Goal: Information Seeking & Learning: Learn about a topic

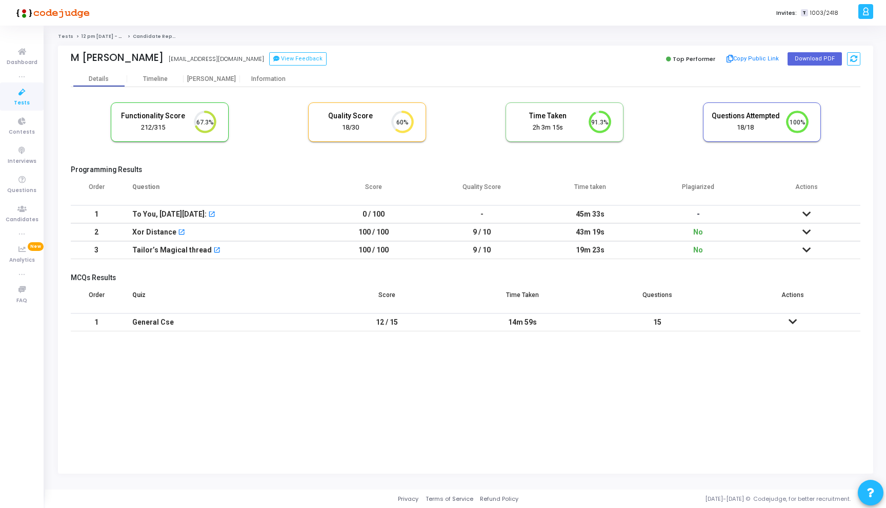
scroll to position [22, 26]
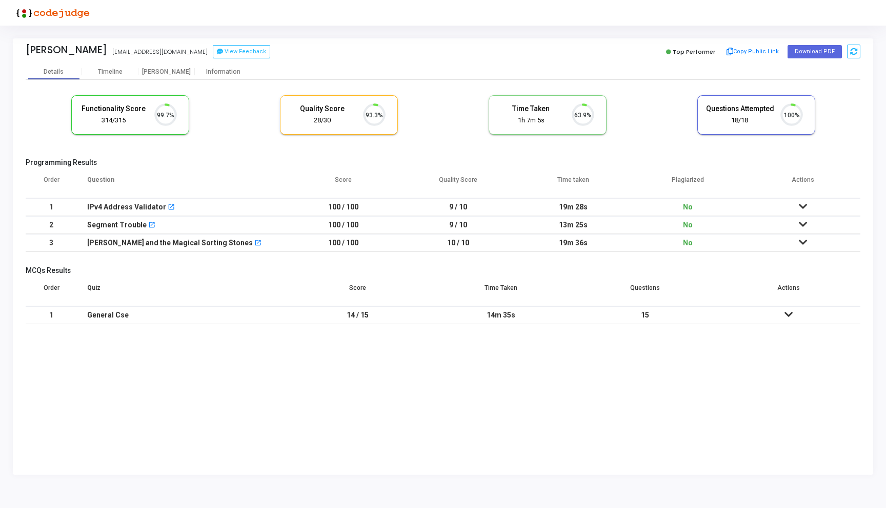
scroll to position [22, 26]
click at [231, 73] on div "Information" at bounding box center [223, 72] width 56 height 8
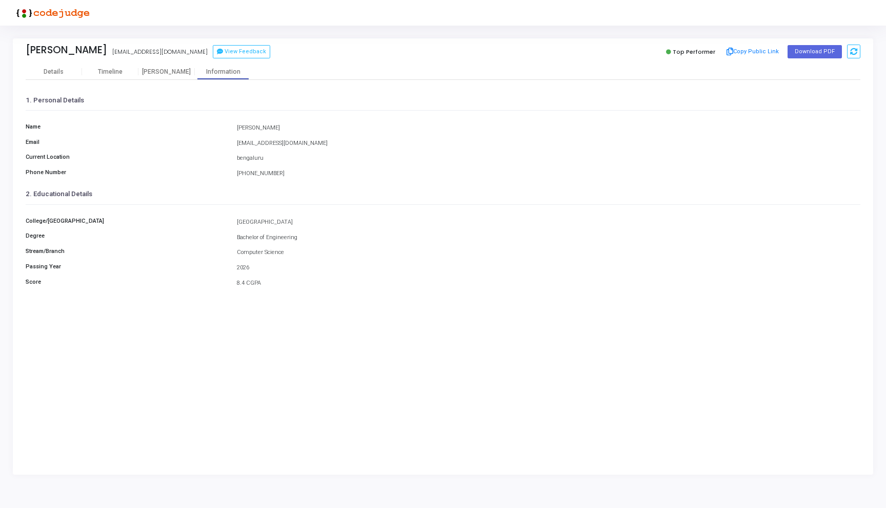
drag, startPoint x: 236, startPoint y: 223, endPoint x: 361, endPoint y: 223, distance: 124.5
click at [361, 223] on div "Bangalore Institute of Technology" at bounding box center [548, 222] width 633 height 9
copy div "Bangalore Institute of Technology"
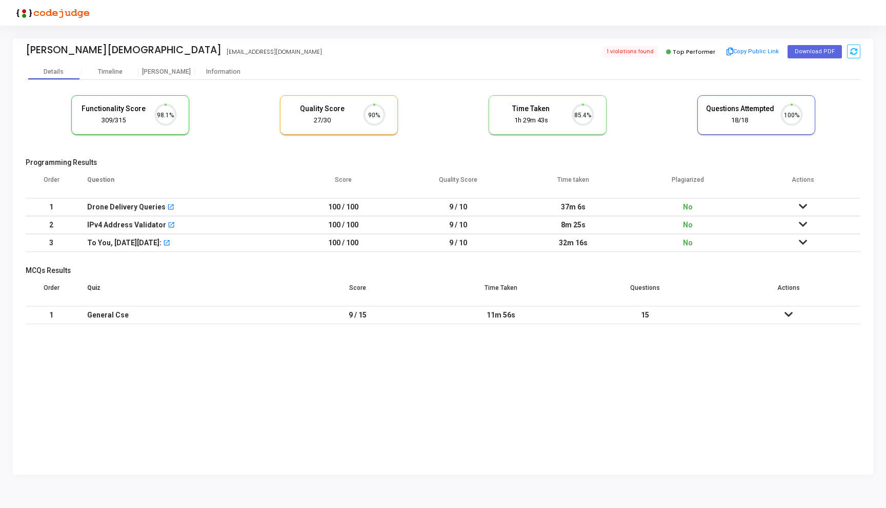
scroll to position [22, 26]
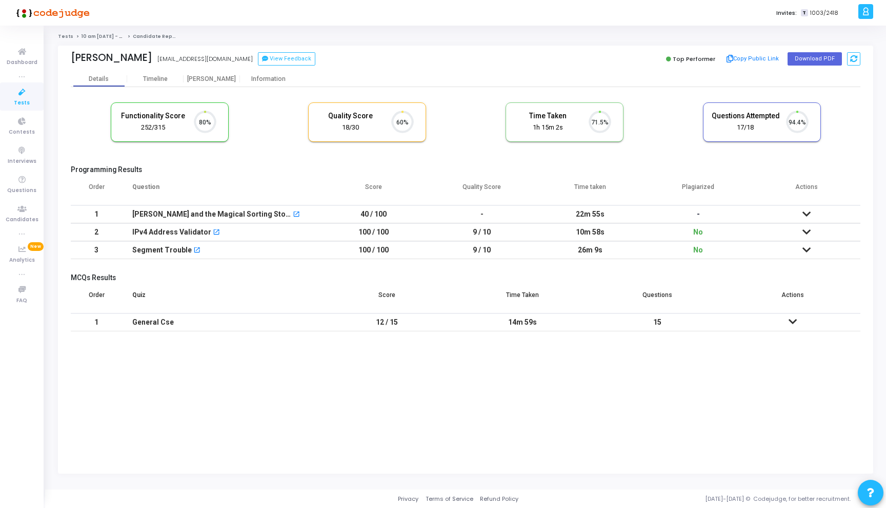
scroll to position [22, 26]
click at [270, 76] on div "Information" at bounding box center [268, 79] width 56 height 8
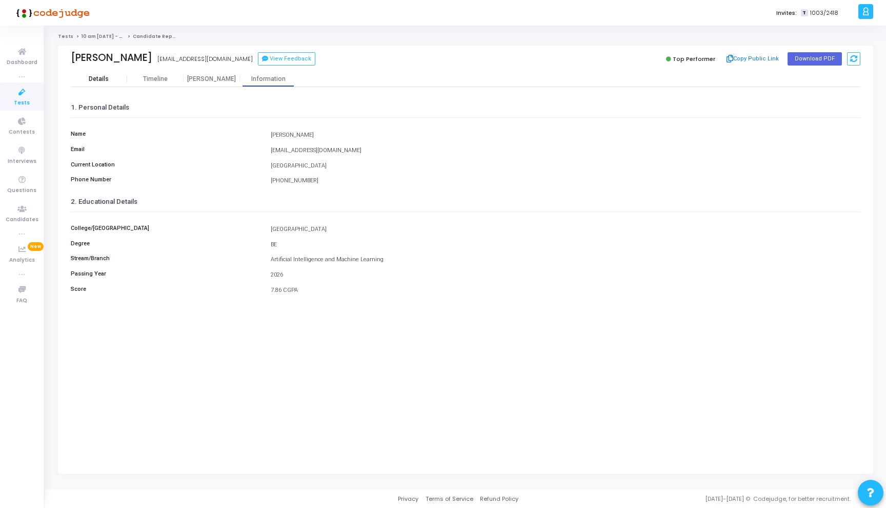
click at [100, 82] on div "Details" at bounding box center [99, 79] width 20 height 8
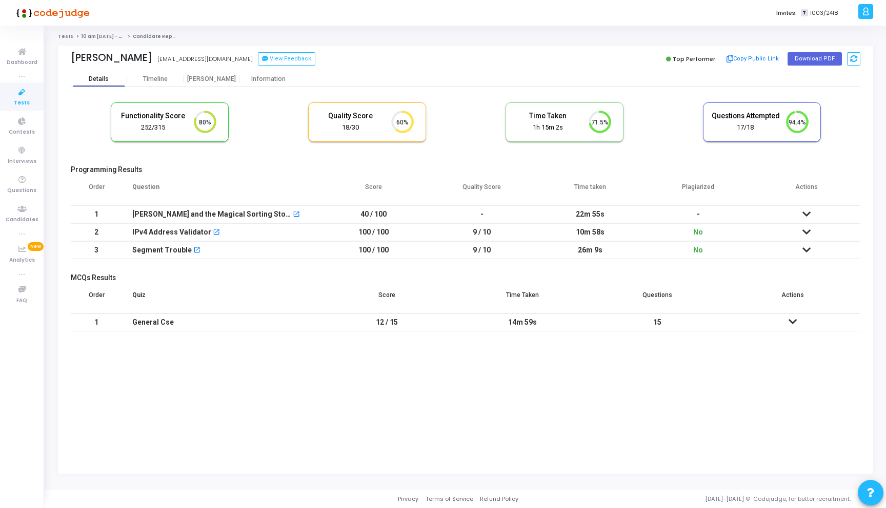
scroll to position [22, 26]
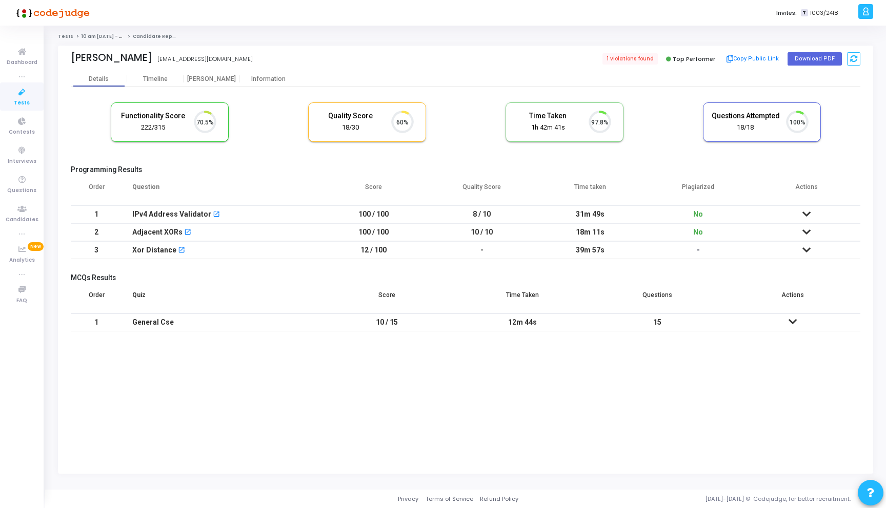
scroll to position [22, 26]
click at [262, 79] on div "Information" at bounding box center [268, 79] width 56 height 8
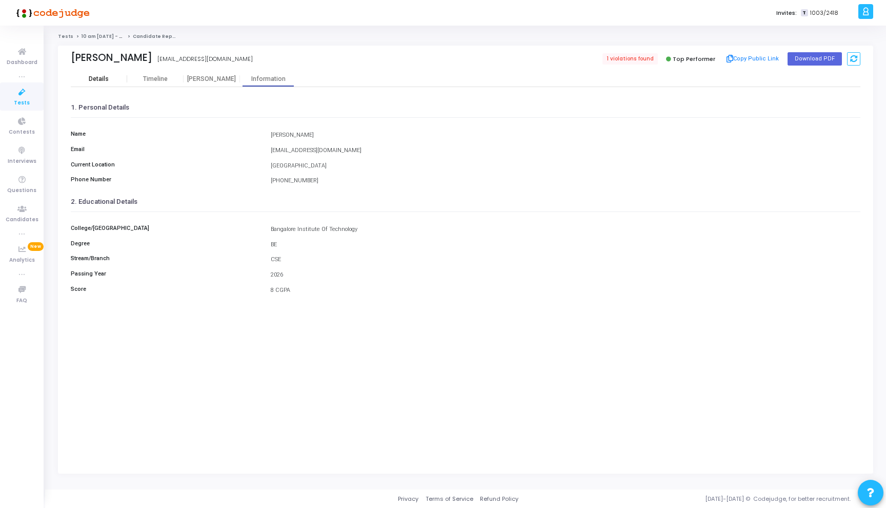
click at [98, 72] on div "Details" at bounding box center [99, 78] width 56 height 15
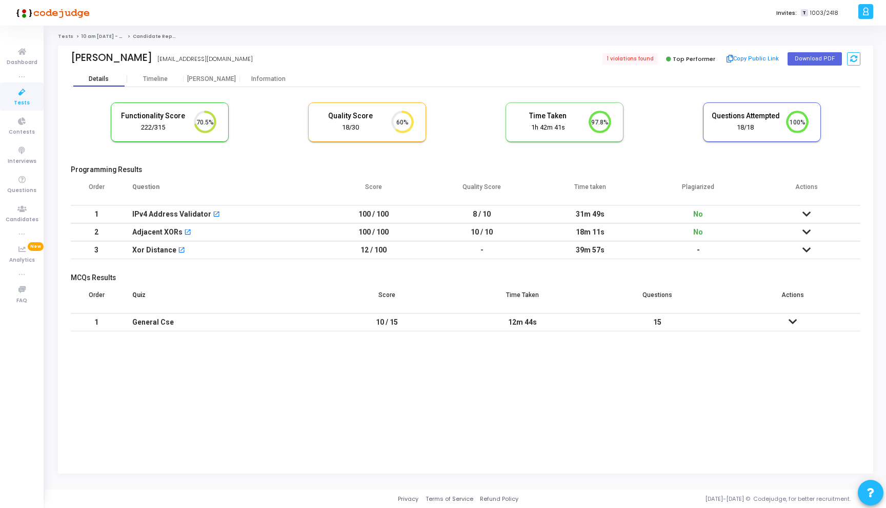
scroll to position [22, 26]
click at [266, 76] on div "Information" at bounding box center [268, 79] width 56 height 8
click at [259, 76] on div "Information" at bounding box center [268, 79] width 56 height 8
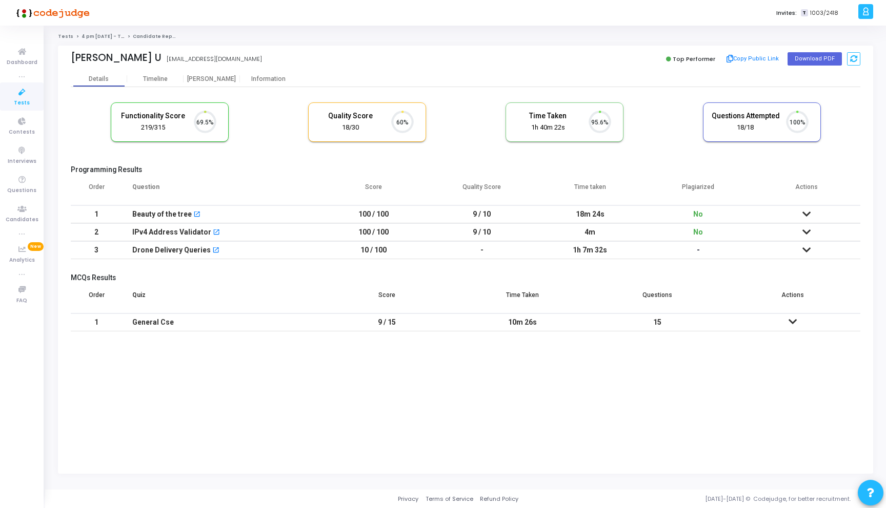
scroll to position [22, 26]
click at [268, 80] on div "Information" at bounding box center [268, 79] width 56 height 8
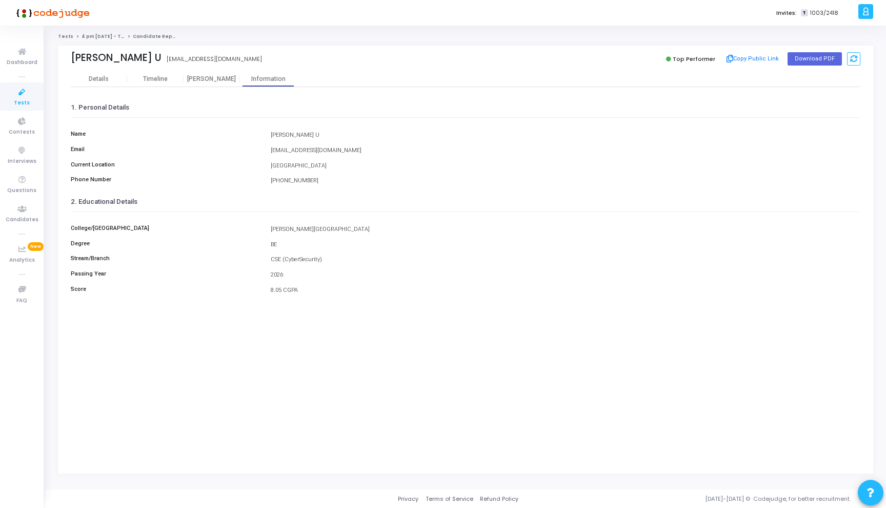
click at [86, 71] on div "Rajath U rajathu223@gmail.com Top Performer Copy Public Link Download PDF" at bounding box center [465, 59] width 789 height 26
click at [86, 78] on div "Details" at bounding box center [99, 79] width 56 height 8
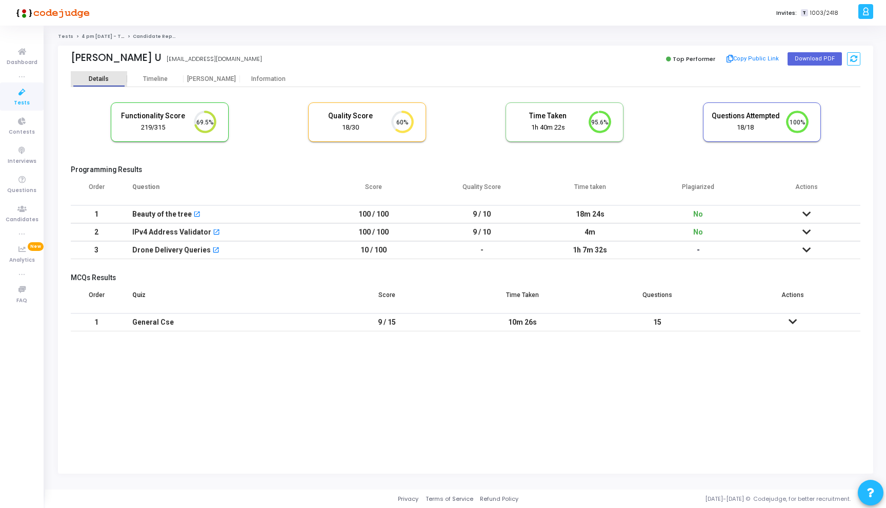
scroll to position [22, 26]
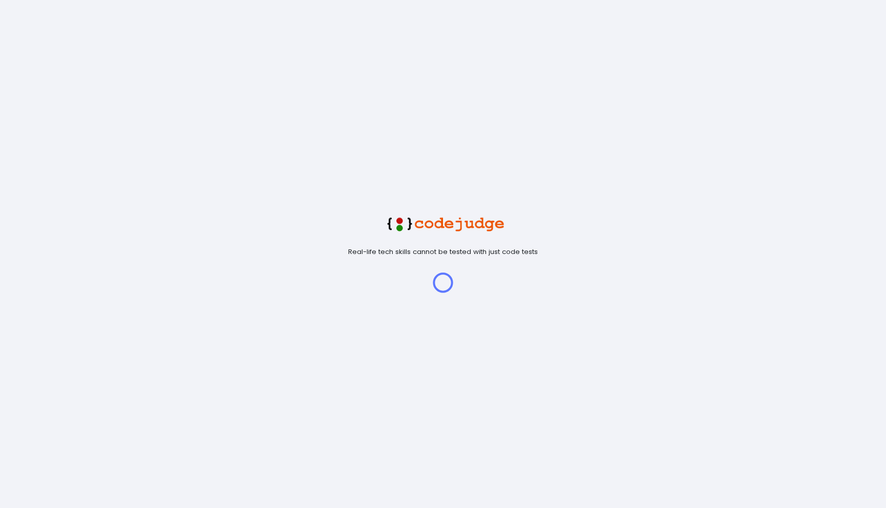
scroll to position [22, 26]
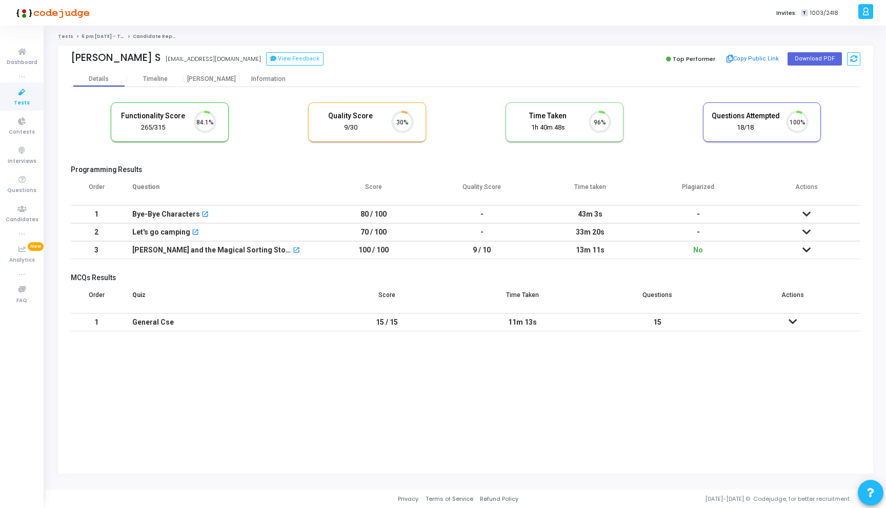
scroll to position [22, 26]
click at [271, 80] on div "Information" at bounding box center [268, 79] width 56 height 8
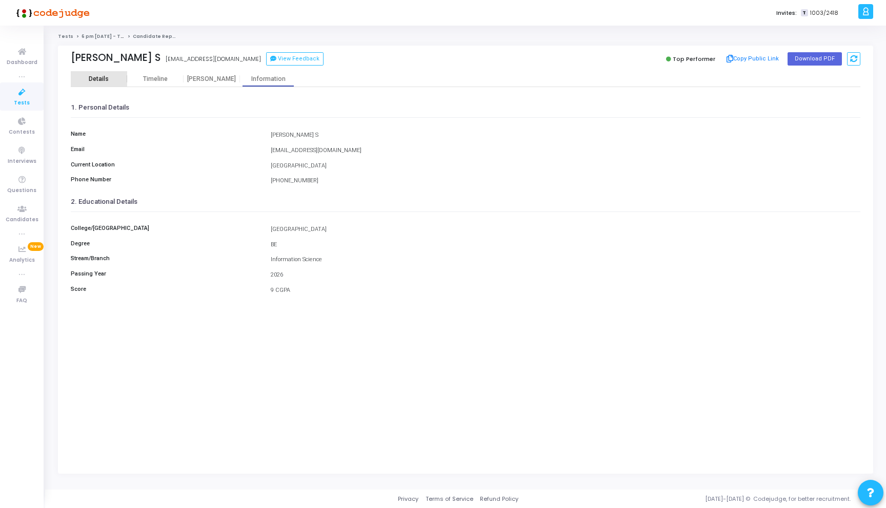
click at [111, 75] on div "Details" at bounding box center [99, 79] width 56 height 8
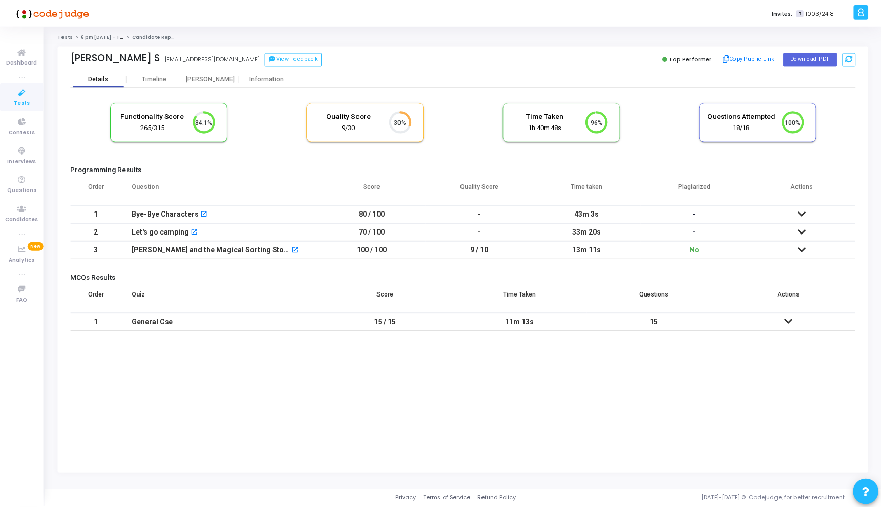
scroll to position [22, 26]
click at [802, 233] on icon at bounding box center [806, 232] width 8 height 7
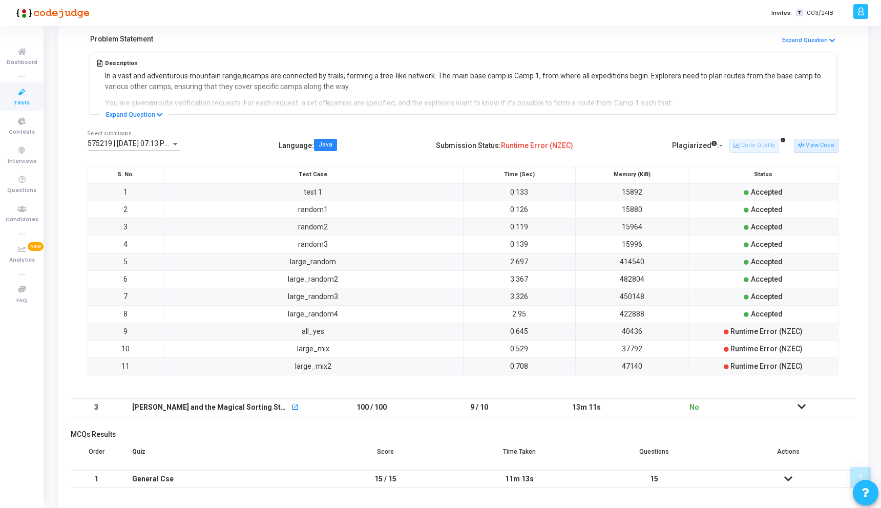
scroll to position [227, 0]
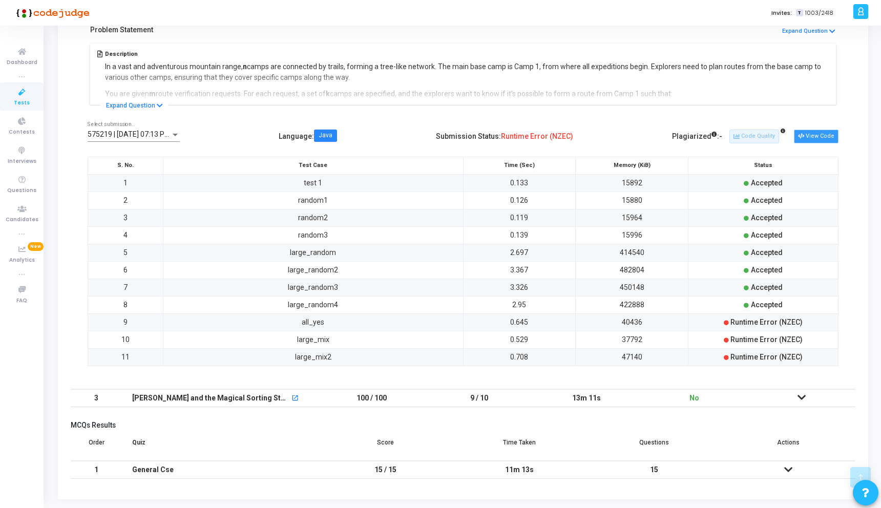
click at [826, 138] on button "View Code" at bounding box center [816, 136] width 45 height 13
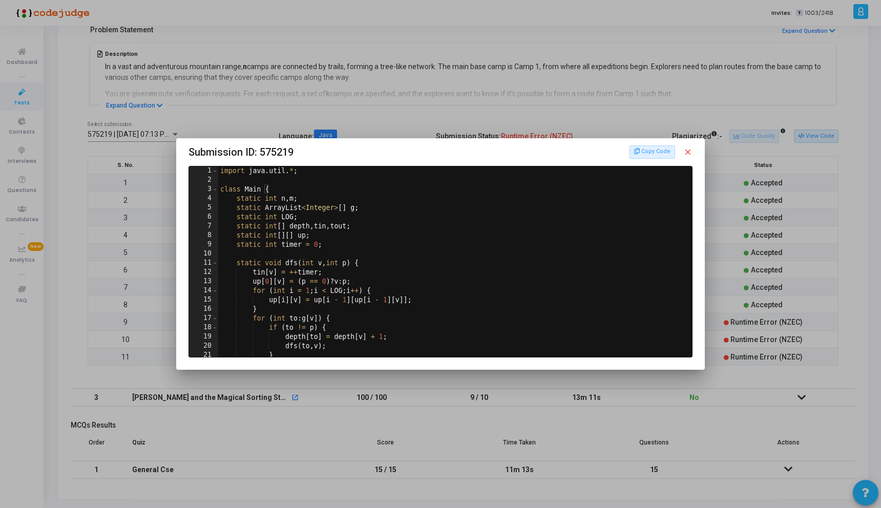
scroll to position [0, 0]
click at [688, 149] on mat-icon "close" at bounding box center [688, 152] width 9 height 9
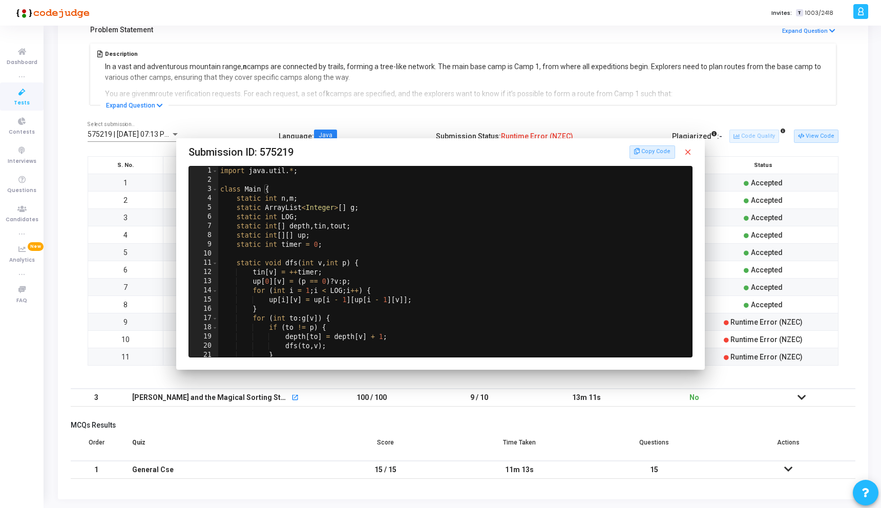
scroll to position [227, 0]
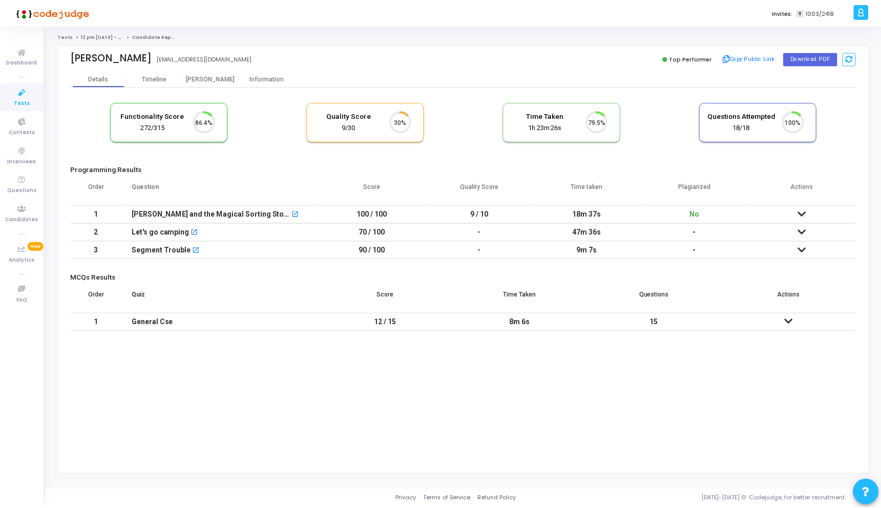
scroll to position [22, 26]
click at [262, 76] on div "Information" at bounding box center [268, 79] width 56 height 8
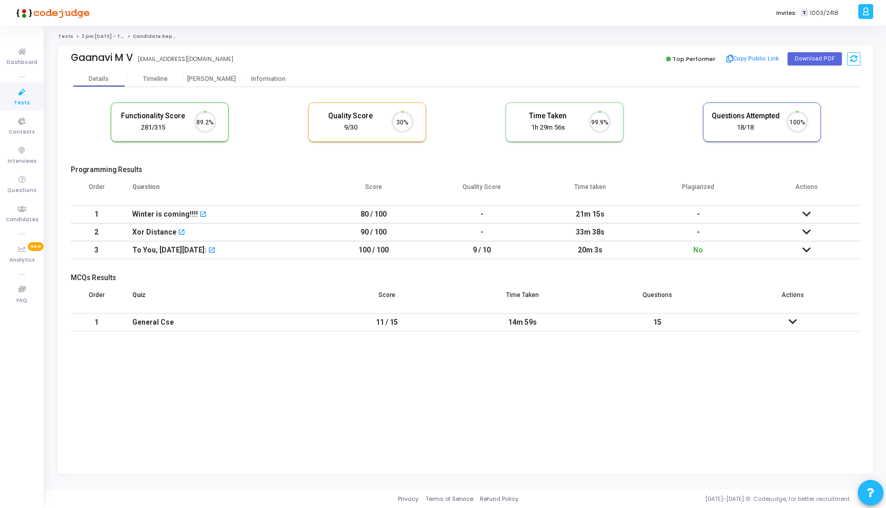
scroll to position [22, 26]
click at [256, 75] on div "Information" at bounding box center [268, 78] width 56 height 15
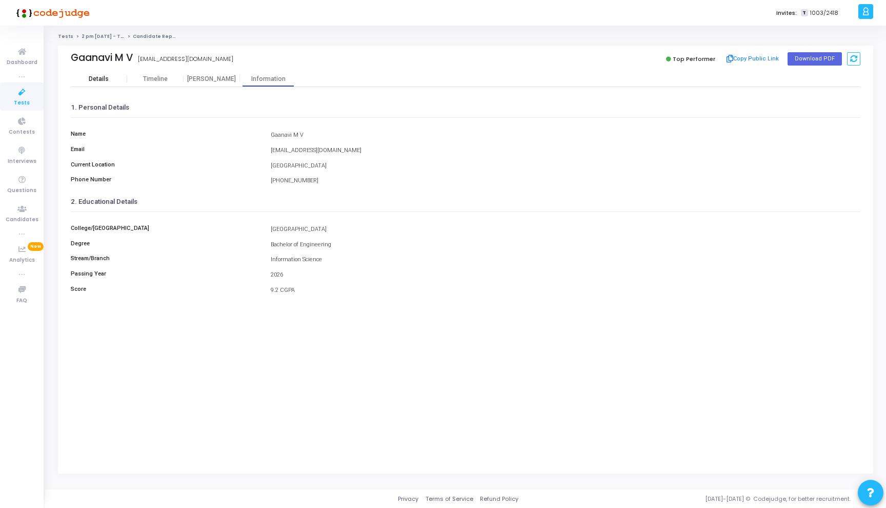
click at [92, 80] on div "Details" at bounding box center [99, 79] width 20 height 8
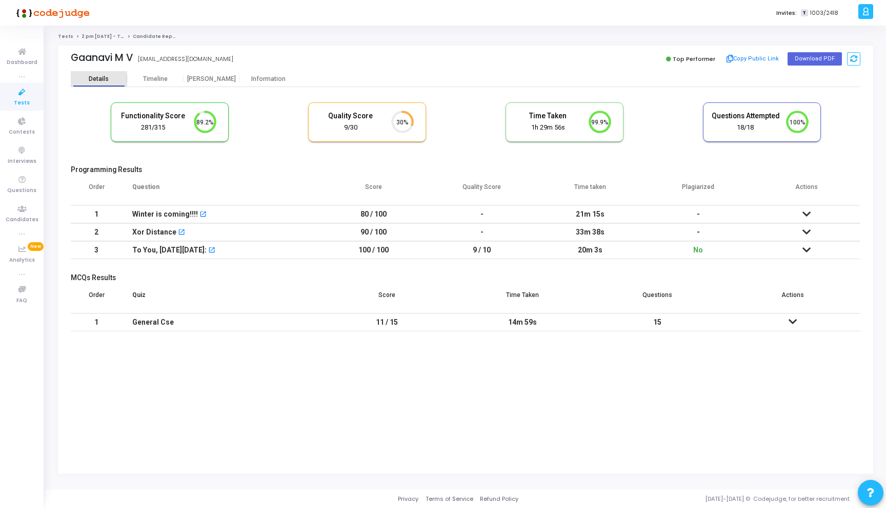
scroll to position [22, 26]
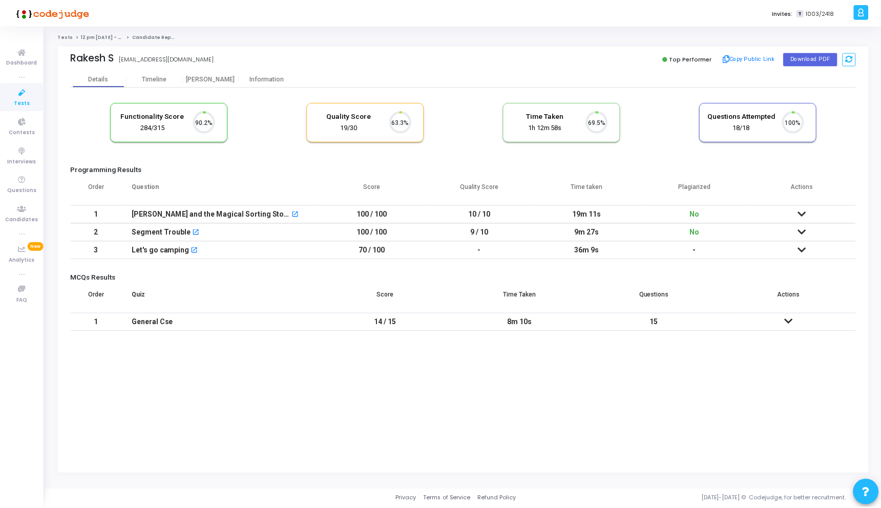
scroll to position [22, 26]
click at [273, 81] on div "Information" at bounding box center [268, 79] width 56 height 8
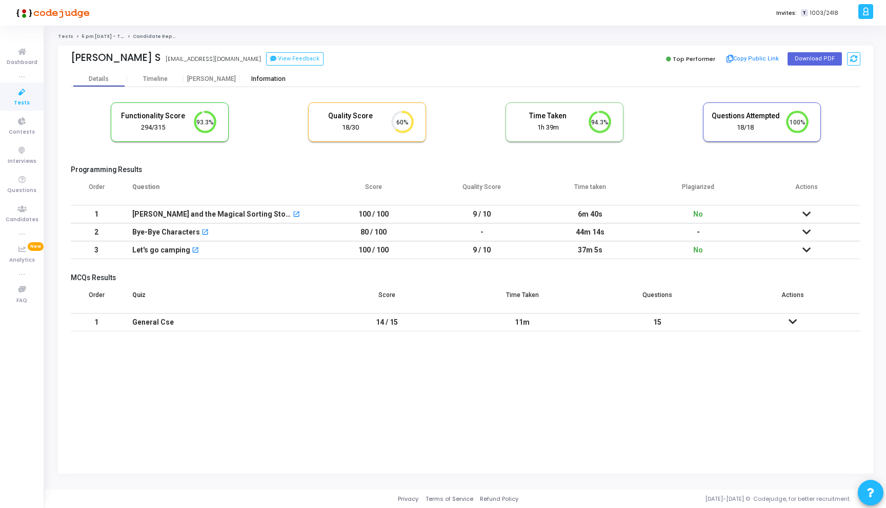
click at [263, 73] on div "Information" at bounding box center [268, 78] width 56 height 15
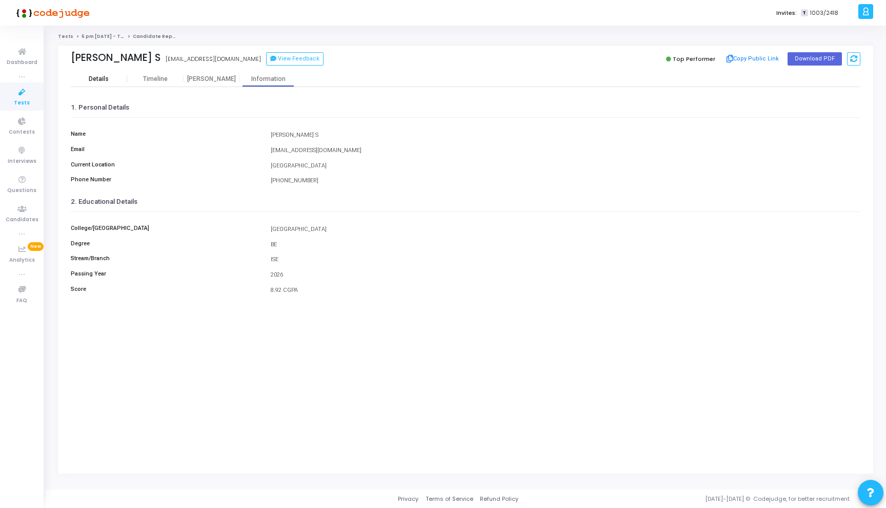
click at [104, 82] on div "Details" at bounding box center [99, 79] width 20 height 8
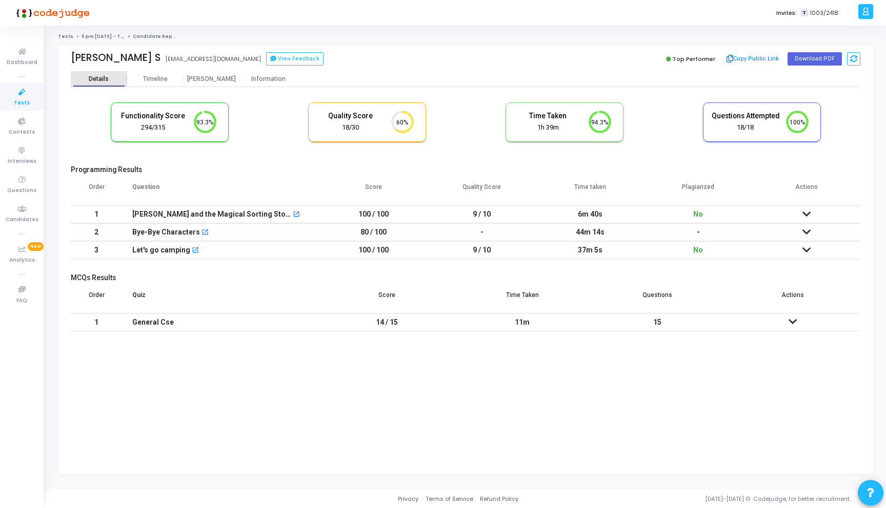
scroll to position [5, 5]
click at [272, 78] on div "Information" at bounding box center [268, 79] width 56 height 8
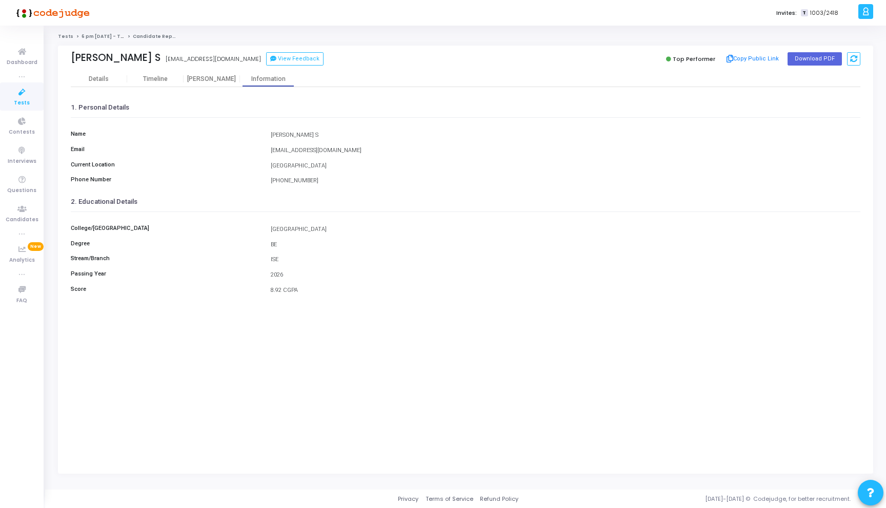
click at [276, 229] on div "Ramaiah Institute of Technology" at bounding box center [565, 229] width 600 height 9
copy div "Ramaiah"
click at [96, 77] on div "Details" at bounding box center [99, 79] width 20 height 8
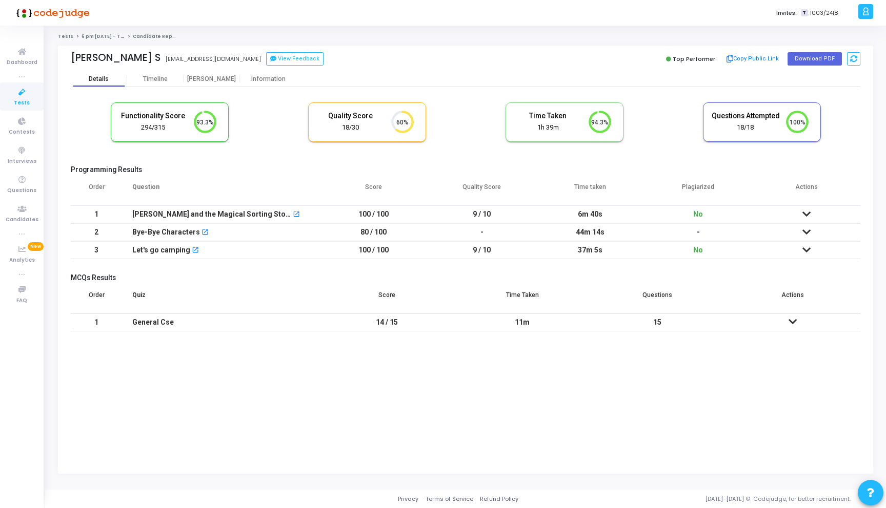
scroll to position [22, 26]
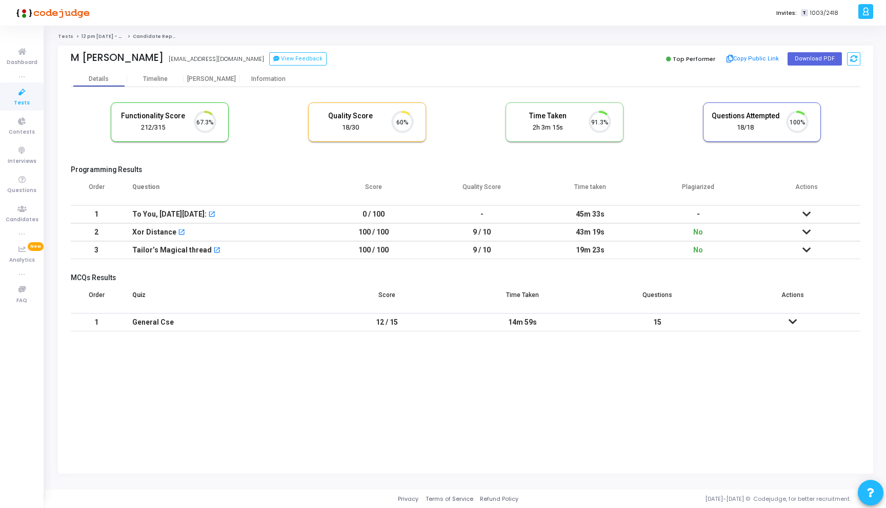
scroll to position [22, 26]
click at [259, 79] on div "Information" at bounding box center [268, 79] width 56 height 8
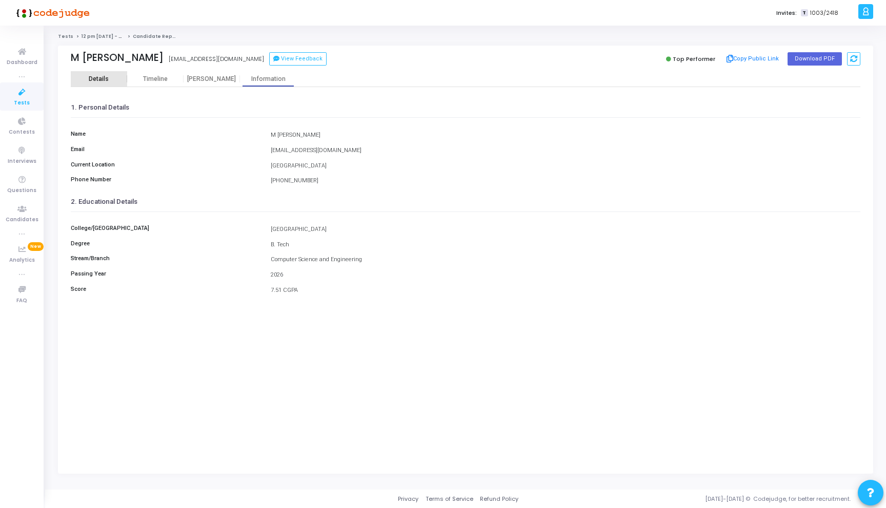
click at [97, 77] on div "Details" at bounding box center [99, 79] width 20 height 8
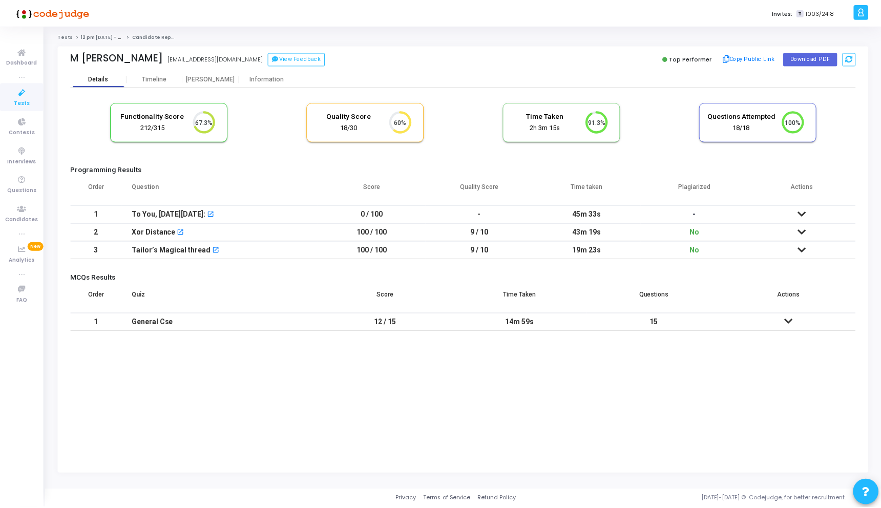
scroll to position [22, 26]
click at [799, 235] on td at bounding box center [806, 232] width 108 height 18
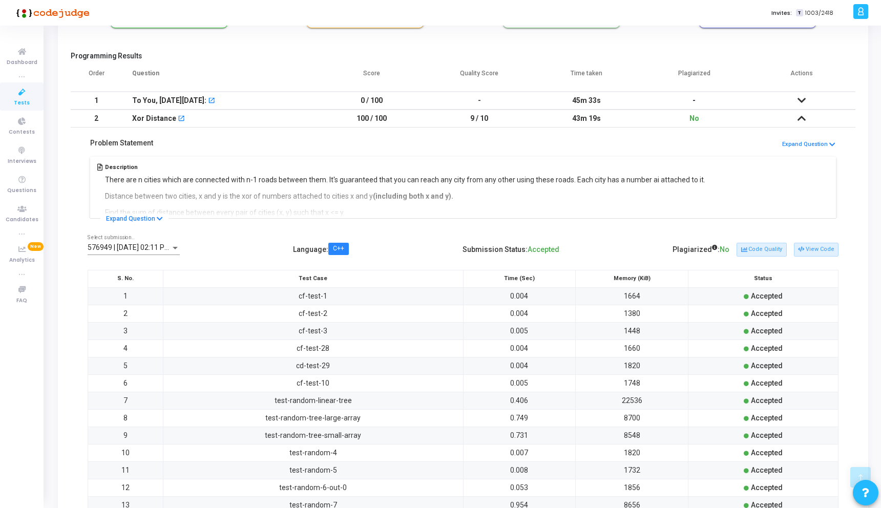
scroll to position [105, 0]
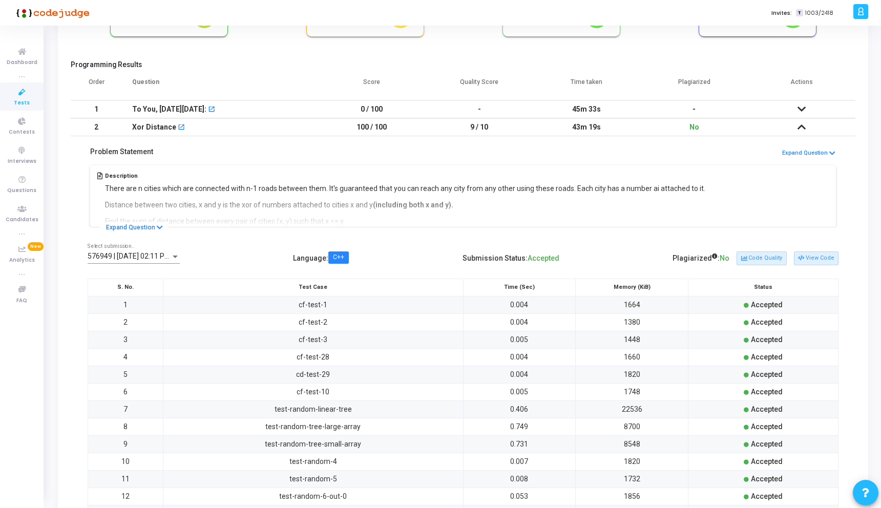
click at [799, 106] on icon at bounding box center [802, 109] width 8 height 7
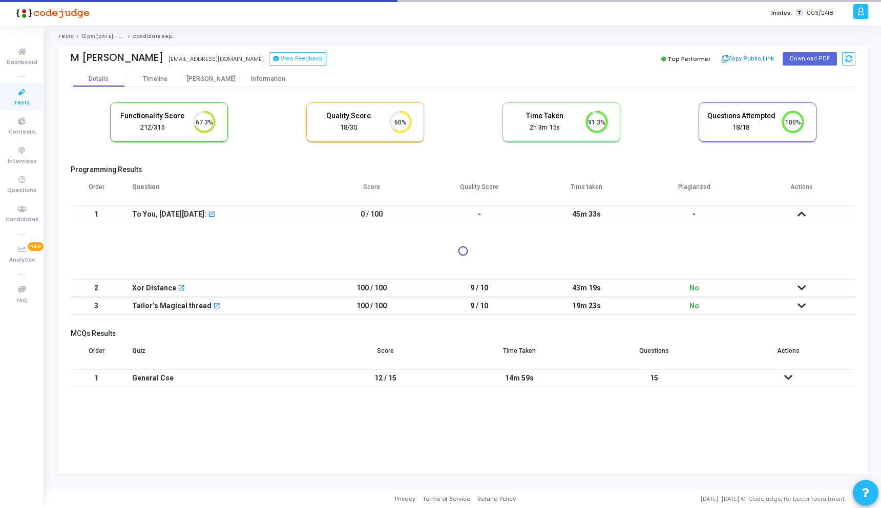
scroll to position [0, 0]
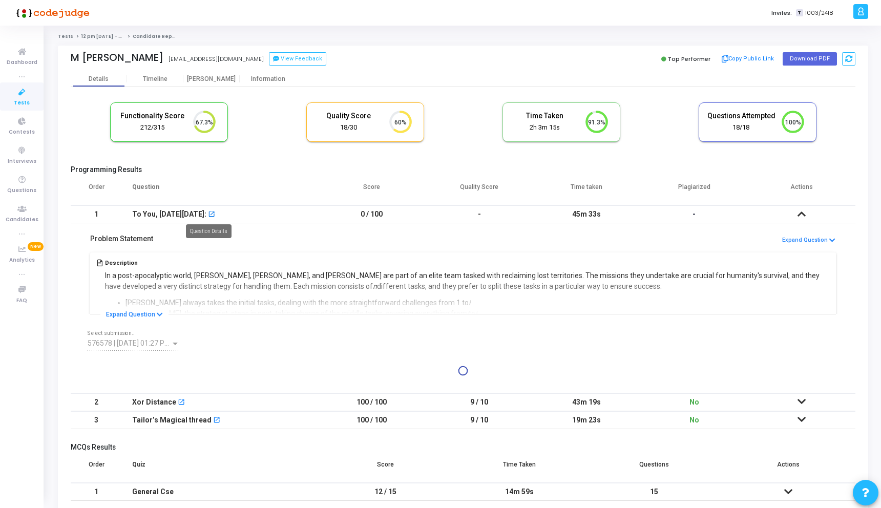
click at [209, 216] on mat-icon "open_in_new" at bounding box center [211, 215] width 7 height 7
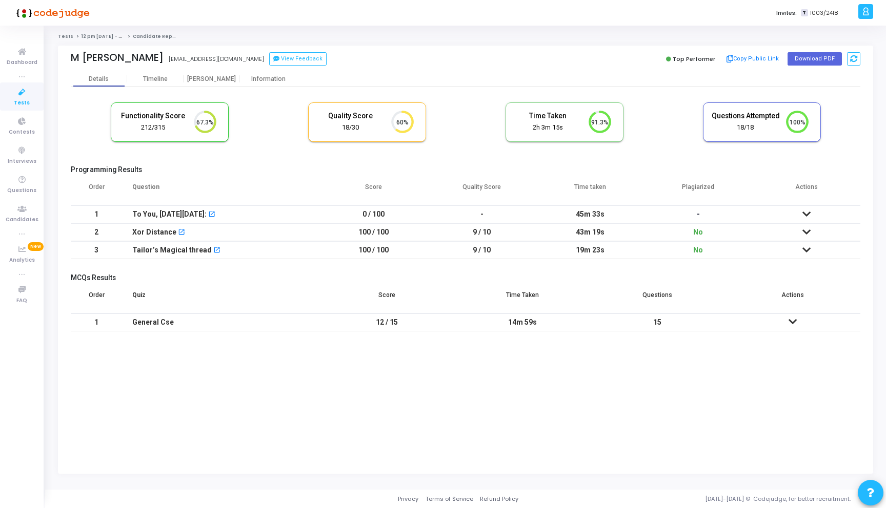
click at [808, 214] on icon at bounding box center [806, 214] width 8 height 7
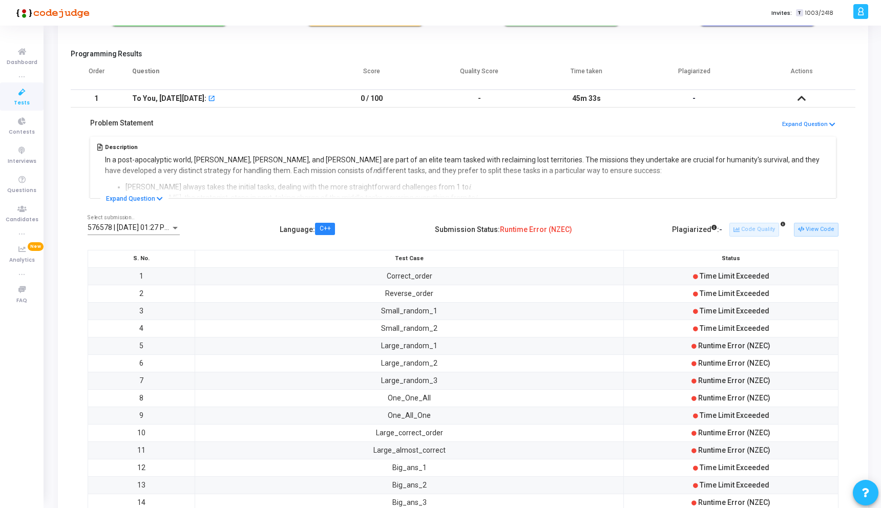
scroll to position [103, 0]
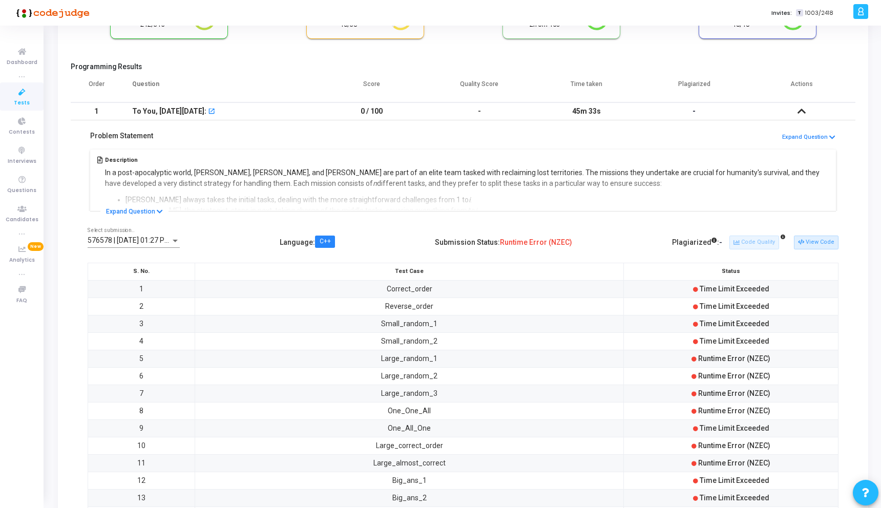
click at [805, 112] on icon at bounding box center [802, 111] width 8 height 7
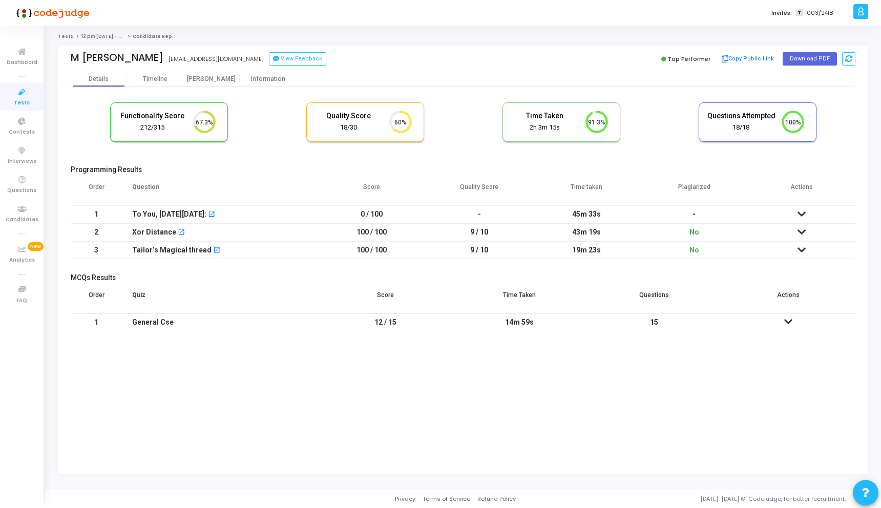
scroll to position [0, 0]
click at [807, 231] on icon at bounding box center [806, 232] width 8 height 7
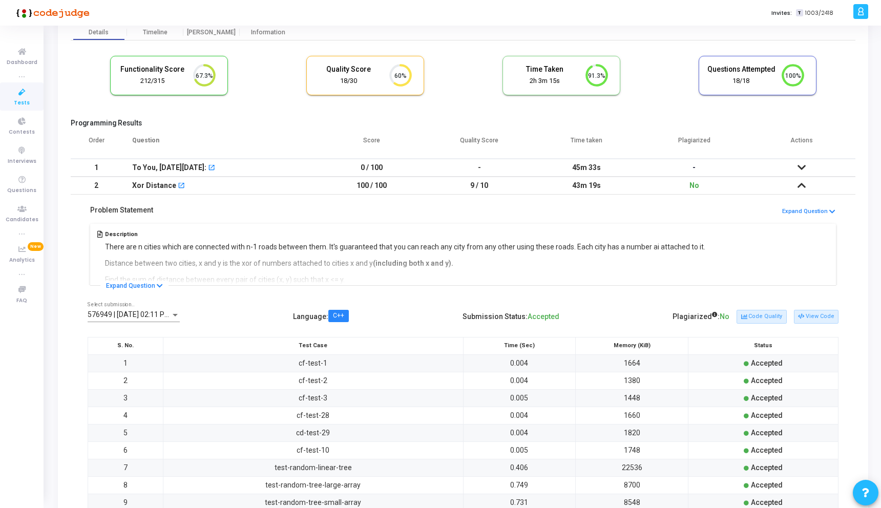
scroll to position [29, 0]
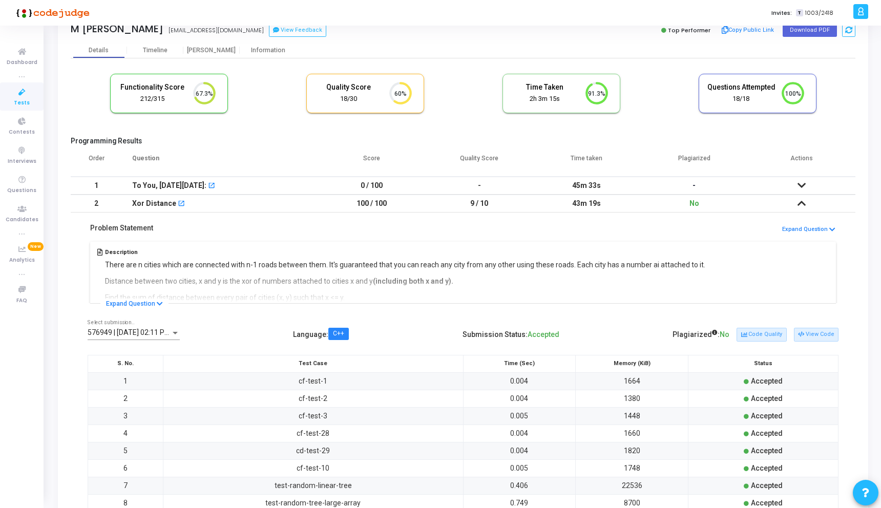
click at [800, 207] on icon at bounding box center [802, 203] width 8 height 7
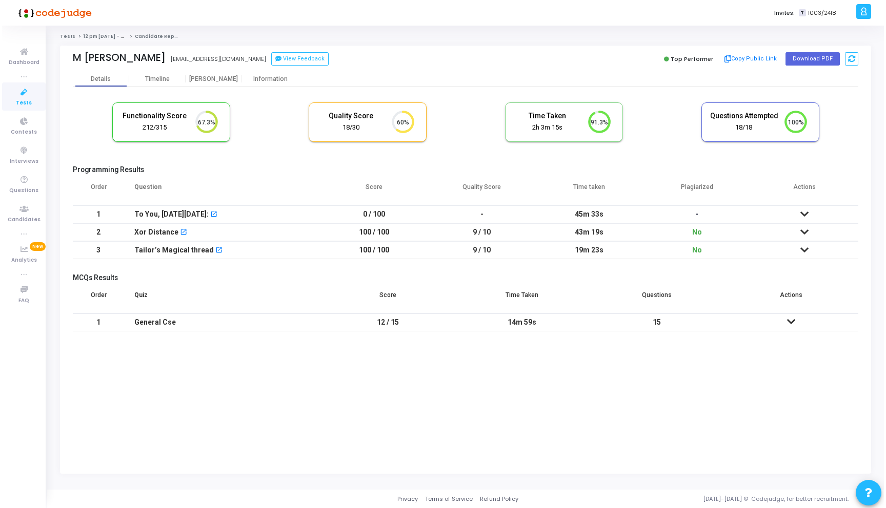
scroll to position [0, 0]
click at [215, 83] on div "[PERSON_NAME]" at bounding box center [211, 78] width 56 height 15
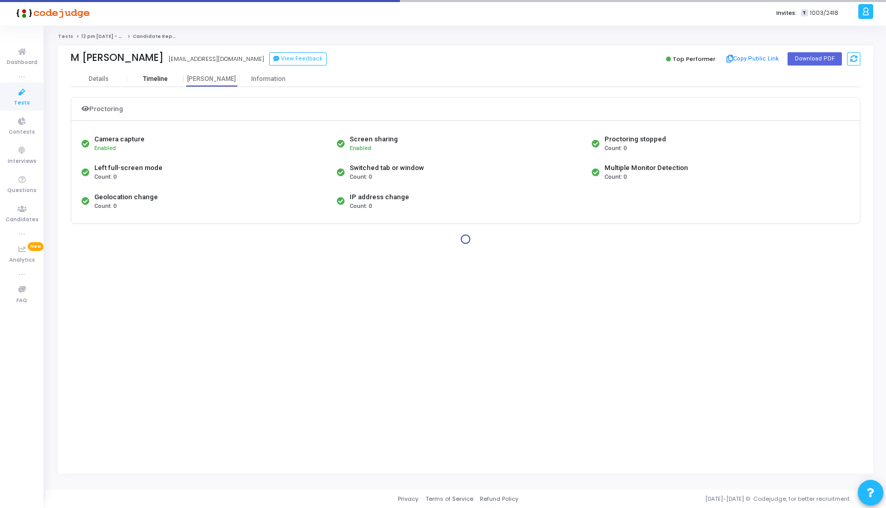
click at [170, 80] on div "Timeline" at bounding box center [155, 79] width 56 height 8
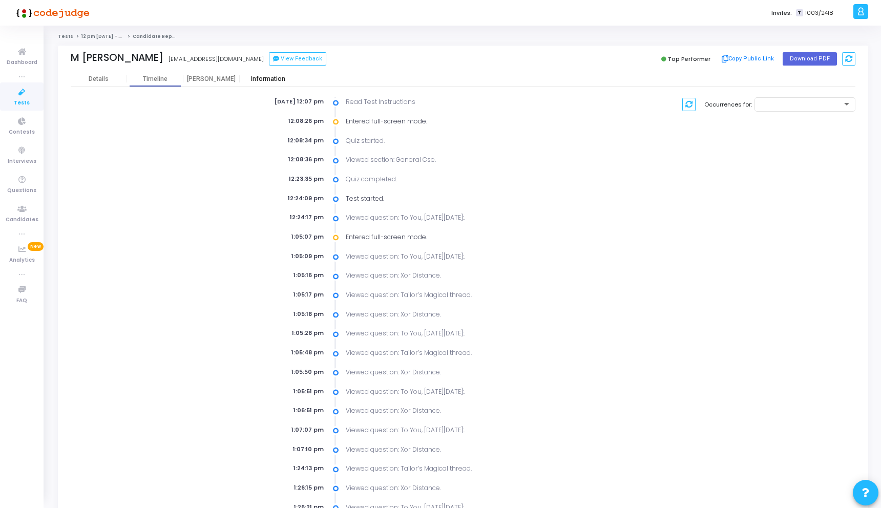
click at [292, 81] on div "Information" at bounding box center [268, 79] width 56 height 8
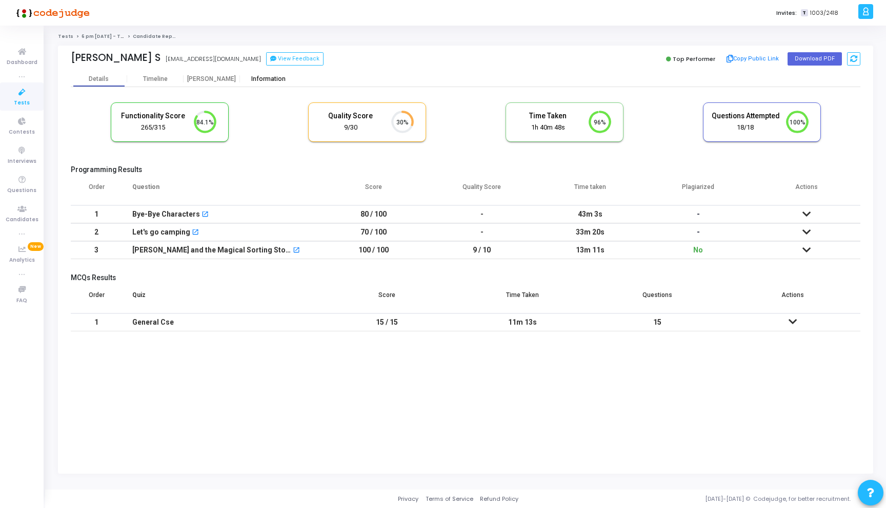
click at [270, 79] on div "Information" at bounding box center [268, 79] width 56 height 8
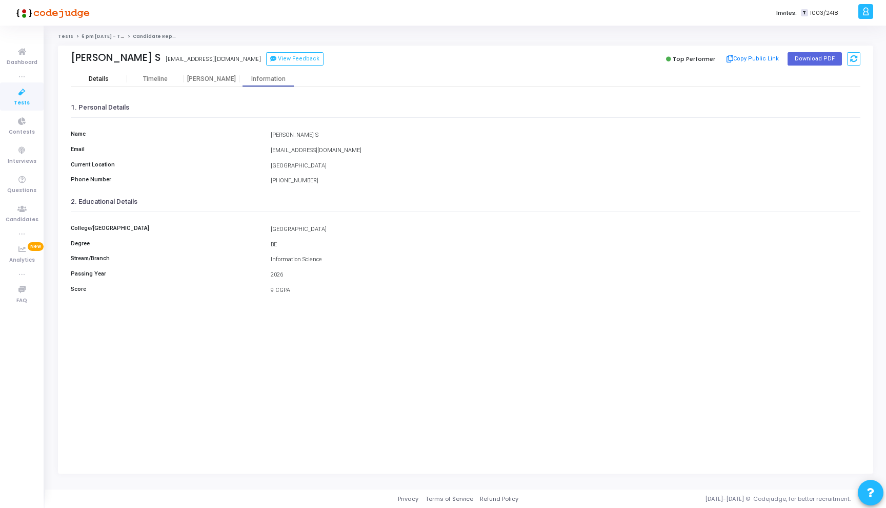
click at [97, 75] on div "Details" at bounding box center [99, 79] width 20 height 8
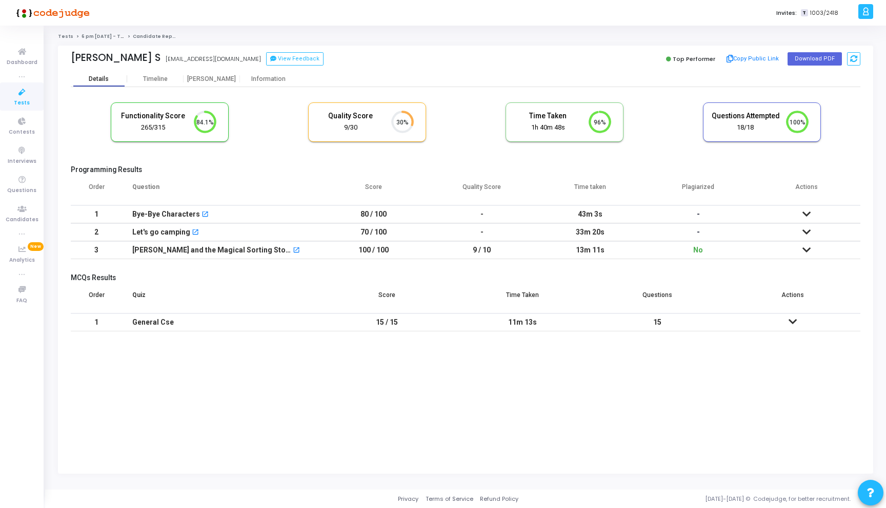
scroll to position [22, 26]
click at [239, 75] on div "[PERSON_NAME]" at bounding box center [211, 79] width 56 height 8
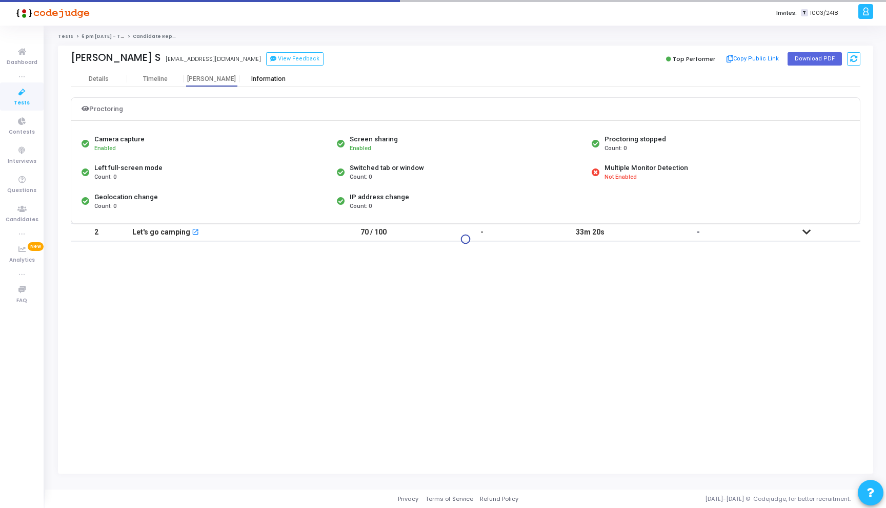
click at [264, 78] on div "Information" at bounding box center [268, 79] width 56 height 8
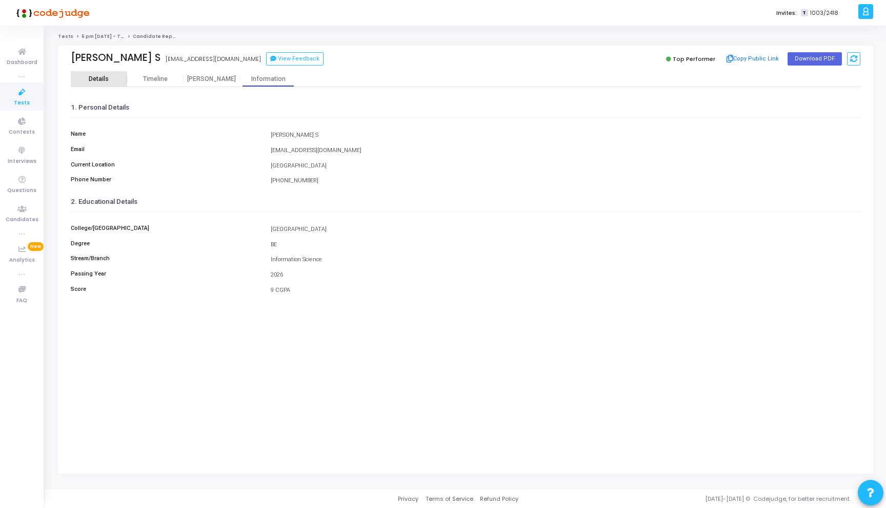
click at [102, 79] on div "Details" at bounding box center [99, 79] width 20 height 8
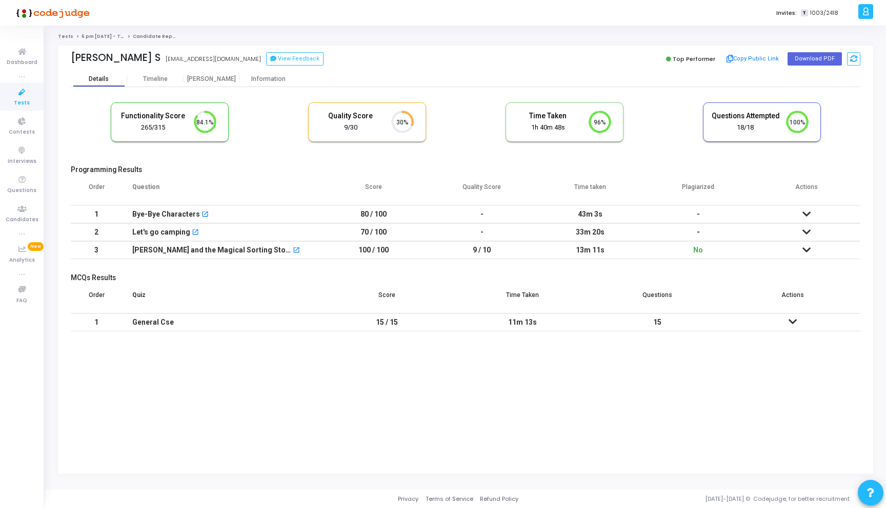
scroll to position [22, 26]
click at [261, 85] on div "Information" at bounding box center [268, 78] width 56 height 15
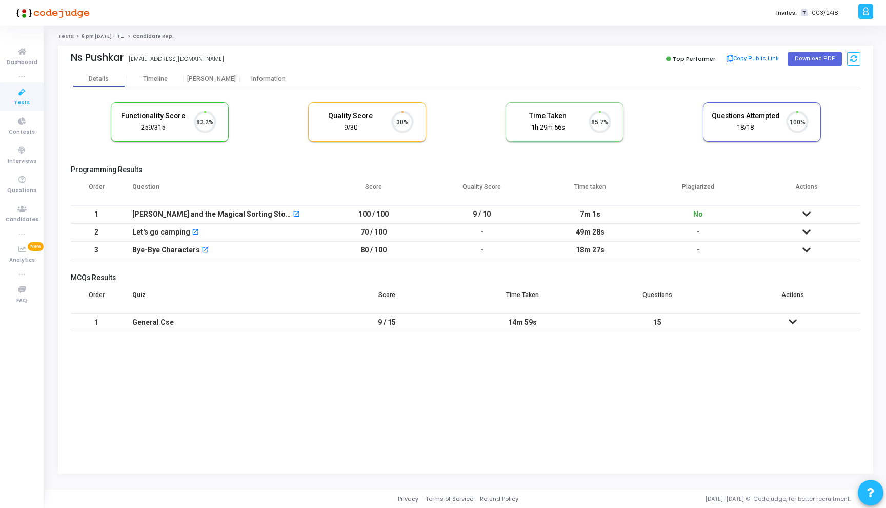
scroll to position [22, 26]
click at [271, 84] on div "Information" at bounding box center [268, 78] width 56 height 15
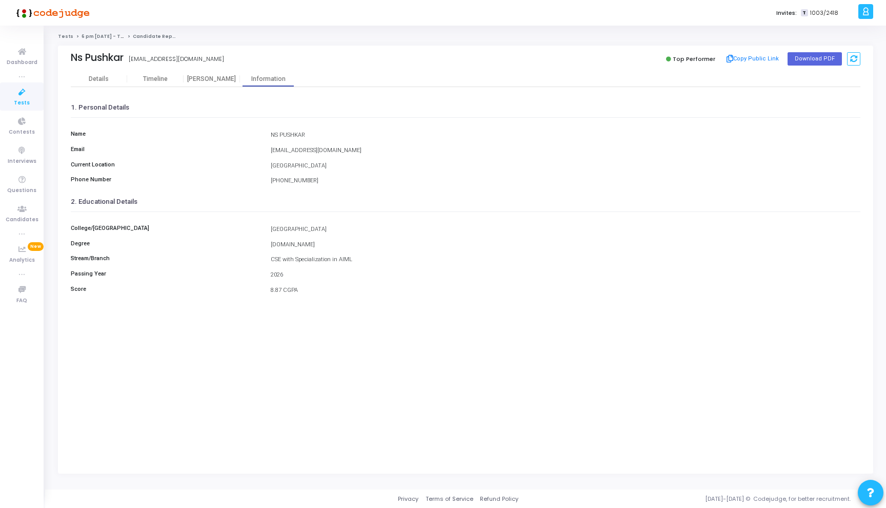
drag, startPoint x: 299, startPoint y: 289, endPoint x: 265, endPoint y: 289, distance: 34.3
click at [265, 289] on div "Score 8.87 CGPA" at bounding box center [465, 291] width 799 height 10
click at [100, 85] on div "Details" at bounding box center [99, 78] width 56 height 15
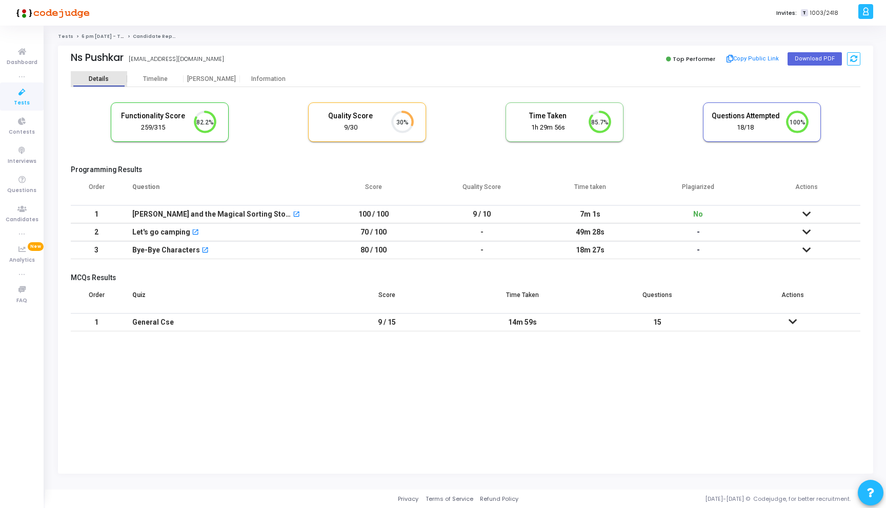
scroll to position [22, 26]
click at [808, 217] on icon at bounding box center [806, 214] width 8 height 7
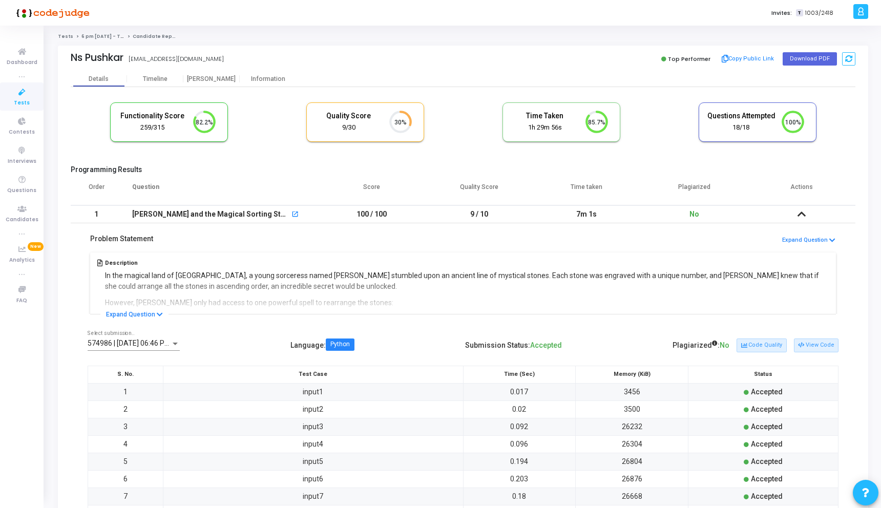
click at [808, 216] on td at bounding box center [802, 214] width 108 height 18
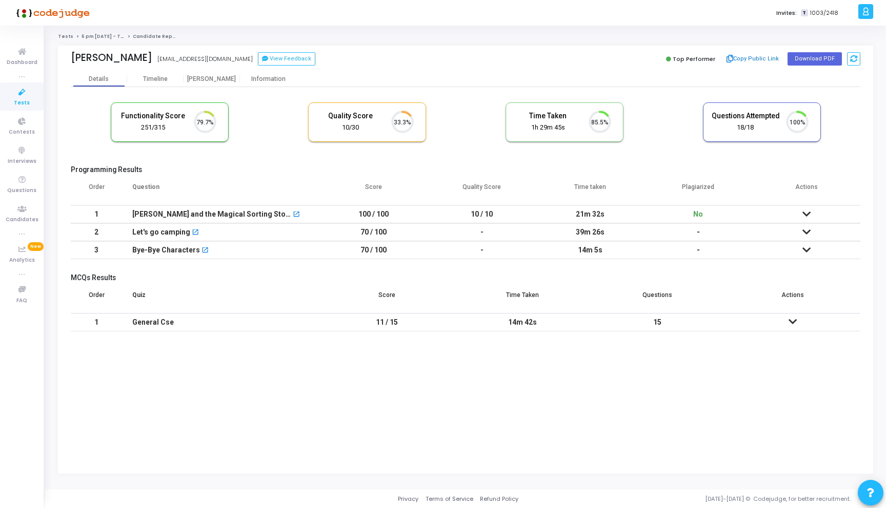
scroll to position [22, 26]
click at [222, 84] on div "[PERSON_NAME]" at bounding box center [211, 78] width 56 height 15
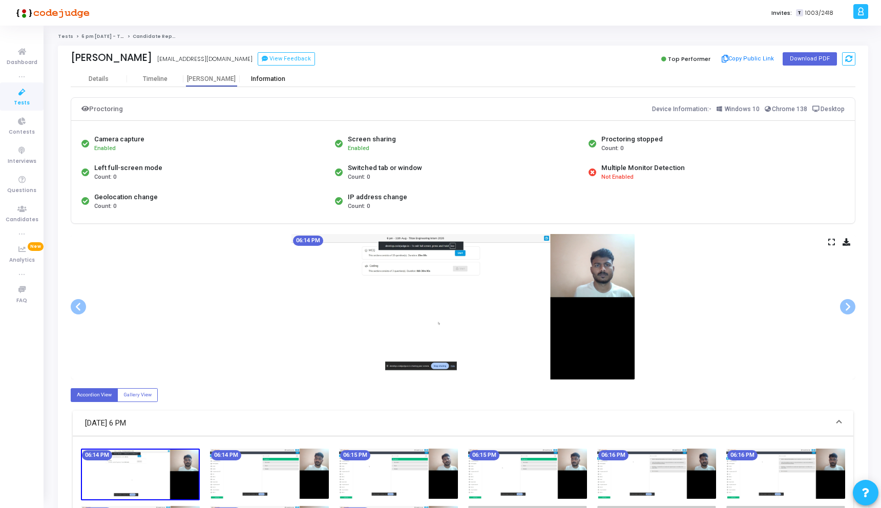
click at [261, 83] on div "Information" at bounding box center [268, 79] width 56 height 8
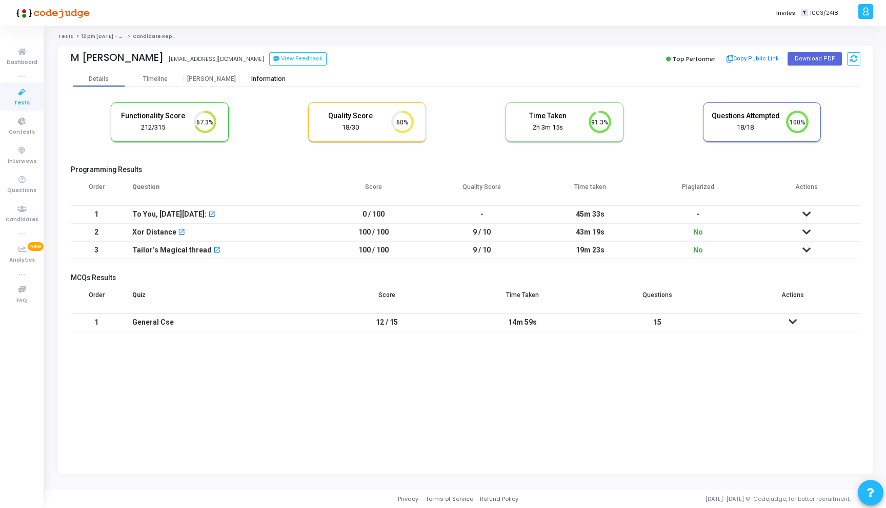
click at [263, 85] on div "Information" at bounding box center [268, 78] width 56 height 15
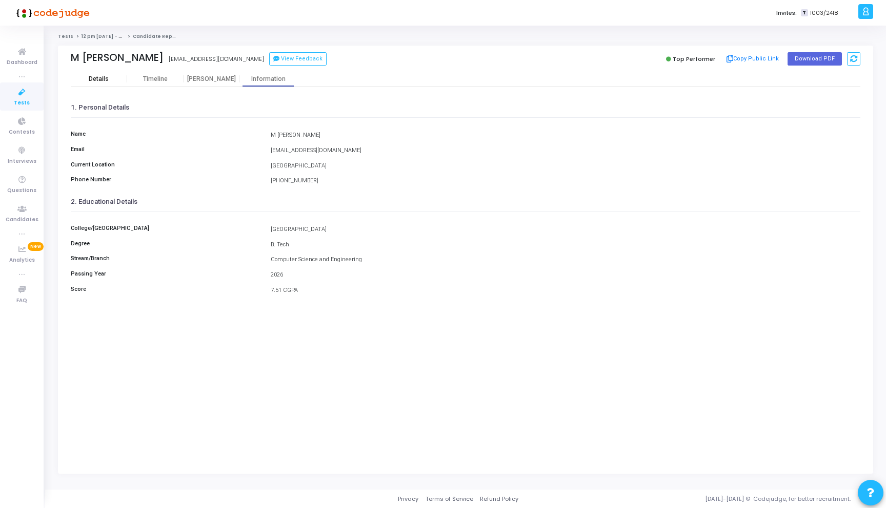
click at [102, 79] on div "Details" at bounding box center [99, 79] width 20 height 8
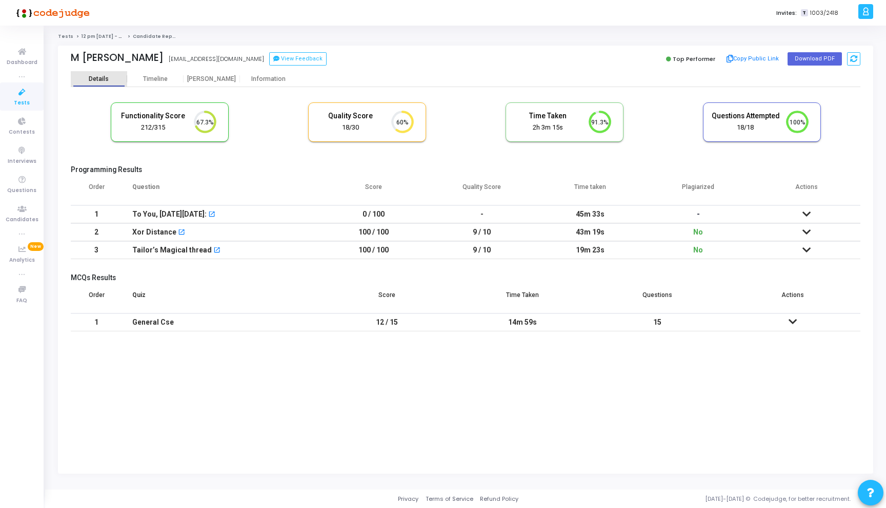
scroll to position [22, 26]
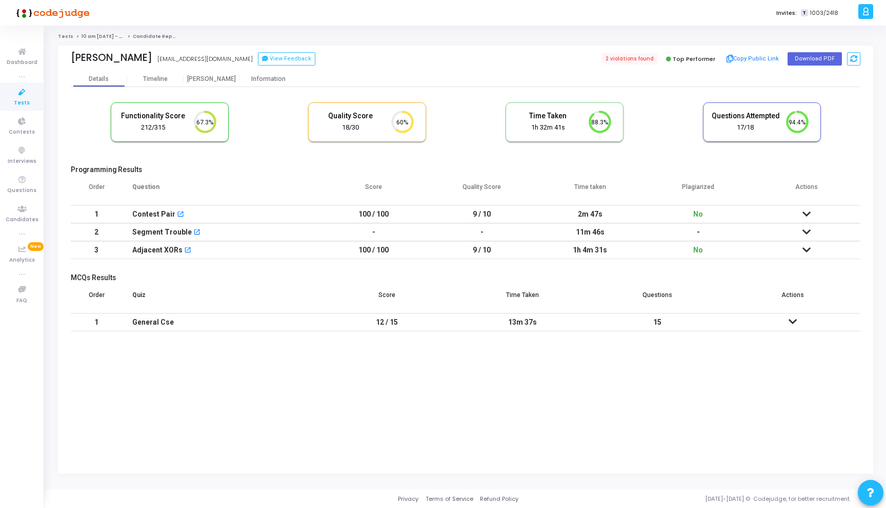
click at [811, 234] on td at bounding box center [806, 232] width 108 height 18
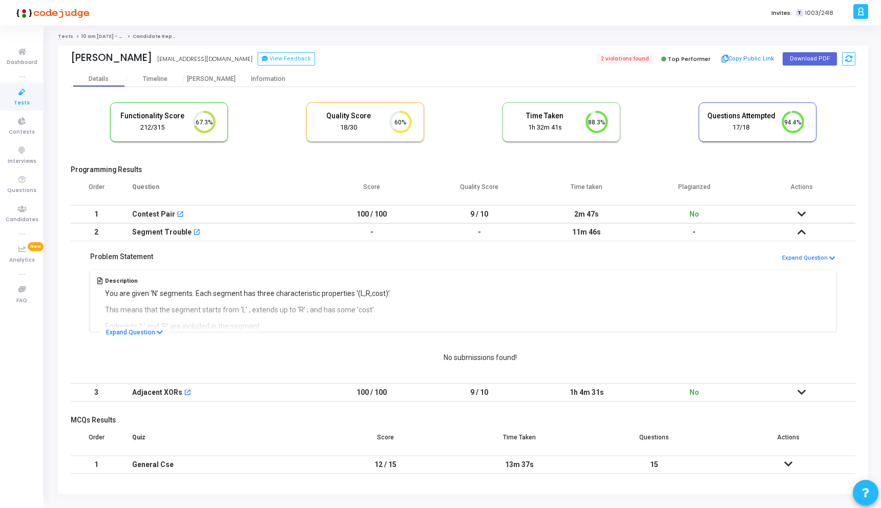
scroll to position [20, 0]
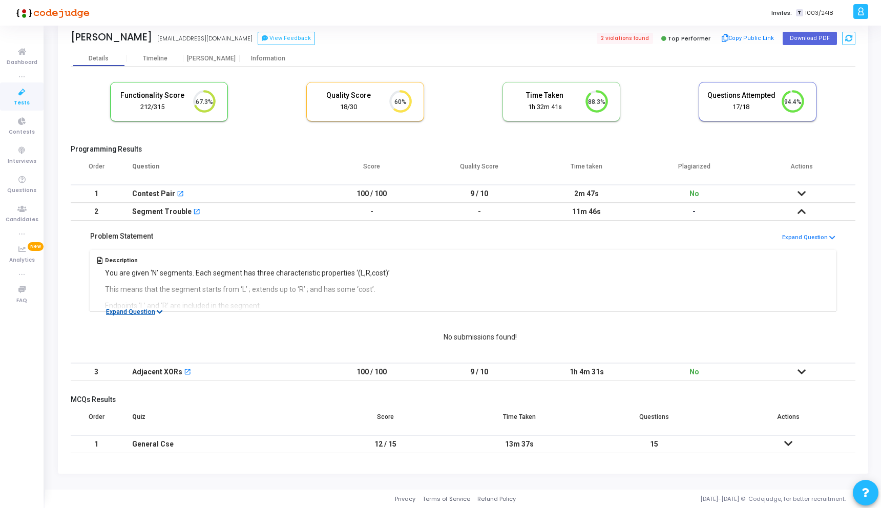
click at [162, 308] on button "Expand Question" at bounding box center [134, 312] width 68 height 10
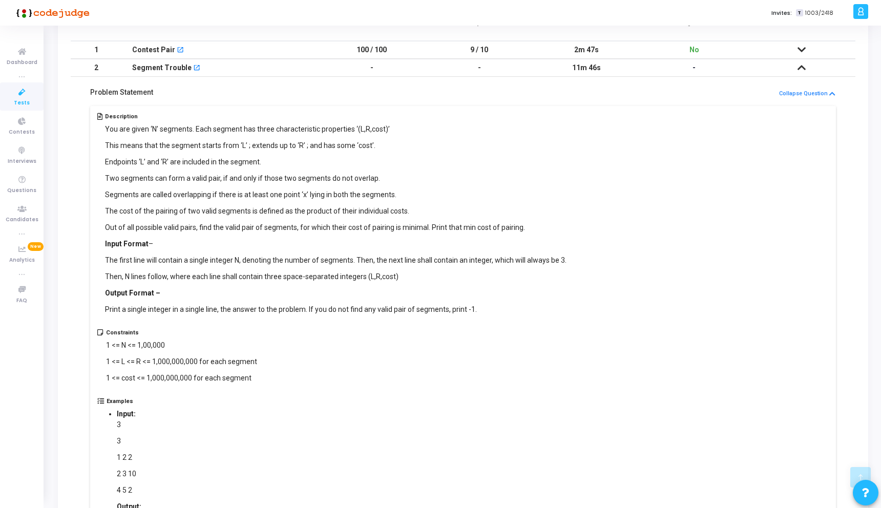
scroll to position [83, 0]
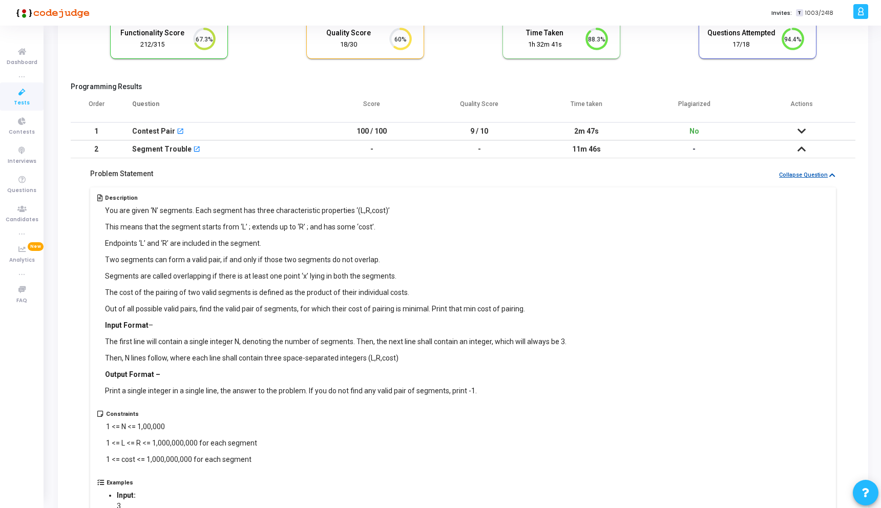
click at [826, 175] on button "Collapse Question" at bounding box center [807, 176] width 57 height 10
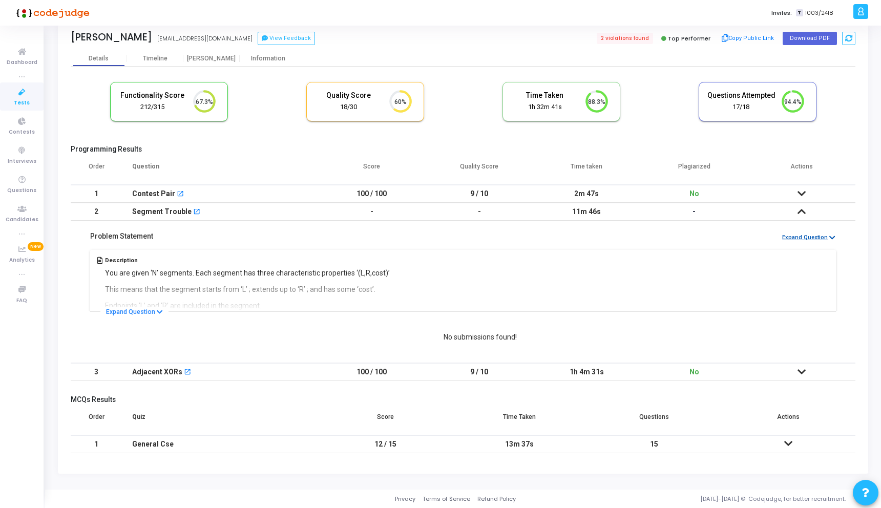
scroll to position [0, 0]
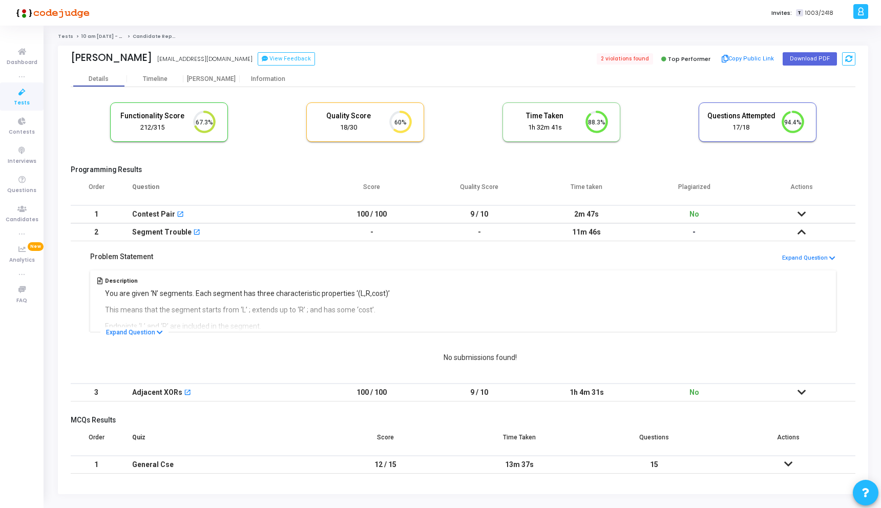
click at [166, 89] on div "Functionality Score 212/315 67.3% Quality Score 18/30 60% Time Taken calculated…" at bounding box center [463, 283] width 785 height 393
click at [161, 83] on div "Timeline" at bounding box center [155, 78] width 56 height 15
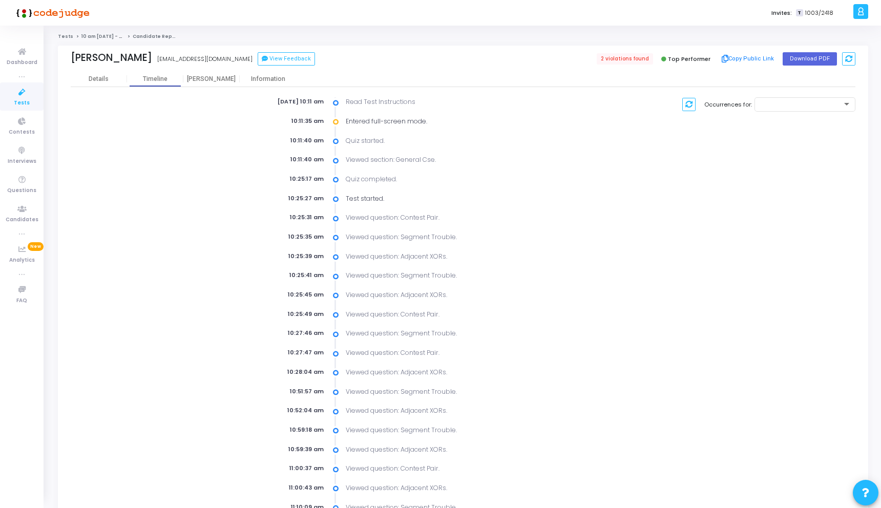
click at [202, 87] on mat-tab-header "Details Timeline Proctor Information" at bounding box center [463, 79] width 785 height 16
click at [209, 74] on div "[PERSON_NAME]" at bounding box center [211, 78] width 56 height 15
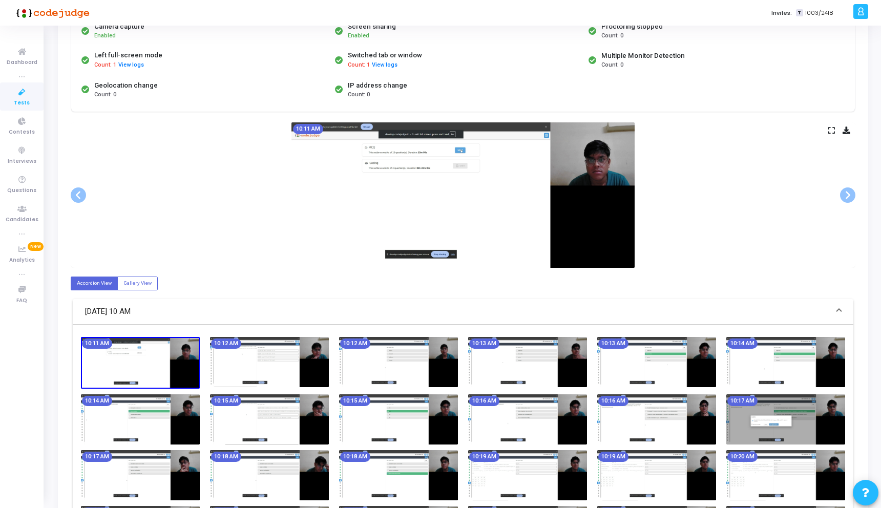
scroll to position [523, 0]
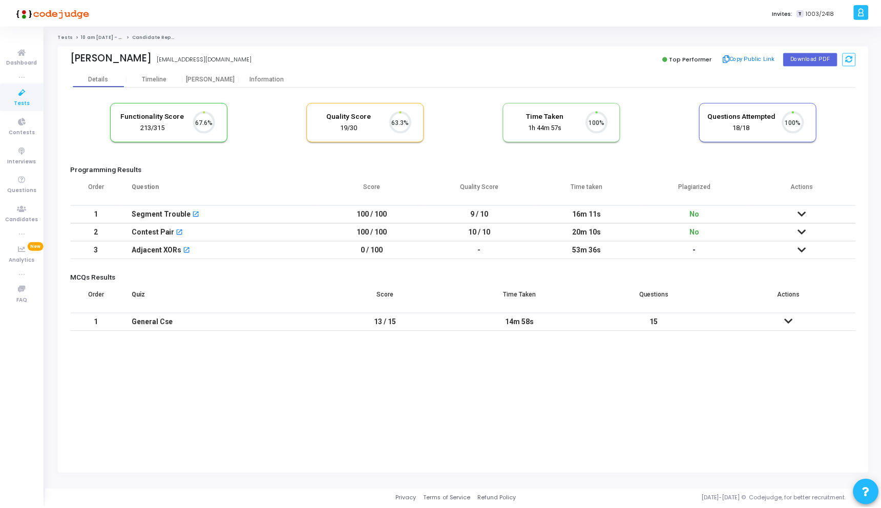
scroll to position [22, 26]
click at [808, 246] on icon at bounding box center [806, 249] width 8 height 7
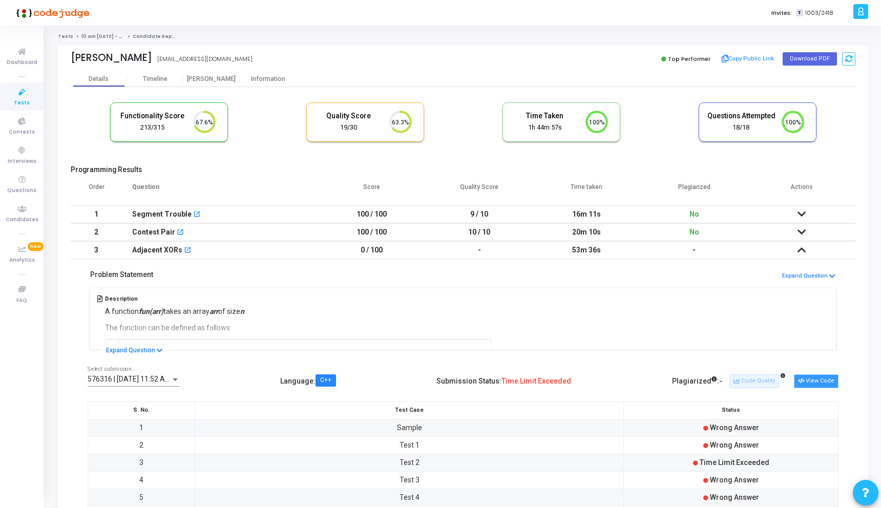
click at [821, 382] on button "View Code" at bounding box center [816, 381] width 45 height 13
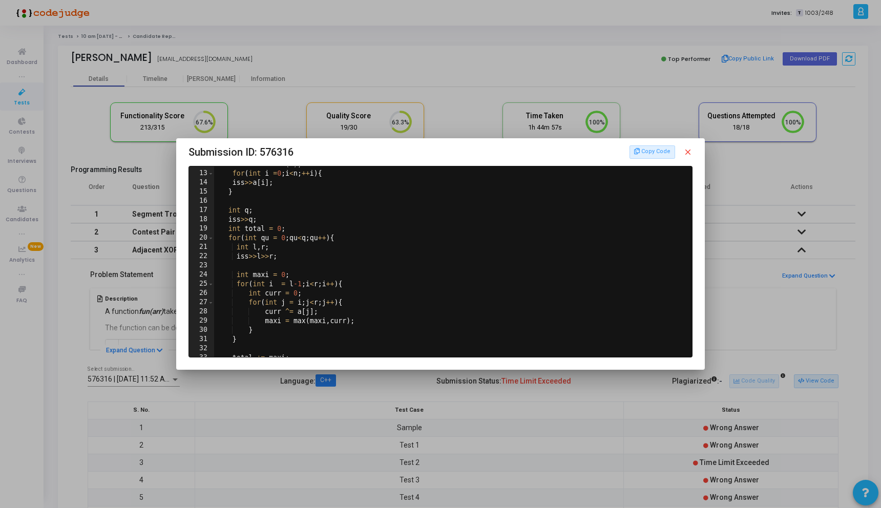
scroll to position [240, 0]
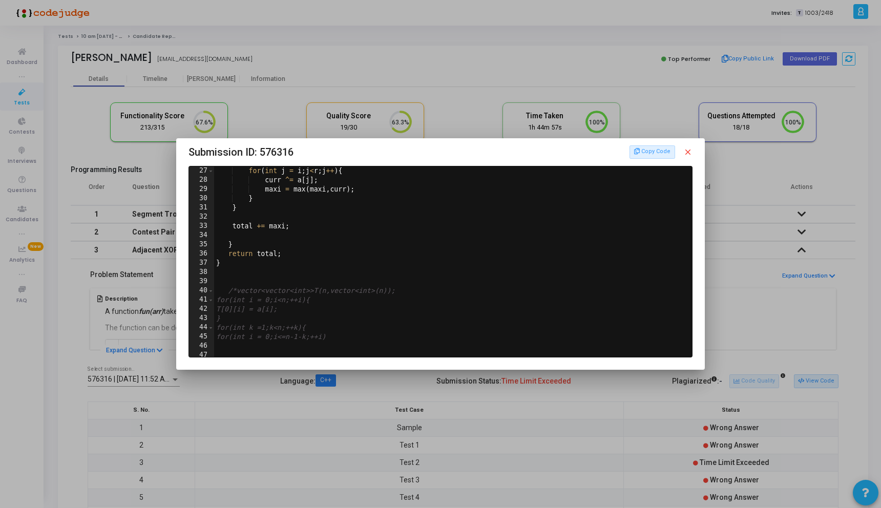
click at [691, 153] on mat-icon "close" at bounding box center [688, 152] width 9 height 9
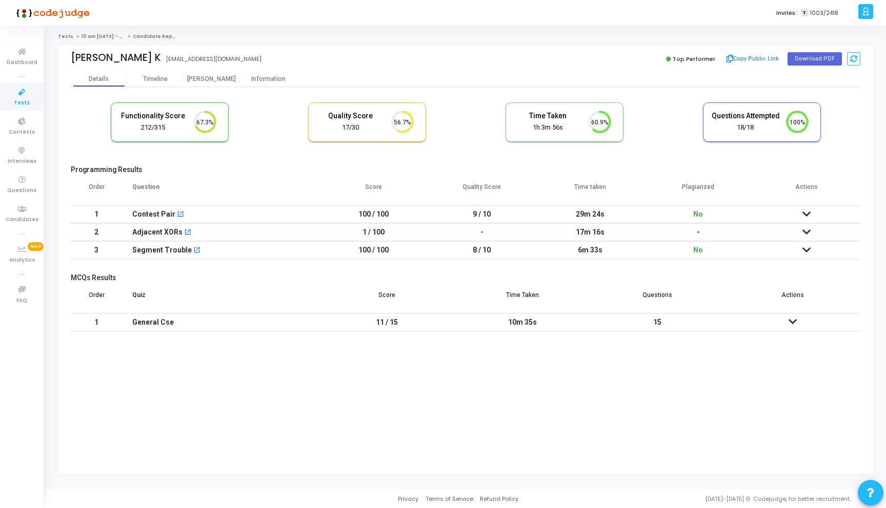
click at [808, 229] on icon at bounding box center [806, 232] width 8 height 7
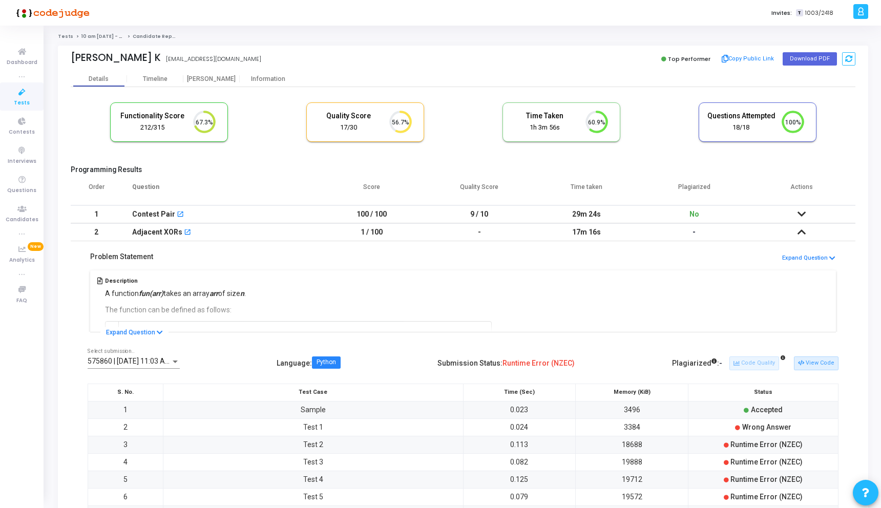
click at [802, 226] on td at bounding box center [802, 232] width 108 height 18
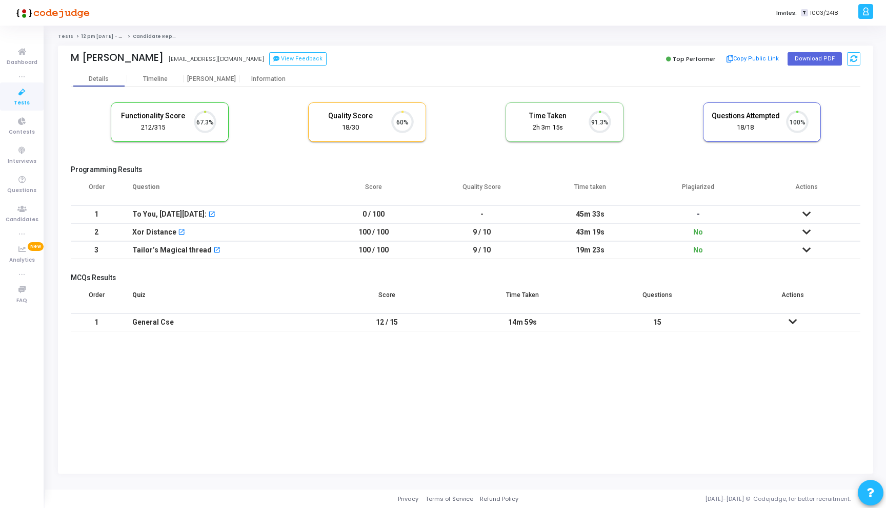
scroll to position [22, 26]
click at [210, 82] on div "[PERSON_NAME]" at bounding box center [211, 79] width 56 height 8
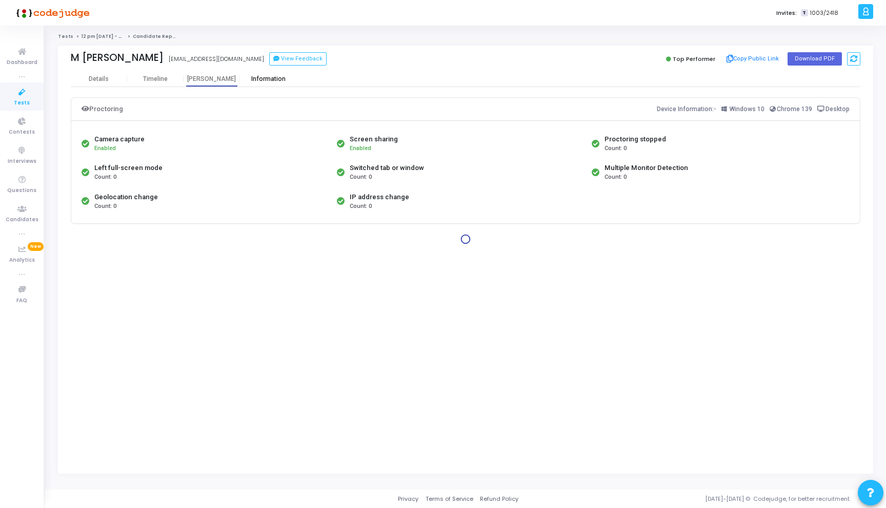
click at [270, 78] on div "Information" at bounding box center [268, 79] width 56 height 8
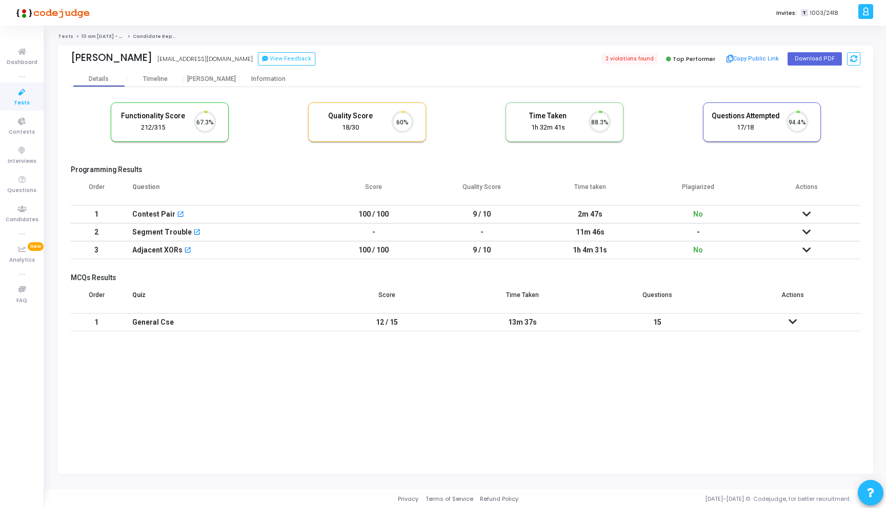
scroll to position [22, 26]
click at [263, 77] on div "Information" at bounding box center [268, 79] width 56 height 8
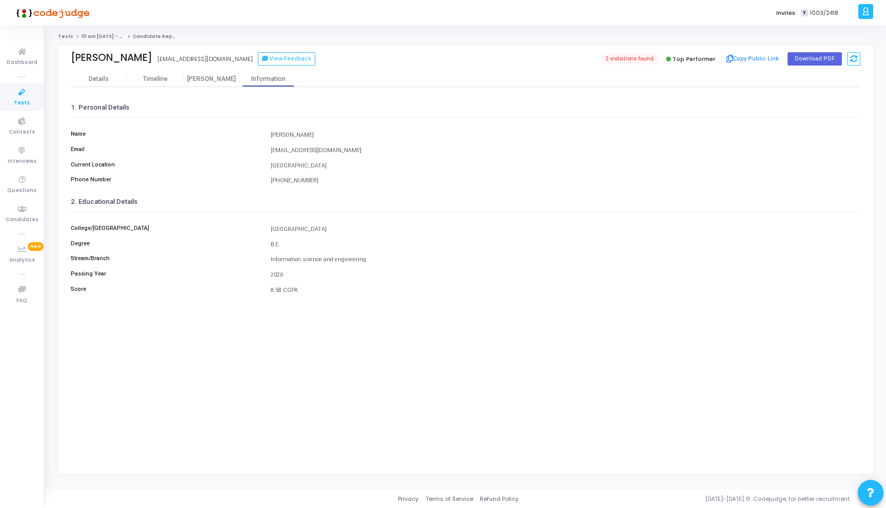
click at [286, 227] on div "Ramaiah Institute of Technology" at bounding box center [565, 229] width 600 height 9
copy div "Ramaiah"
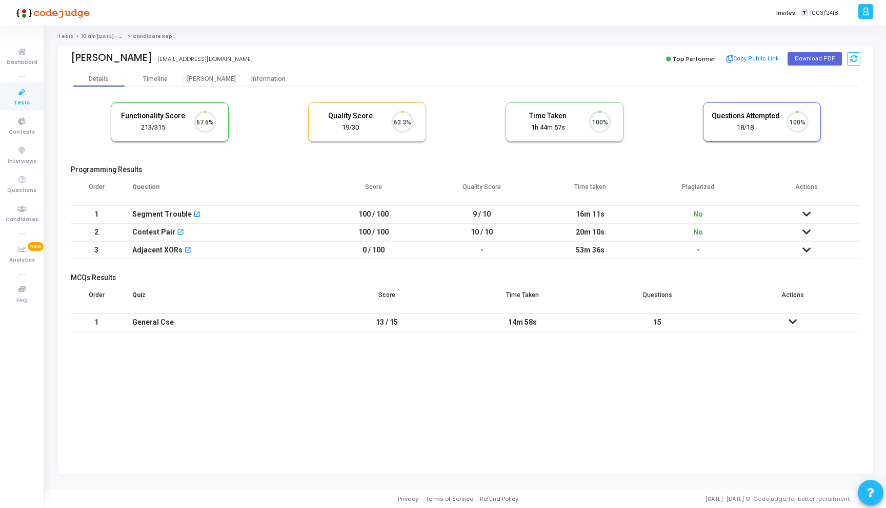
scroll to position [22, 26]
click at [265, 76] on div "Information" at bounding box center [268, 79] width 56 height 8
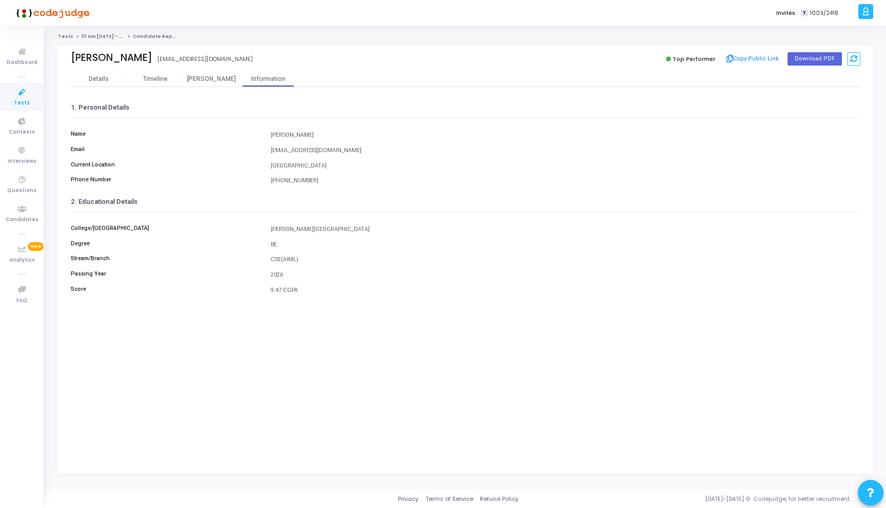
click at [293, 225] on div "M S Ramaiah Institute of Technology" at bounding box center [565, 229] width 600 height 9
copy div "Ramaiah"
click at [102, 77] on div "Details" at bounding box center [99, 79] width 20 height 8
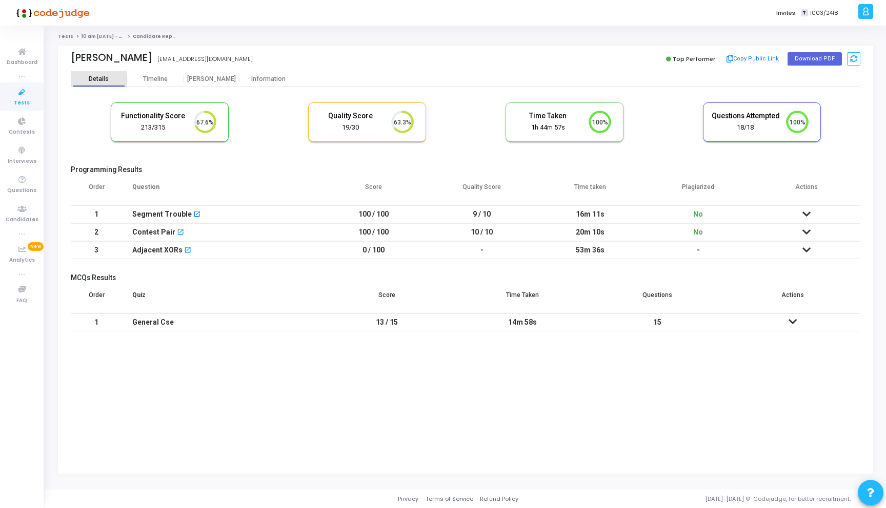
scroll to position [22, 26]
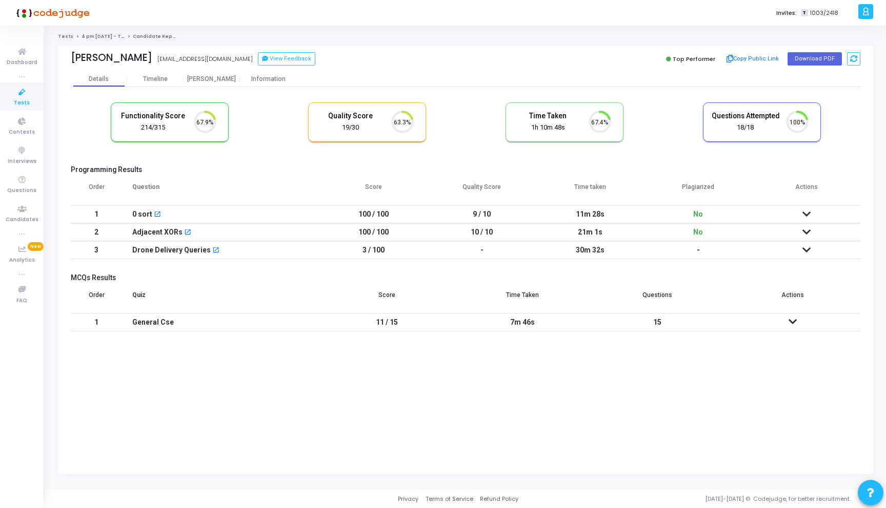
scroll to position [22, 26]
click at [267, 74] on div "Information" at bounding box center [268, 78] width 56 height 15
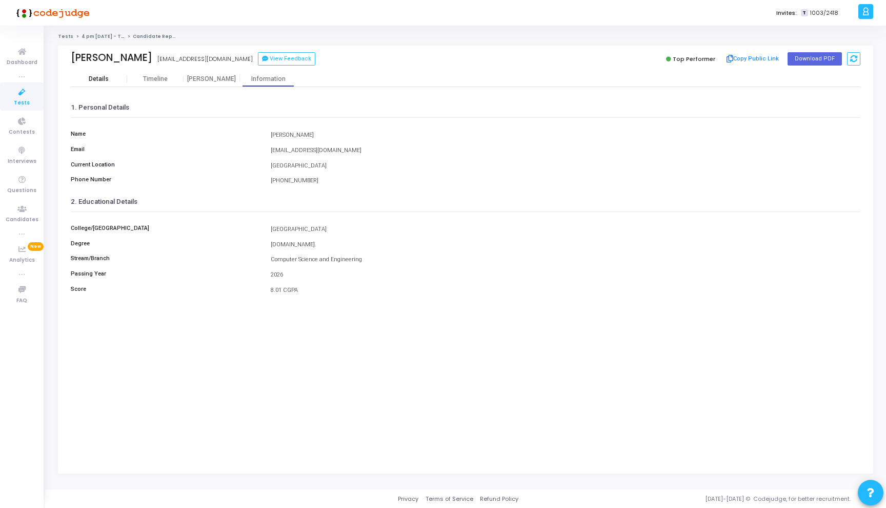
click at [112, 77] on div "Details" at bounding box center [99, 79] width 56 height 8
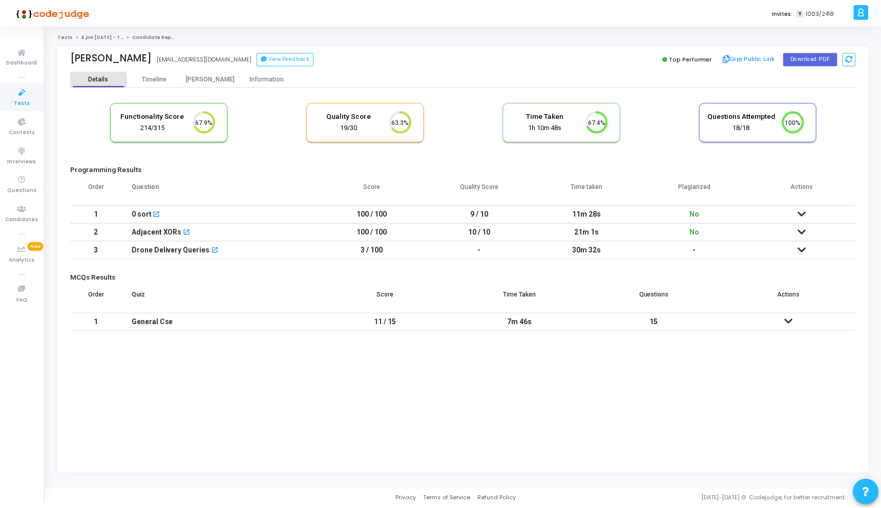
scroll to position [22, 26]
click at [156, 213] on mat-icon "open_in_new" at bounding box center [157, 215] width 7 height 7
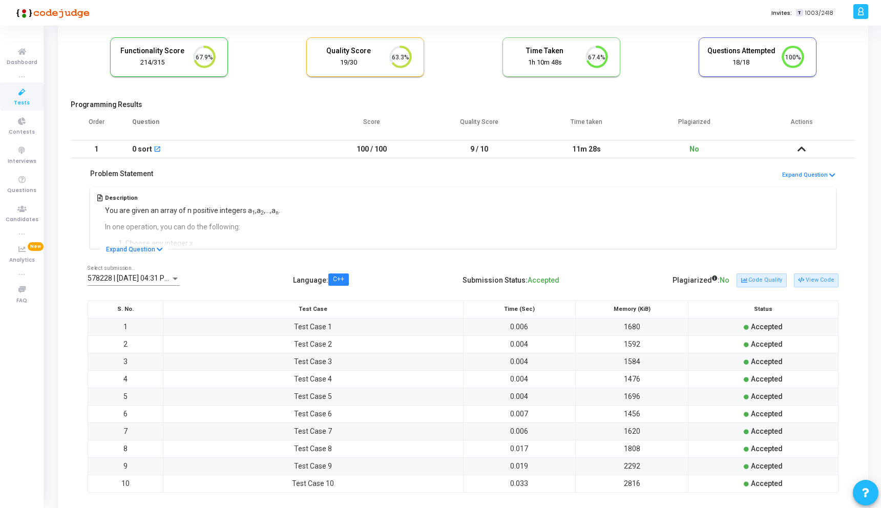
scroll to position [68, 0]
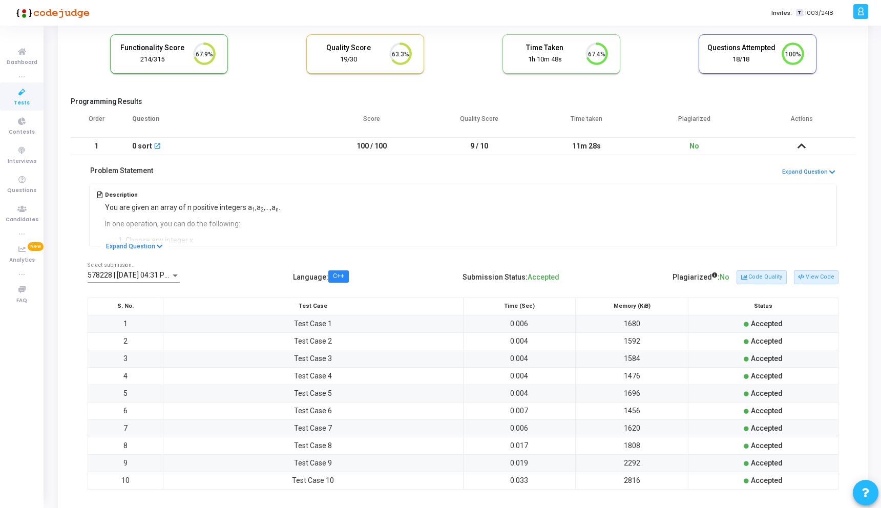
click at [815, 148] on td at bounding box center [802, 146] width 108 height 18
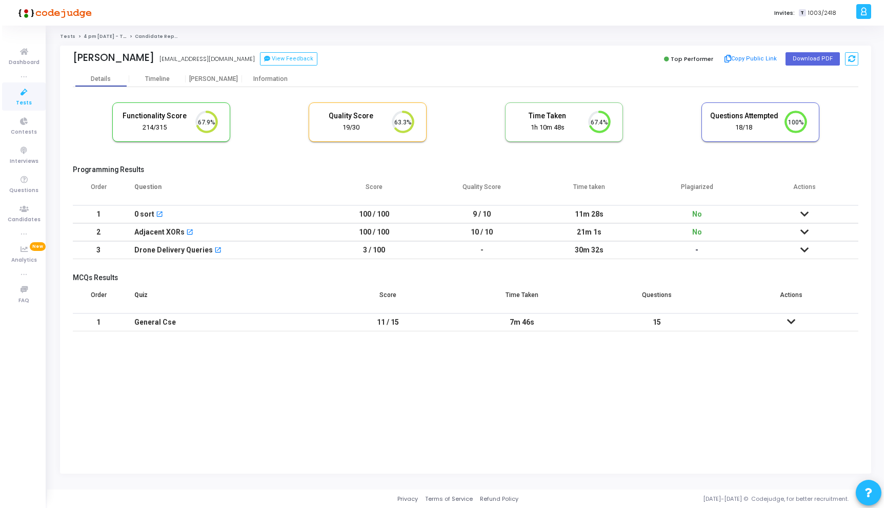
scroll to position [0, 0]
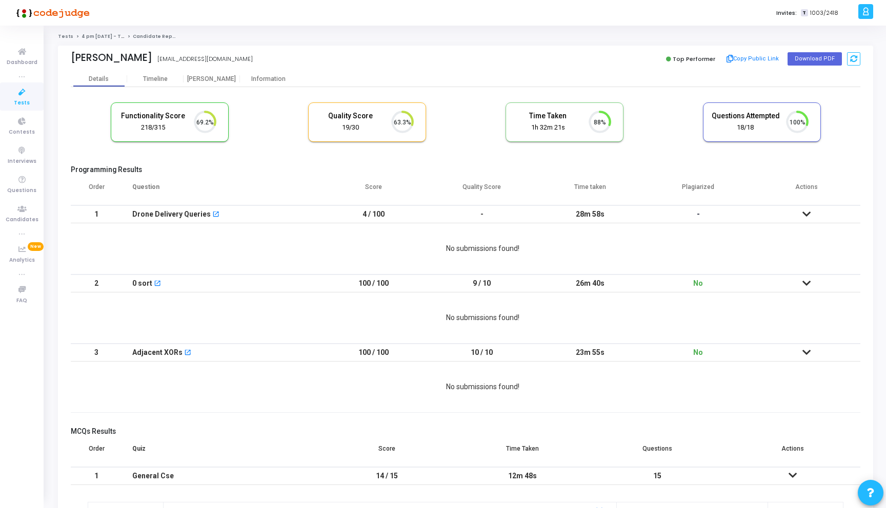
scroll to position [22, 26]
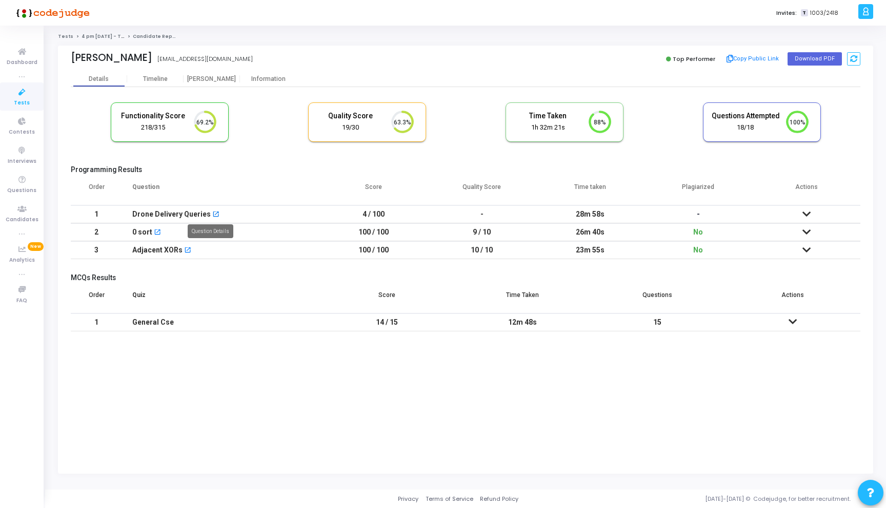
click at [212, 213] on mat-icon "open_in_new" at bounding box center [215, 215] width 7 height 7
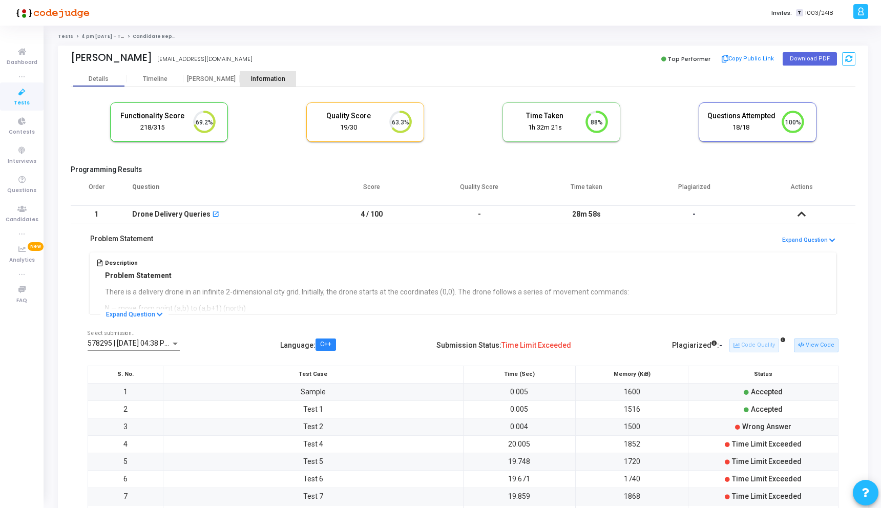
click at [270, 77] on div "Information" at bounding box center [268, 79] width 56 height 8
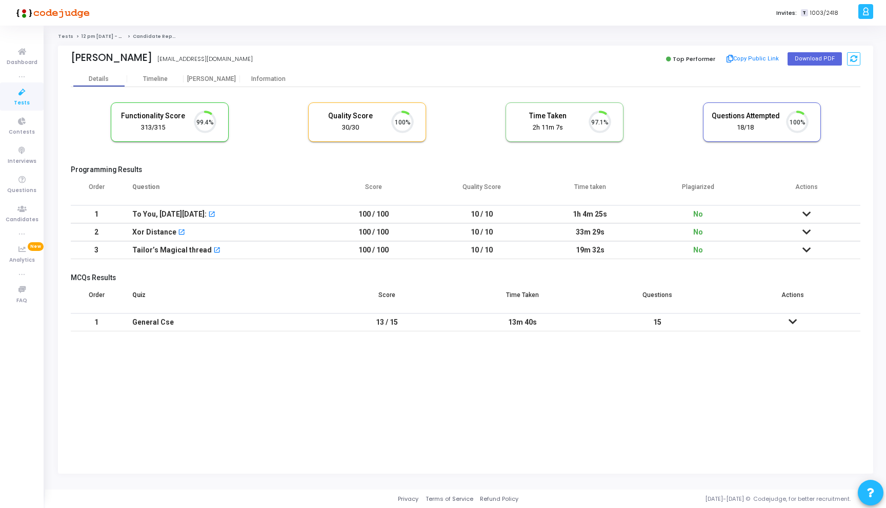
scroll to position [22, 26]
click at [270, 78] on div "Information" at bounding box center [268, 79] width 56 height 8
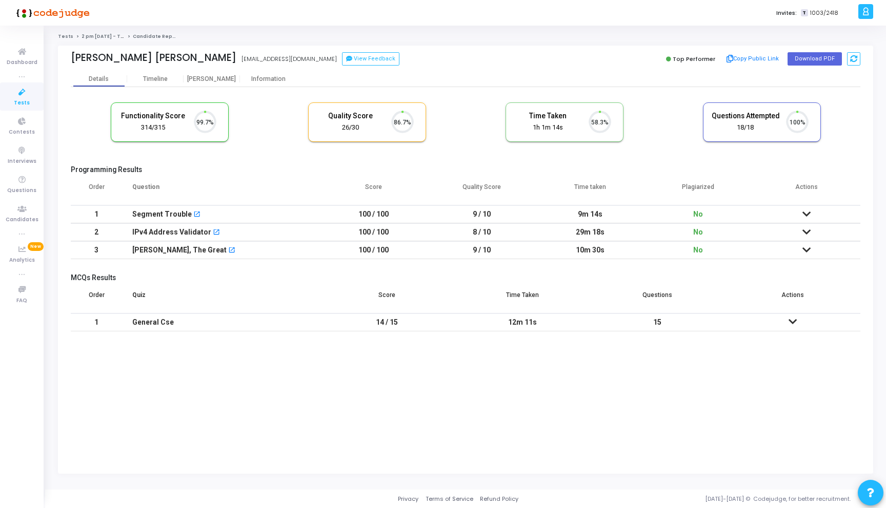
scroll to position [22, 26]
click at [281, 71] on div "Information" at bounding box center [268, 78] width 56 height 15
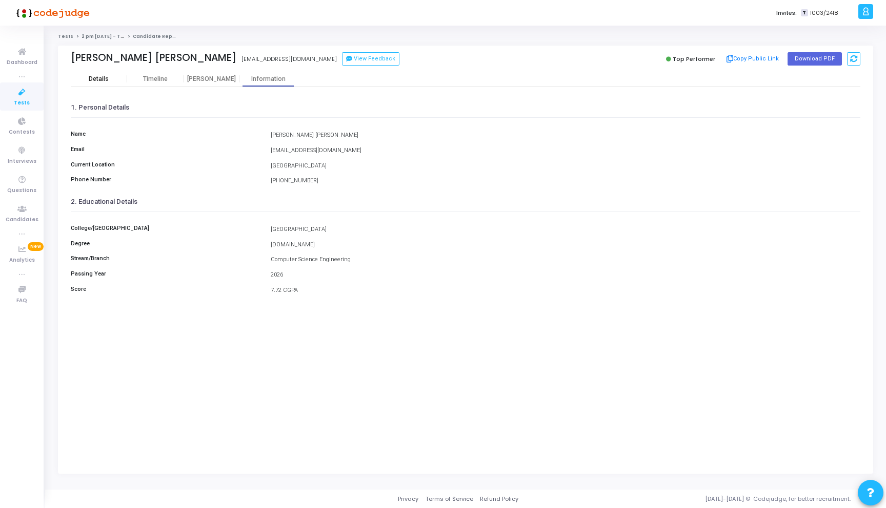
click at [106, 76] on div "Details" at bounding box center [99, 79] width 20 height 8
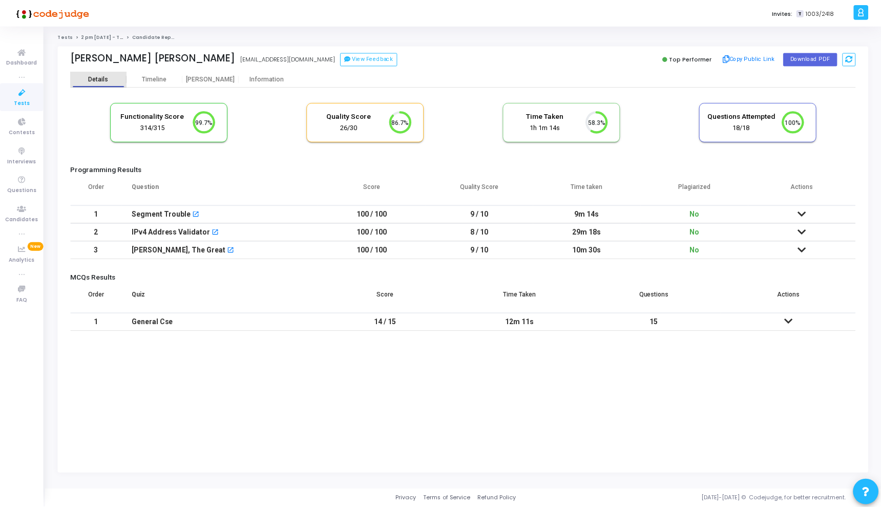
scroll to position [22, 26]
click at [214, 76] on div "[PERSON_NAME]" at bounding box center [211, 79] width 56 height 8
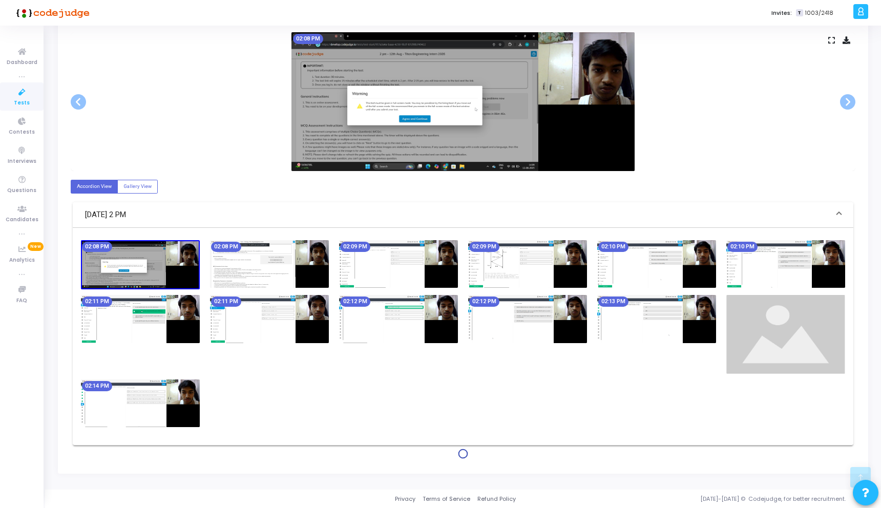
scroll to position [208, 0]
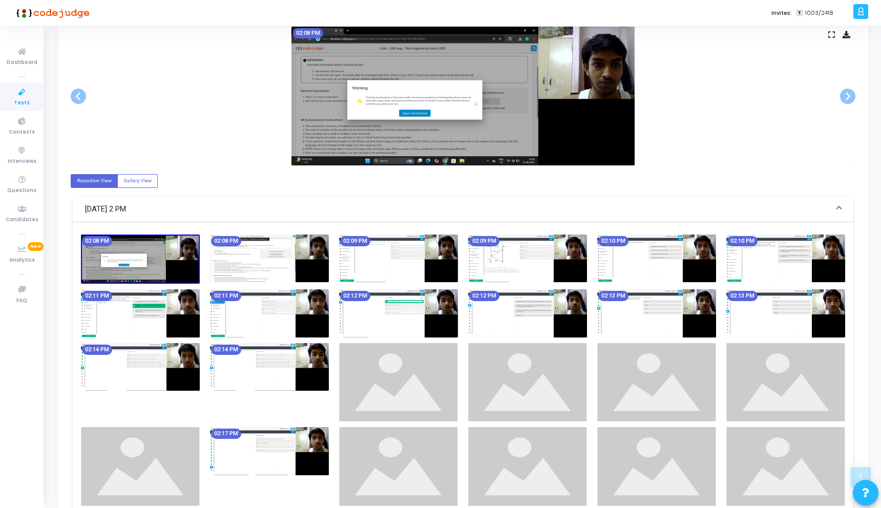
click at [830, 36] on icon at bounding box center [832, 35] width 7 height 6
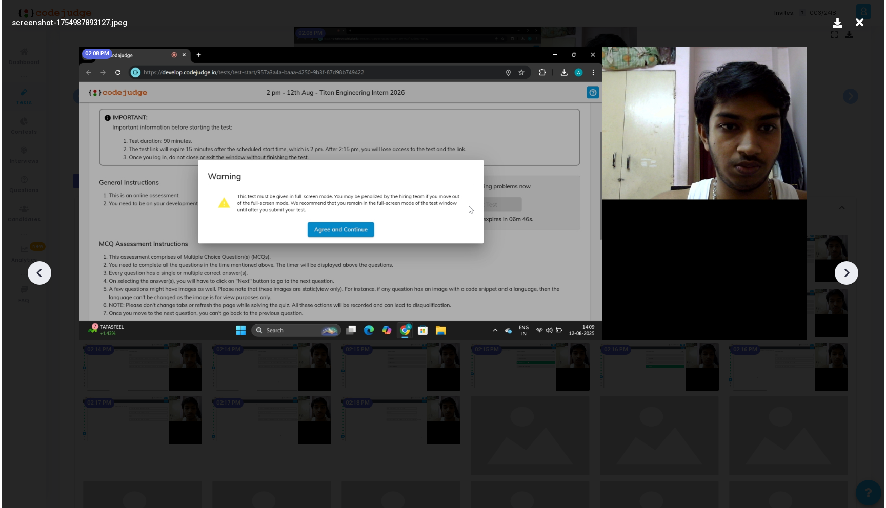
scroll to position [0, 0]
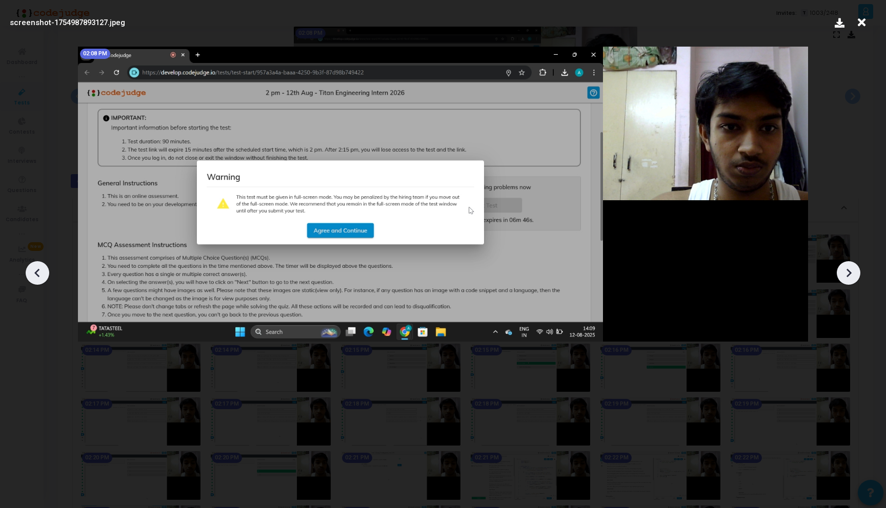
click at [855, 271] on icon at bounding box center [847, 272] width 15 height 15
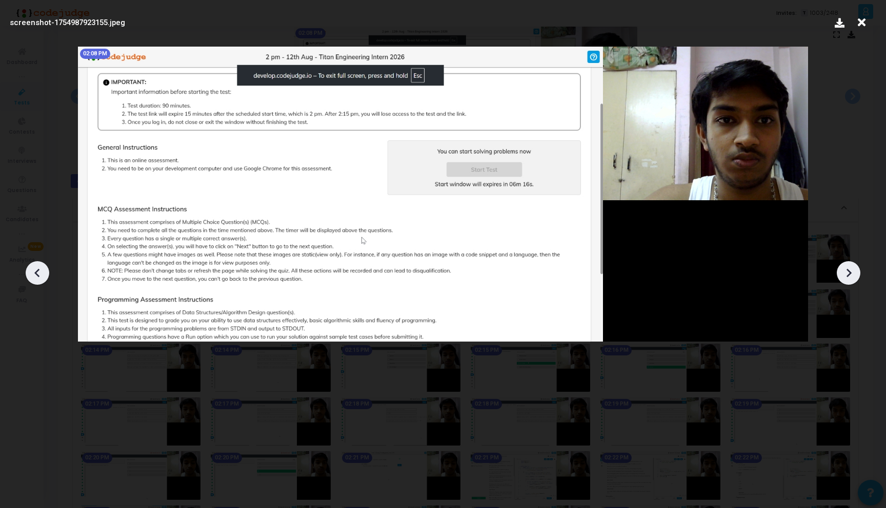
click at [855, 271] on icon at bounding box center [847, 272] width 15 height 15
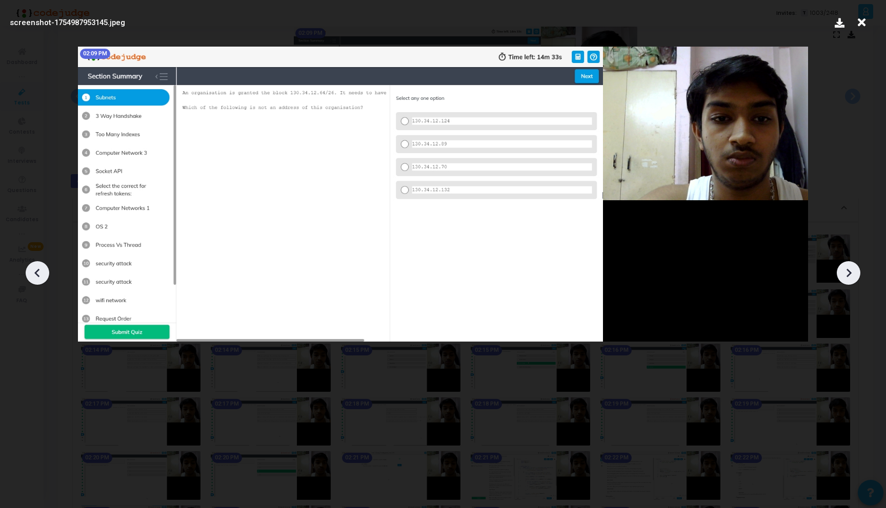
click at [855, 271] on icon at bounding box center [847, 272] width 15 height 15
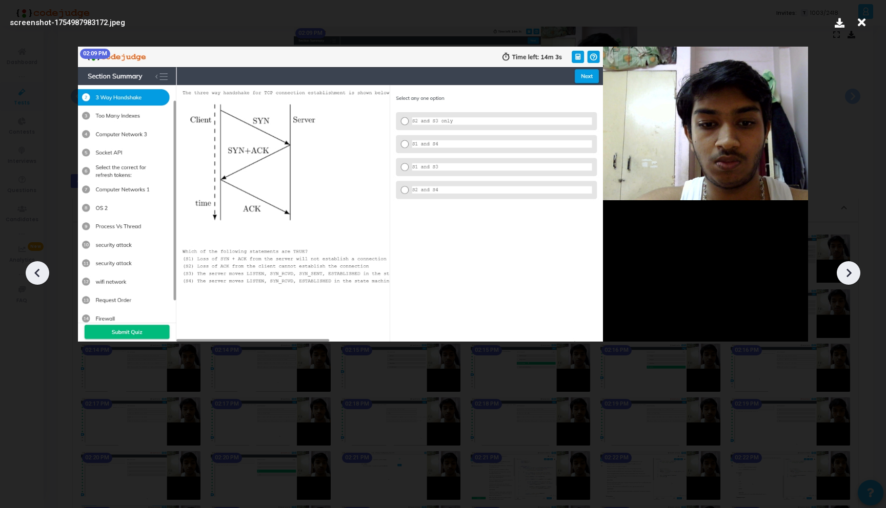
click at [855, 271] on icon at bounding box center [847, 272] width 15 height 15
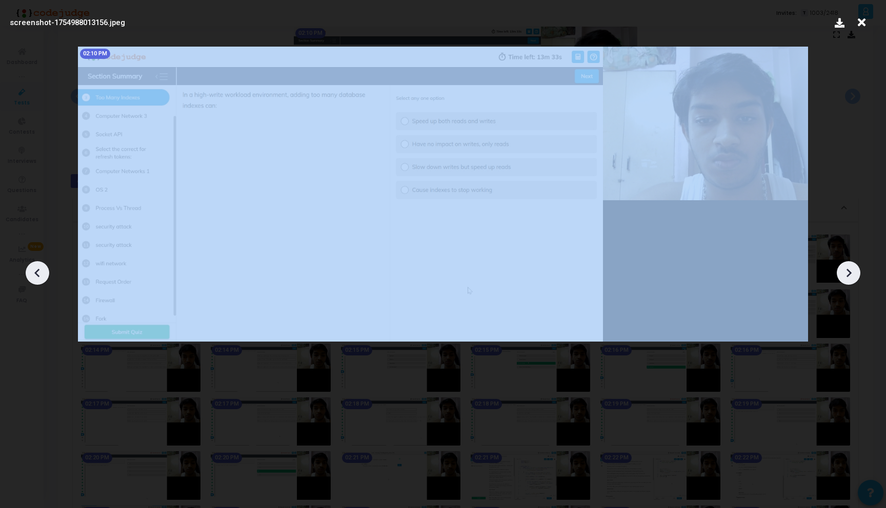
click at [855, 271] on icon at bounding box center [847, 272] width 15 height 15
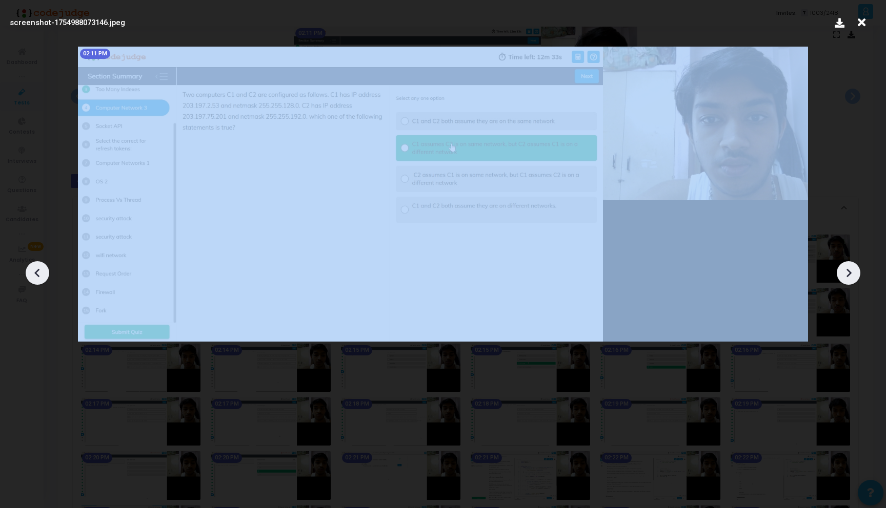
click at [855, 271] on icon at bounding box center [847, 272] width 15 height 15
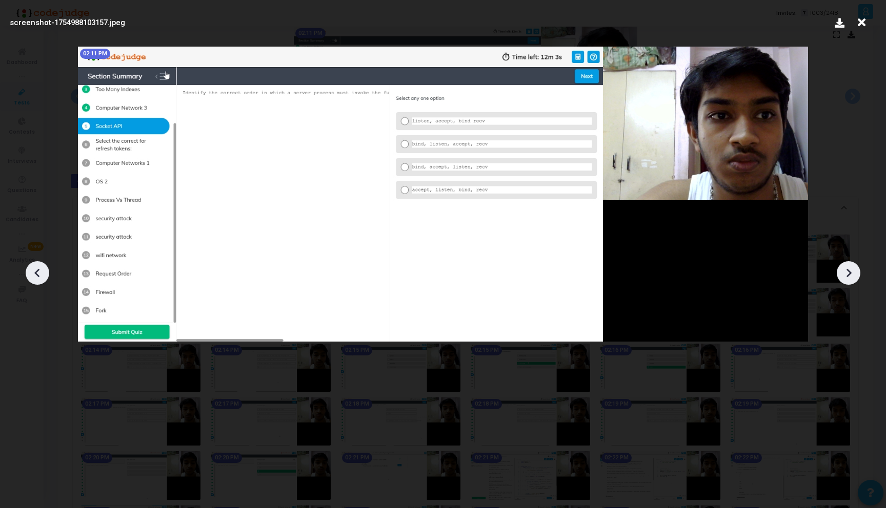
click at [855, 271] on icon at bounding box center [847, 272] width 15 height 15
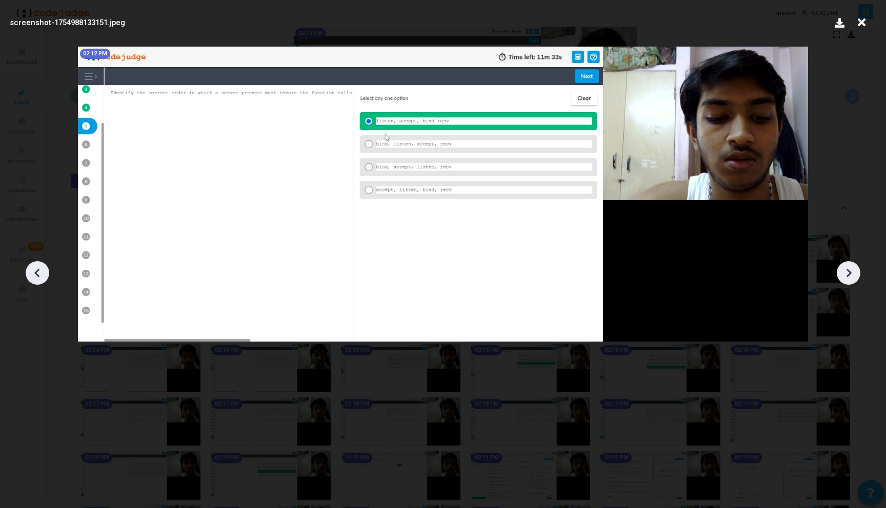
click at [855, 271] on icon at bounding box center [847, 272] width 15 height 15
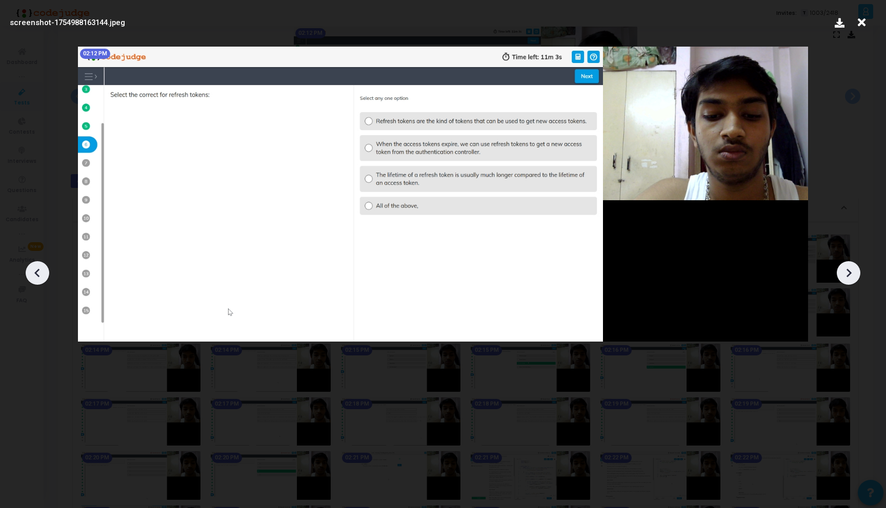
click at [855, 271] on icon at bounding box center [847, 272] width 15 height 15
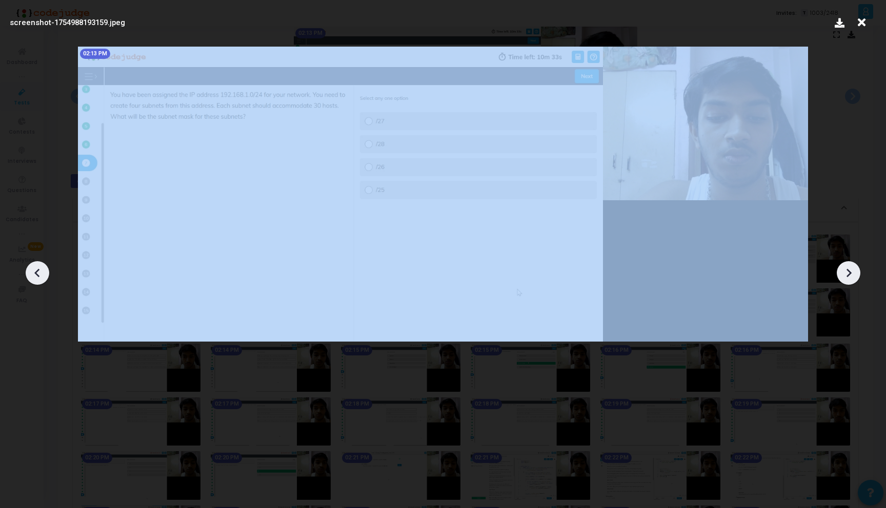
click at [855, 271] on icon at bounding box center [847, 272] width 15 height 15
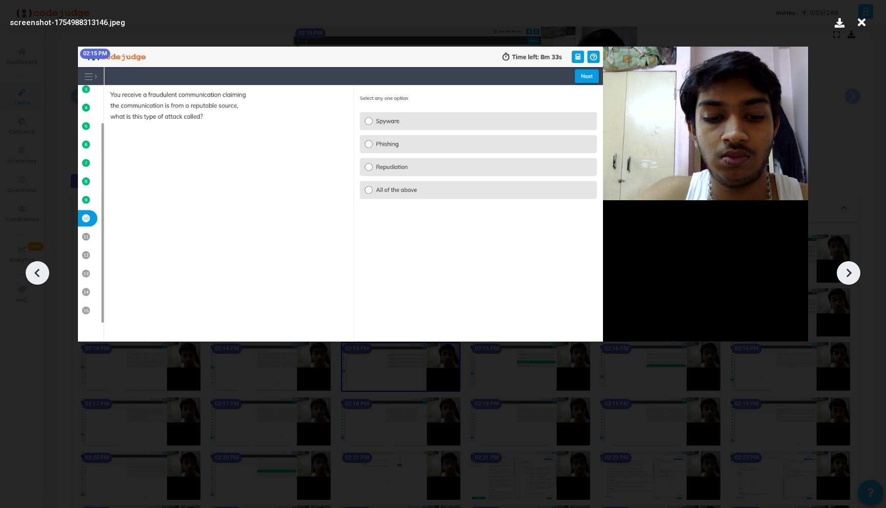
click at [855, 271] on icon at bounding box center [847, 272] width 15 height 15
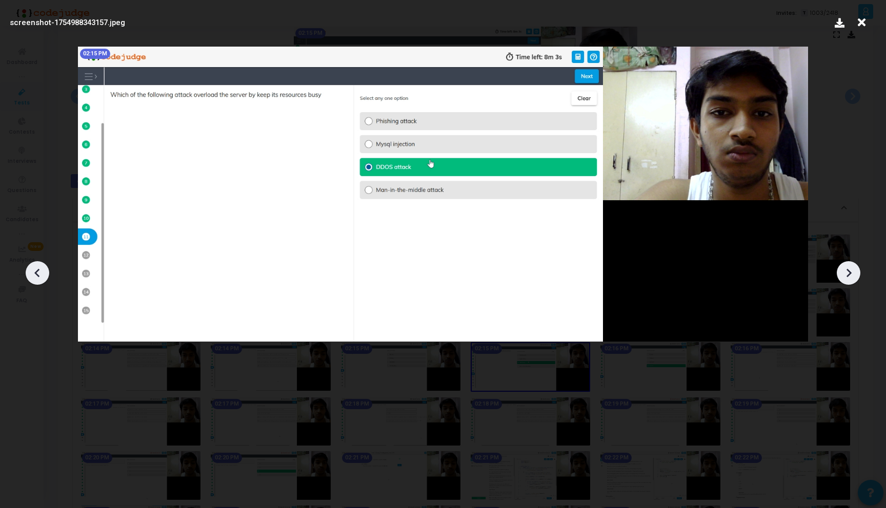
click at [855, 271] on icon at bounding box center [847, 272] width 15 height 15
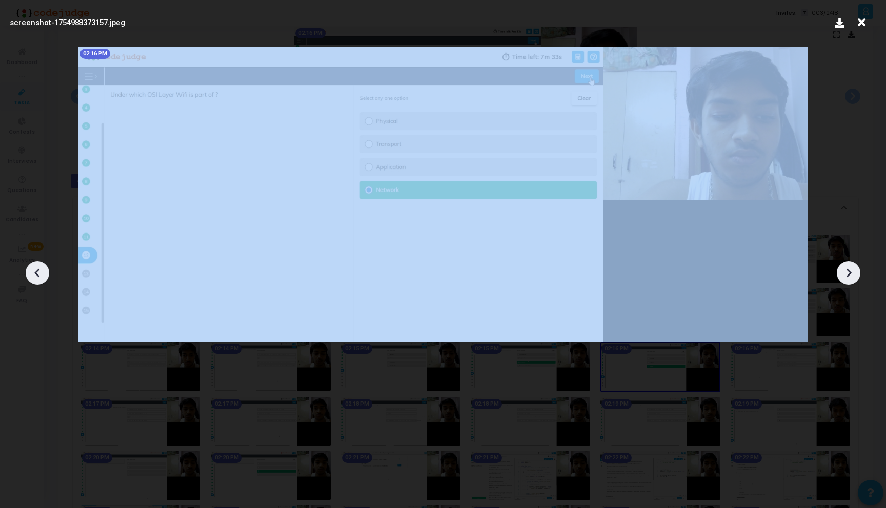
click at [855, 271] on icon at bounding box center [847, 272] width 15 height 15
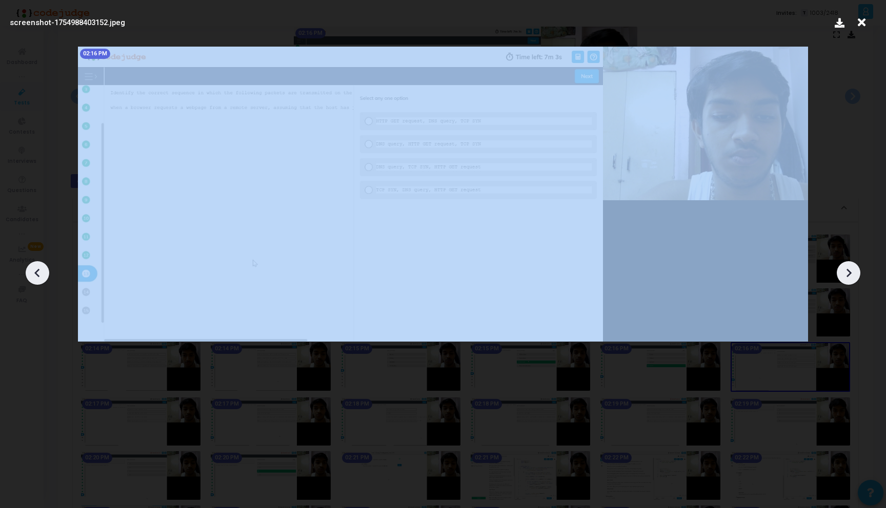
click at [855, 271] on icon at bounding box center [847, 272] width 15 height 15
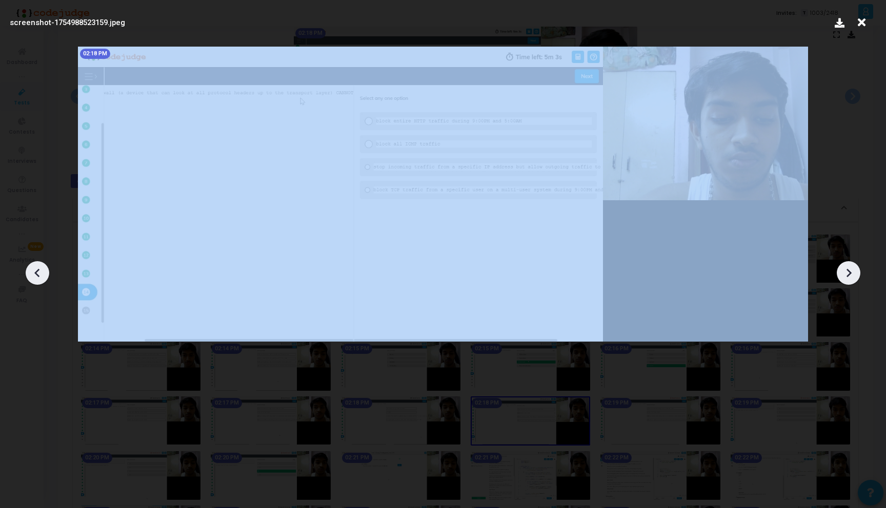
click at [855, 271] on icon at bounding box center [847, 272] width 15 height 15
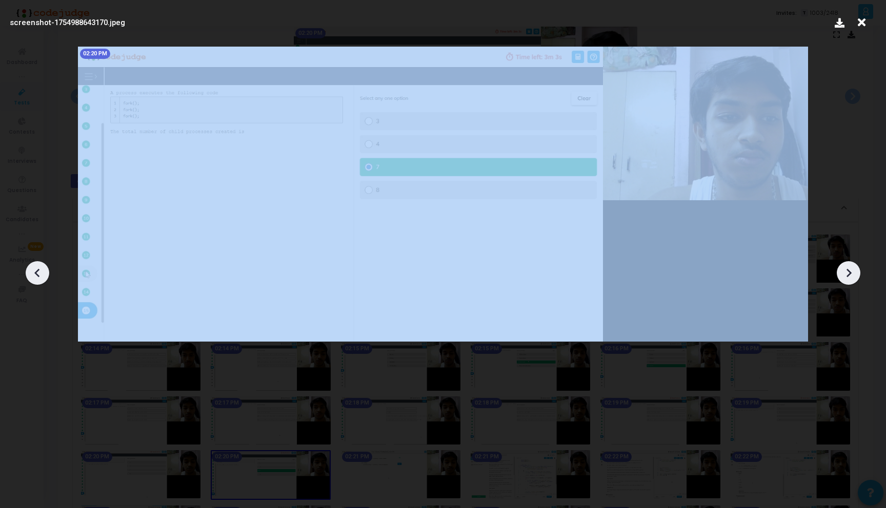
click at [855, 271] on icon at bounding box center [847, 272] width 15 height 15
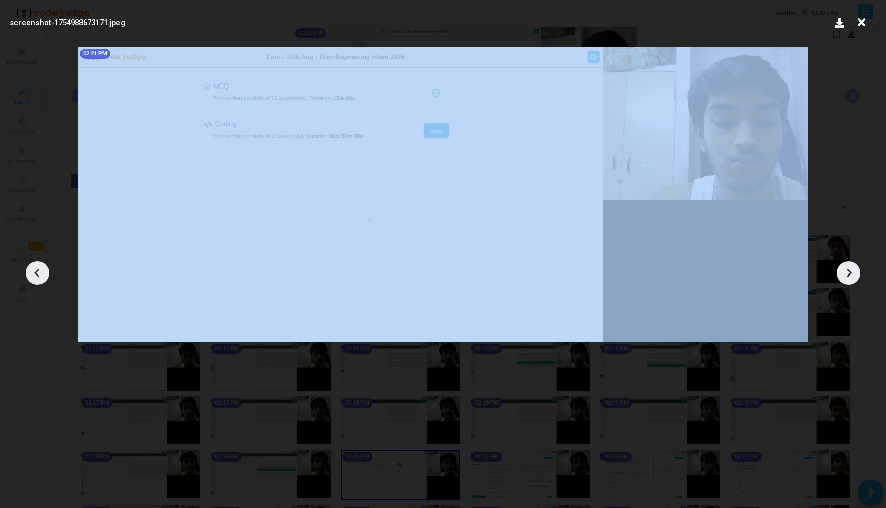
click at [855, 271] on icon at bounding box center [847, 272] width 15 height 15
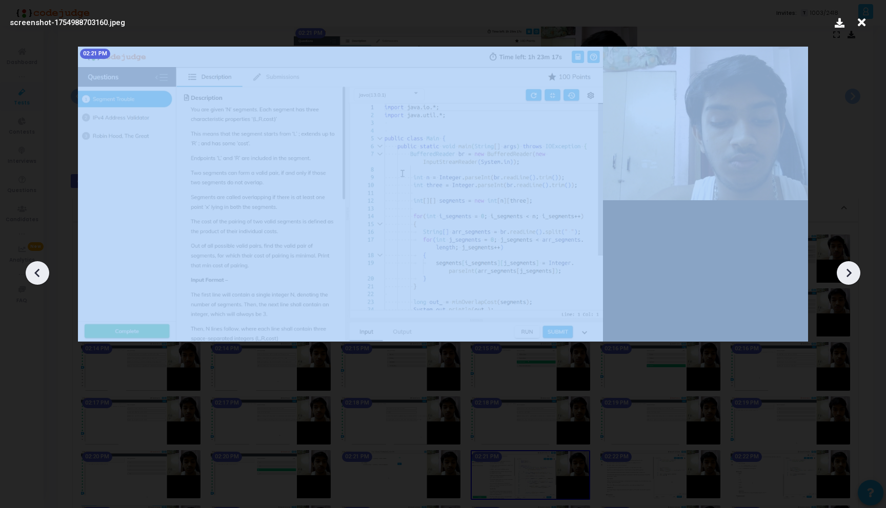
click at [855, 271] on icon at bounding box center [847, 272] width 15 height 15
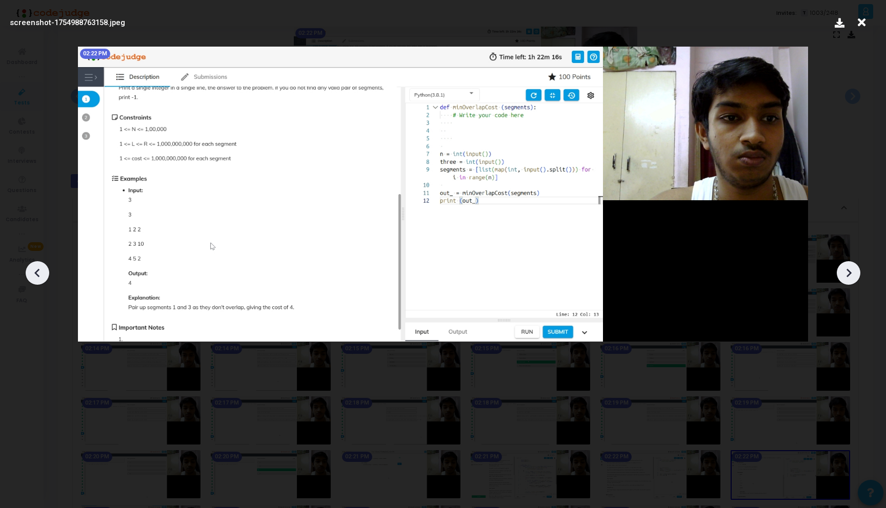
click at [855, 271] on icon at bounding box center [847, 272] width 15 height 15
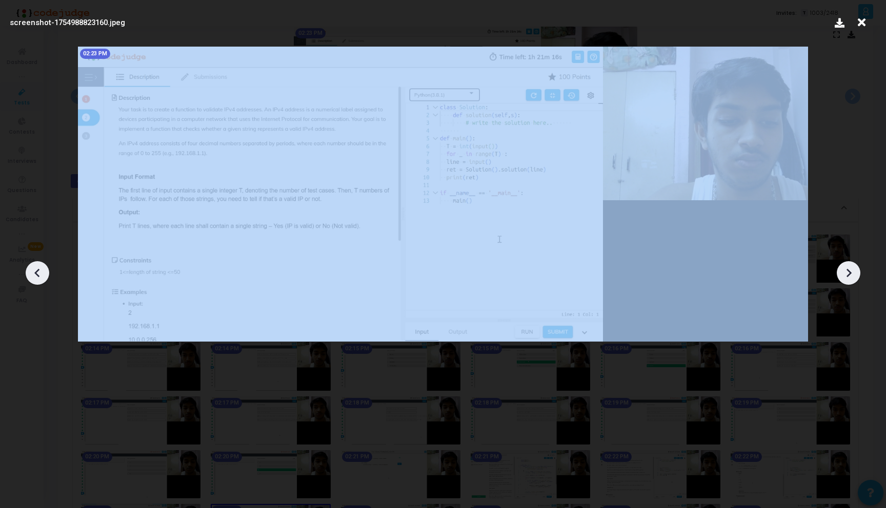
click at [855, 271] on icon at bounding box center [847, 272] width 15 height 15
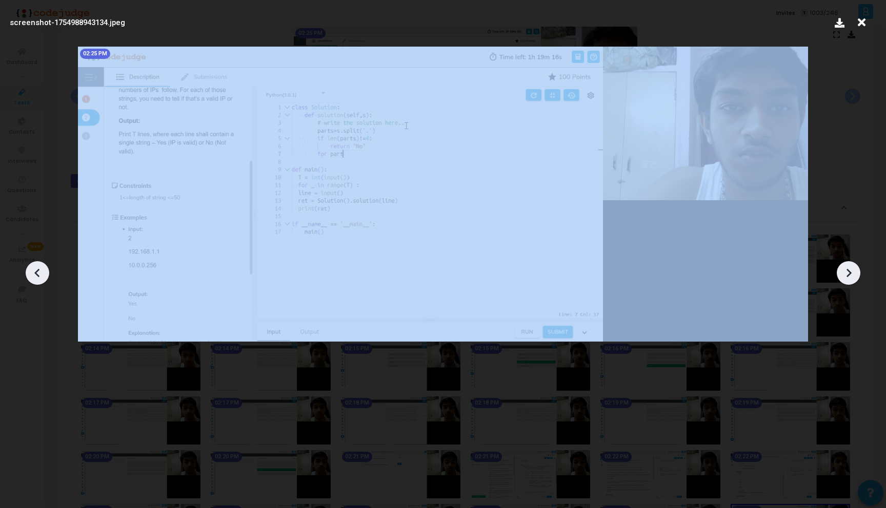
click at [855, 271] on icon at bounding box center [847, 272] width 15 height 15
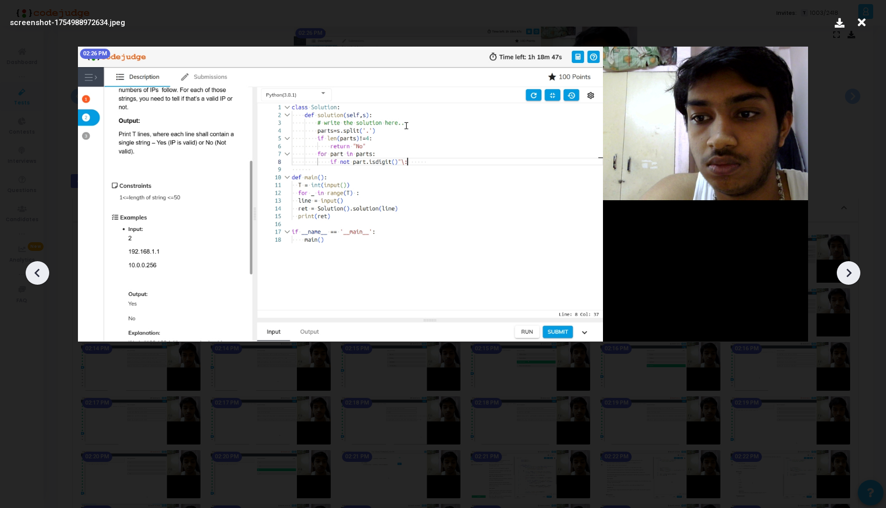
click at [855, 271] on icon at bounding box center [847, 272] width 15 height 15
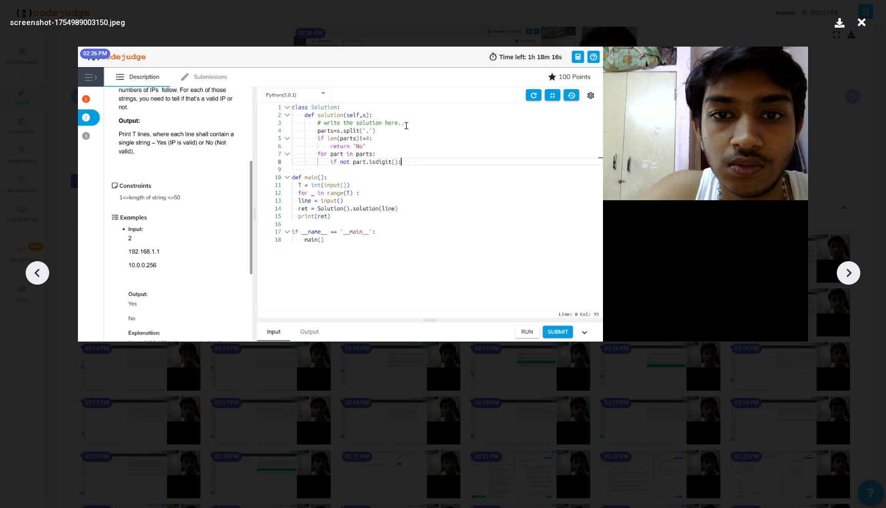
click at [855, 271] on icon at bounding box center [847, 272] width 15 height 15
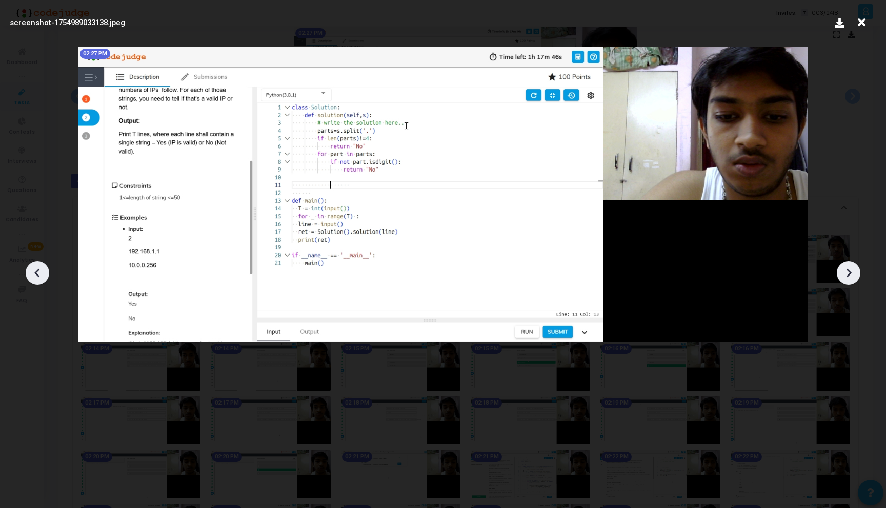
click at [855, 271] on icon at bounding box center [847, 272] width 15 height 15
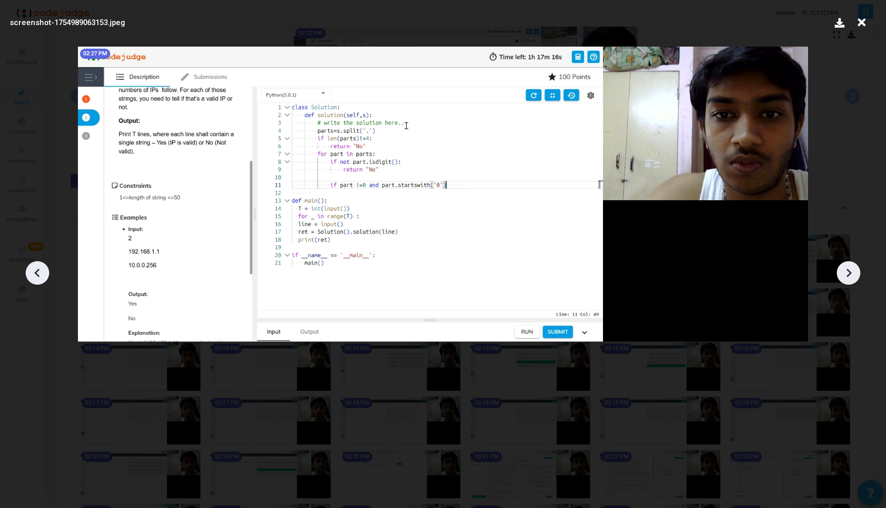
click at [855, 271] on icon at bounding box center [847, 272] width 15 height 15
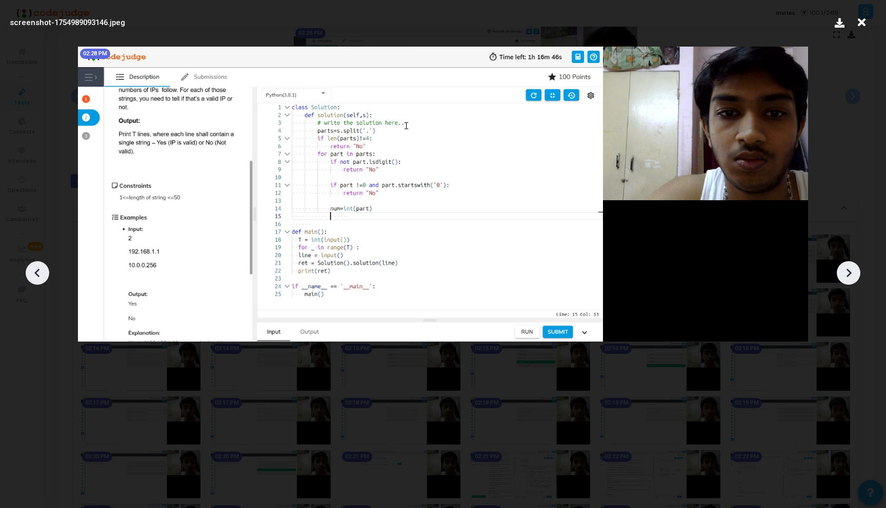
click at [855, 271] on icon at bounding box center [847, 272] width 15 height 15
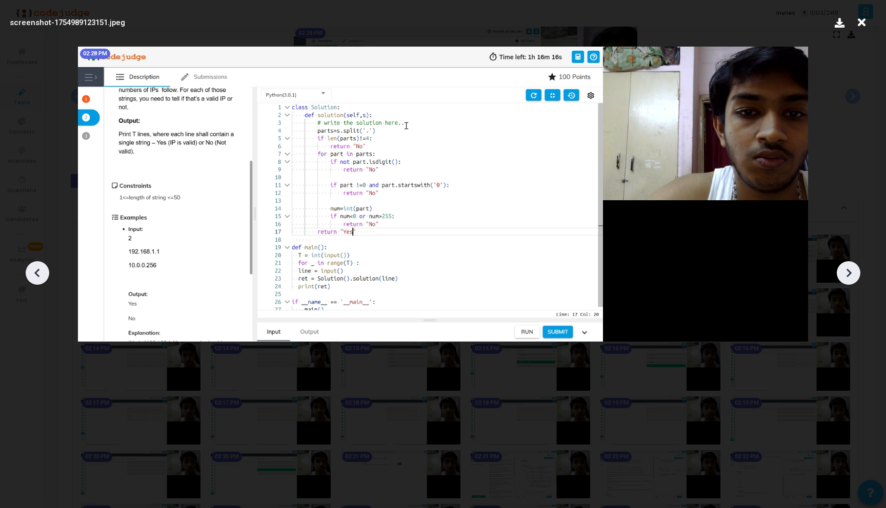
click at [855, 271] on icon at bounding box center [847, 272] width 15 height 15
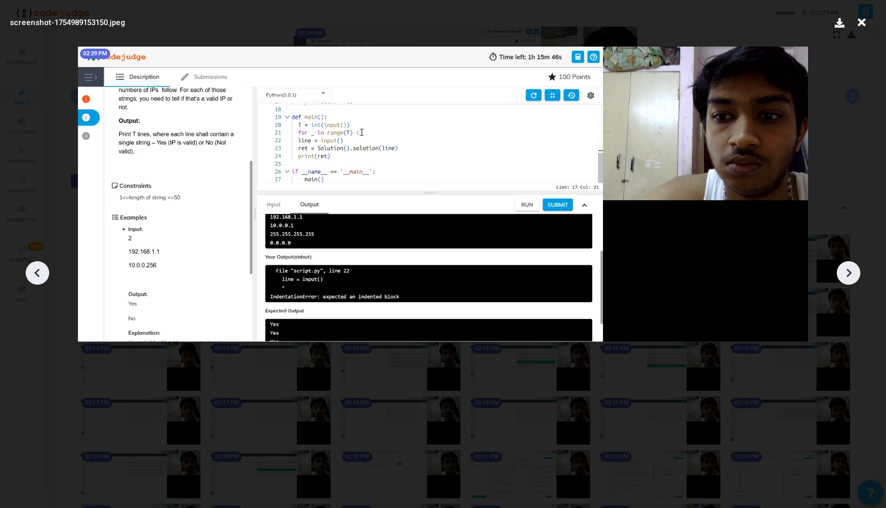
click at [855, 271] on icon at bounding box center [847, 272] width 15 height 15
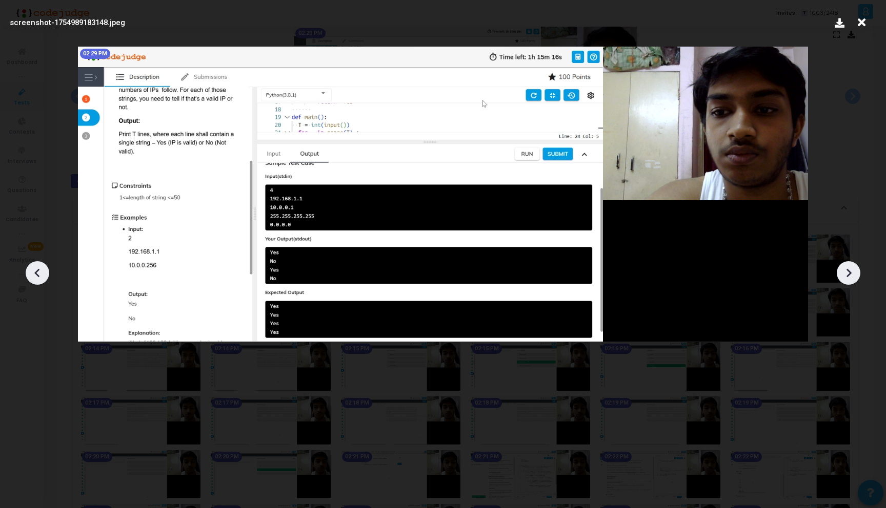
click at [855, 271] on icon at bounding box center [847, 272] width 15 height 15
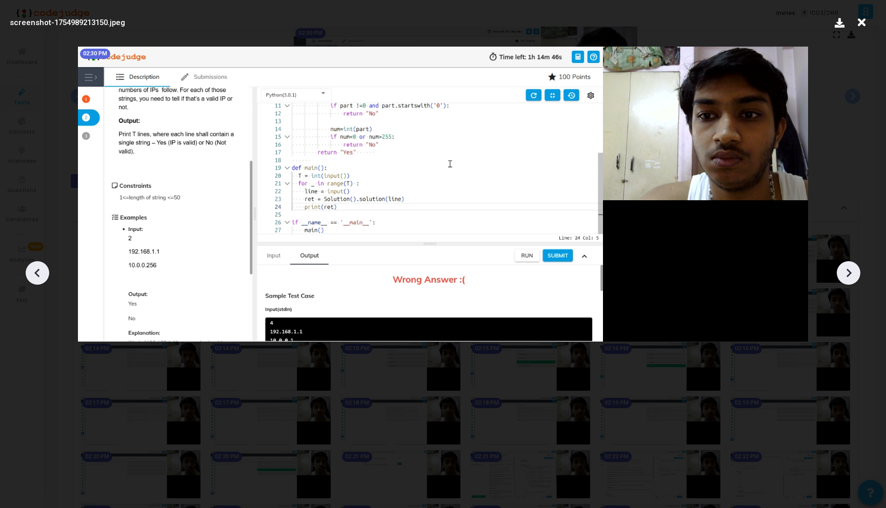
click at [855, 271] on icon at bounding box center [847, 272] width 15 height 15
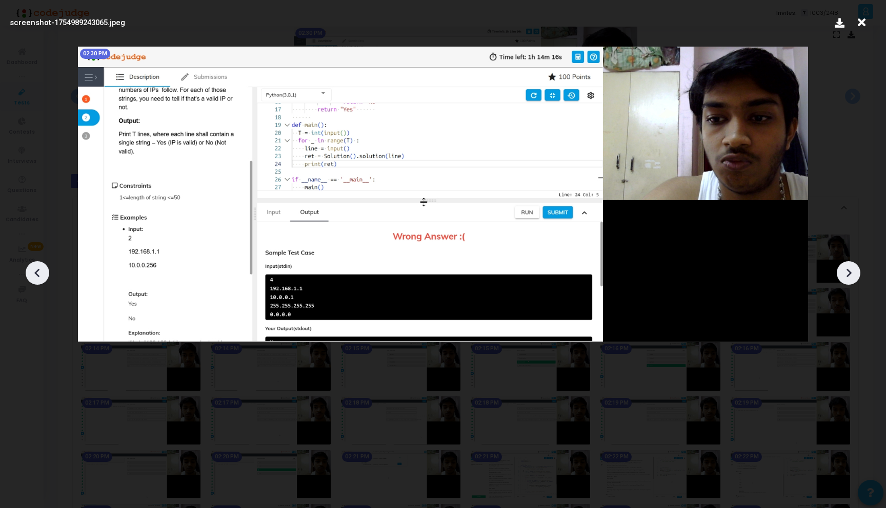
click at [855, 271] on icon at bounding box center [847, 272] width 15 height 15
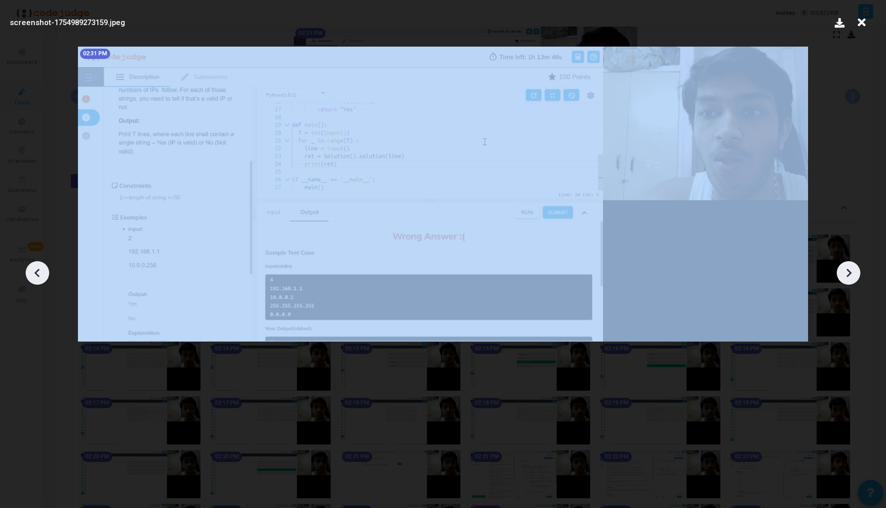
click at [855, 271] on icon at bounding box center [847, 272] width 15 height 15
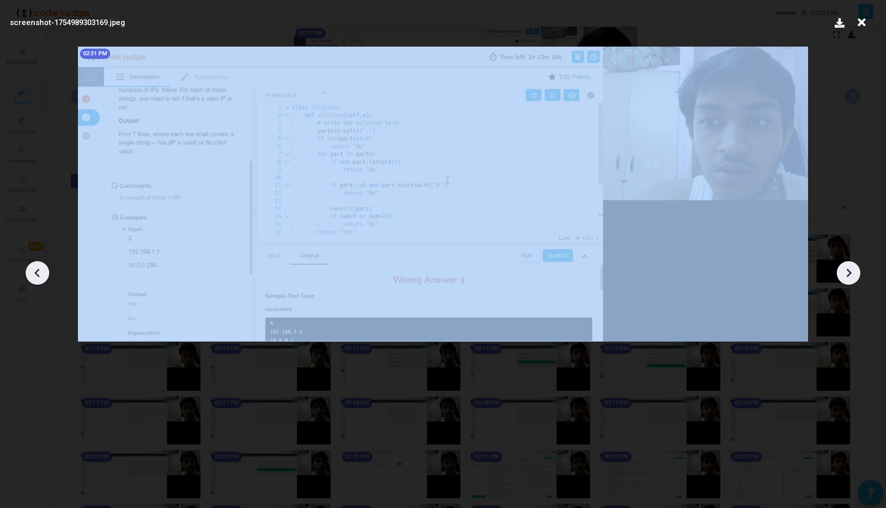
click at [855, 271] on icon at bounding box center [847, 272] width 15 height 15
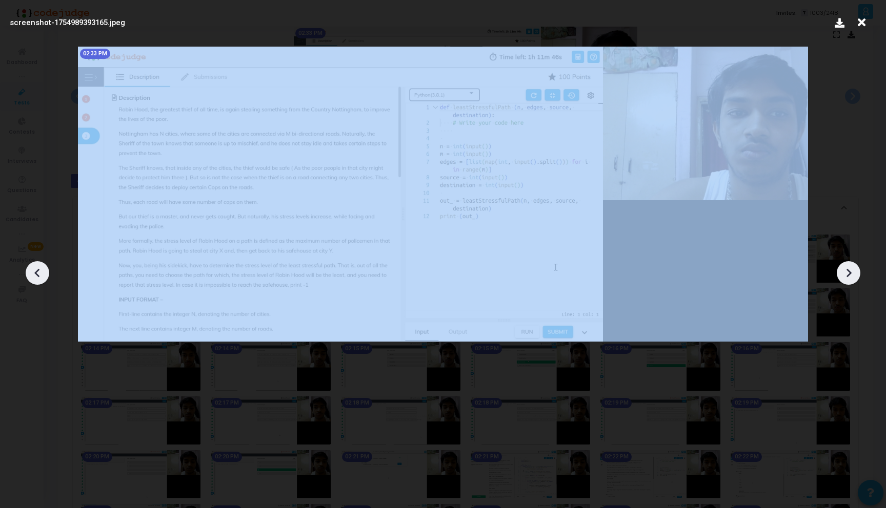
click at [855, 271] on icon at bounding box center [847, 272] width 15 height 15
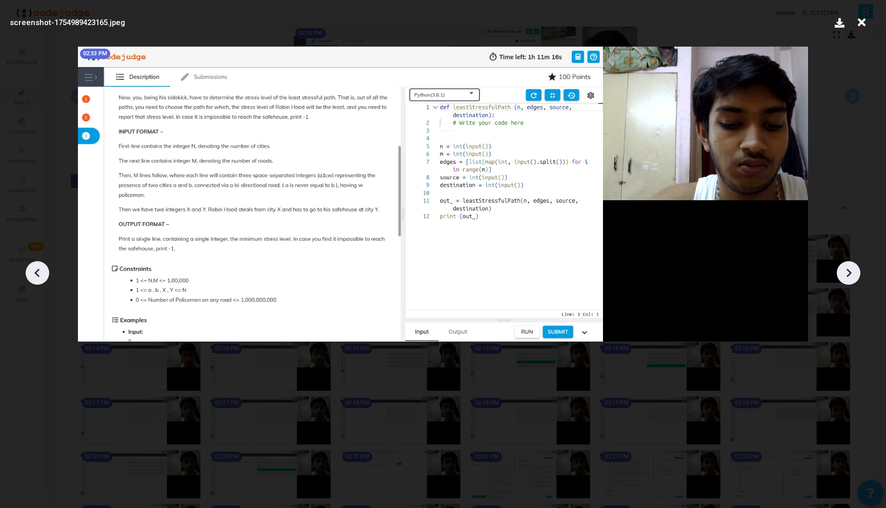
click at [855, 271] on icon at bounding box center [847, 272] width 15 height 15
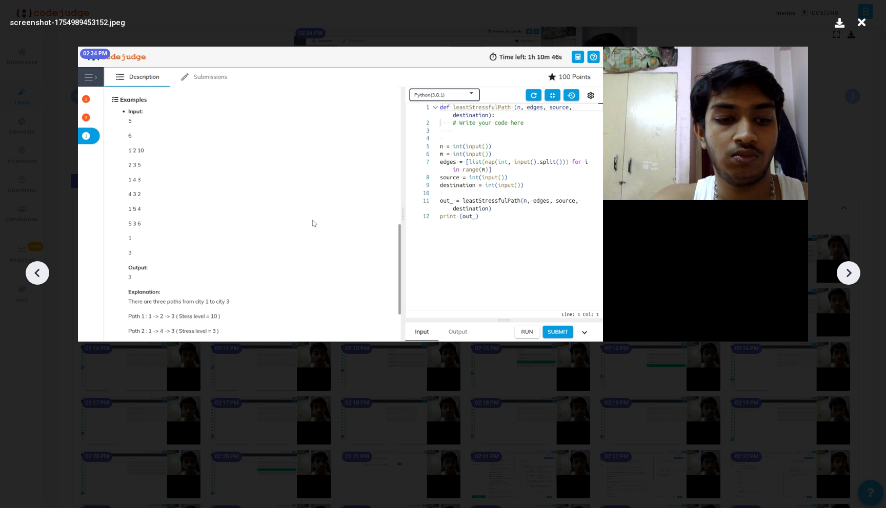
click at [855, 271] on icon at bounding box center [847, 272] width 15 height 15
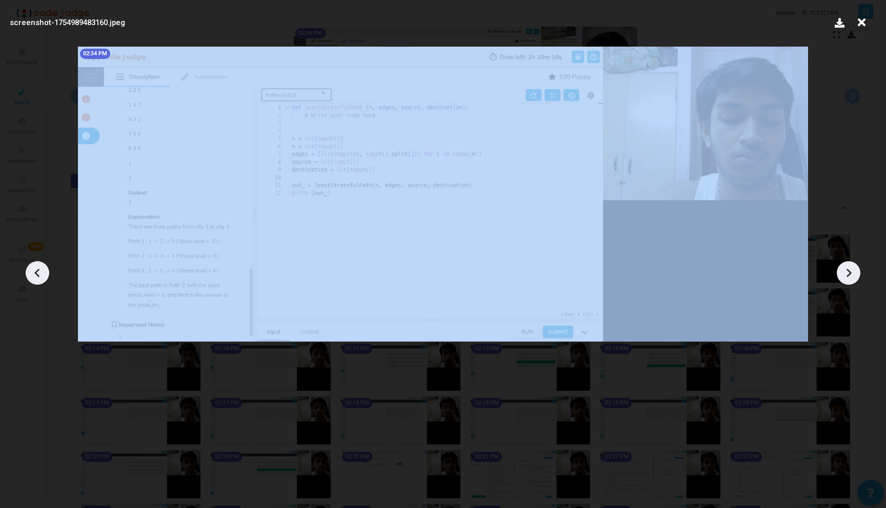
click at [855, 271] on icon at bounding box center [847, 272] width 15 height 15
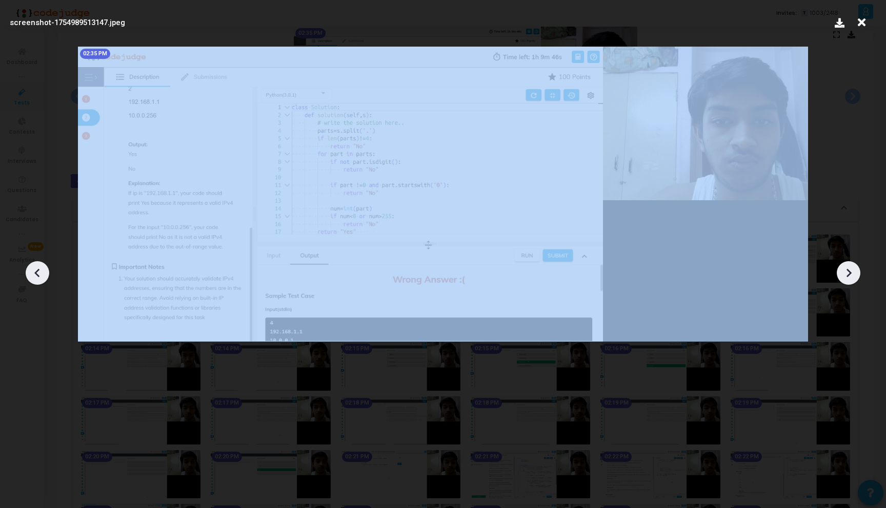
click at [855, 271] on icon at bounding box center [847, 272] width 15 height 15
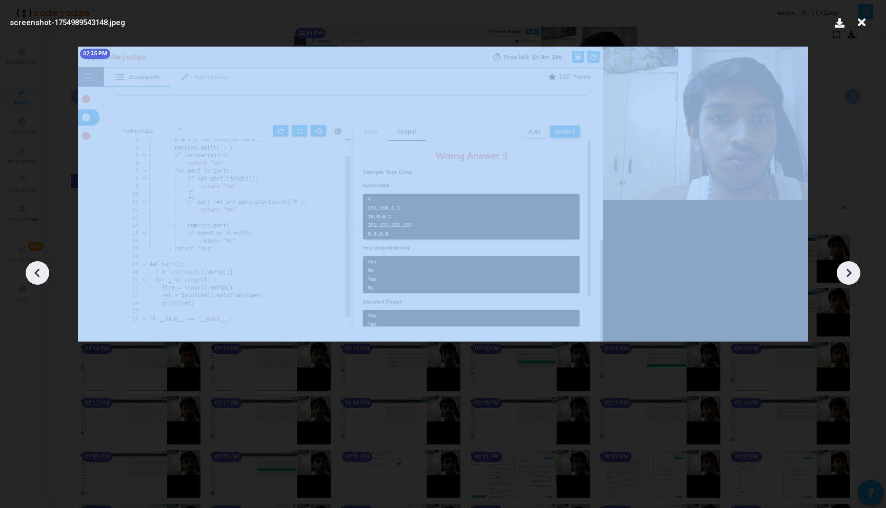
click at [855, 271] on icon at bounding box center [847, 272] width 15 height 15
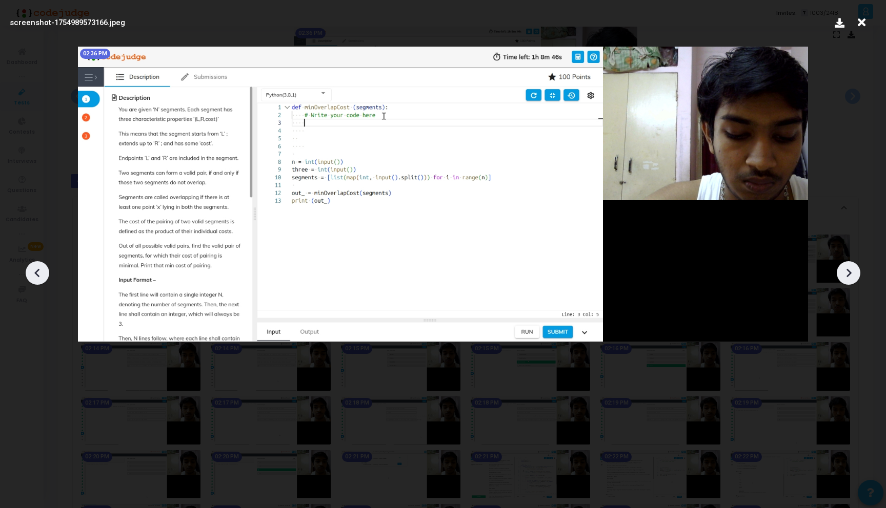
click at [855, 271] on icon at bounding box center [847, 272] width 15 height 15
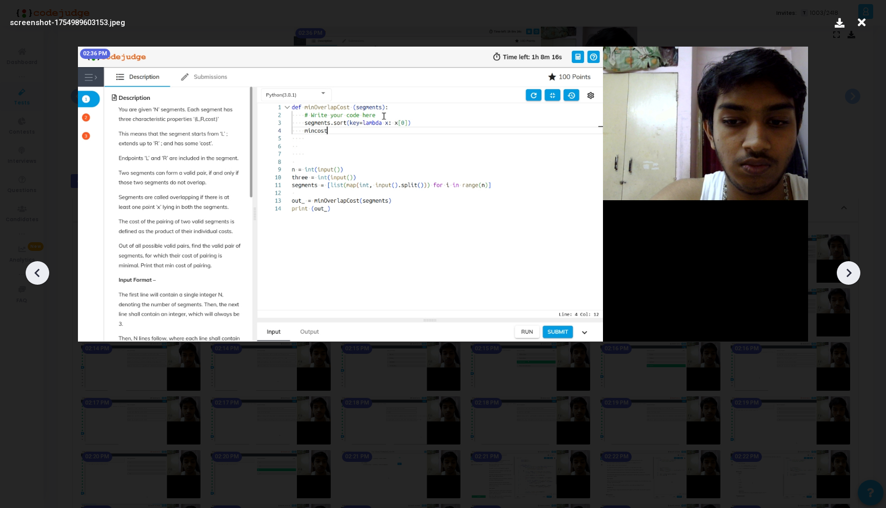
click at [855, 271] on icon at bounding box center [847, 272] width 15 height 15
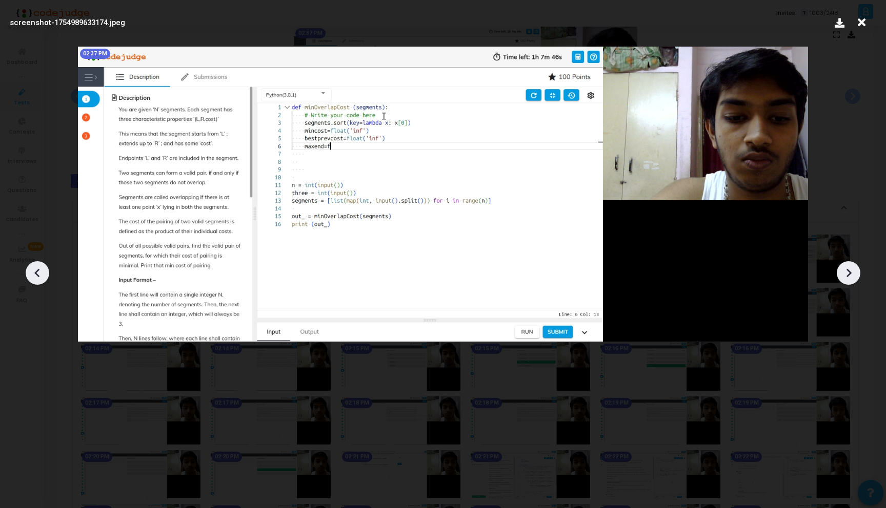
click at [855, 271] on icon at bounding box center [847, 272] width 15 height 15
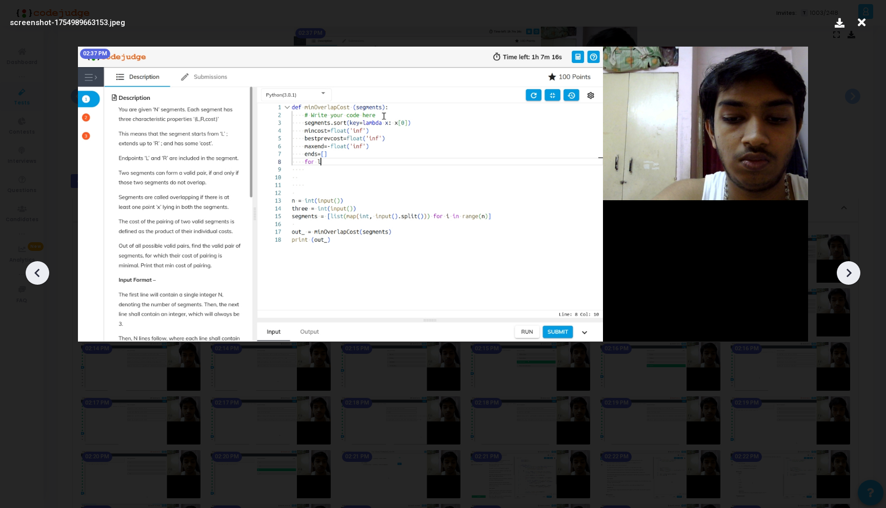
click at [855, 271] on icon at bounding box center [847, 272] width 15 height 15
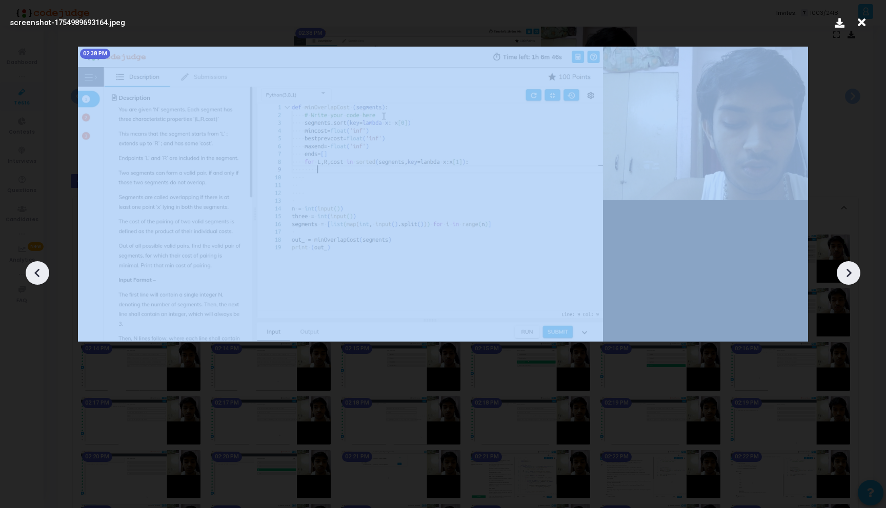
click at [855, 271] on icon at bounding box center [847, 272] width 15 height 15
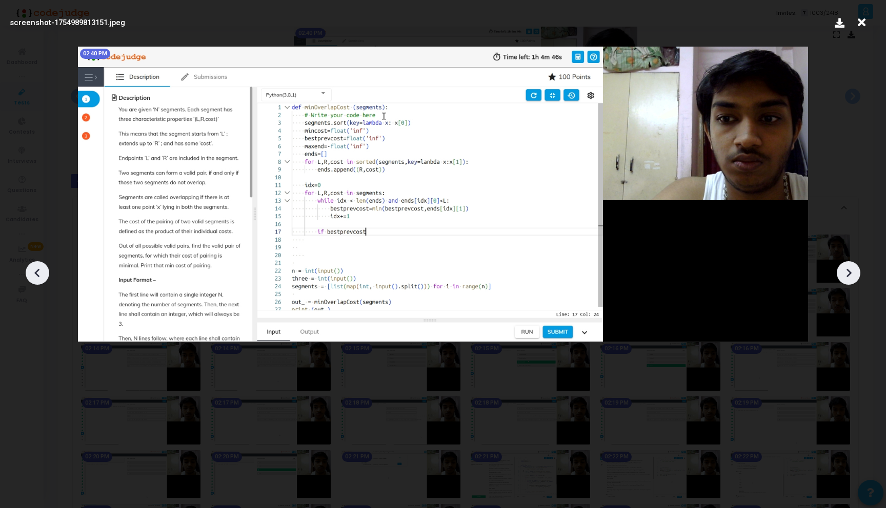
click at [855, 271] on icon at bounding box center [847, 272] width 15 height 15
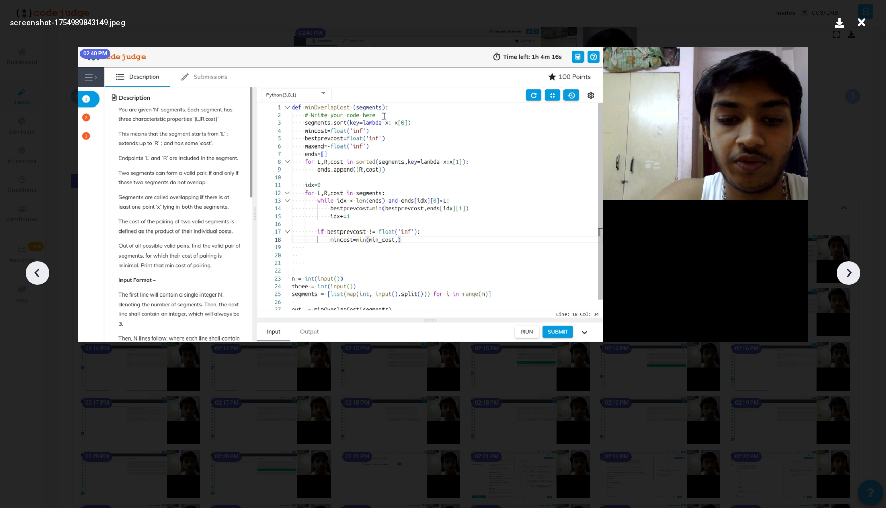
click at [855, 271] on icon at bounding box center [847, 272] width 15 height 15
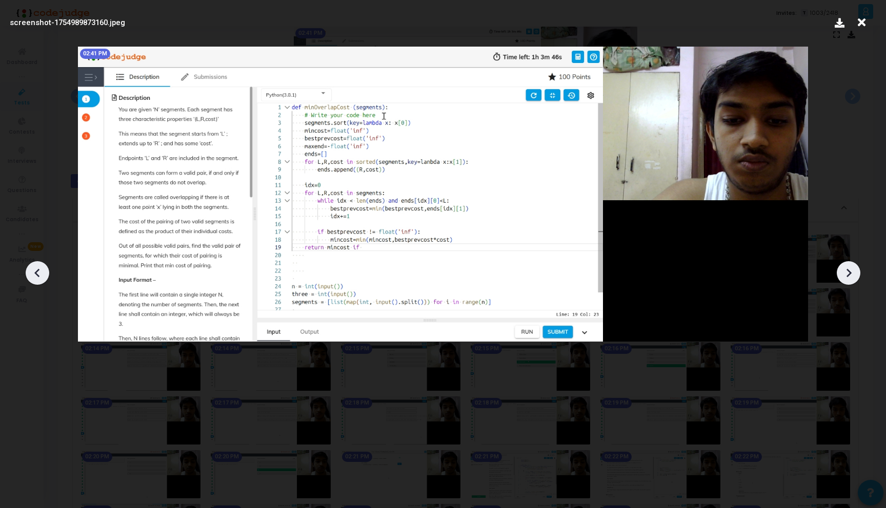
click at [855, 271] on icon at bounding box center [847, 272] width 15 height 15
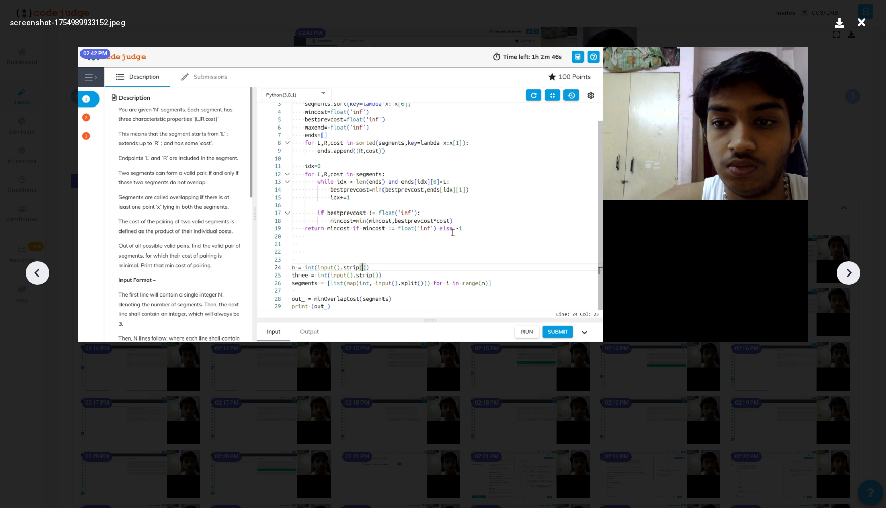
click at [855, 271] on icon at bounding box center [847, 272] width 15 height 15
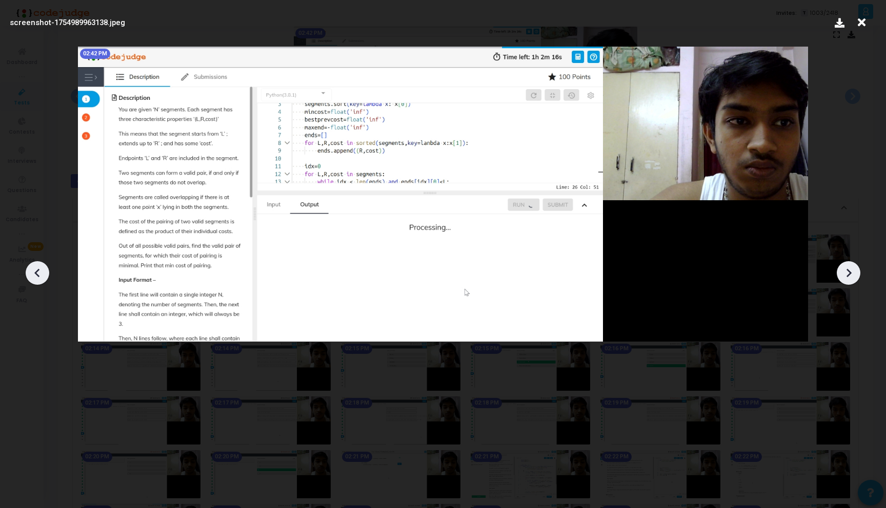
click at [855, 271] on icon at bounding box center [847, 272] width 15 height 15
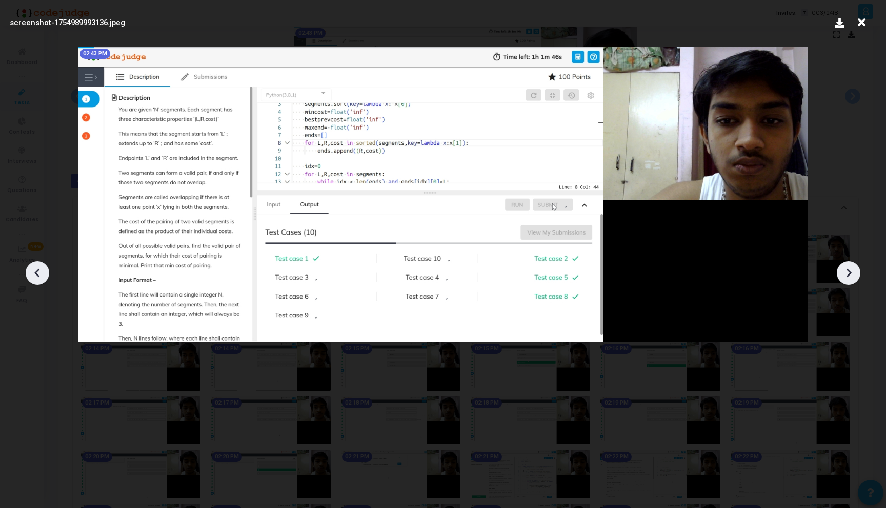
click at [855, 271] on icon at bounding box center [847, 272] width 15 height 15
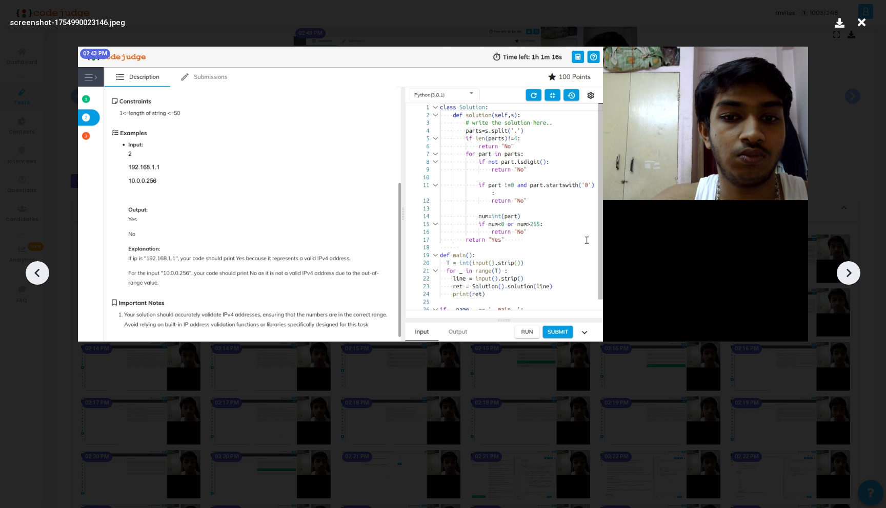
click at [855, 271] on icon at bounding box center [847, 272] width 15 height 15
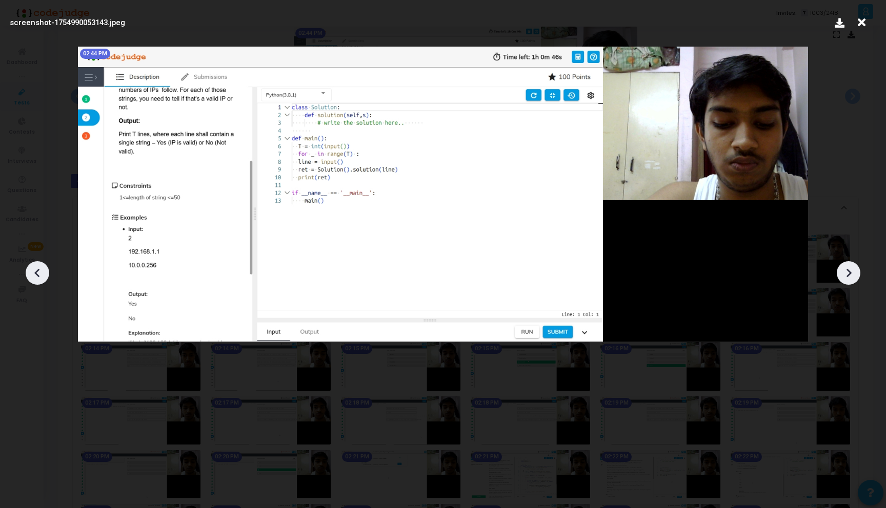
click at [855, 271] on icon at bounding box center [847, 272] width 15 height 15
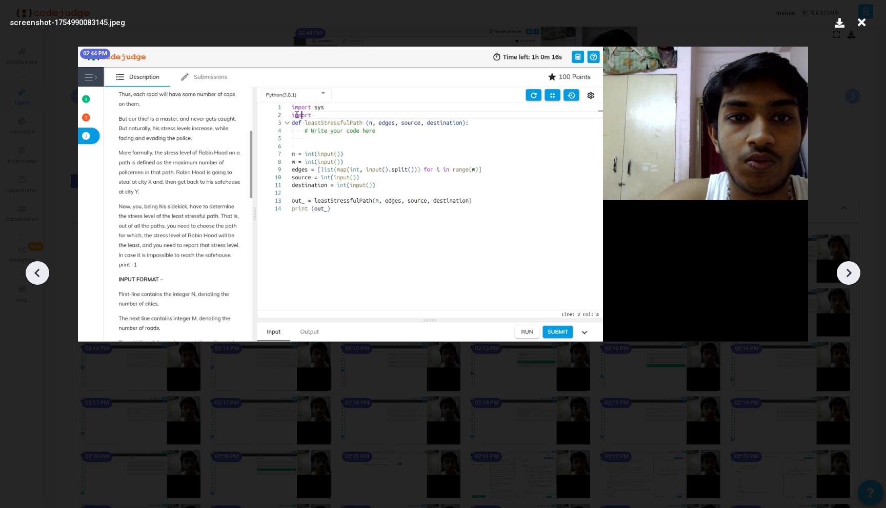
click at [855, 271] on icon at bounding box center [847, 272] width 15 height 15
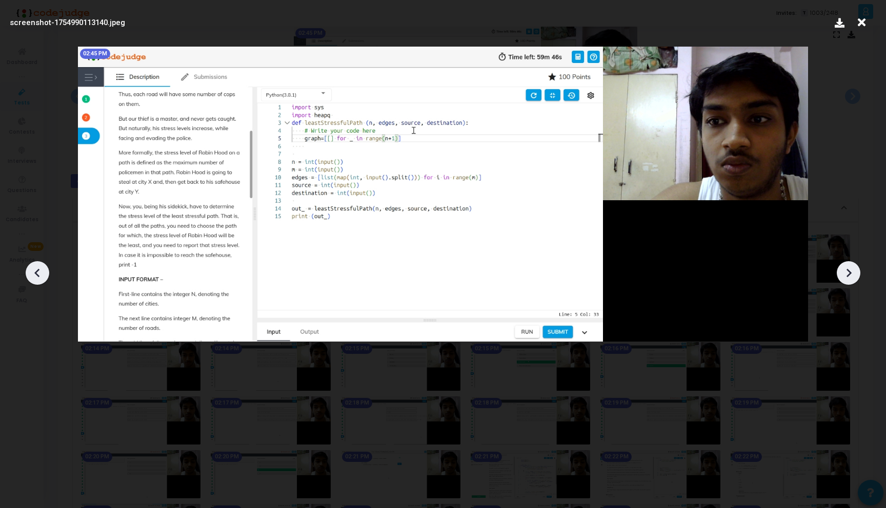
click at [855, 271] on icon at bounding box center [847, 272] width 15 height 15
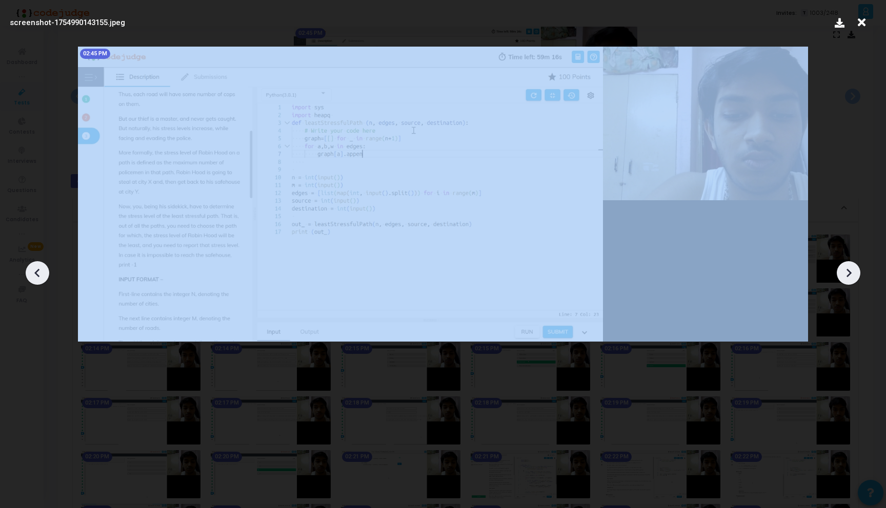
click at [855, 271] on icon at bounding box center [847, 272] width 15 height 15
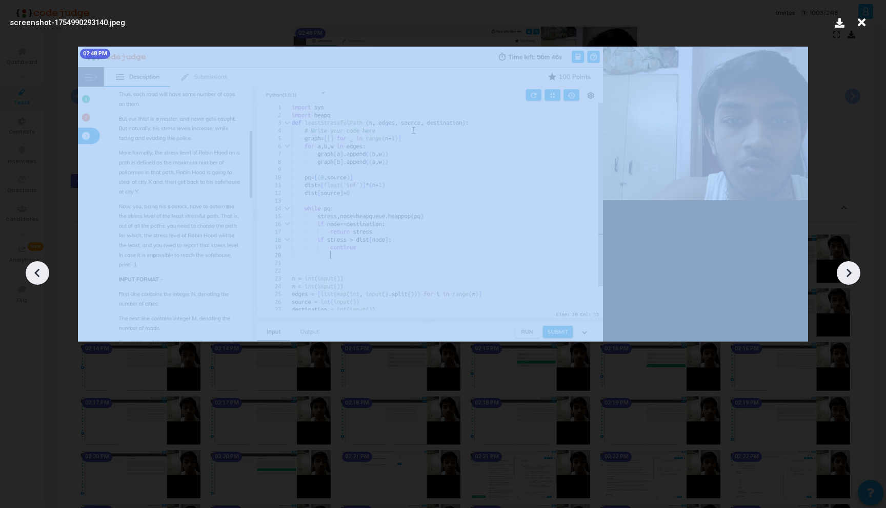
click at [855, 271] on icon at bounding box center [847, 272] width 15 height 15
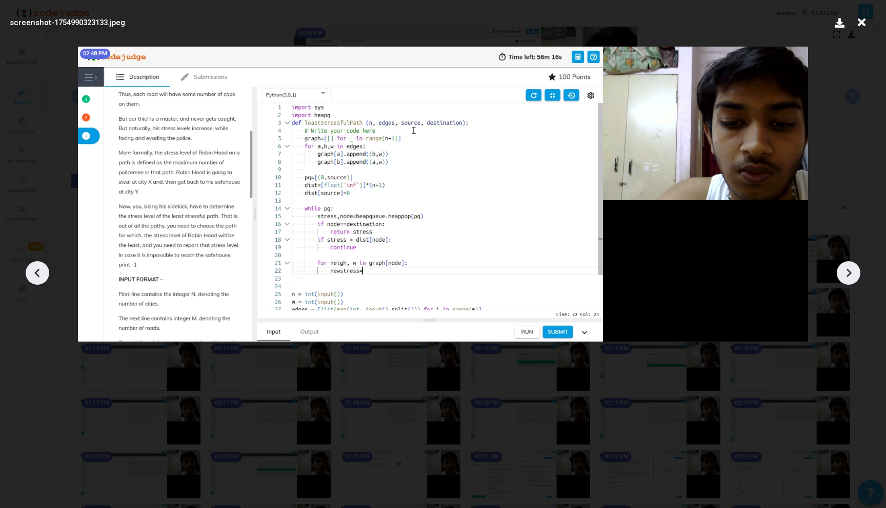
click at [855, 271] on icon at bounding box center [847, 272] width 15 height 15
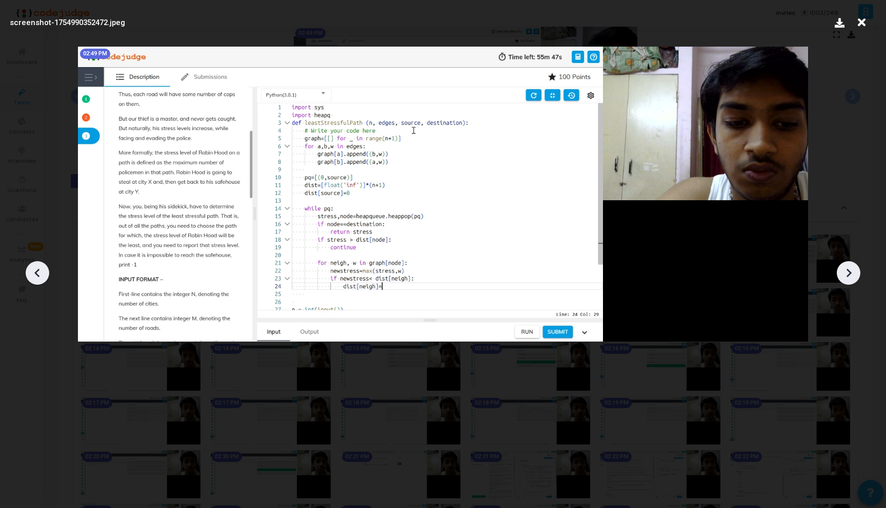
click at [855, 271] on icon at bounding box center [847, 272] width 15 height 15
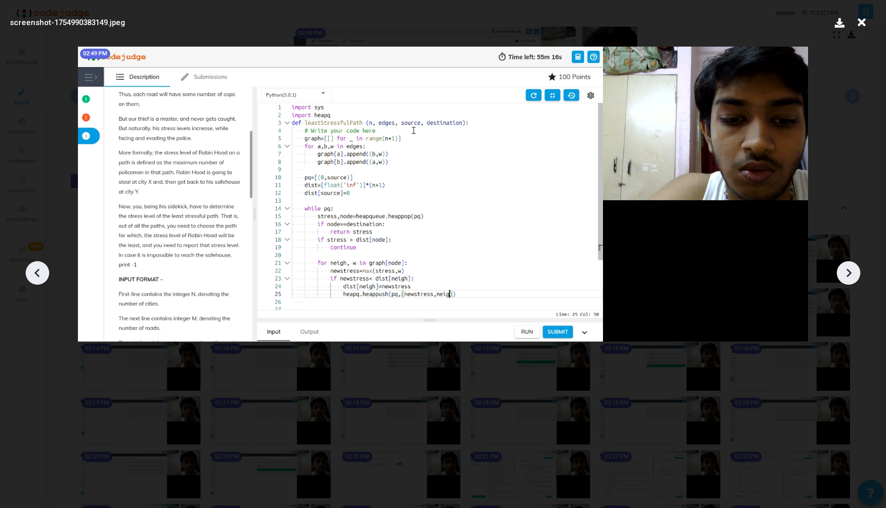
click at [855, 271] on icon at bounding box center [847, 272] width 15 height 15
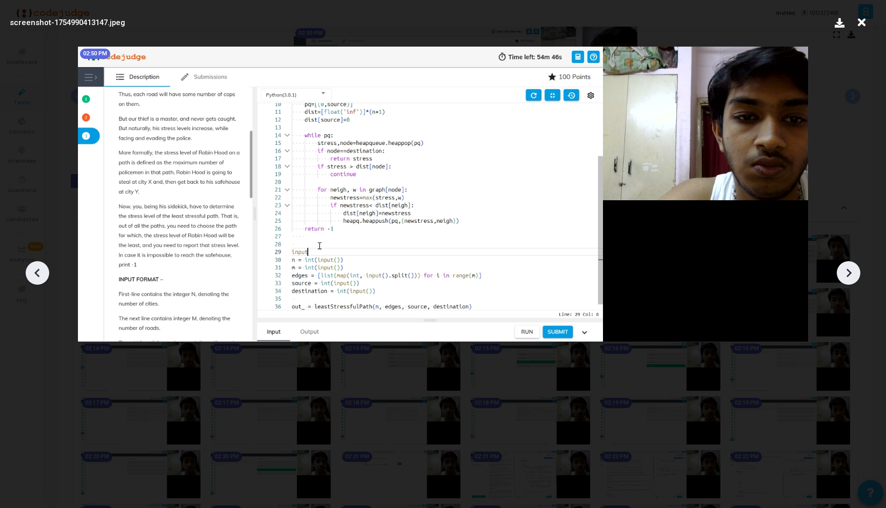
click at [855, 271] on icon at bounding box center [847, 272] width 15 height 15
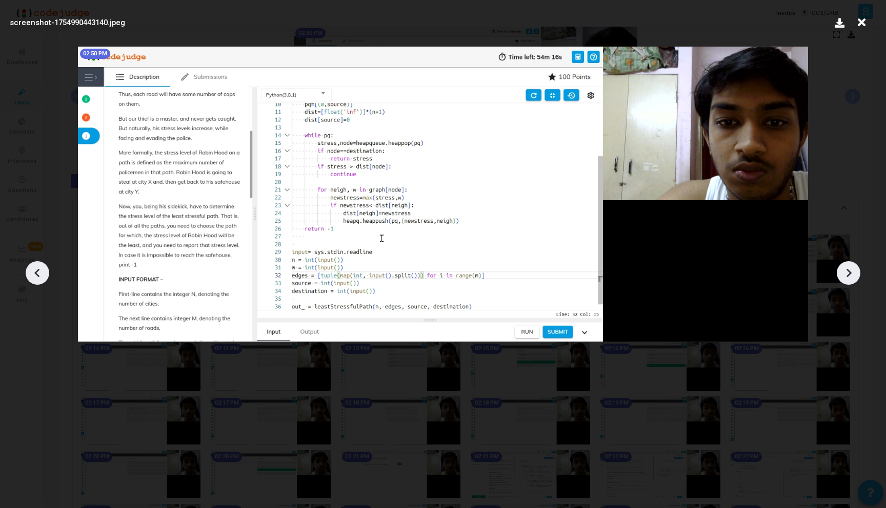
click at [855, 271] on icon at bounding box center [847, 272] width 15 height 15
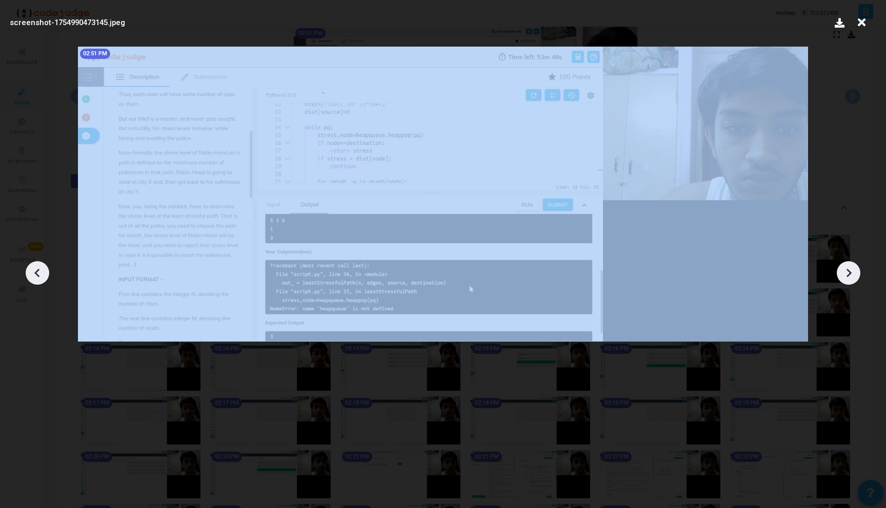
click at [855, 271] on icon at bounding box center [847, 272] width 15 height 15
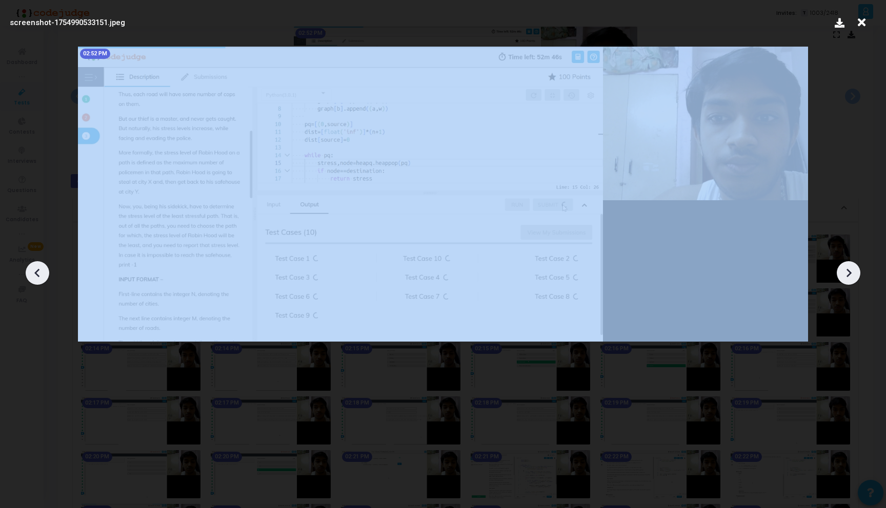
click at [855, 271] on icon at bounding box center [847, 272] width 15 height 15
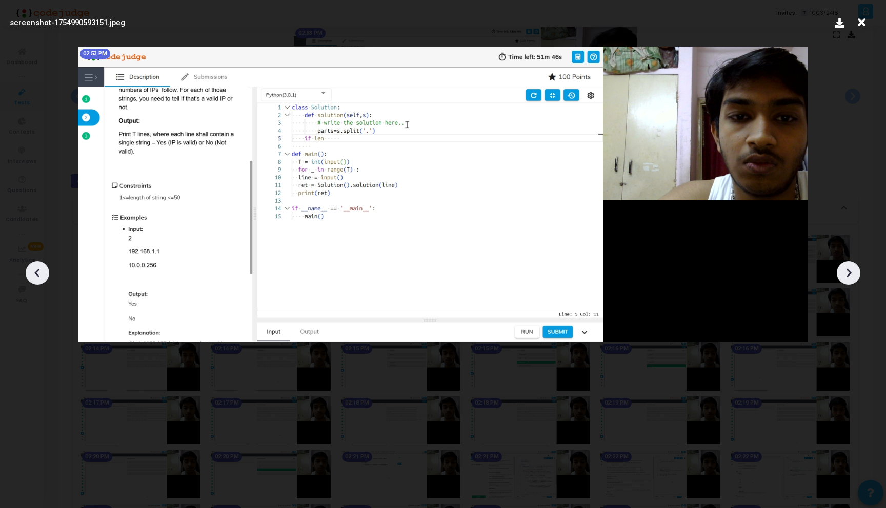
click at [855, 271] on icon at bounding box center [847, 272] width 15 height 15
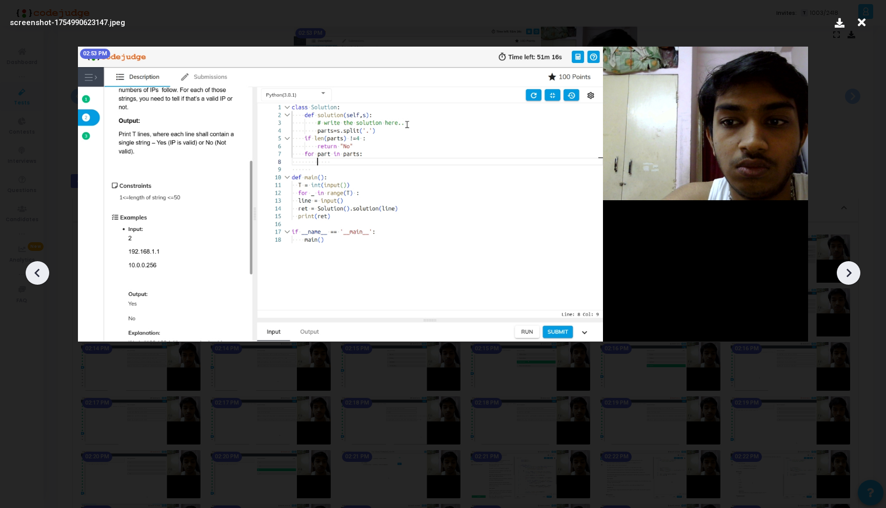
click at [855, 271] on icon at bounding box center [847, 272] width 15 height 15
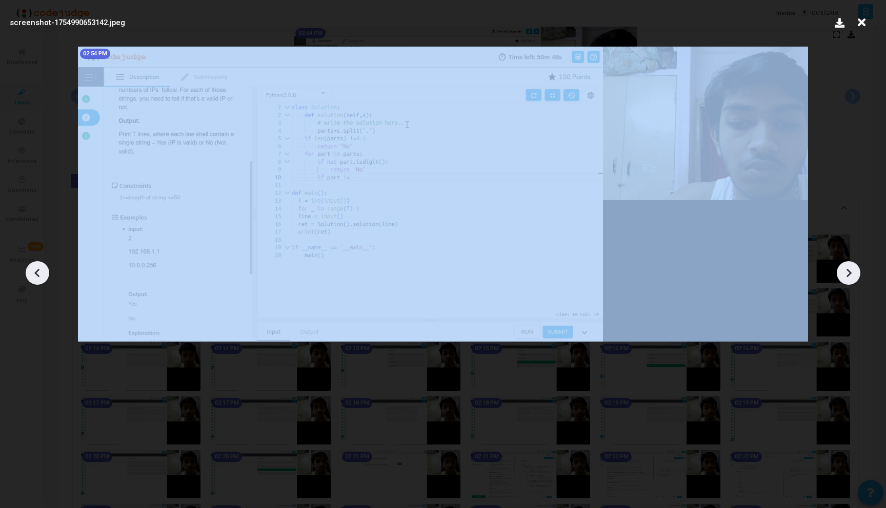
click at [855, 271] on icon at bounding box center [847, 272] width 15 height 15
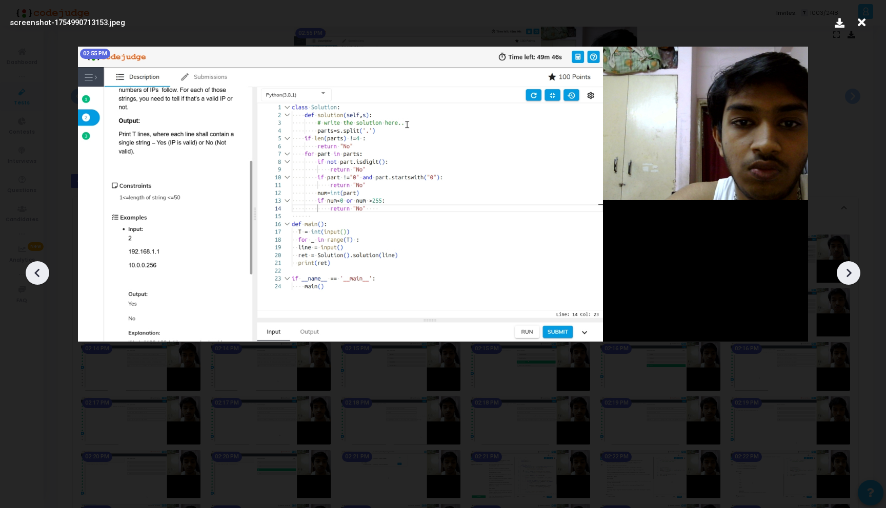
click at [855, 271] on icon at bounding box center [847, 272] width 15 height 15
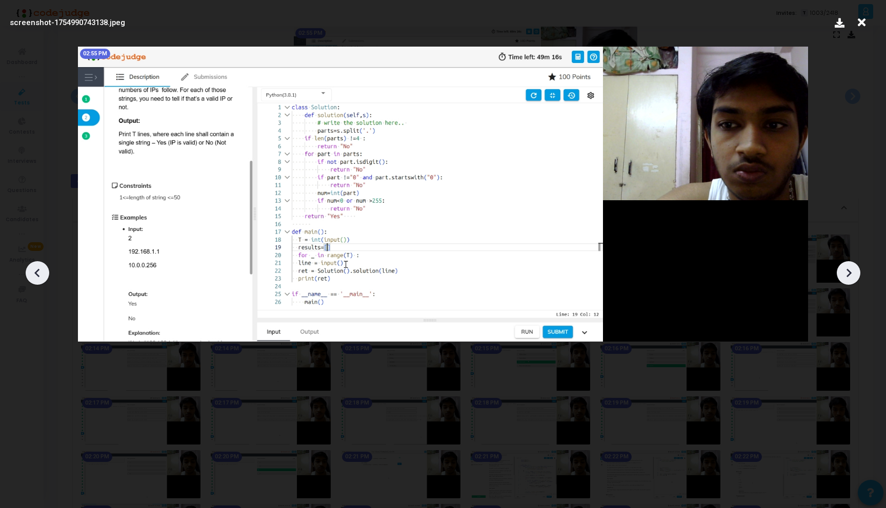
click at [855, 271] on icon at bounding box center [847, 272] width 15 height 15
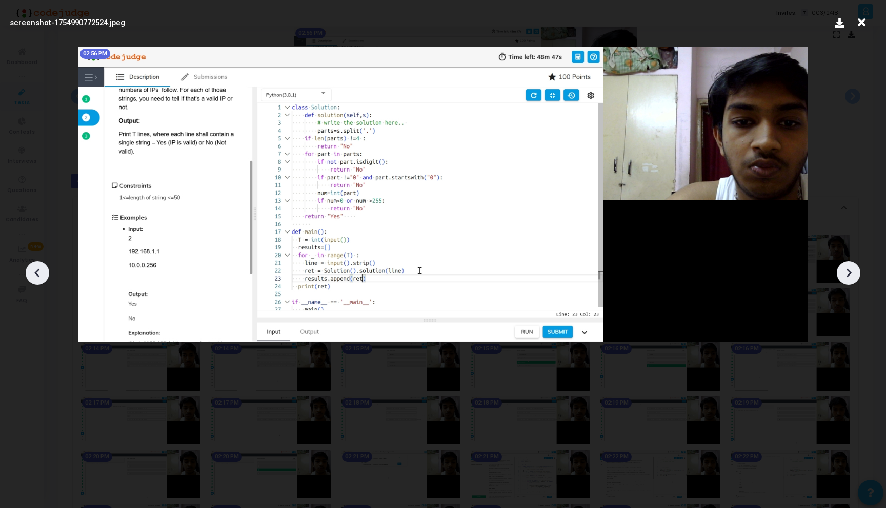
click at [855, 271] on icon at bounding box center [847, 272] width 15 height 15
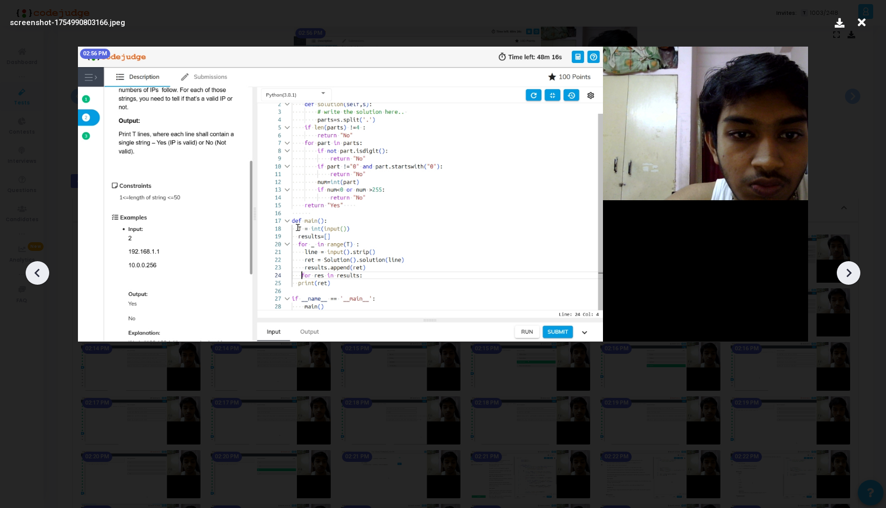
click at [855, 271] on icon at bounding box center [847, 272] width 15 height 15
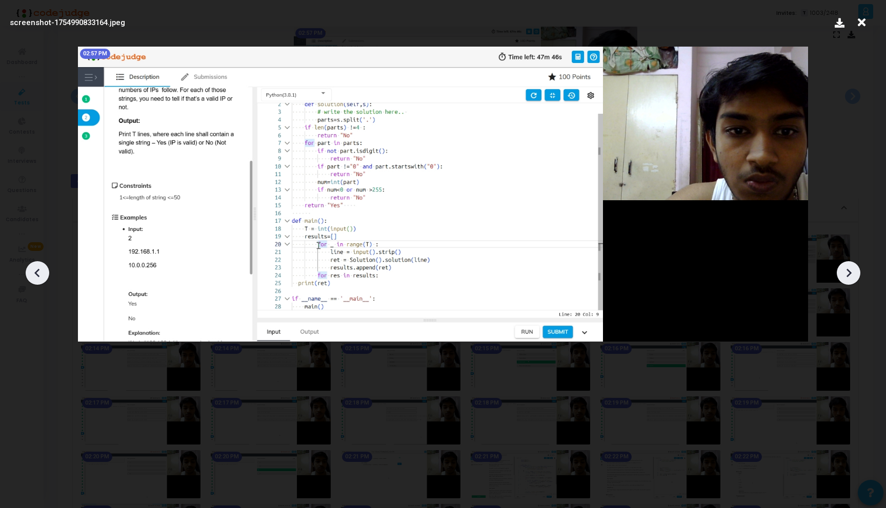
click at [855, 271] on icon at bounding box center [847, 272] width 15 height 15
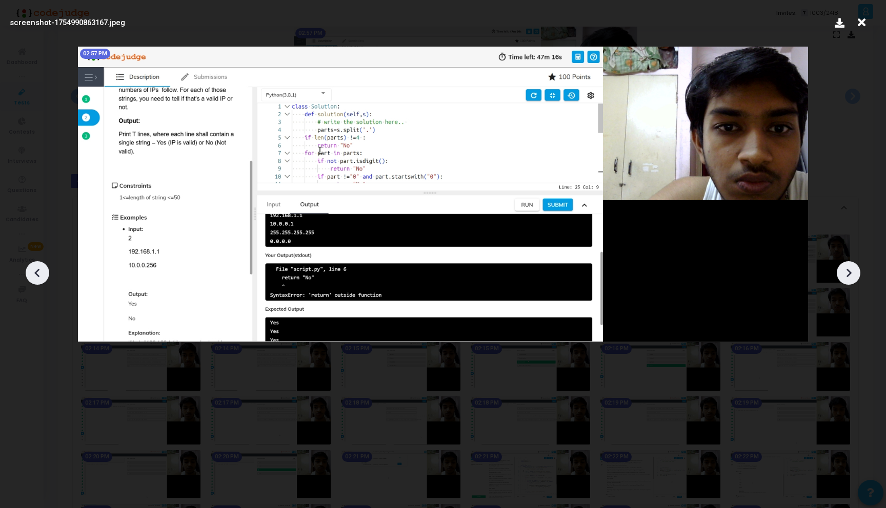
click at [854, 271] on icon at bounding box center [847, 272] width 15 height 15
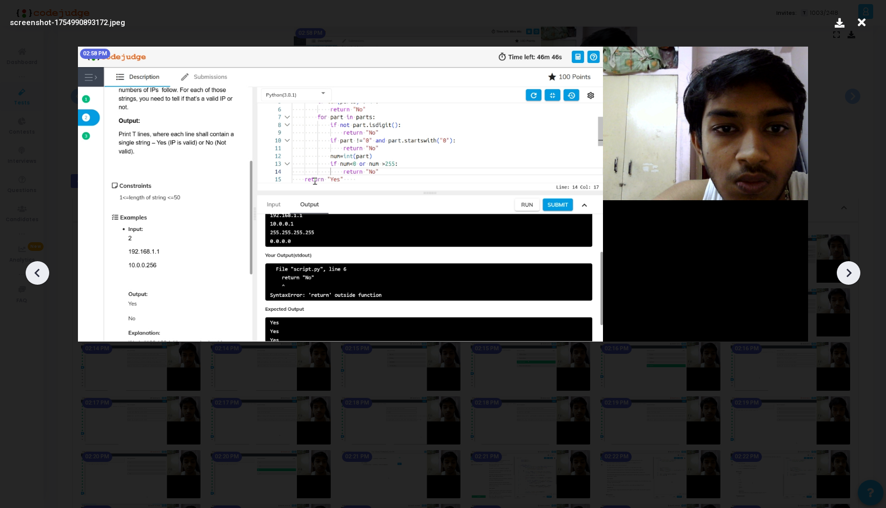
click at [854, 271] on icon at bounding box center [847, 272] width 15 height 15
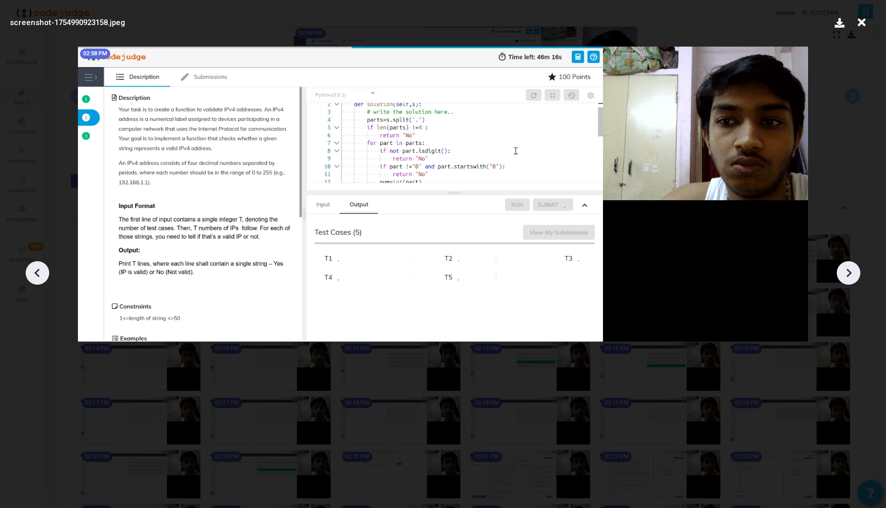
click at [854, 271] on icon at bounding box center [847, 272] width 15 height 15
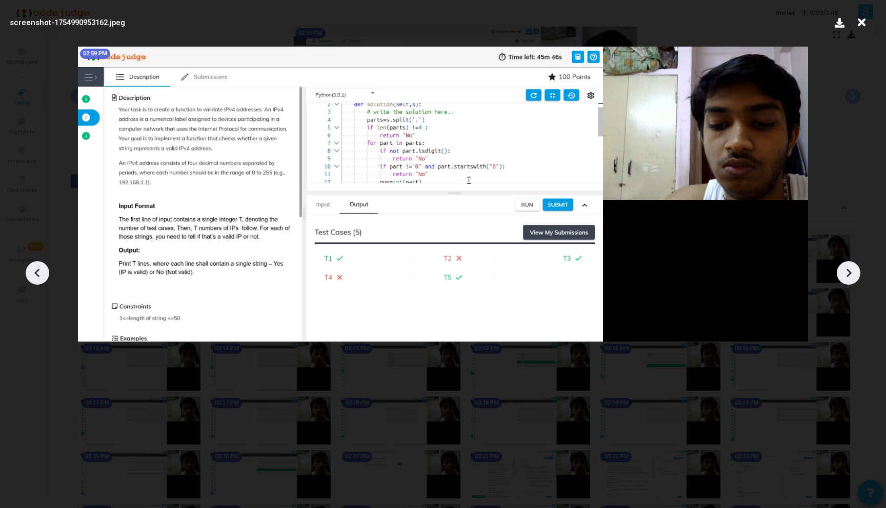
click at [854, 271] on icon at bounding box center [847, 272] width 15 height 15
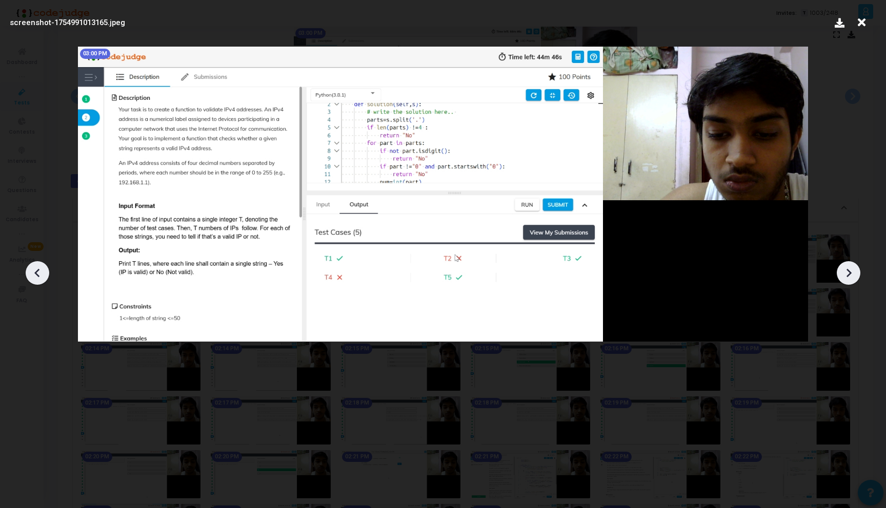
click at [854, 271] on icon at bounding box center [847, 272] width 15 height 15
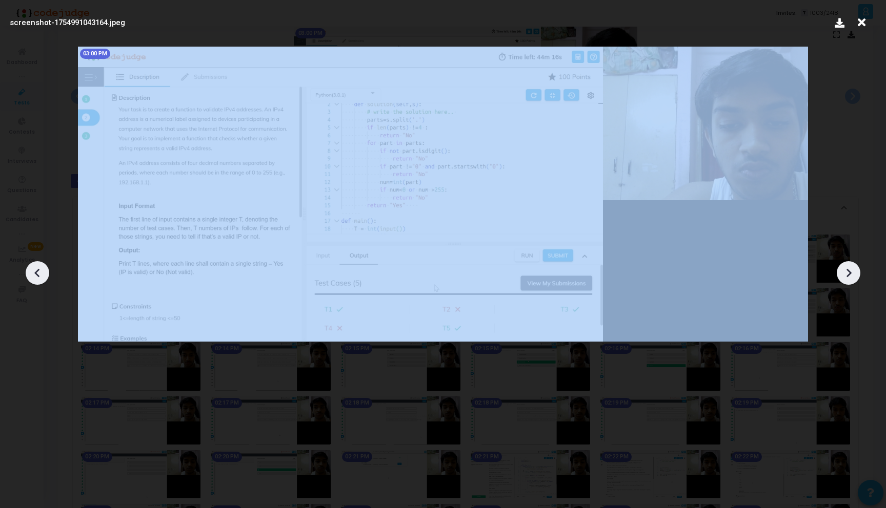
click at [854, 271] on icon at bounding box center [847, 272] width 15 height 15
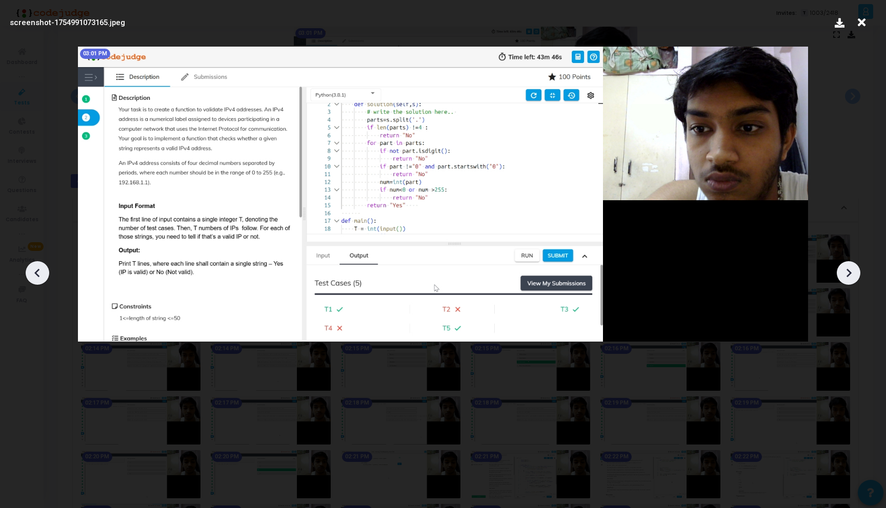
click at [854, 271] on icon at bounding box center [847, 272] width 15 height 15
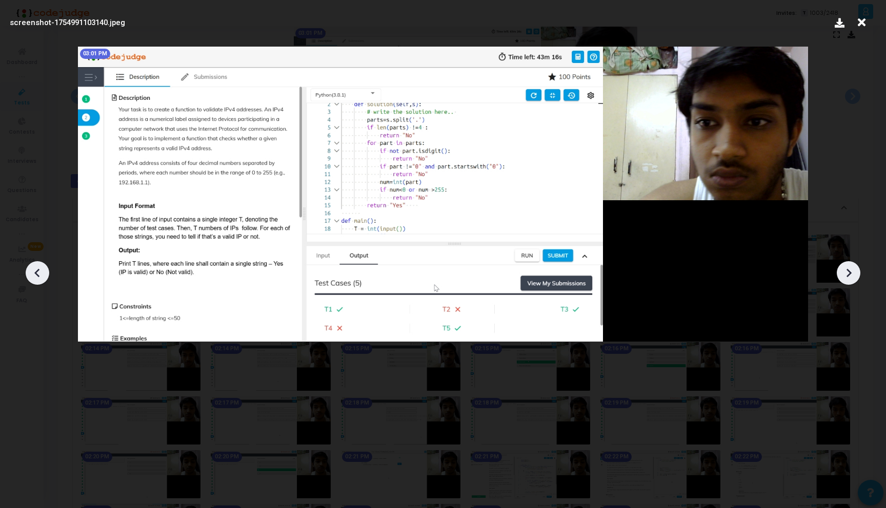
click at [854, 271] on icon at bounding box center [847, 272] width 15 height 15
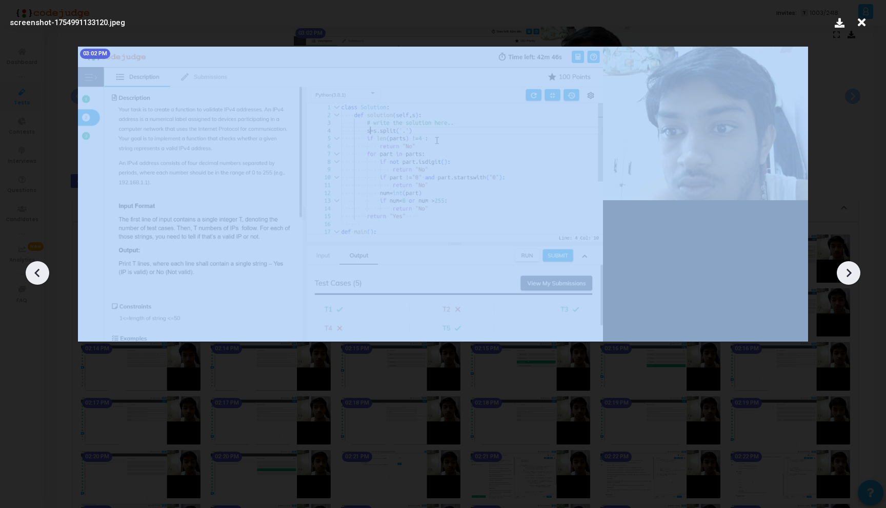
click at [854, 271] on icon at bounding box center [847, 272] width 15 height 15
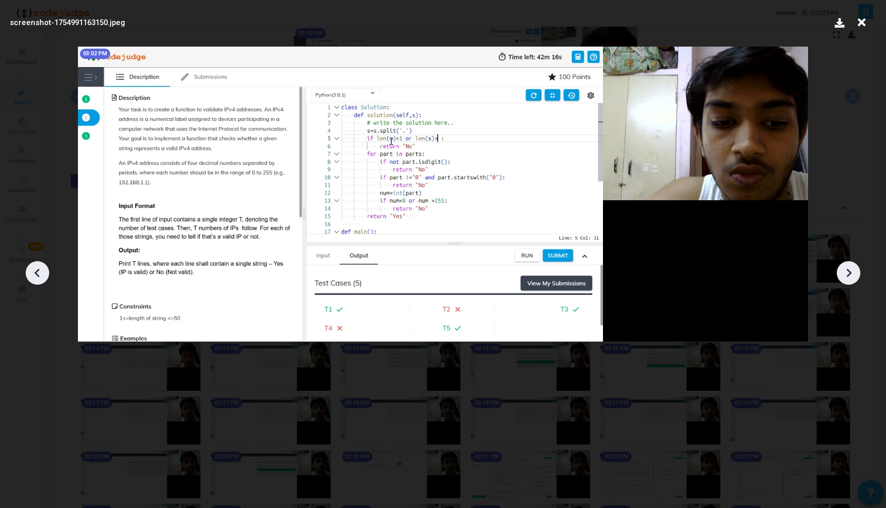
click at [854, 271] on icon at bounding box center [847, 272] width 15 height 15
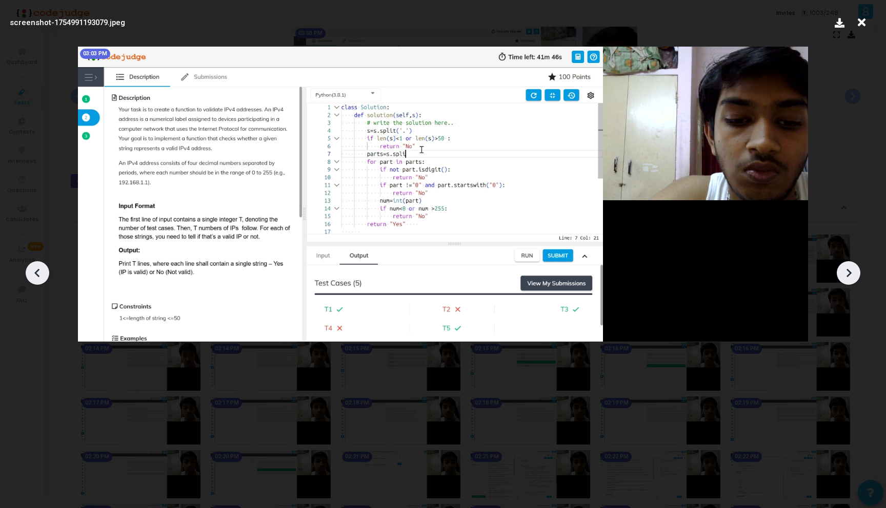
click at [854, 271] on icon at bounding box center [847, 272] width 15 height 15
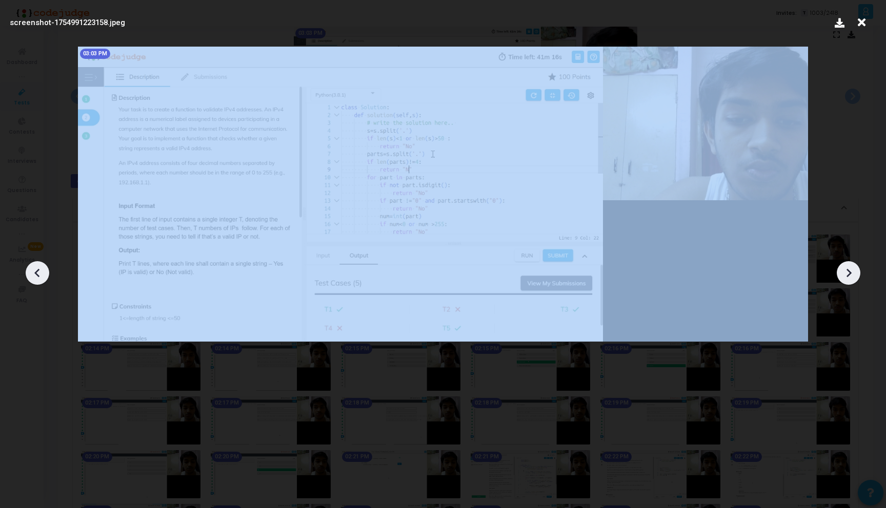
click at [854, 271] on icon at bounding box center [847, 272] width 15 height 15
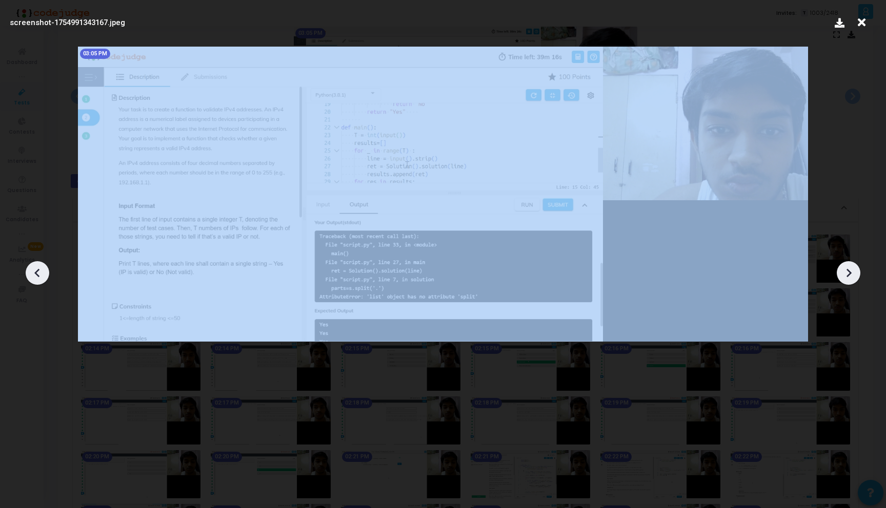
click at [854, 271] on icon at bounding box center [847, 272] width 15 height 15
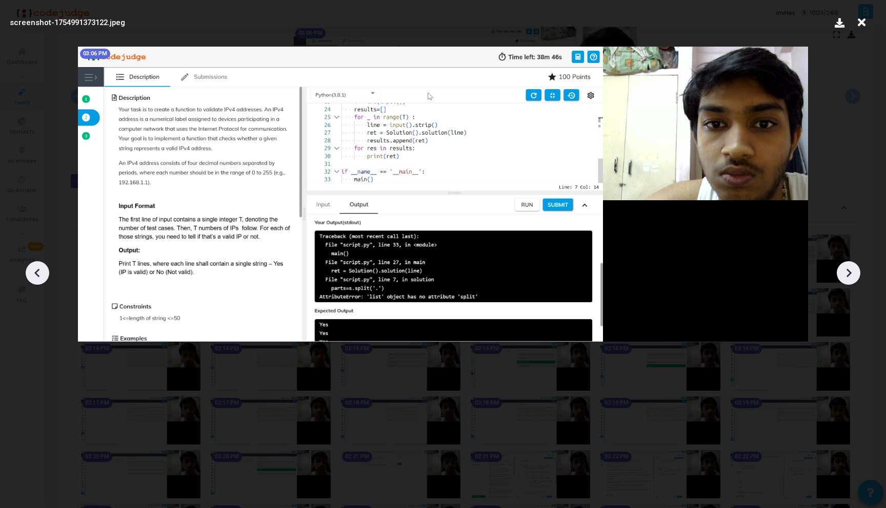
click at [854, 271] on icon at bounding box center [847, 272] width 15 height 15
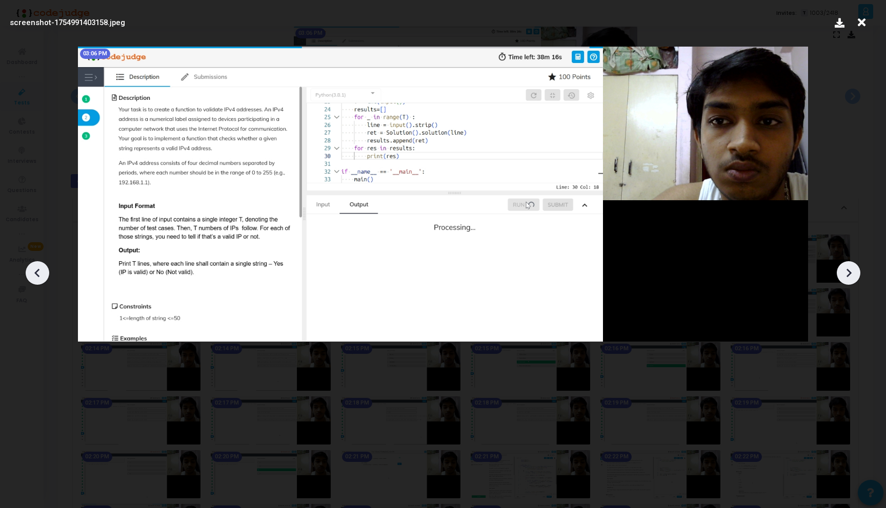
click at [854, 271] on icon at bounding box center [847, 272] width 15 height 15
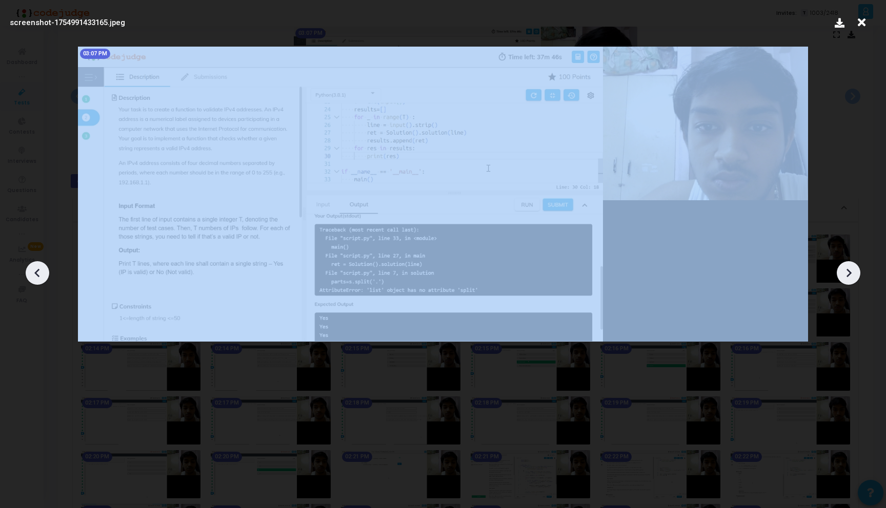
click at [854, 271] on icon at bounding box center [847, 272] width 15 height 15
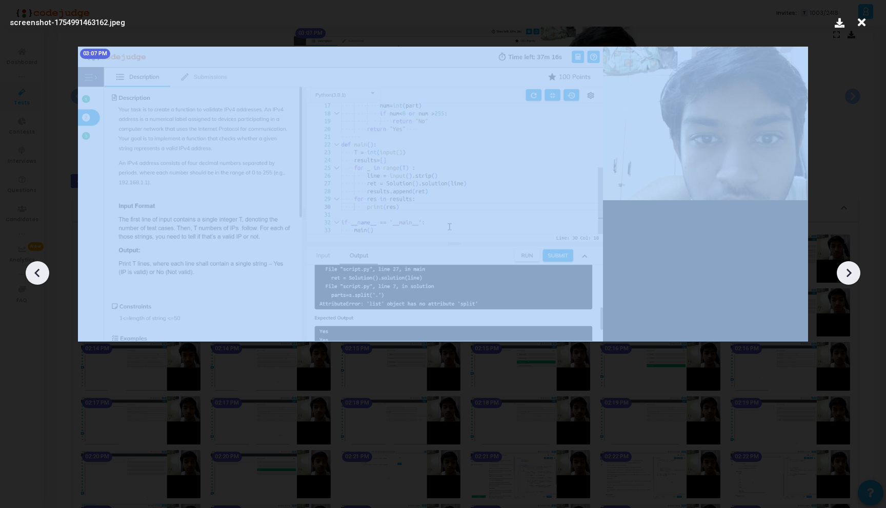
click at [854, 271] on icon at bounding box center [847, 272] width 15 height 15
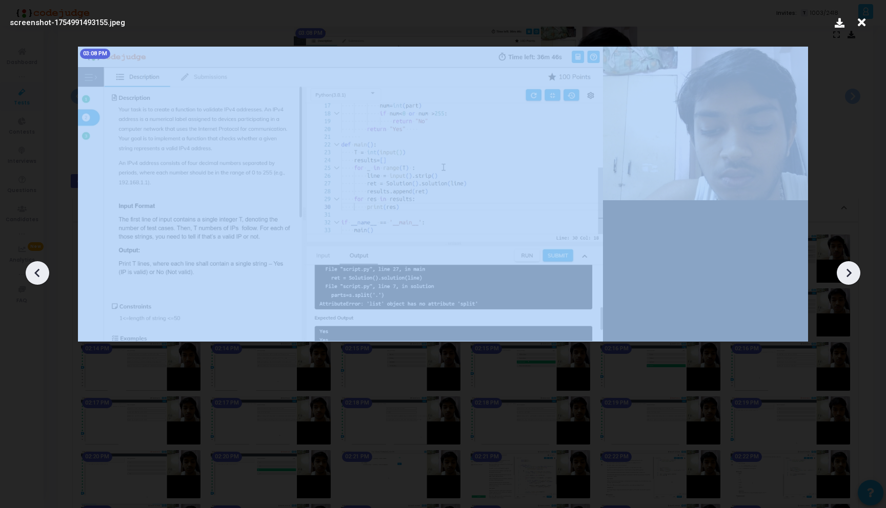
click at [854, 271] on icon at bounding box center [847, 272] width 15 height 15
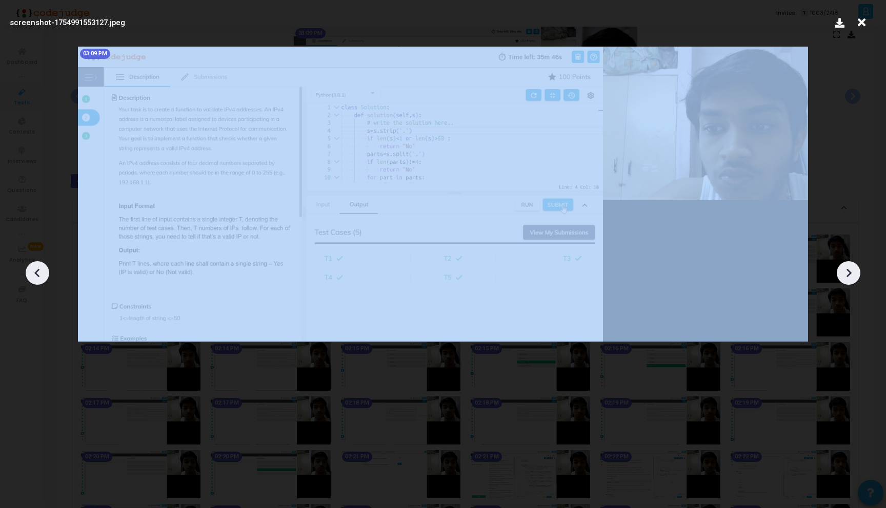
click at [854, 271] on icon at bounding box center [847, 272] width 15 height 15
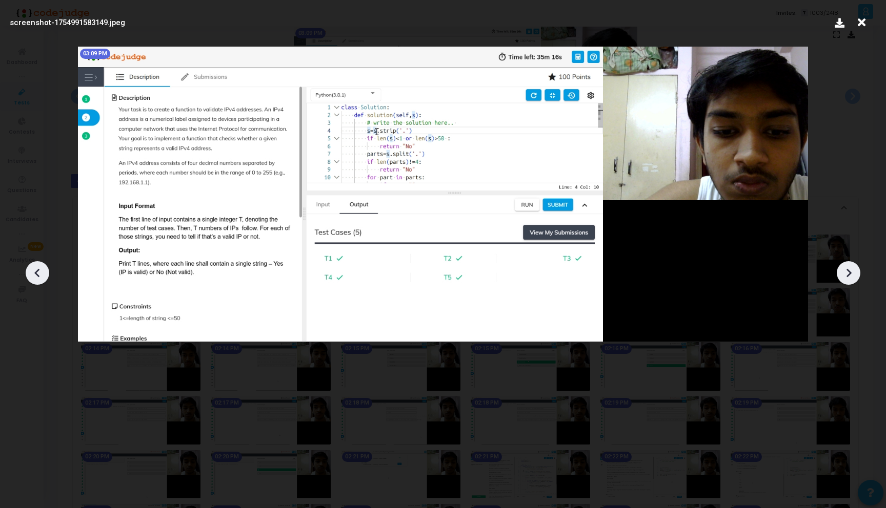
click at [854, 271] on icon at bounding box center [847, 272] width 15 height 15
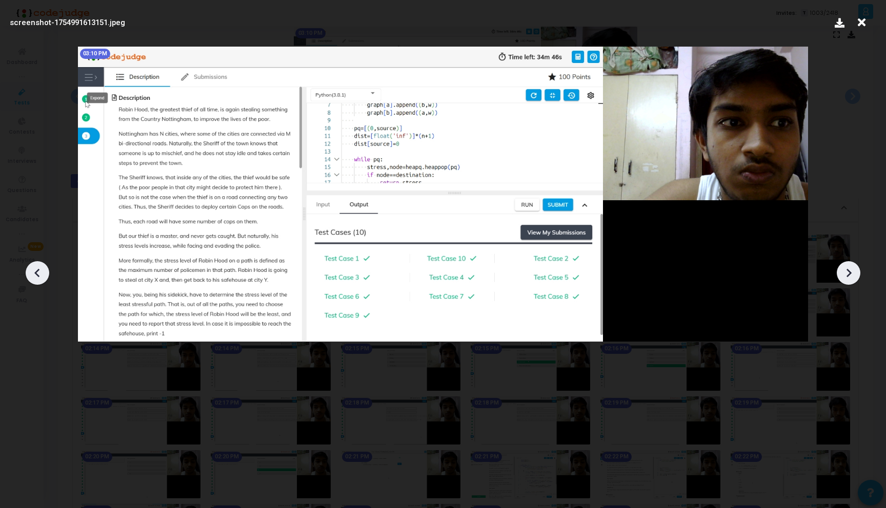
click at [854, 271] on icon at bounding box center [847, 272] width 15 height 15
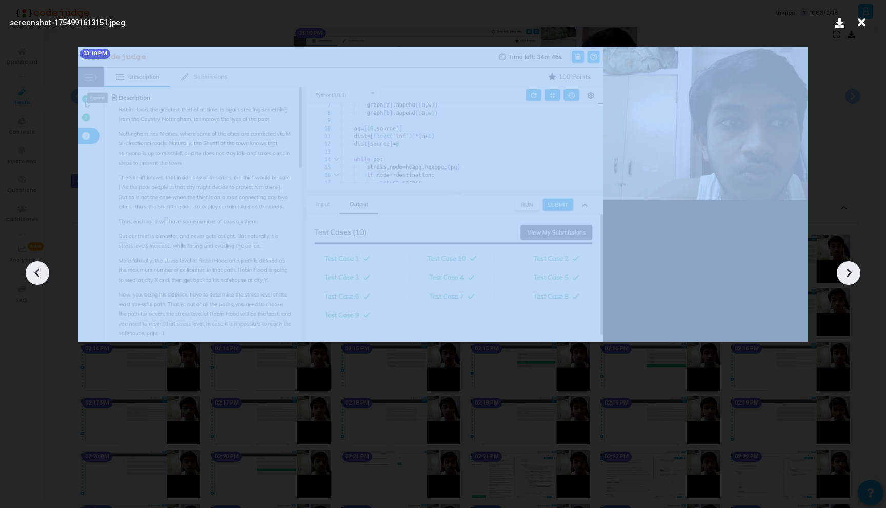
click at [854, 271] on icon at bounding box center [847, 272] width 15 height 15
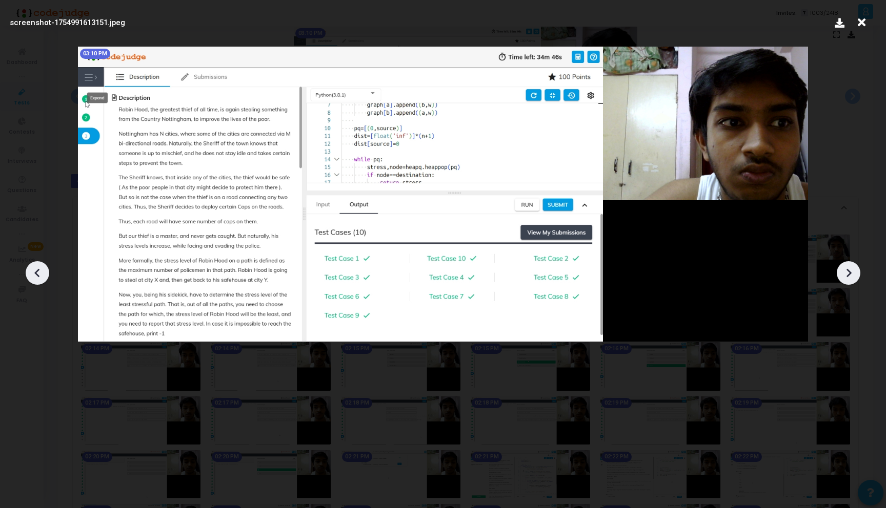
click at [862, 24] on icon at bounding box center [861, 22] width 16 height 19
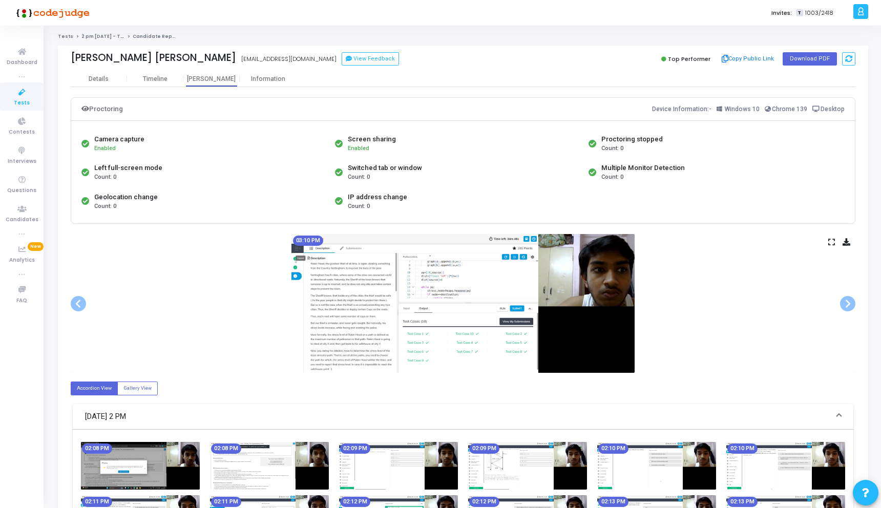
click at [24, 93] on icon at bounding box center [22, 92] width 22 height 13
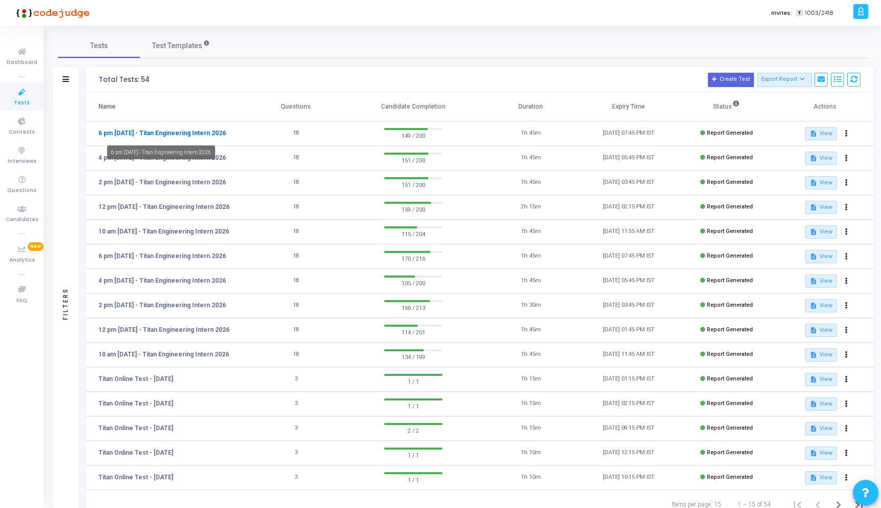
click at [172, 131] on link "6 pm - 12th Aug - Titan Engineering Intern 2026" at bounding box center [162, 133] width 128 height 9
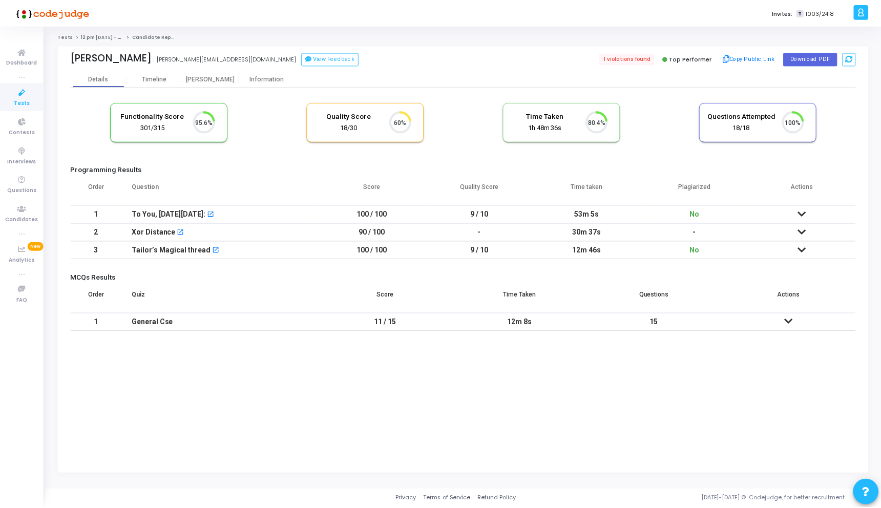
scroll to position [22, 26]
click at [269, 81] on div "Information" at bounding box center [268, 79] width 56 height 8
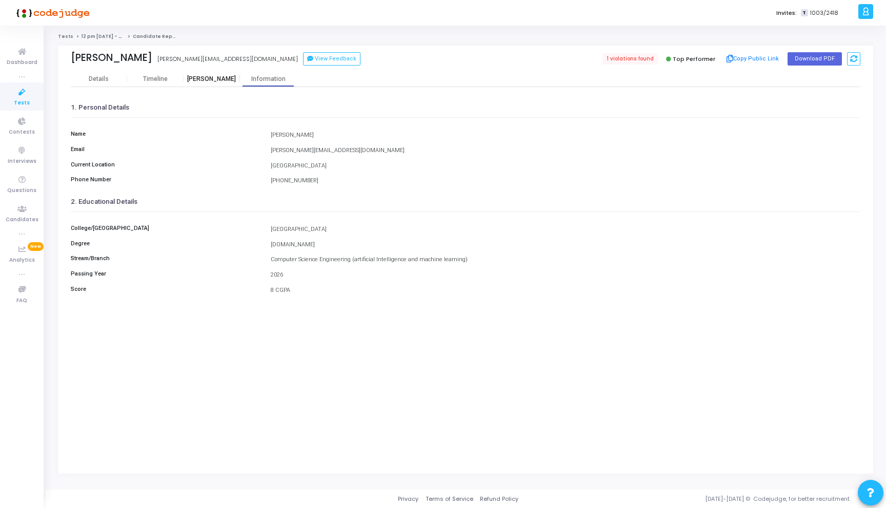
click at [220, 78] on div "[PERSON_NAME]" at bounding box center [211, 79] width 56 height 8
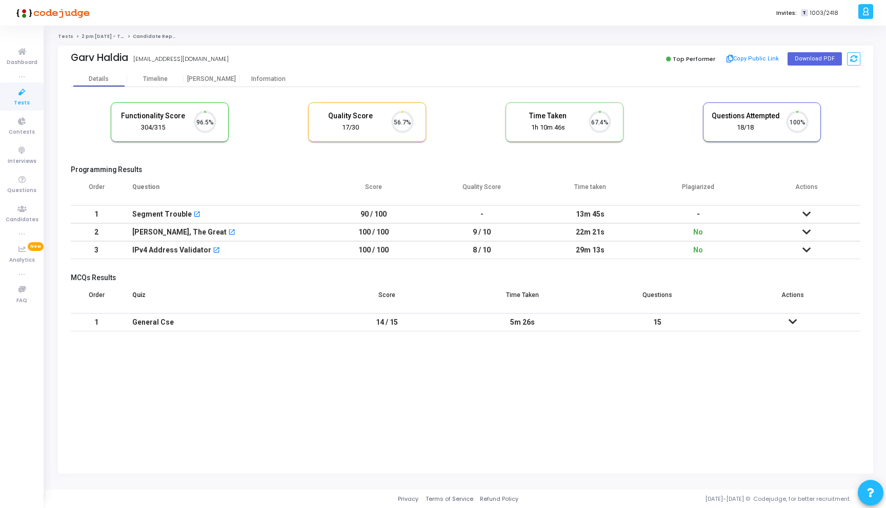
scroll to position [22, 26]
click at [264, 80] on div "Information" at bounding box center [268, 79] width 56 height 8
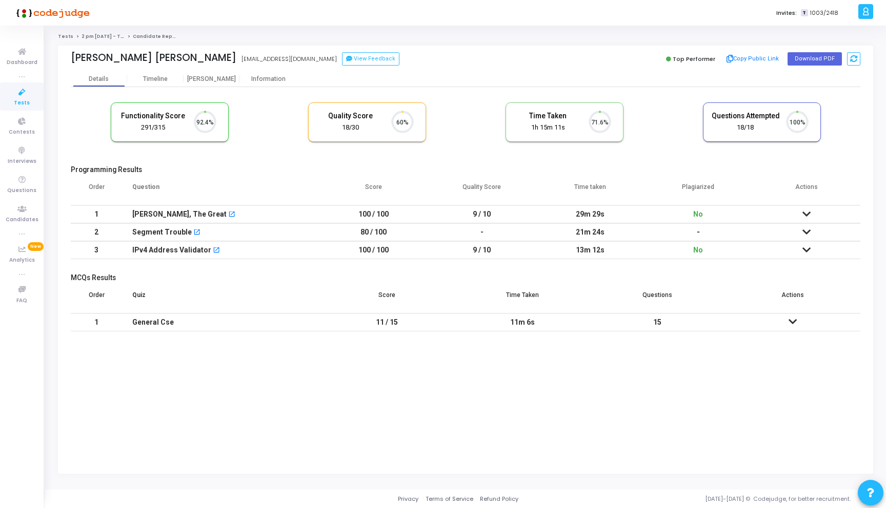
scroll to position [22, 26]
click at [262, 77] on div "Information" at bounding box center [268, 79] width 56 height 8
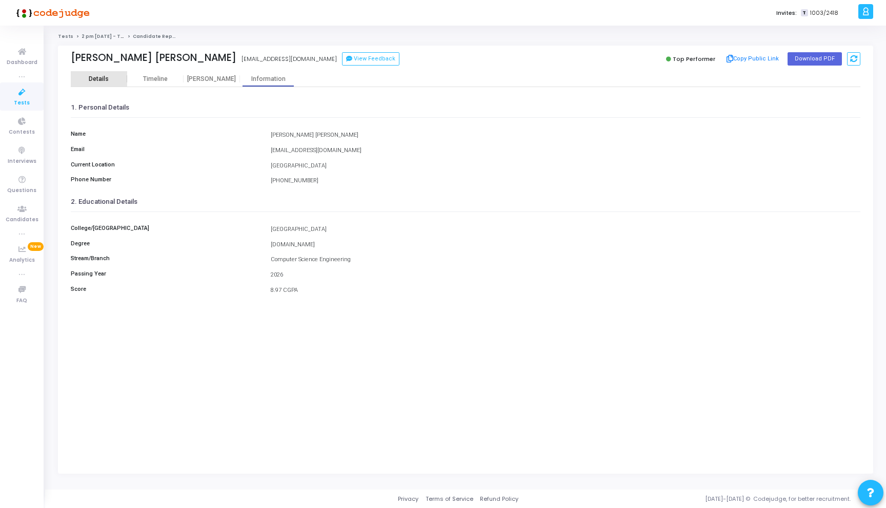
click at [106, 81] on div "Details" at bounding box center [99, 79] width 20 height 8
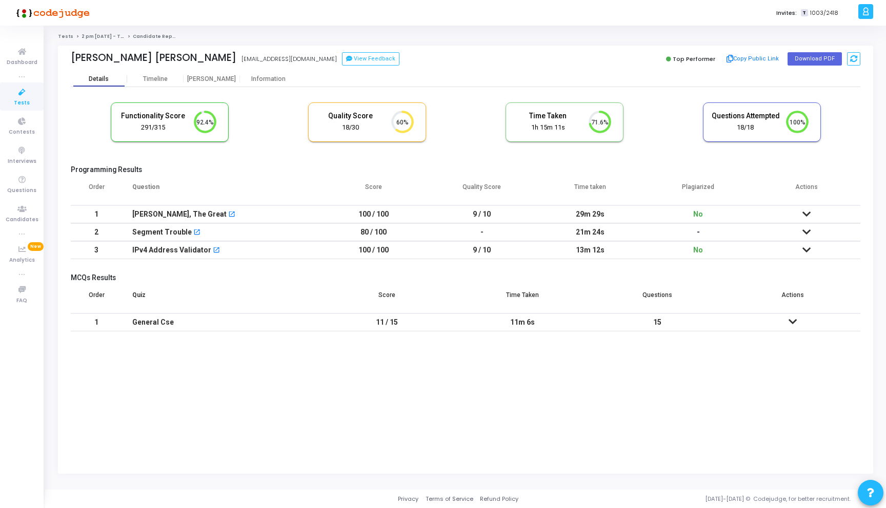
scroll to position [22, 26]
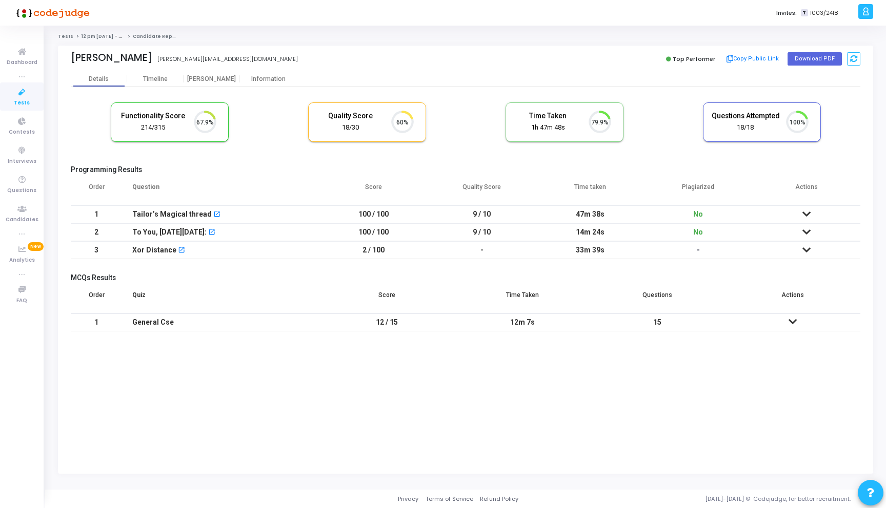
scroll to position [22, 26]
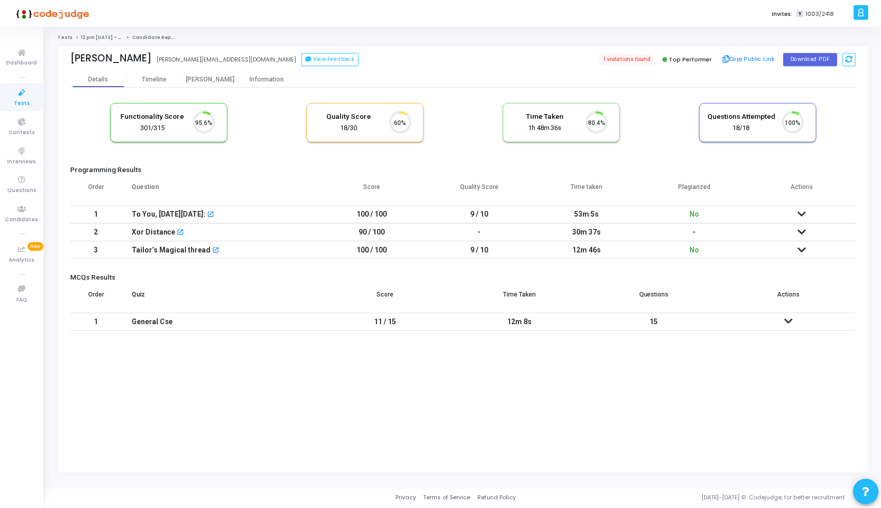
scroll to position [22, 26]
click at [156, 79] on div "Timeline" at bounding box center [155, 79] width 25 height 8
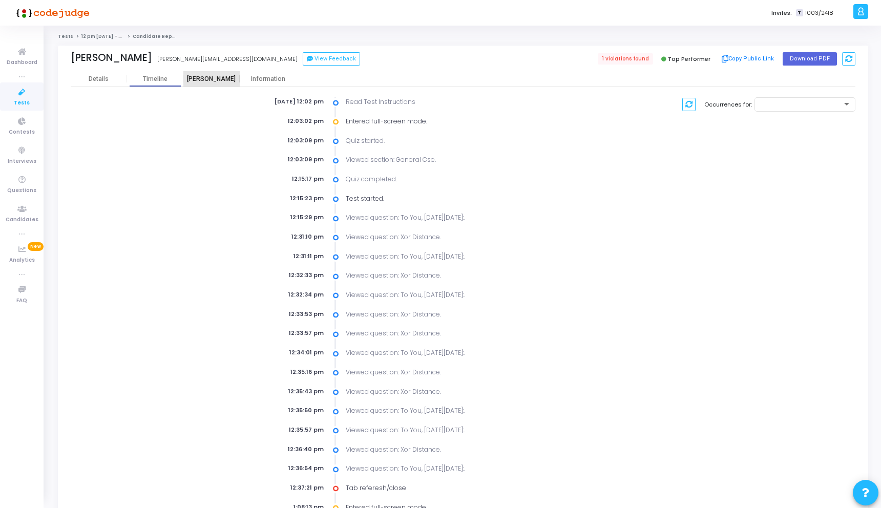
click at [197, 82] on div "[PERSON_NAME]" at bounding box center [211, 79] width 56 height 8
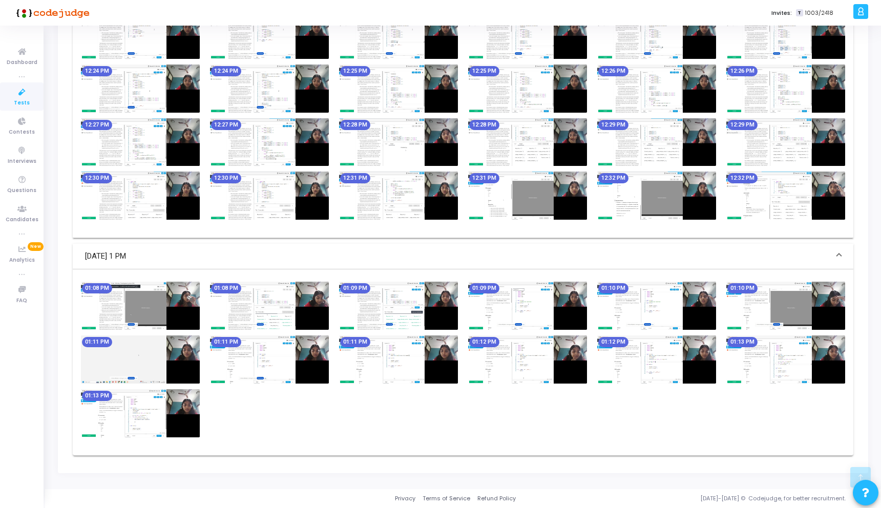
scroll to position [756, 0]
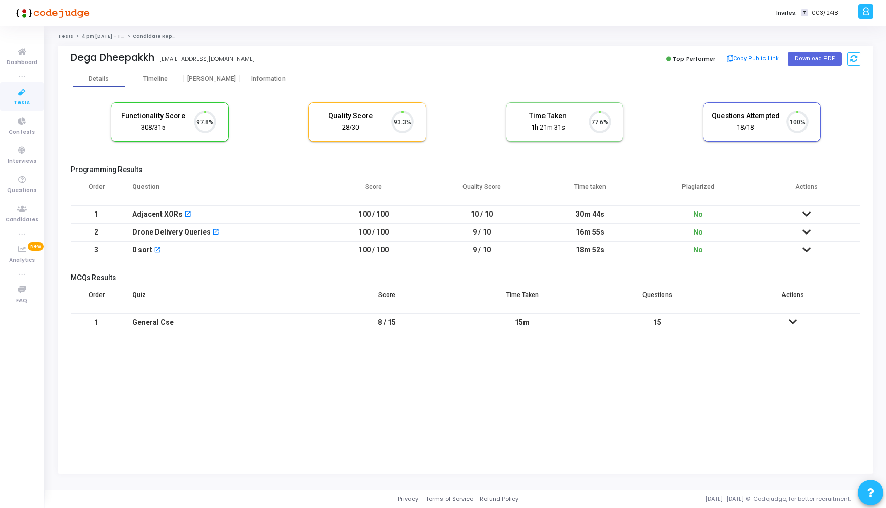
scroll to position [22, 26]
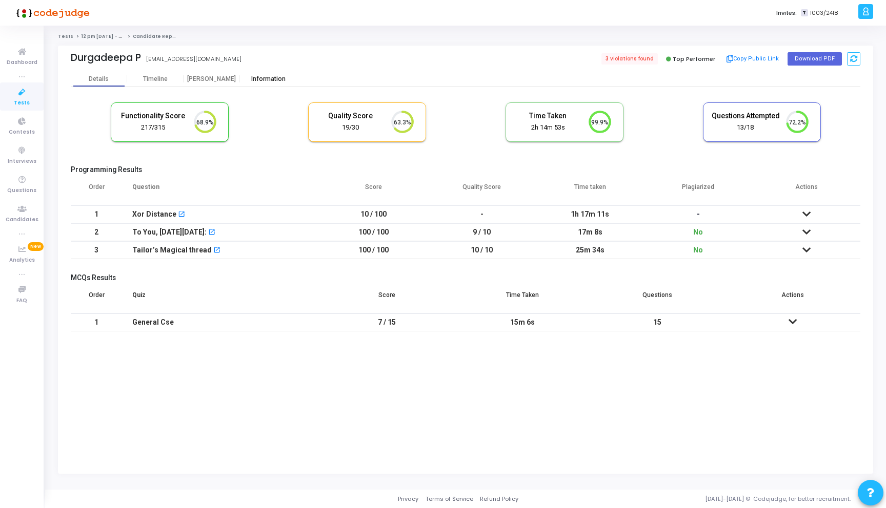
click at [273, 85] on div "Information" at bounding box center [268, 78] width 56 height 15
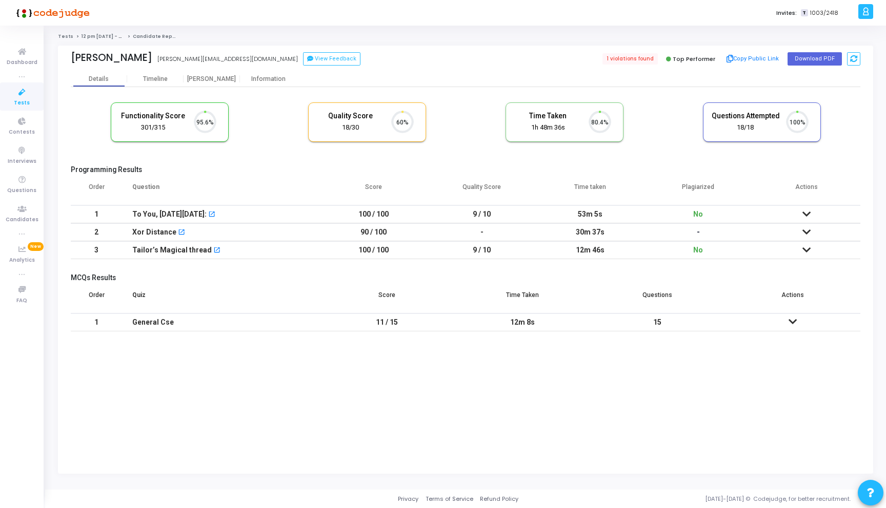
scroll to position [22, 26]
click at [220, 78] on div "[PERSON_NAME]" at bounding box center [211, 79] width 56 height 8
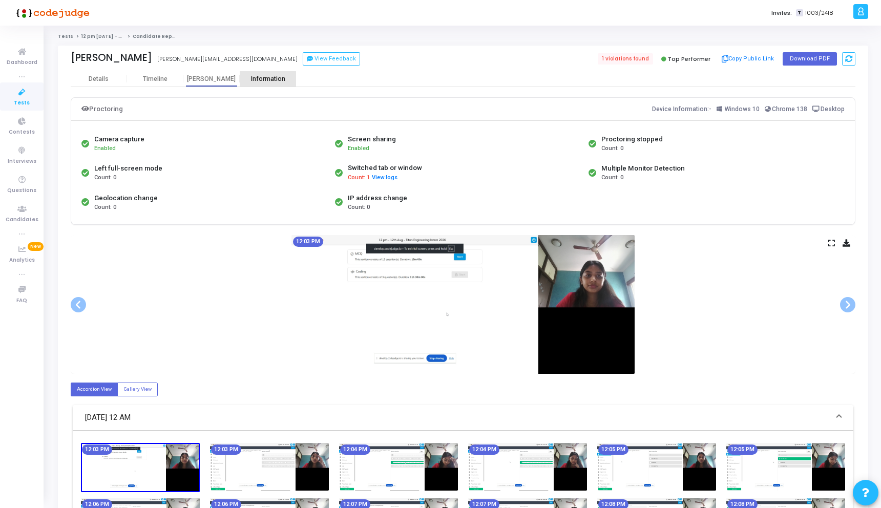
click at [267, 85] on div "Information" at bounding box center [268, 78] width 56 height 15
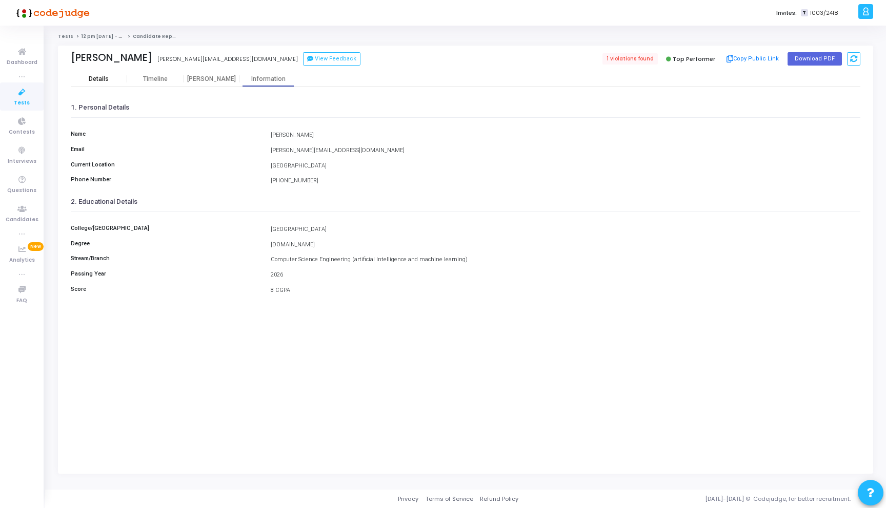
click at [92, 81] on div "Details" at bounding box center [99, 79] width 20 height 8
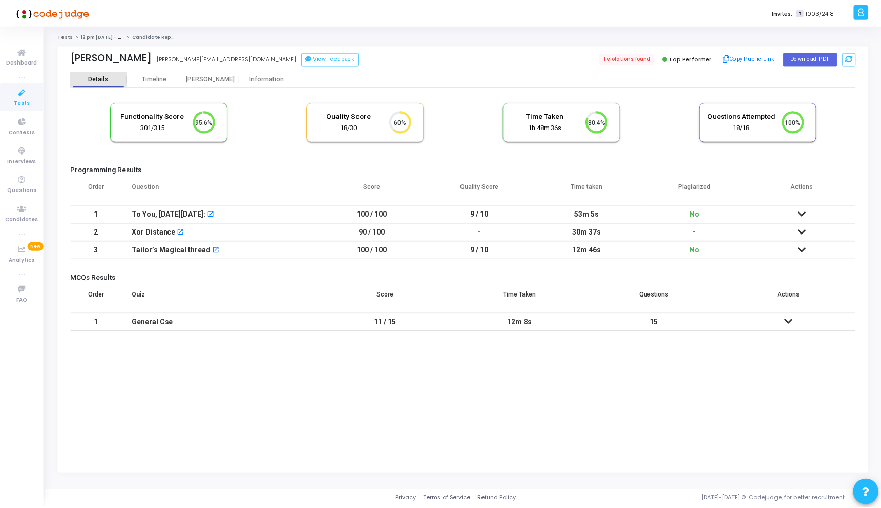
scroll to position [22, 26]
click at [205, 72] on div "[PERSON_NAME]" at bounding box center [211, 78] width 56 height 15
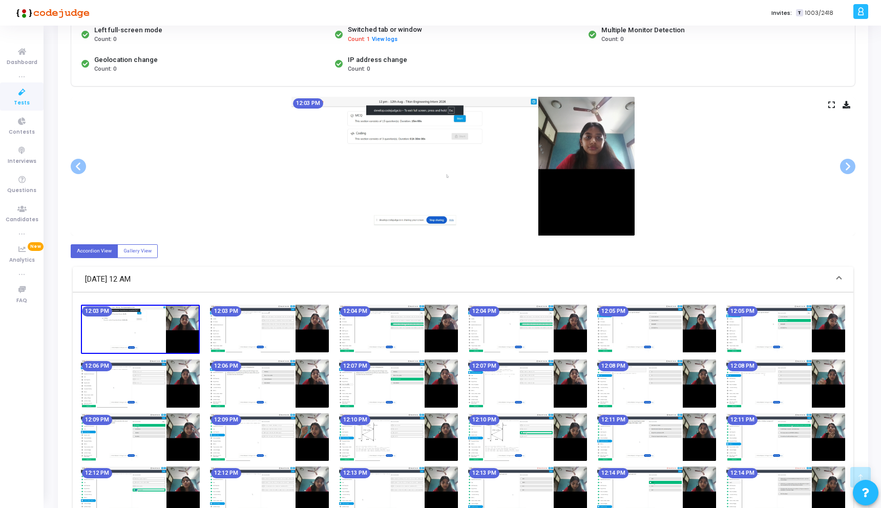
scroll to position [100, 0]
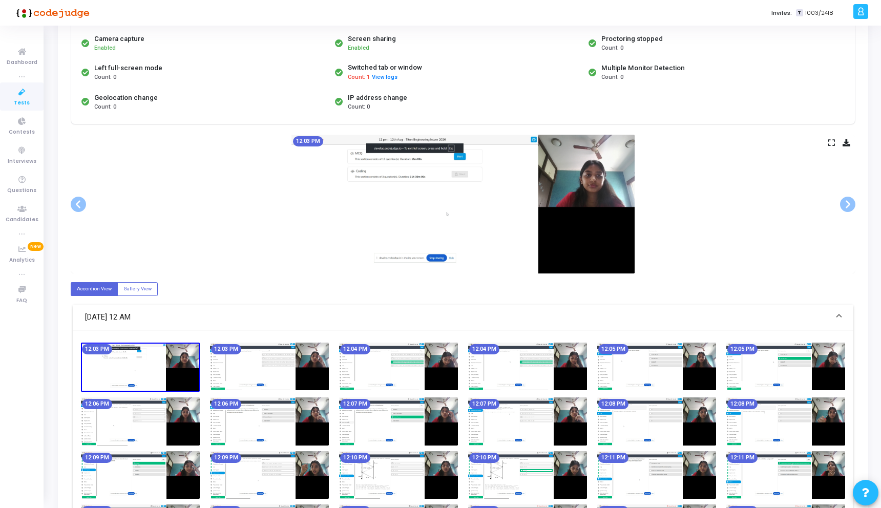
click at [832, 140] on icon at bounding box center [832, 143] width 7 height 6
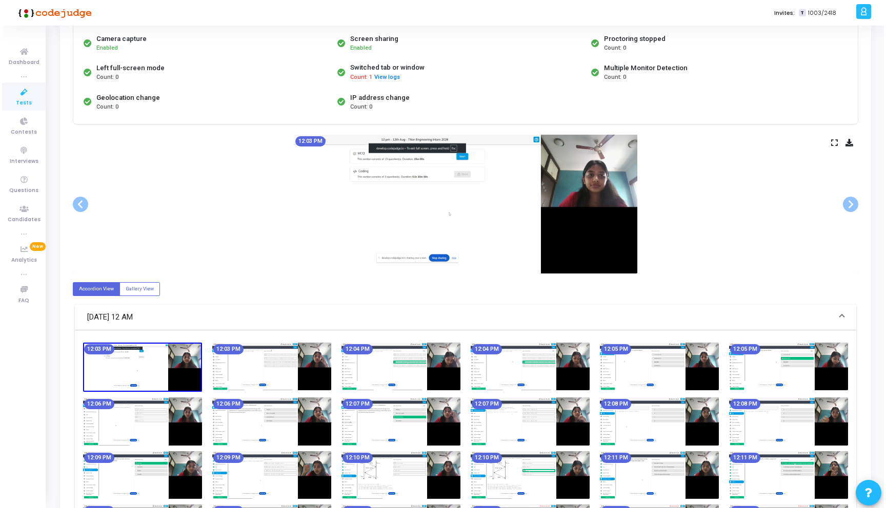
scroll to position [0, 0]
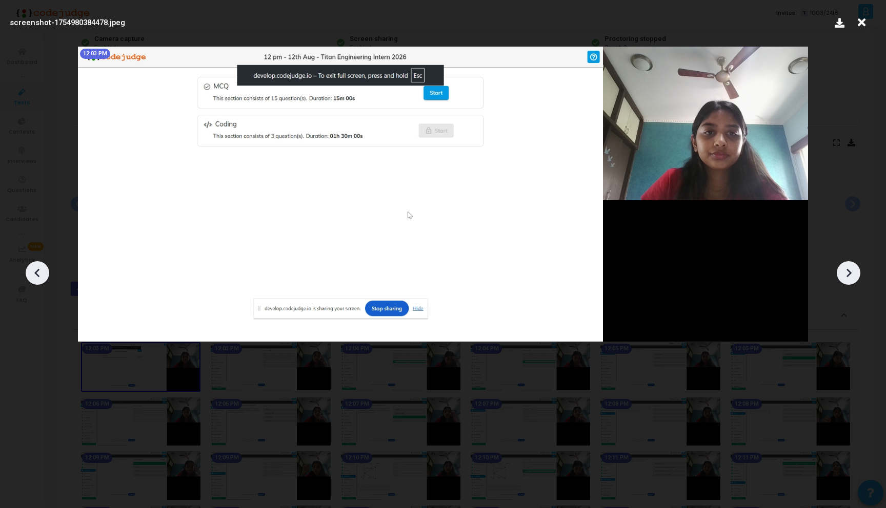
click at [847, 267] on icon at bounding box center [847, 272] width 15 height 15
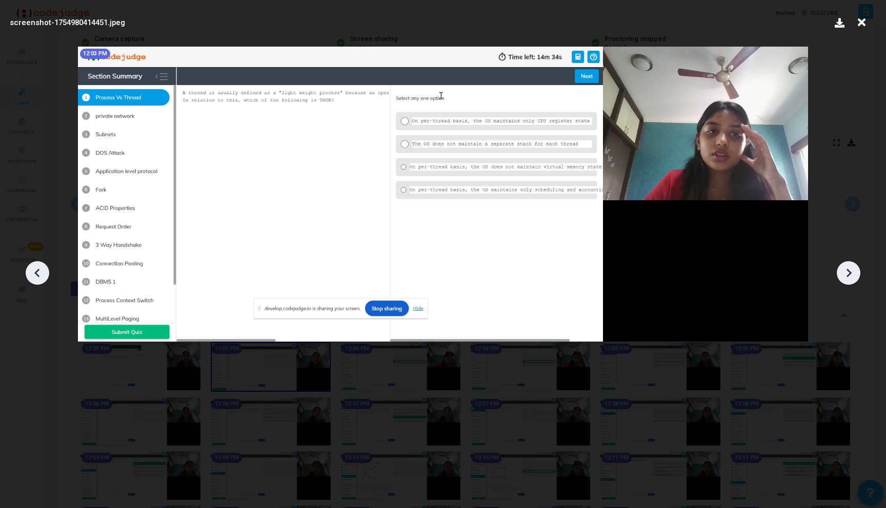
click at [847, 267] on icon at bounding box center [847, 272] width 15 height 15
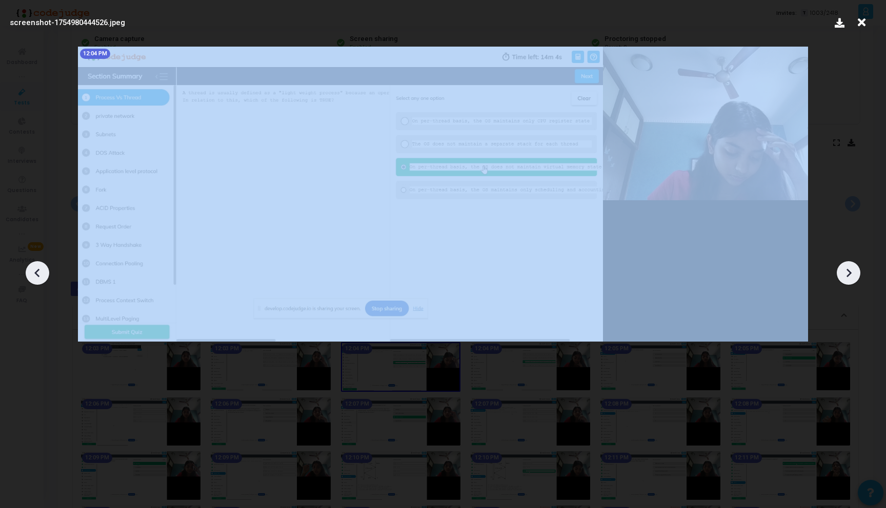
click at [847, 267] on icon at bounding box center [847, 272] width 15 height 15
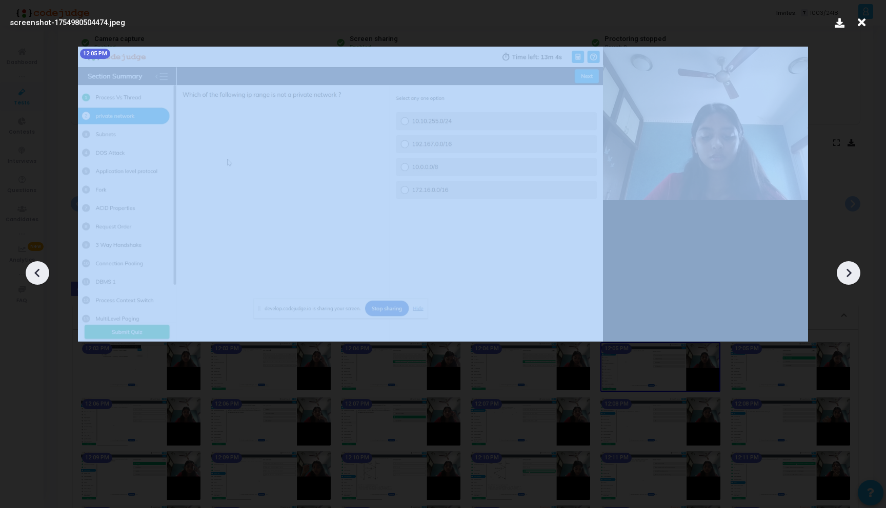
click at [847, 267] on icon at bounding box center [847, 272] width 15 height 15
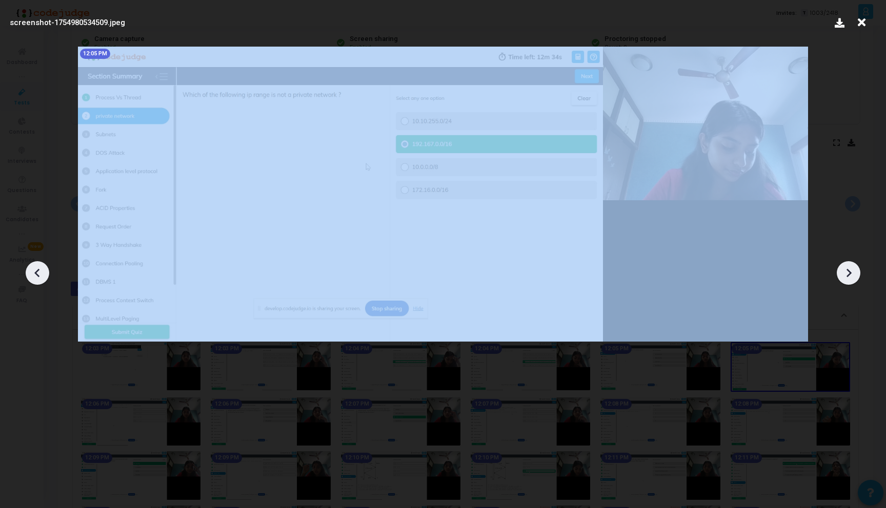
click at [847, 267] on icon at bounding box center [847, 272] width 15 height 15
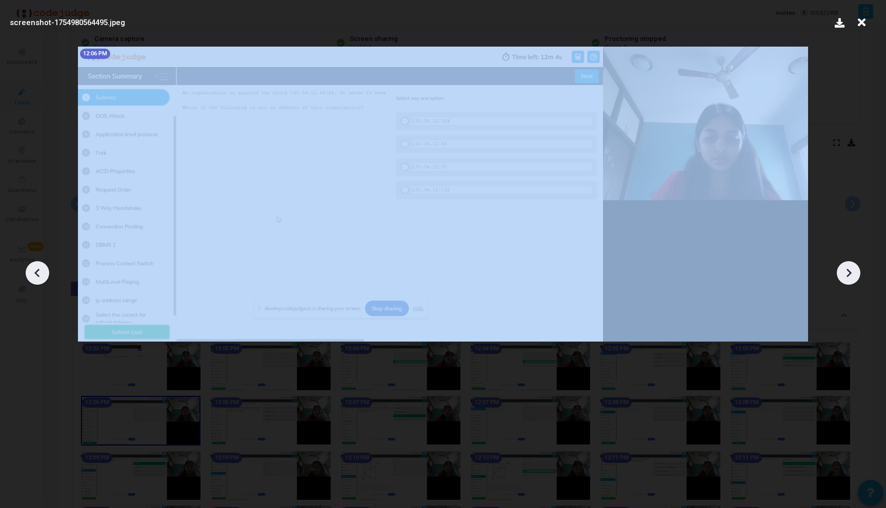
click at [847, 267] on icon at bounding box center [847, 272] width 15 height 15
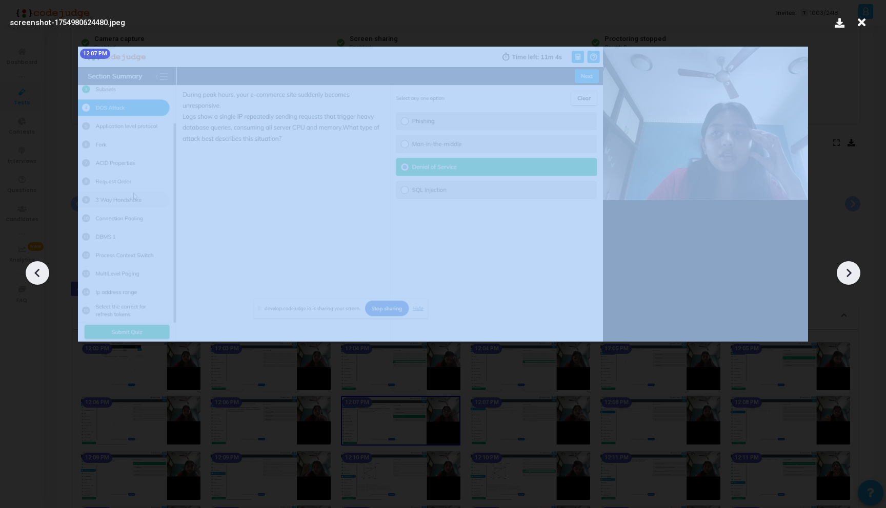
click at [847, 267] on icon at bounding box center [847, 272] width 15 height 15
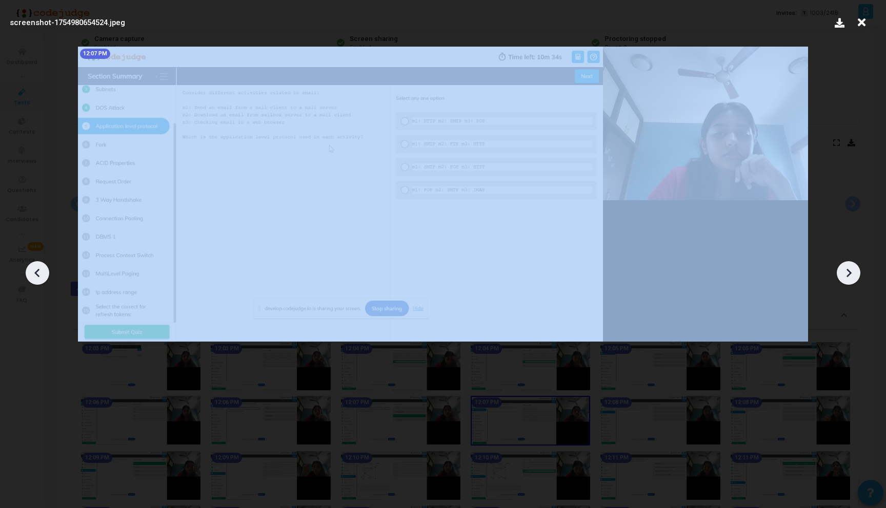
click at [847, 267] on icon at bounding box center [847, 272] width 15 height 15
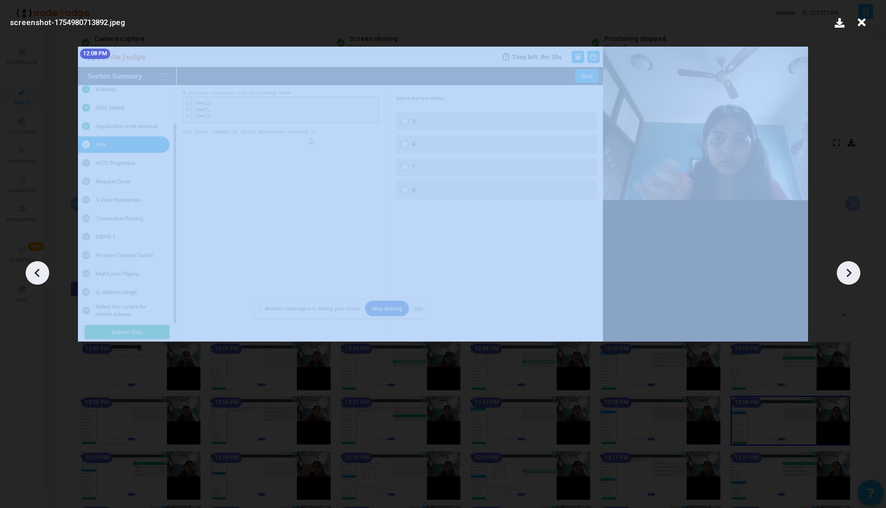
click at [847, 267] on icon at bounding box center [847, 272] width 15 height 15
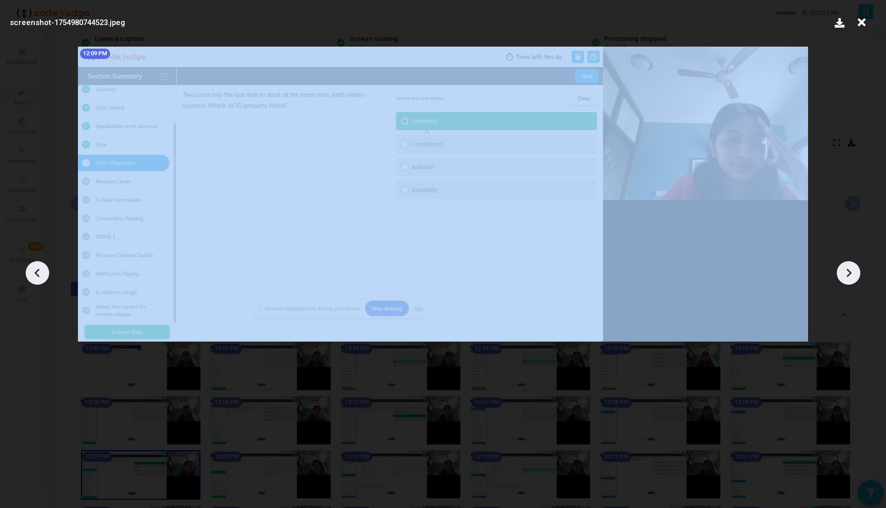
click at [847, 267] on icon at bounding box center [847, 272] width 15 height 15
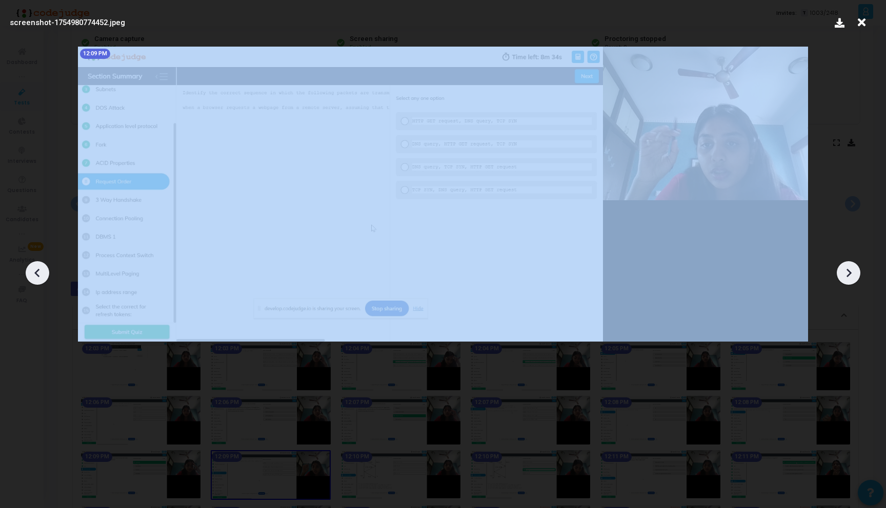
click at [847, 267] on icon at bounding box center [847, 272] width 15 height 15
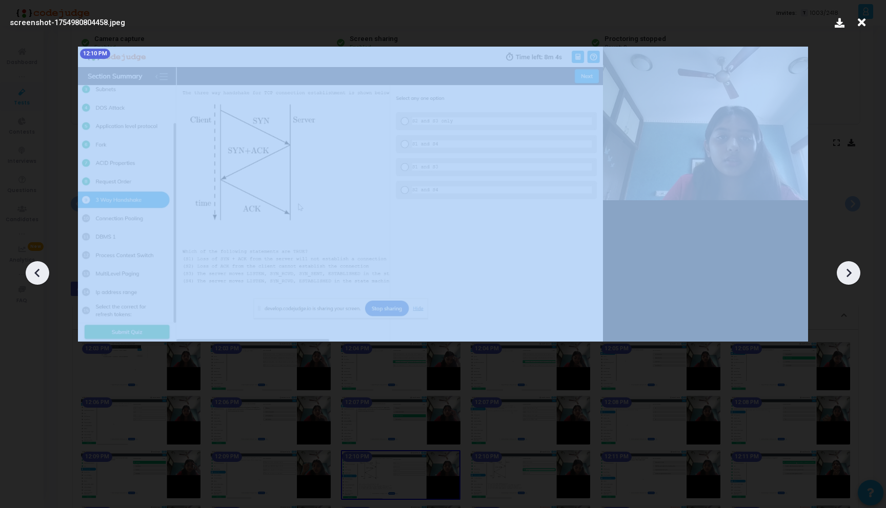
click at [847, 267] on icon at bounding box center [847, 272] width 15 height 15
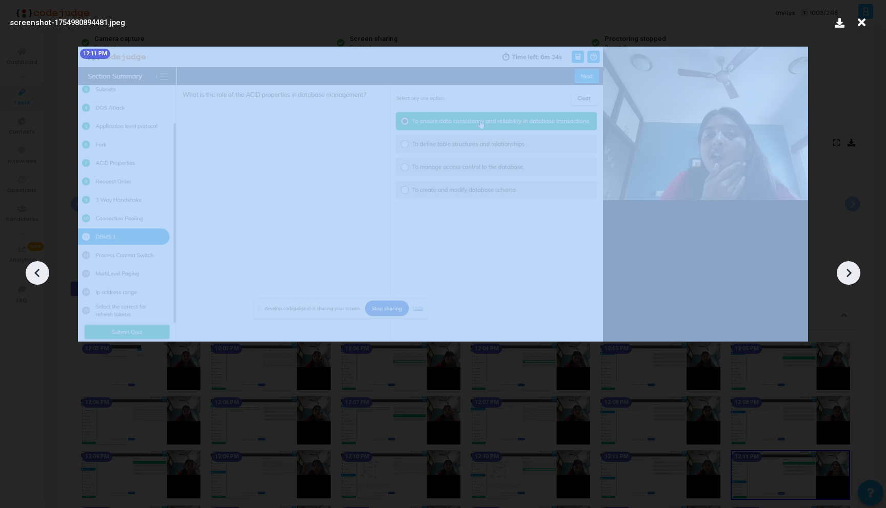
click at [847, 267] on icon at bounding box center [847, 272] width 15 height 15
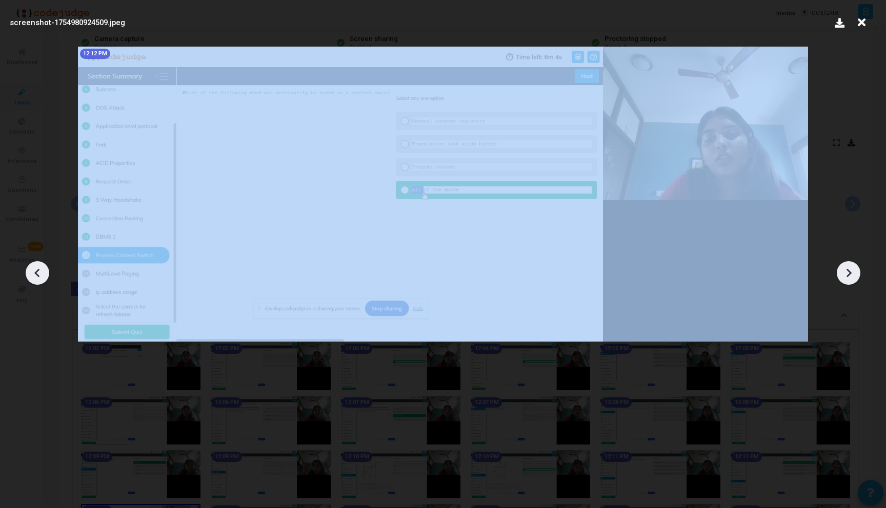
click at [847, 267] on icon at bounding box center [847, 272] width 15 height 15
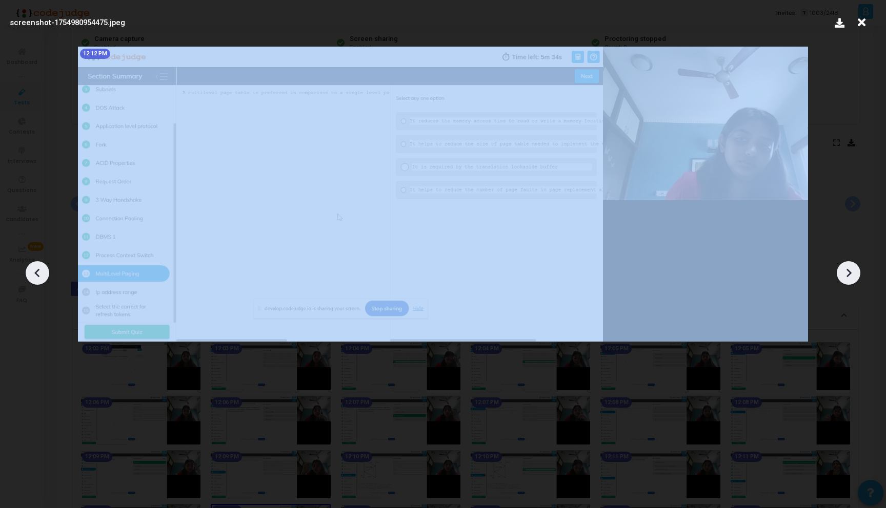
click at [847, 267] on icon at bounding box center [847, 272] width 15 height 15
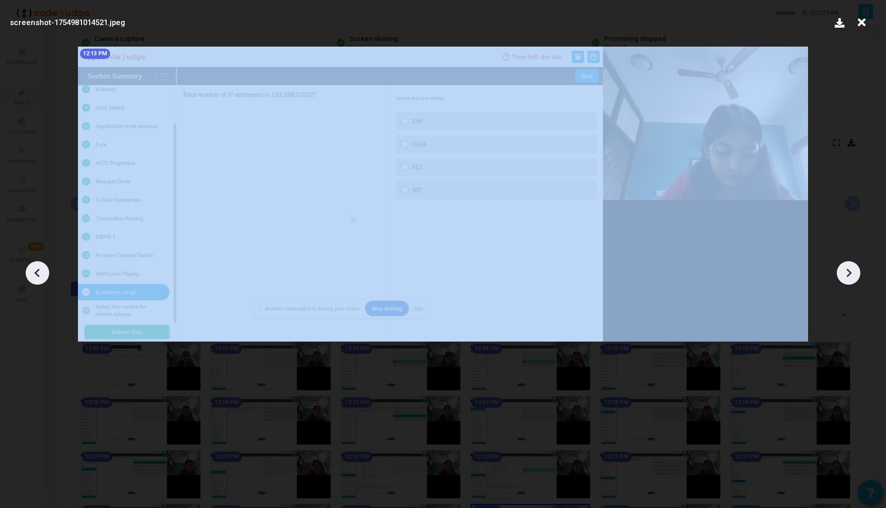
click at [847, 267] on icon at bounding box center [847, 272] width 15 height 15
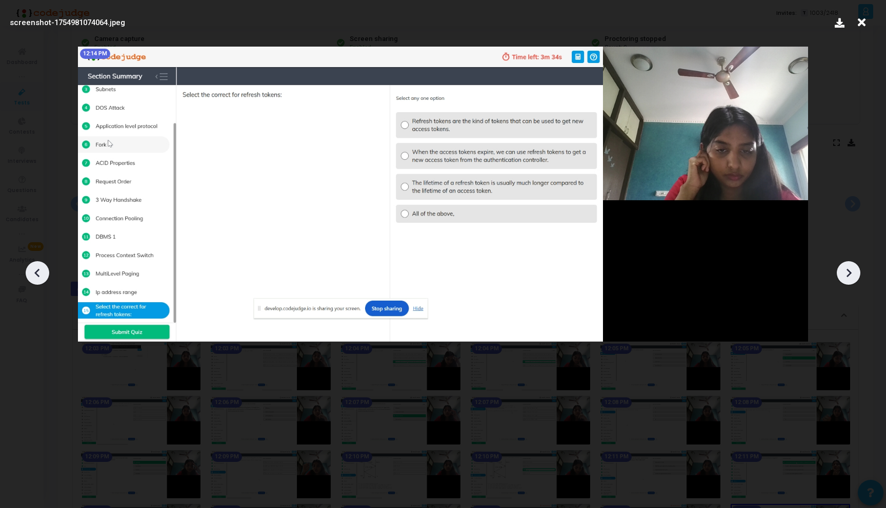
click at [847, 267] on icon at bounding box center [847, 272] width 15 height 15
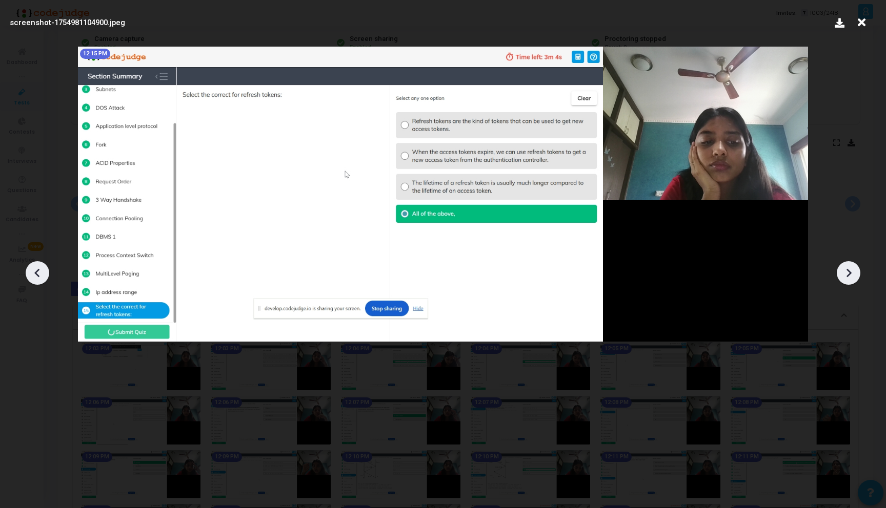
click at [847, 267] on icon at bounding box center [847, 272] width 15 height 15
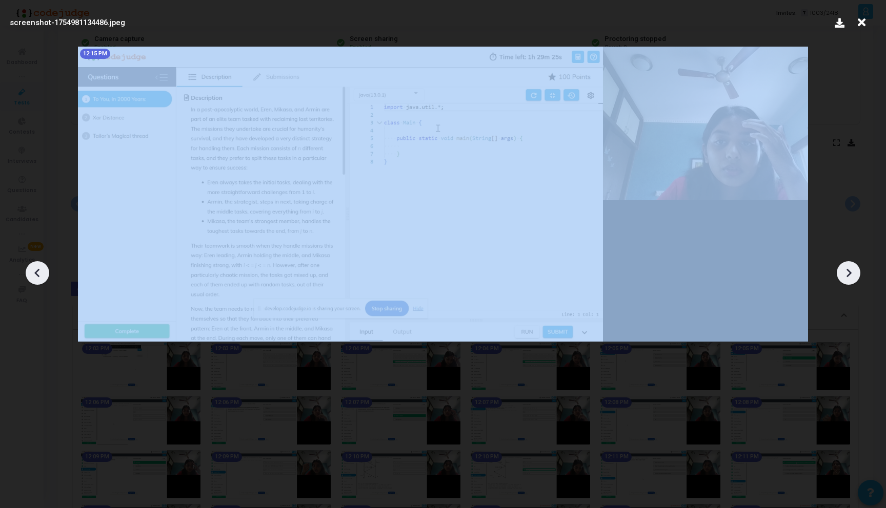
click at [847, 267] on icon at bounding box center [847, 272] width 15 height 15
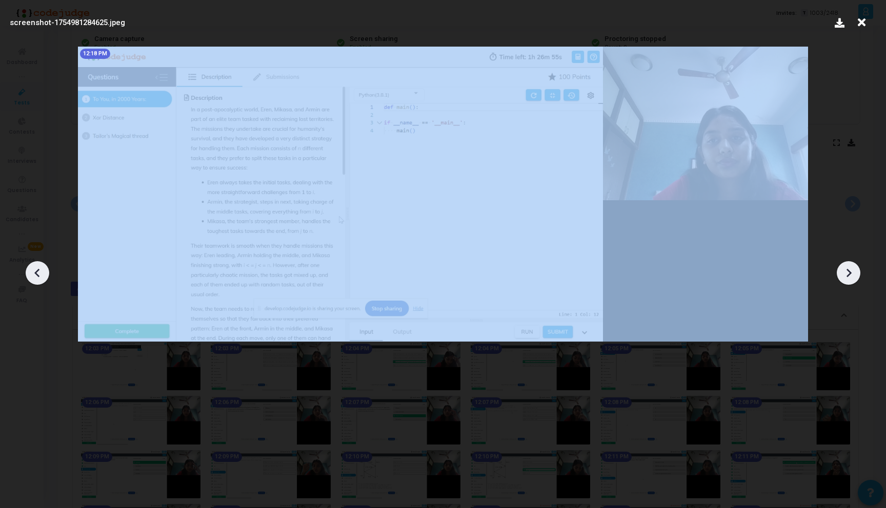
click at [847, 267] on icon at bounding box center [847, 272] width 15 height 15
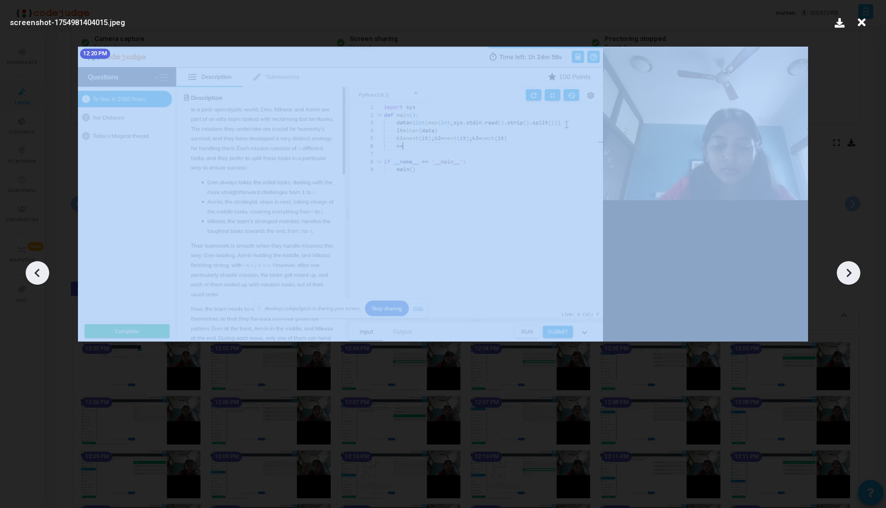
click at [847, 267] on icon at bounding box center [847, 272] width 15 height 15
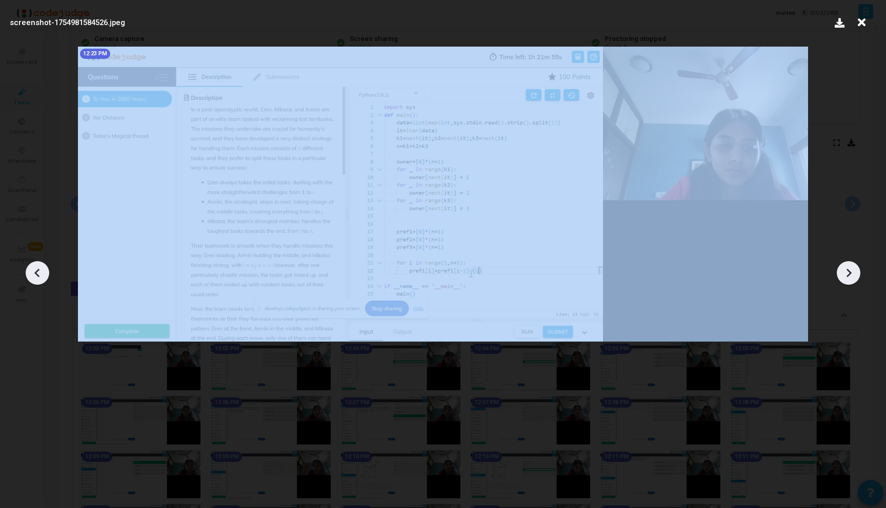
click at [847, 267] on icon at bounding box center [847, 272] width 15 height 15
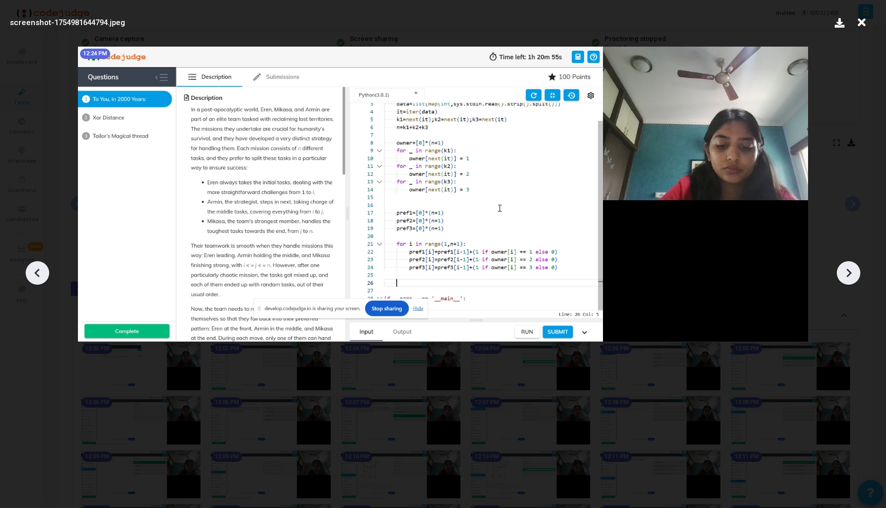
click at [847, 267] on icon at bounding box center [847, 272] width 15 height 15
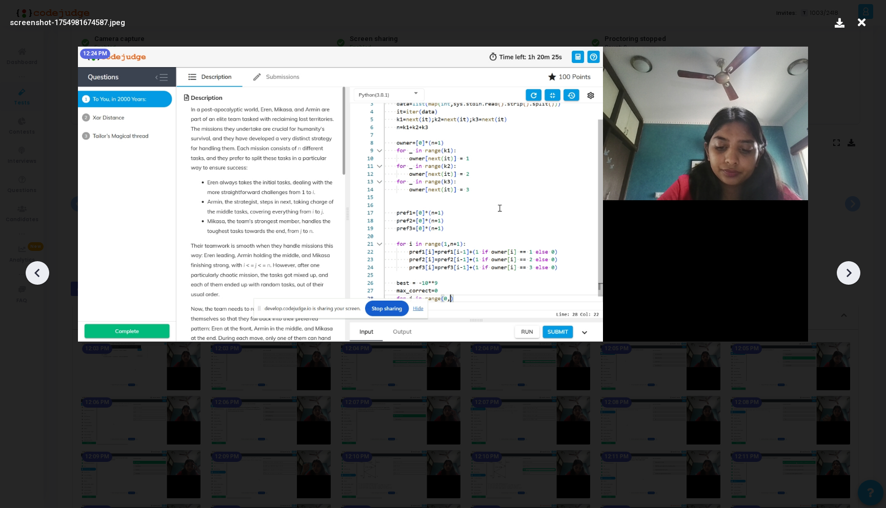
click at [847, 267] on icon at bounding box center [847, 272] width 15 height 15
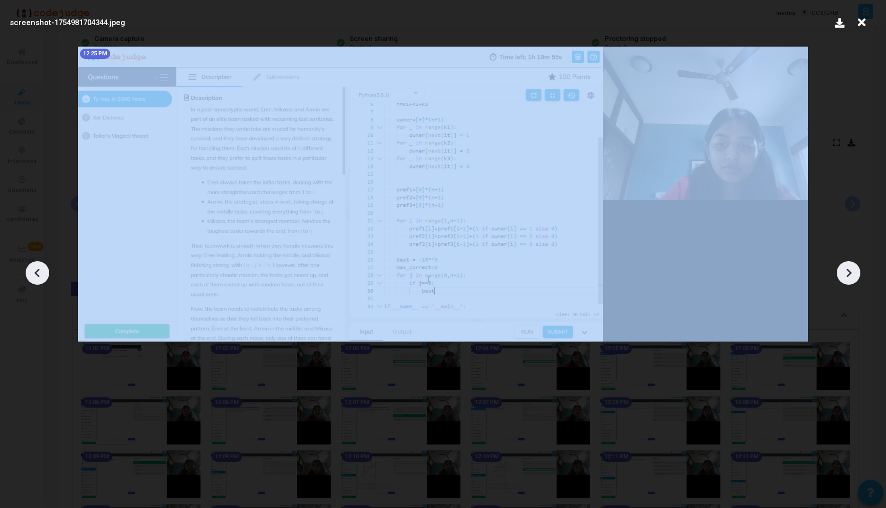
click at [847, 267] on icon at bounding box center [847, 272] width 15 height 15
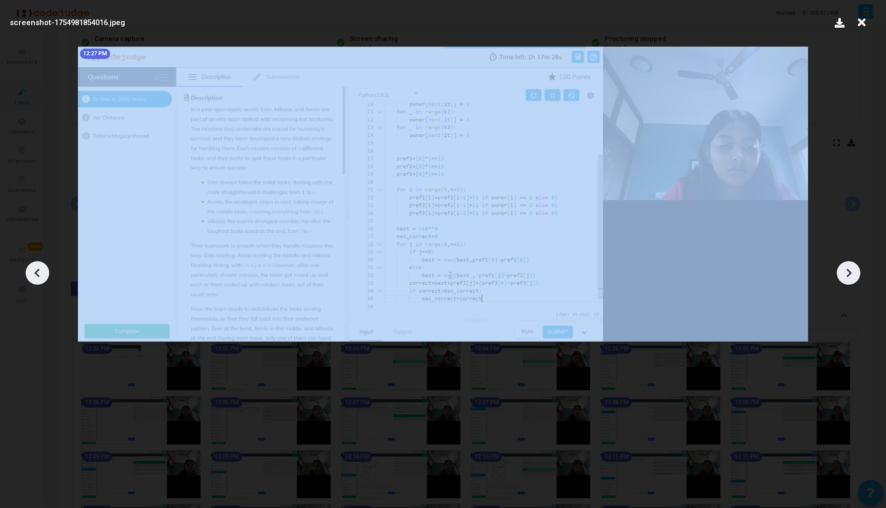
click at [847, 267] on icon at bounding box center [847, 272] width 15 height 15
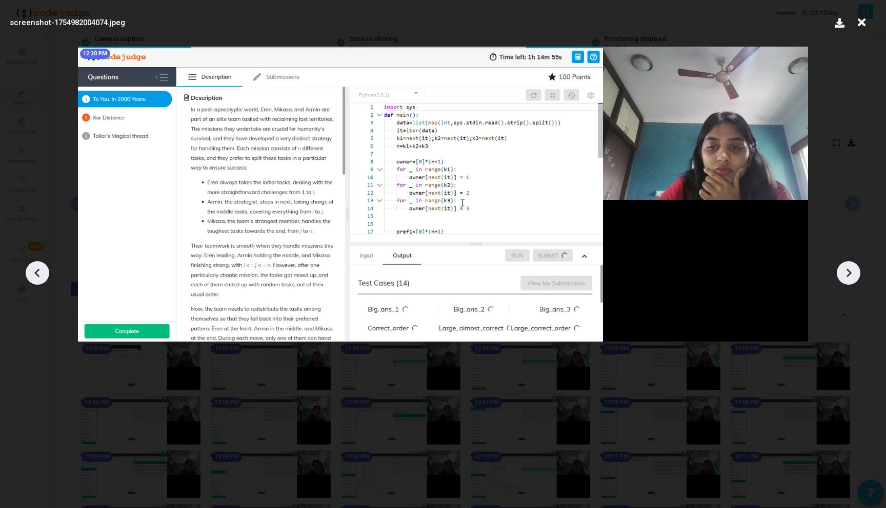
click at [847, 267] on icon at bounding box center [847, 272] width 15 height 15
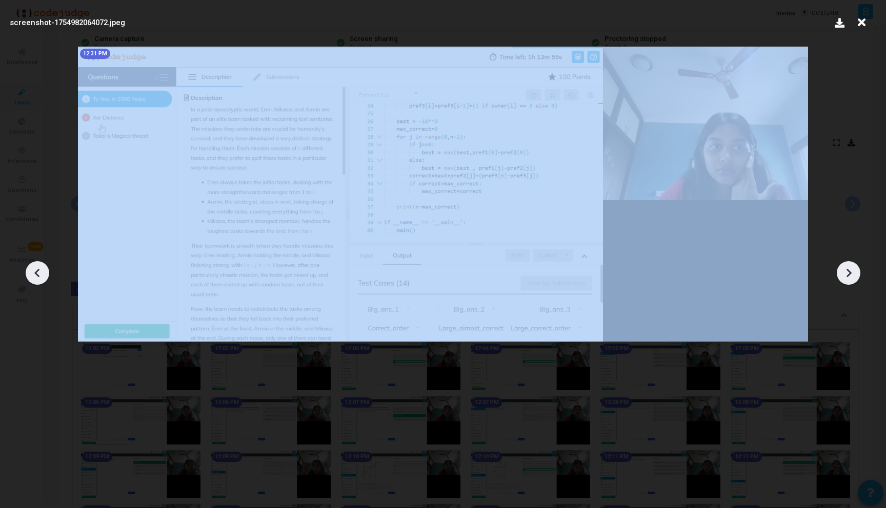
click at [847, 267] on icon at bounding box center [847, 272] width 15 height 15
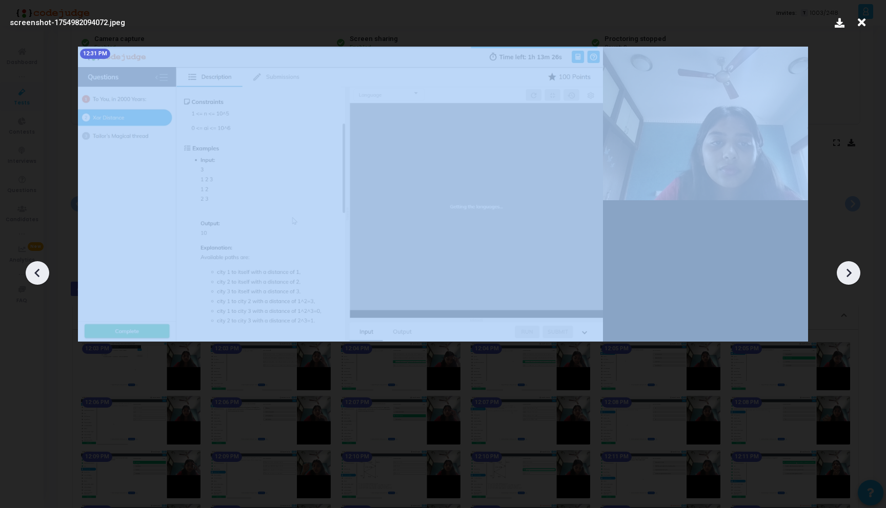
click at [847, 267] on icon at bounding box center [847, 272] width 15 height 15
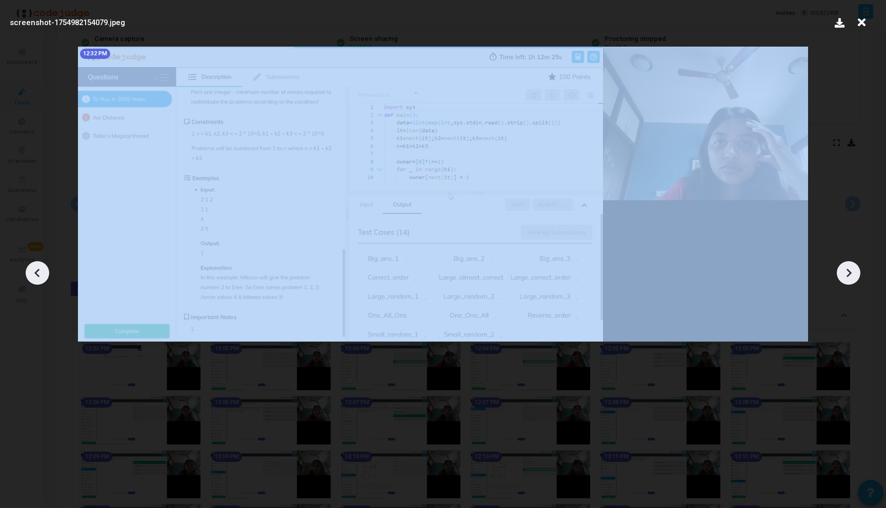
click at [847, 267] on icon at bounding box center [847, 272] width 15 height 15
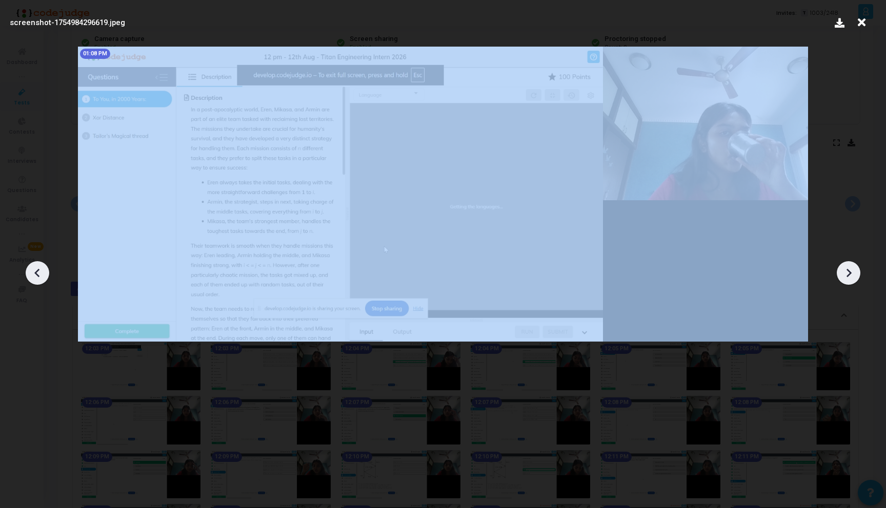
click at [847, 267] on icon at bounding box center [847, 272] width 15 height 15
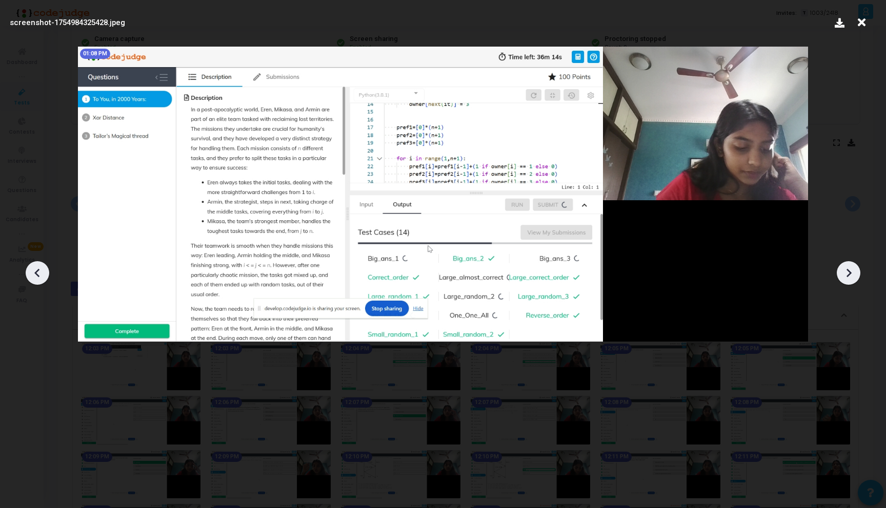
click at [847, 267] on icon at bounding box center [847, 272] width 15 height 15
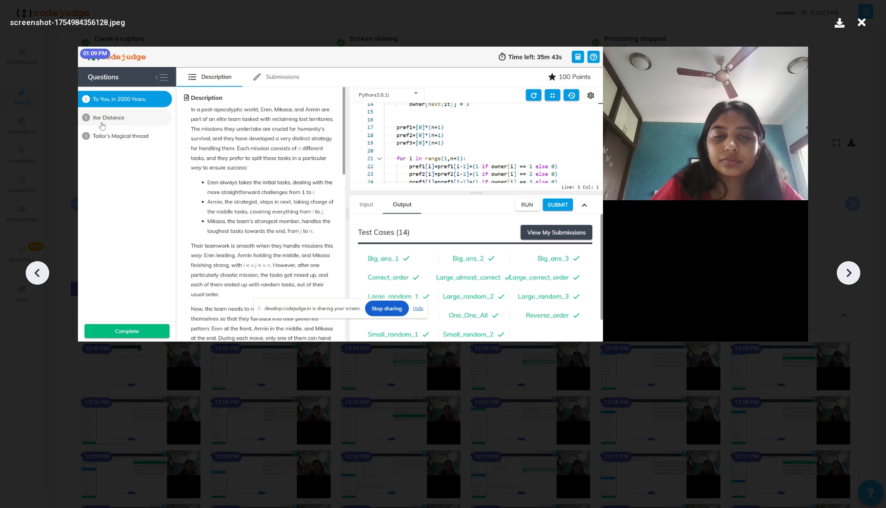
click at [847, 267] on icon at bounding box center [847, 272] width 15 height 15
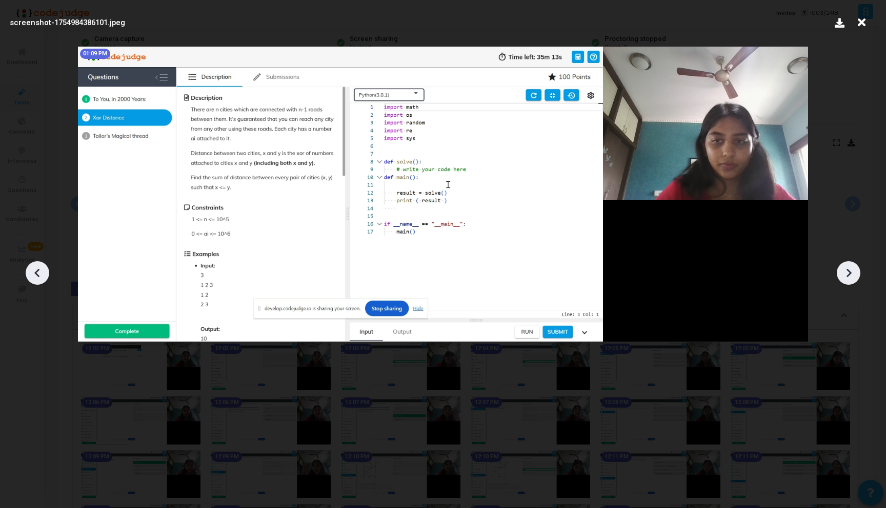
click at [847, 267] on icon at bounding box center [847, 272] width 15 height 15
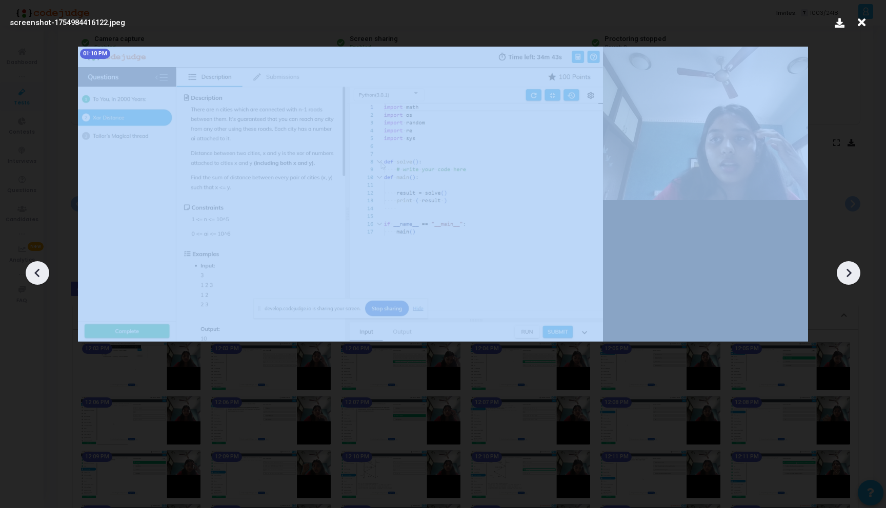
click at [847, 267] on icon at bounding box center [847, 272] width 15 height 15
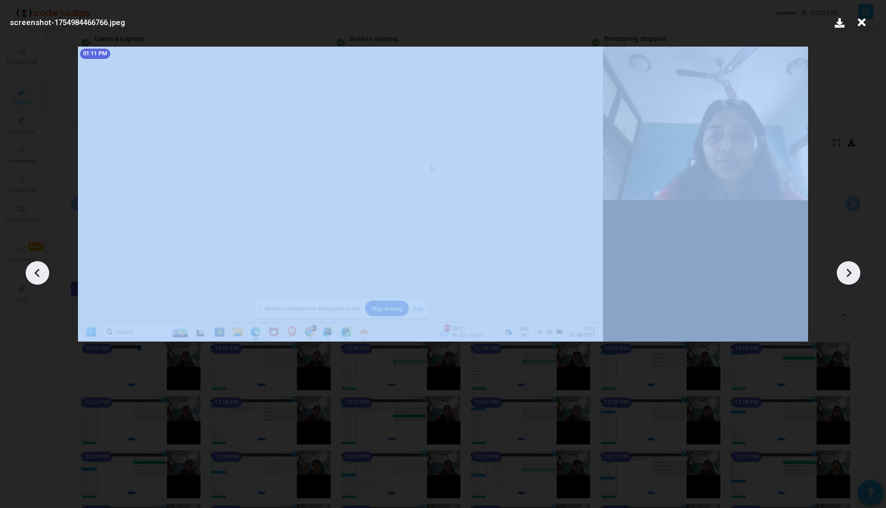
click at [847, 267] on icon at bounding box center [847, 272] width 15 height 15
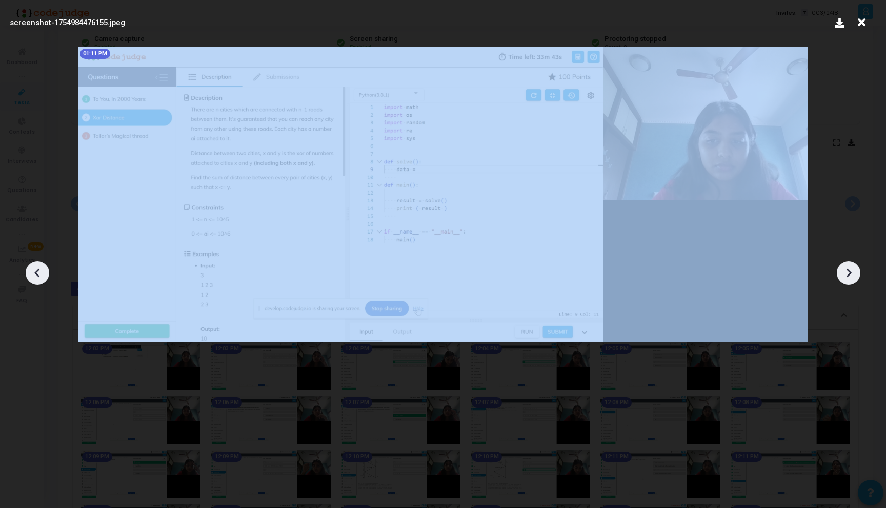
click at [847, 267] on icon at bounding box center [847, 272] width 15 height 15
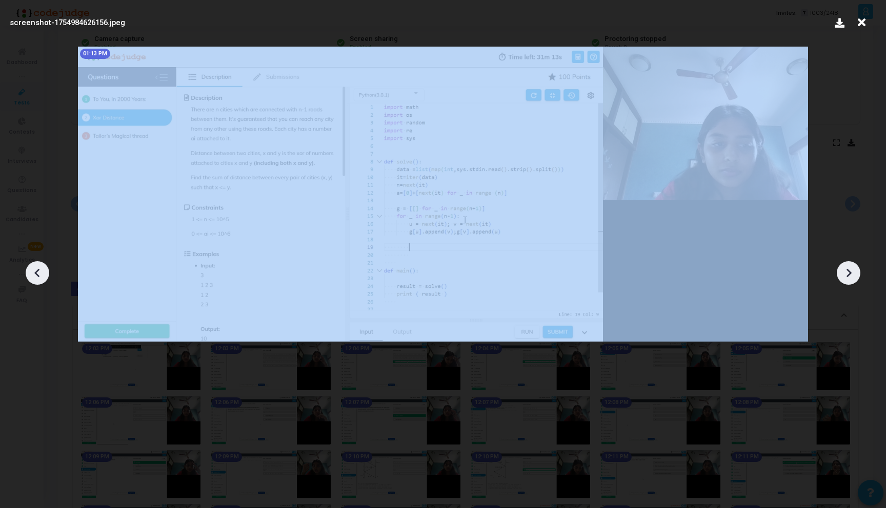
click at [847, 267] on icon at bounding box center [847, 272] width 15 height 15
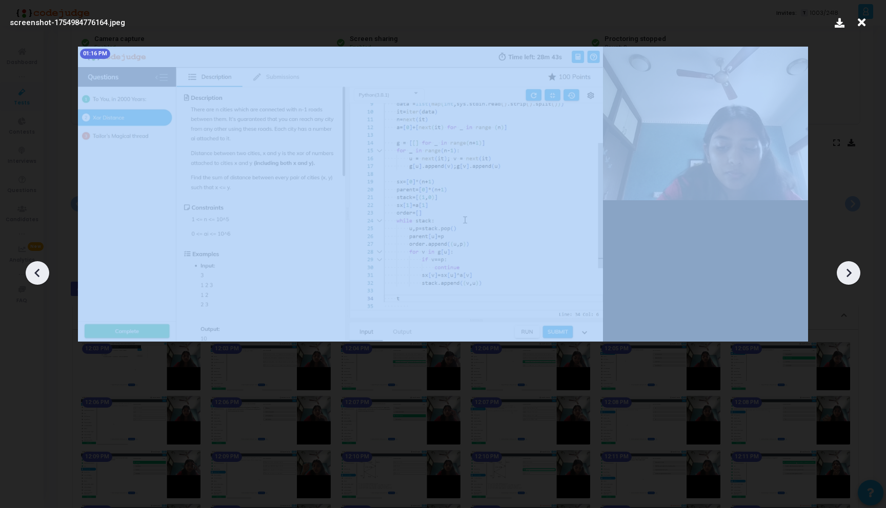
click at [847, 267] on icon at bounding box center [847, 272] width 15 height 15
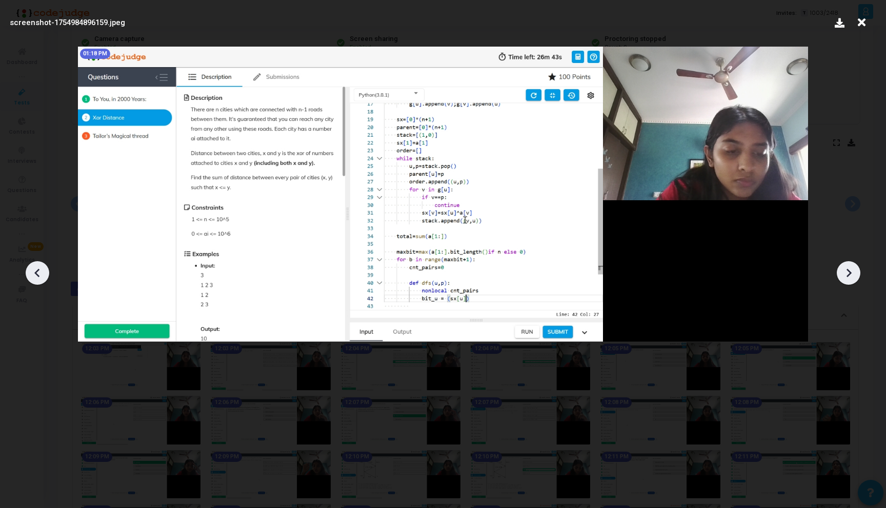
click at [847, 267] on icon at bounding box center [847, 272] width 15 height 15
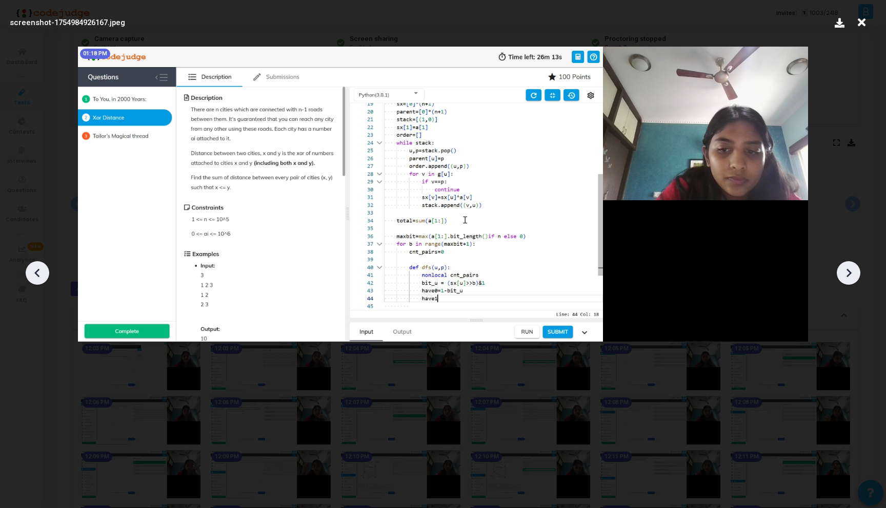
click at [847, 267] on icon at bounding box center [847, 272] width 15 height 15
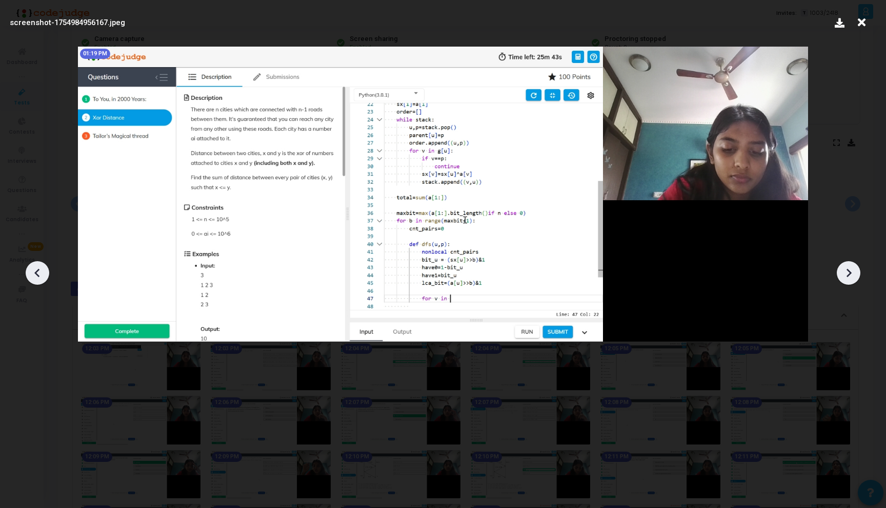
click at [847, 267] on icon at bounding box center [847, 272] width 15 height 15
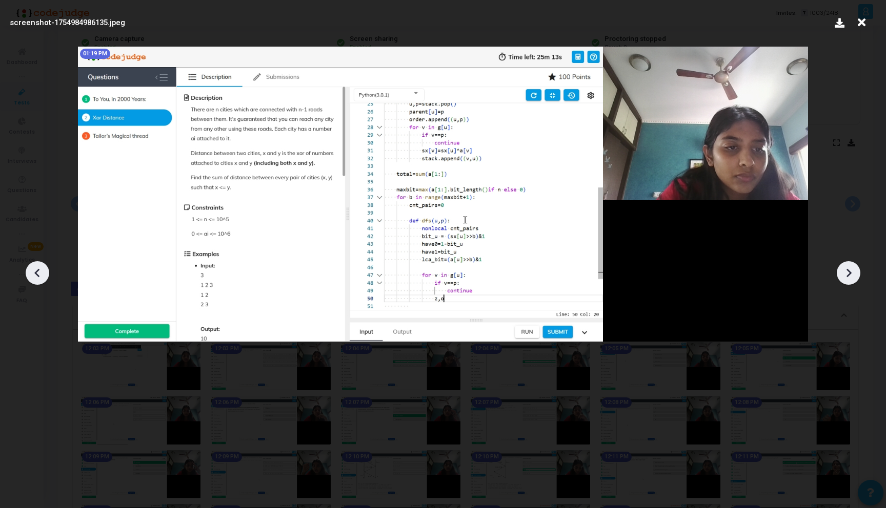
click at [847, 267] on icon at bounding box center [847, 272] width 15 height 15
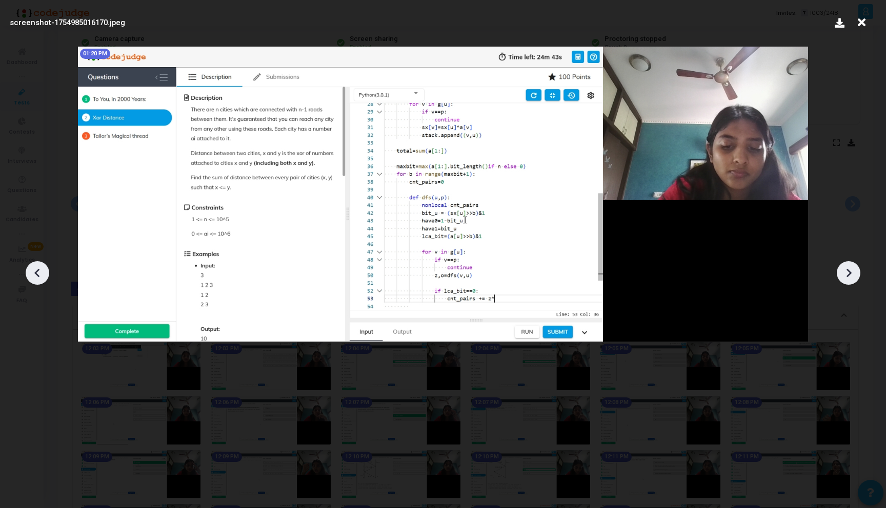
click at [847, 267] on icon at bounding box center [847, 272] width 15 height 15
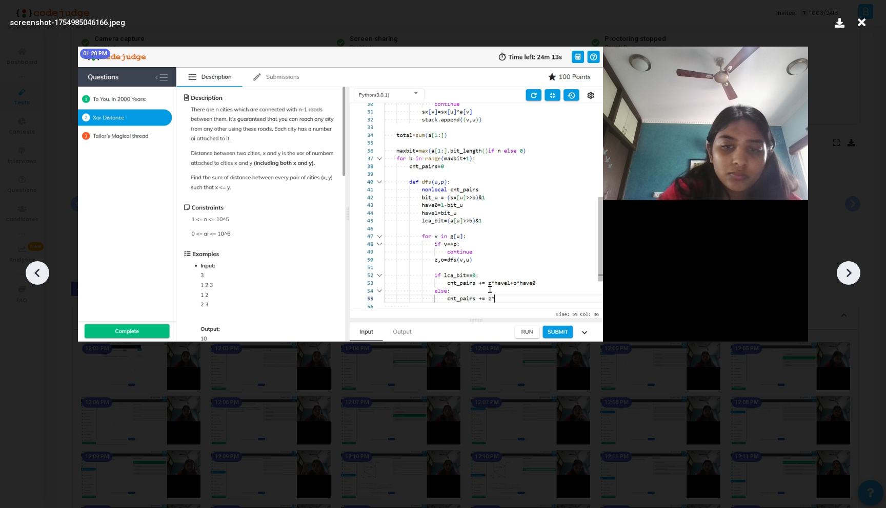
click at [847, 267] on icon at bounding box center [847, 272] width 15 height 15
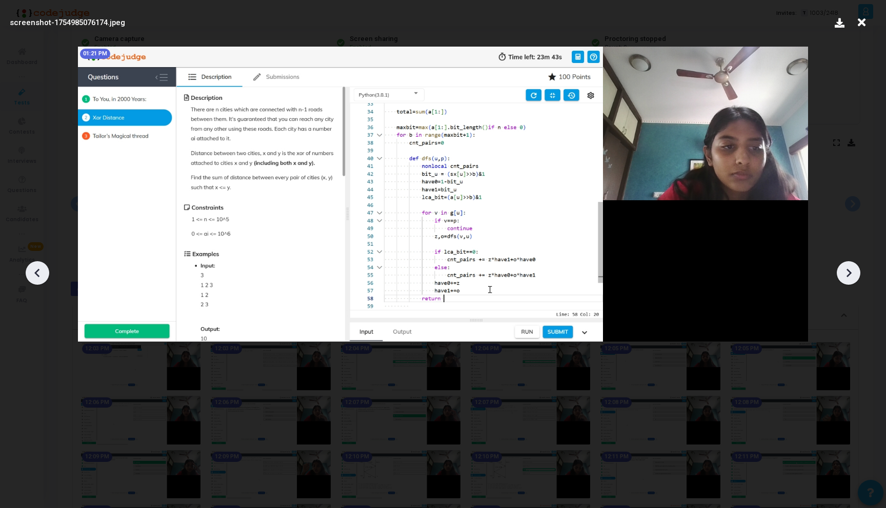
click at [847, 267] on icon at bounding box center [847, 272] width 15 height 15
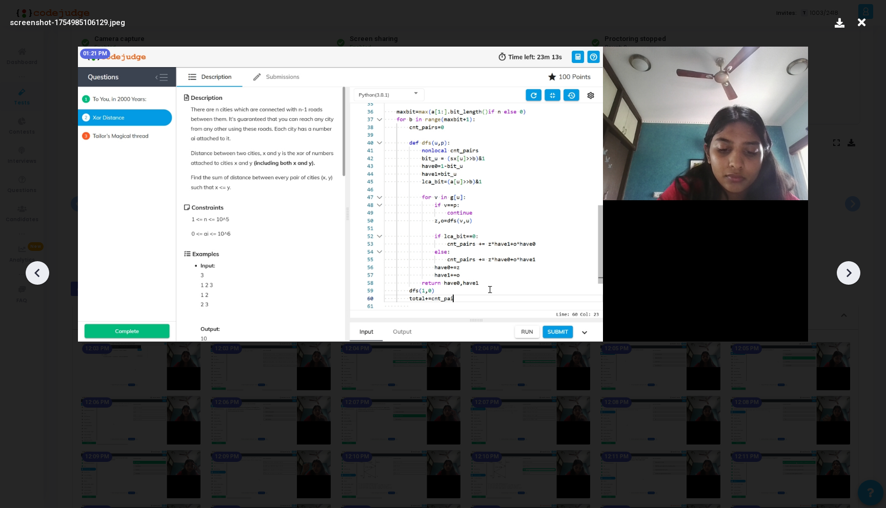
click at [847, 267] on icon at bounding box center [847, 272] width 15 height 15
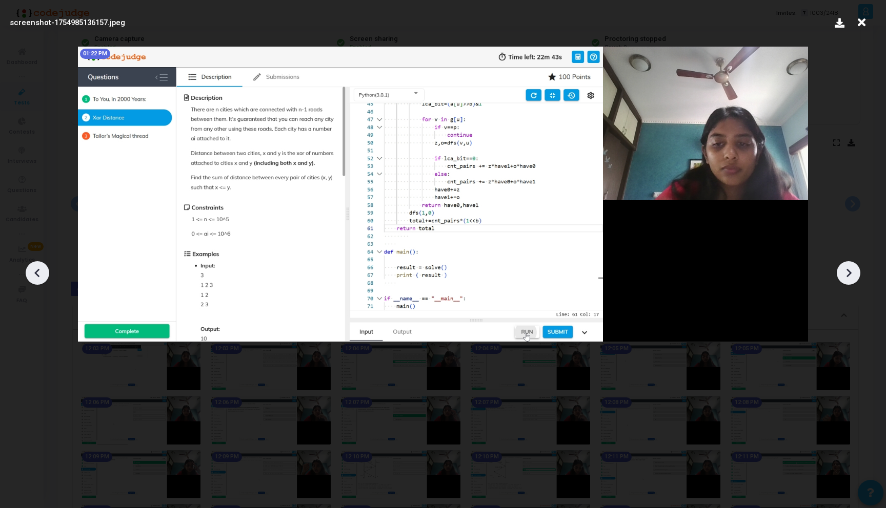
click at [847, 267] on icon at bounding box center [847, 272] width 15 height 15
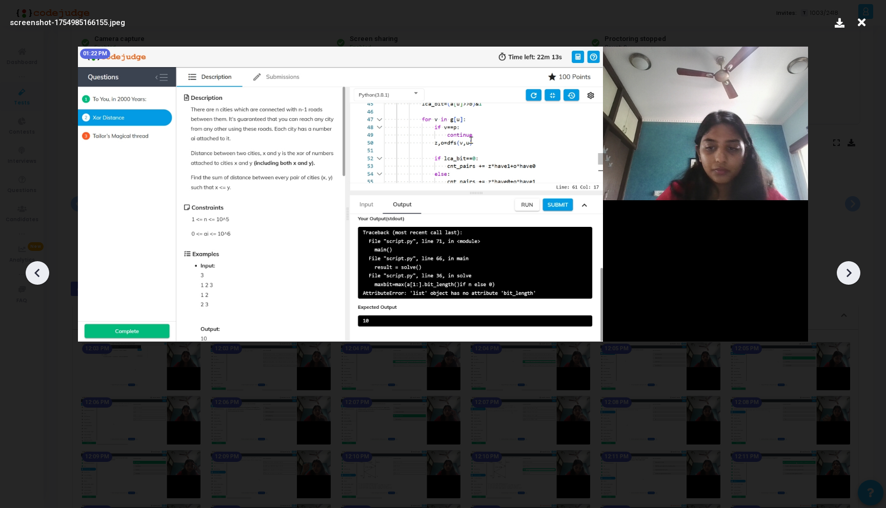
click at [847, 267] on icon at bounding box center [847, 272] width 15 height 15
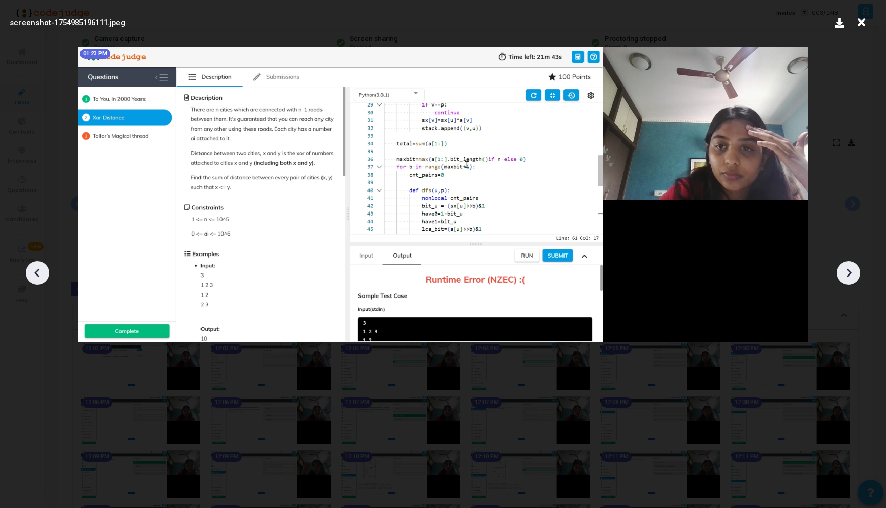
click at [847, 267] on icon at bounding box center [847, 272] width 15 height 15
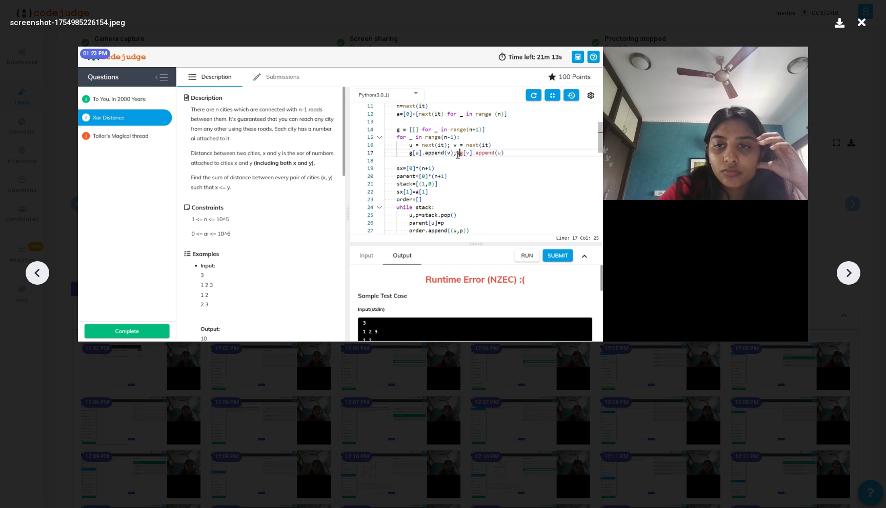
click at [847, 267] on icon at bounding box center [847, 272] width 15 height 15
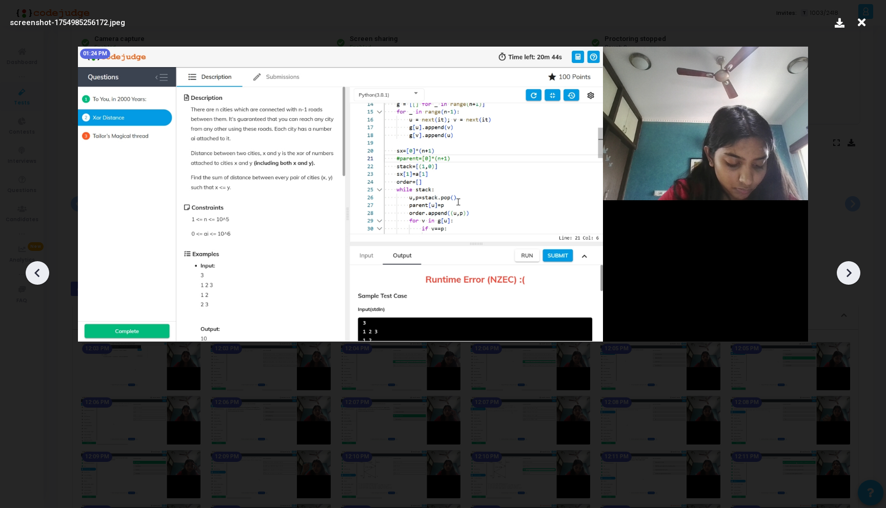
click at [847, 267] on icon at bounding box center [847, 272] width 15 height 15
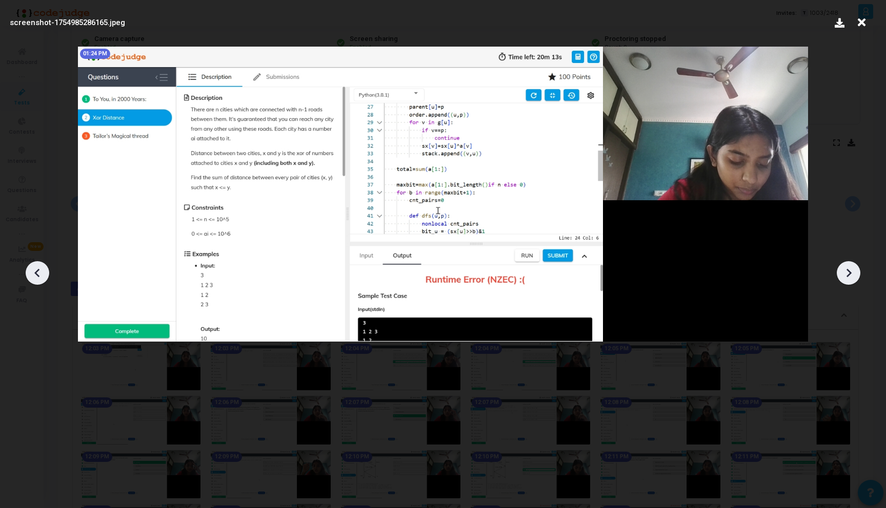
click at [847, 267] on icon at bounding box center [847, 272] width 15 height 15
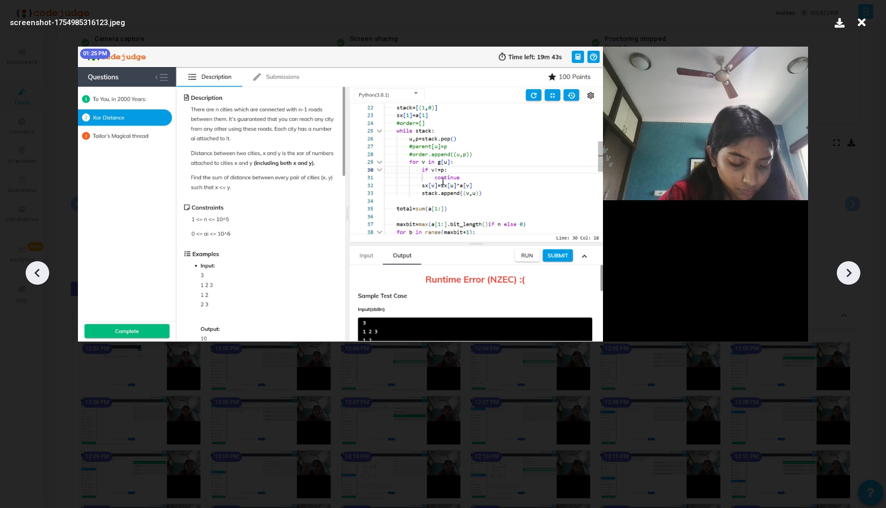
click at [847, 267] on icon at bounding box center [847, 272] width 15 height 15
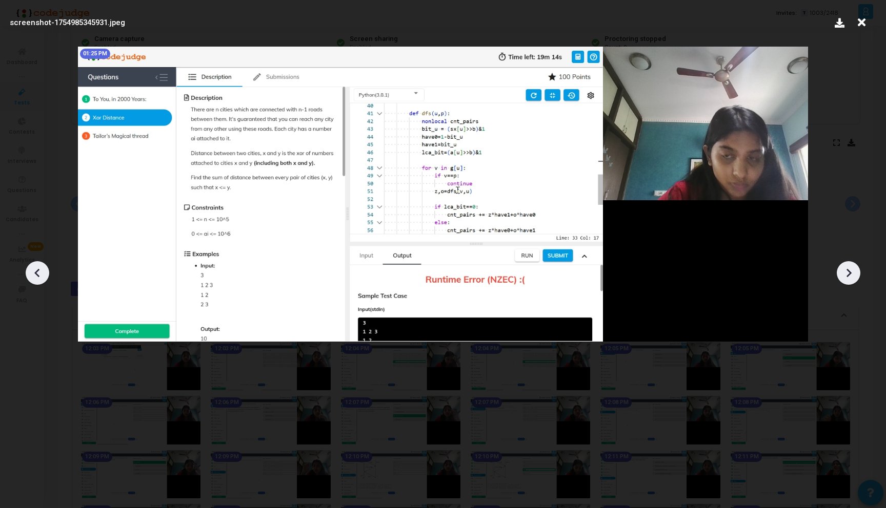
click at [847, 267] on icon at bounding box center [847, 272] width 15 height 15
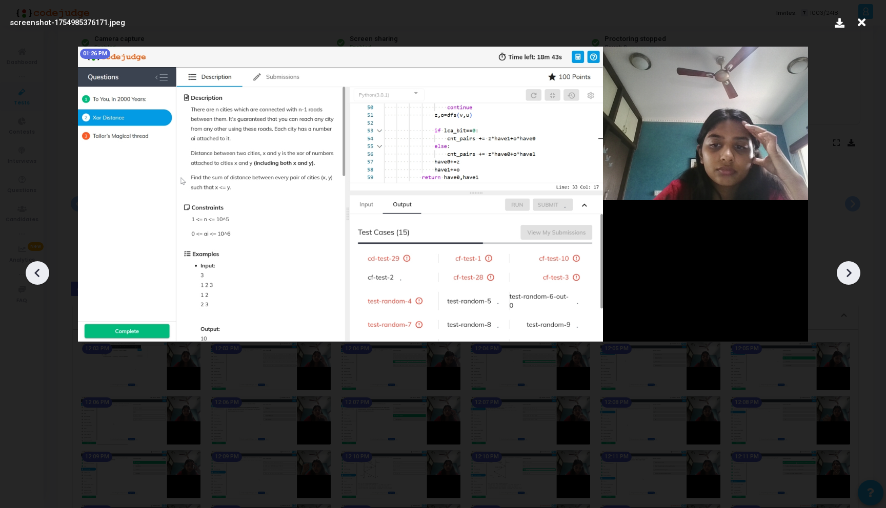
click at [847, 267] on icon at bounding box center [847, 272] width 15 height 15
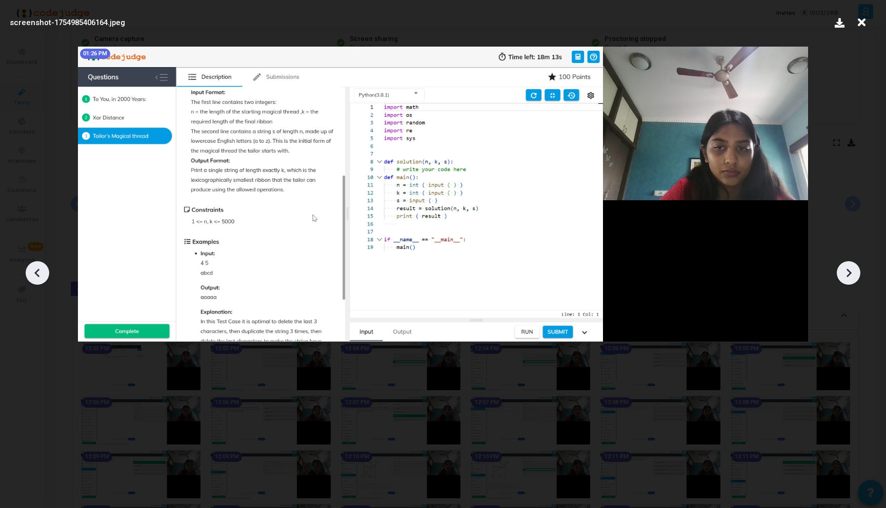
click at [847, 267] on icon at bounding box center [847, 272] width 15 height 15
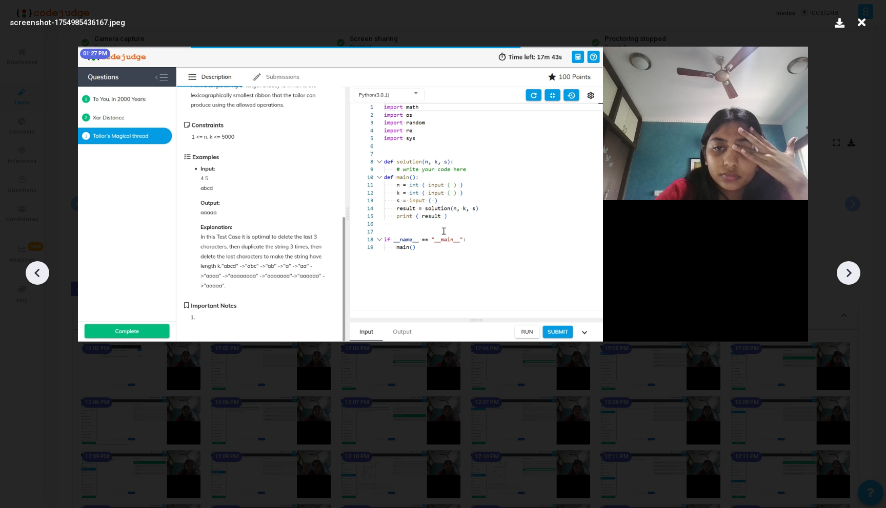
click at [847, 267] on icon at bounding box center [847, 272] width 15 height 15
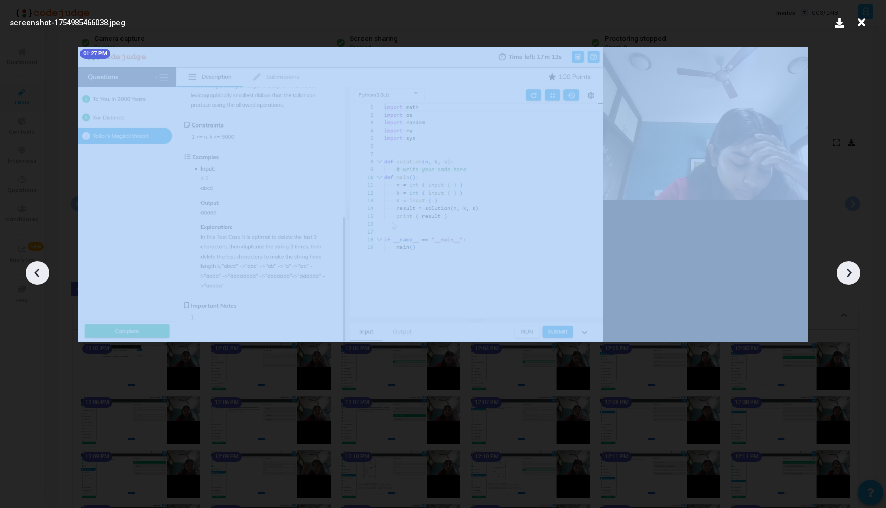
click at [847, 267] on icon at bounding box center [847, 272] width 15 height 15
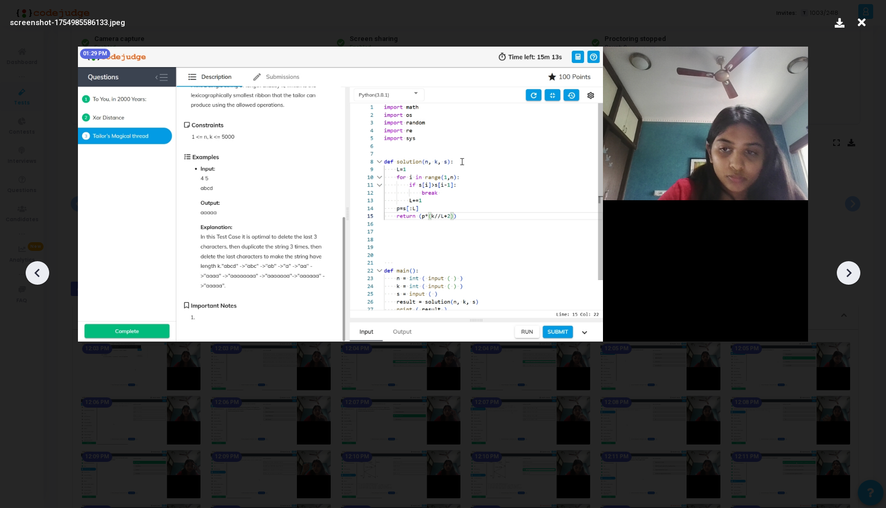
click at [847, 267] on icon at bounding box center [847, 272] width 15 height 15
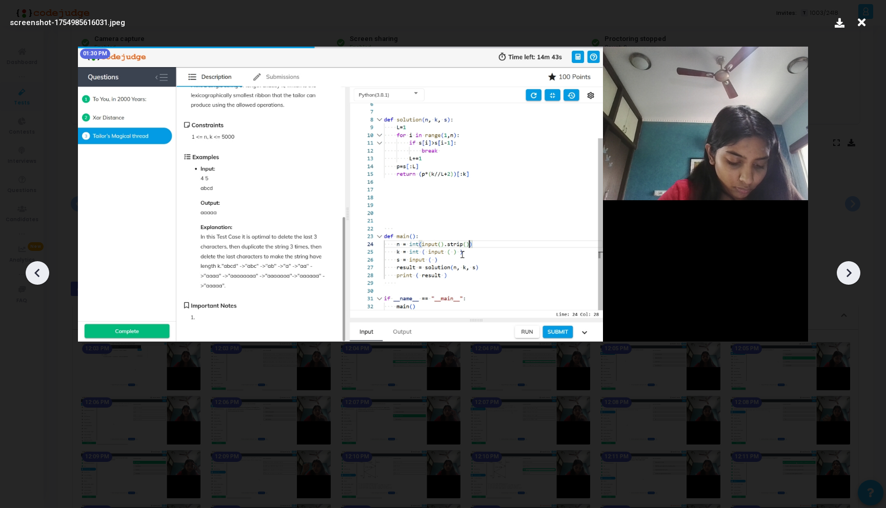
click at [847, 267] on icon at bounding box center [847, 272] width 15 height 15
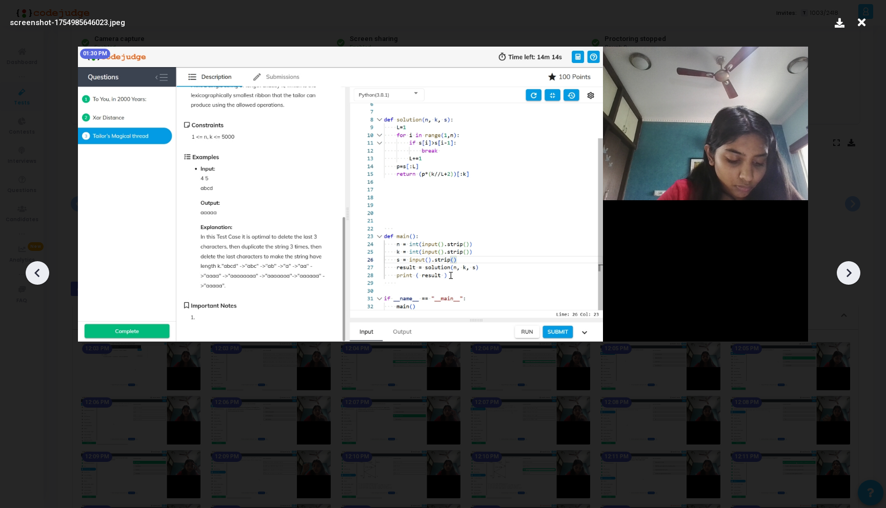
click at [847, 267] on icon at bounding box center [847, 272] width 15 height 15
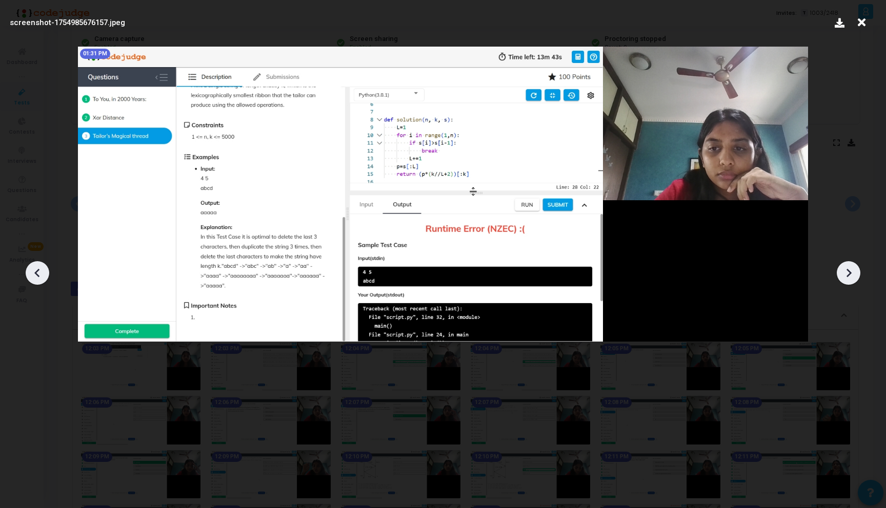
click at [847, 267] on icon at bounding box center [847, 272] width 15 height 15
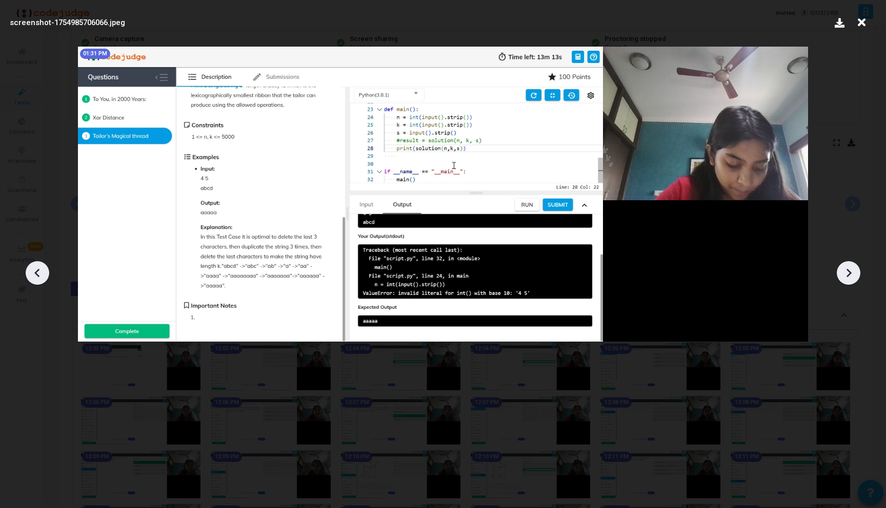
click at [847, 267] on icon at bounding box center [847, 272] width 15 height 15
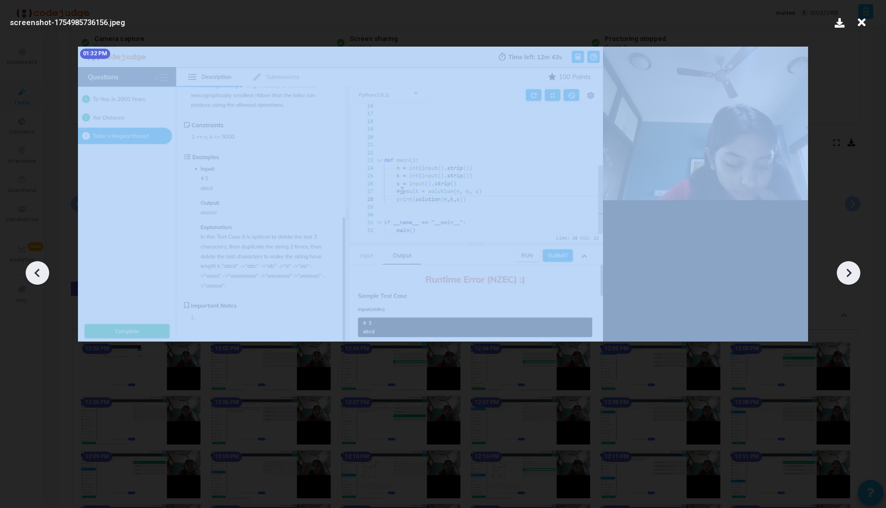
click at [847, 267] on icon at bounding box center [847, 272] width 15 height 15
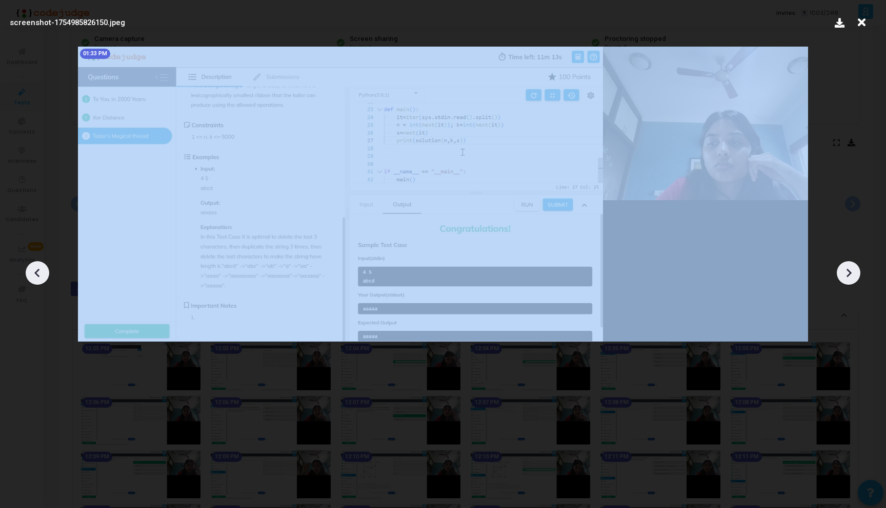
click at [847, 267] on icon at bounding box center [847, 272] width 15 height 15
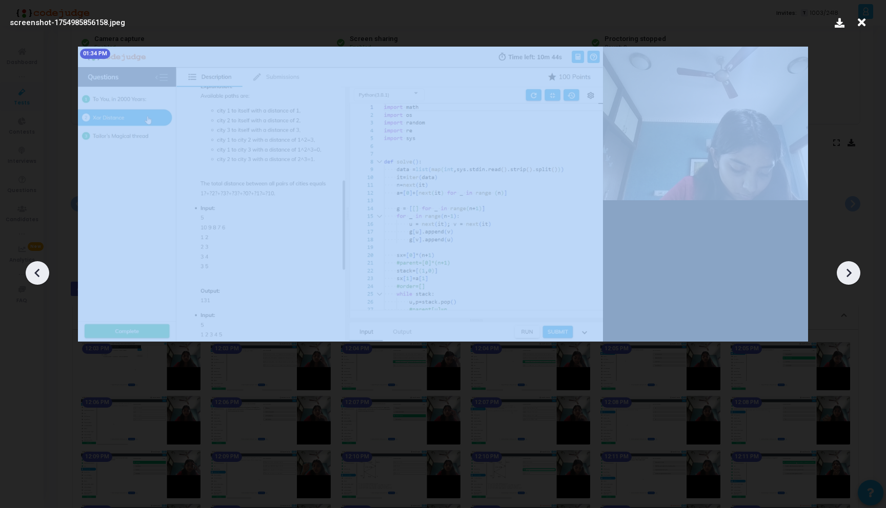
click at [847, 267] on icon at bounding box center [847, 272] width 15 height 15
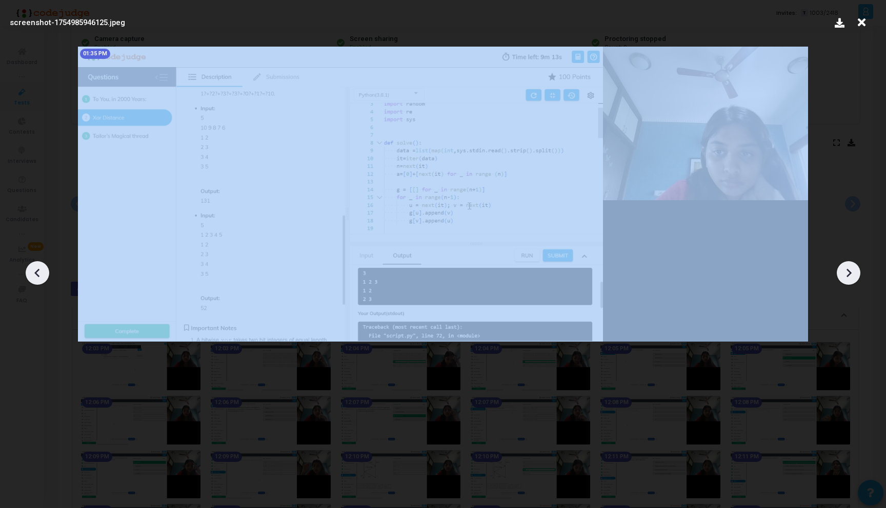
click at [847, 267] on icon at bounding box center [847, 272] width 15 height 15
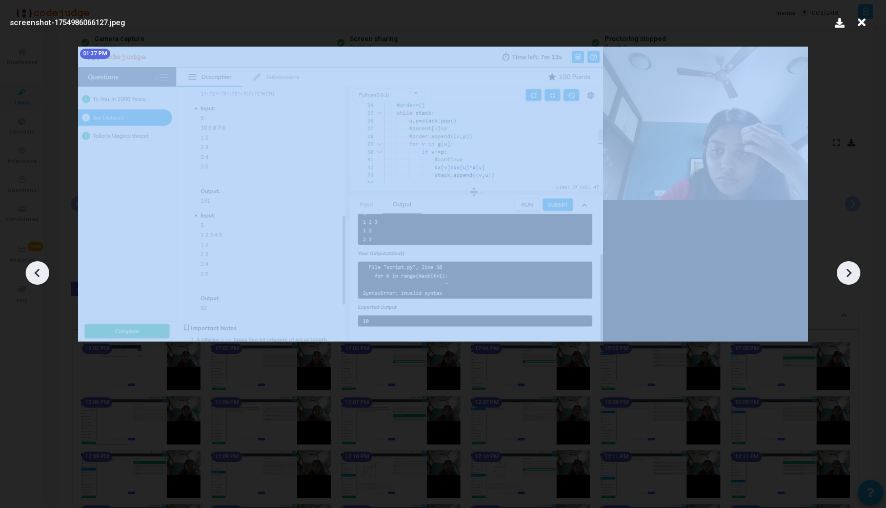
click at [847, 267] on icon at bounding box center [847, 272] width 15 height 15
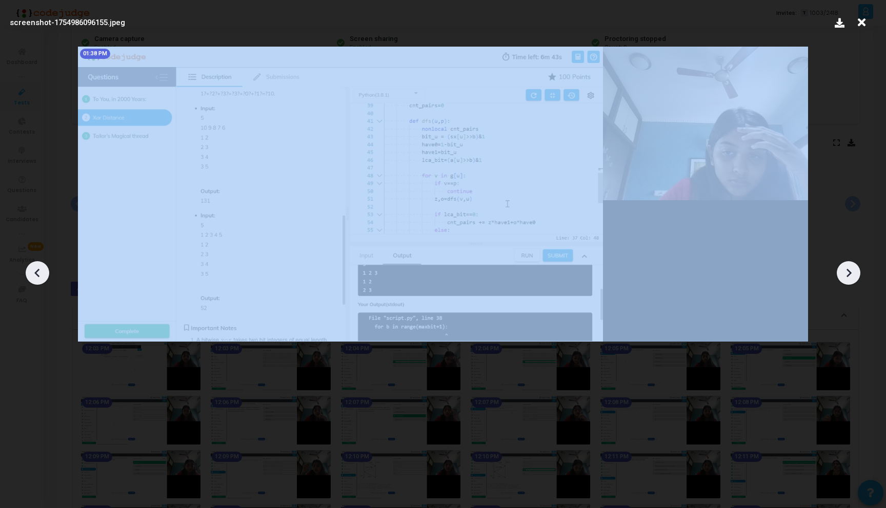
click at [847, 267] on icon at bounding box center [847, 272] width 15 height 15
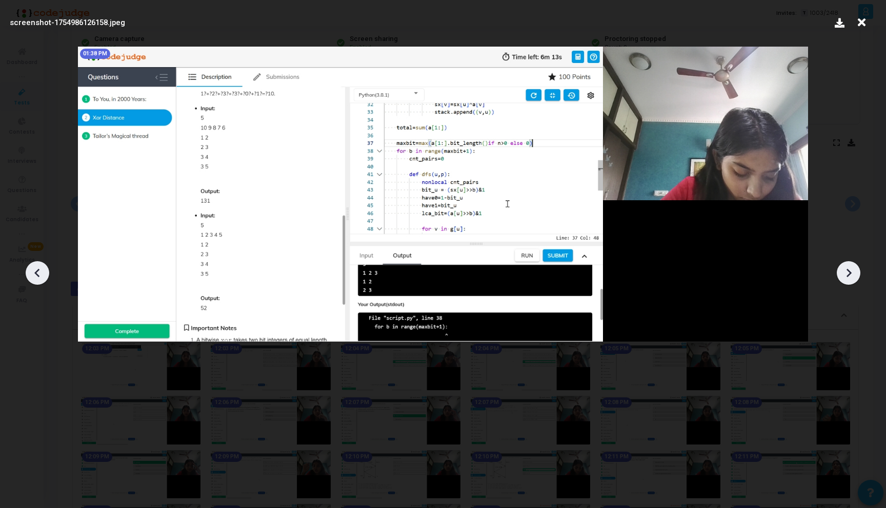
click at [850, 268] on icon at bounding box center [847, 272] width 15 height 15
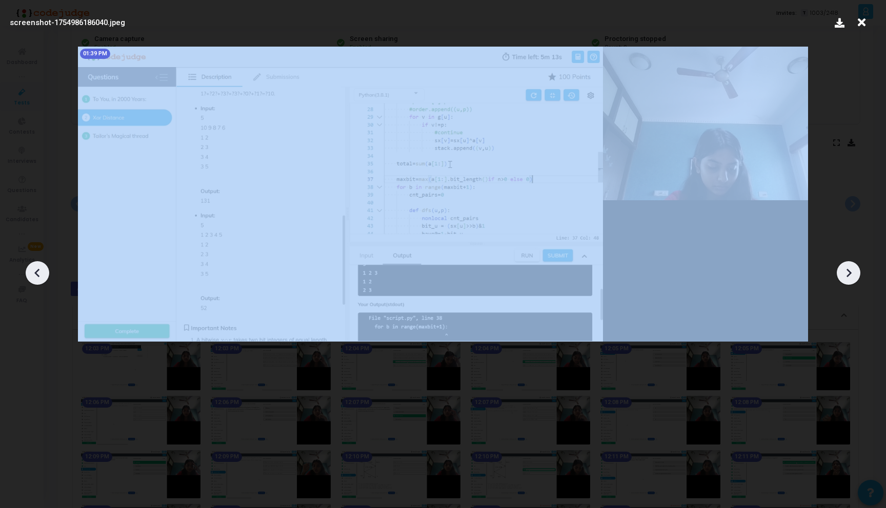
click at [850, 268] on icon at bounding box center [847, 272] width 15 height 15
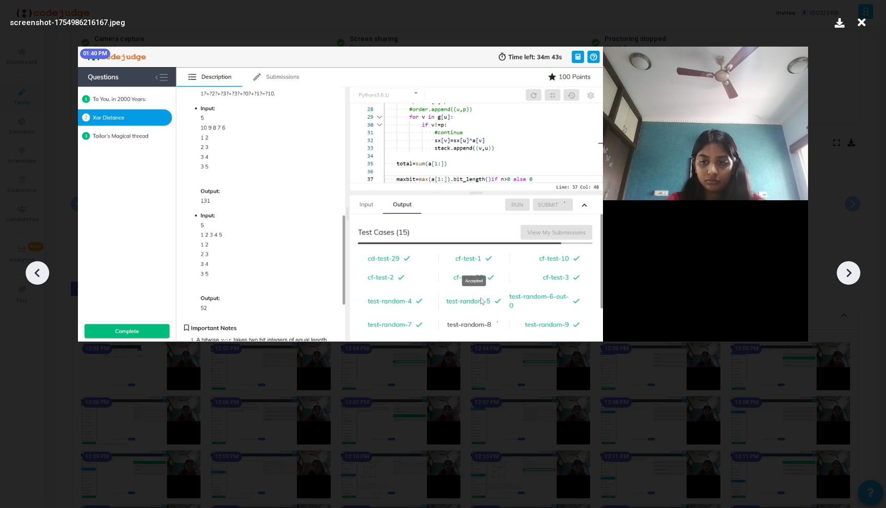
click at [850, 268] on icon at bounding box center [847, 272] width 15 height 15
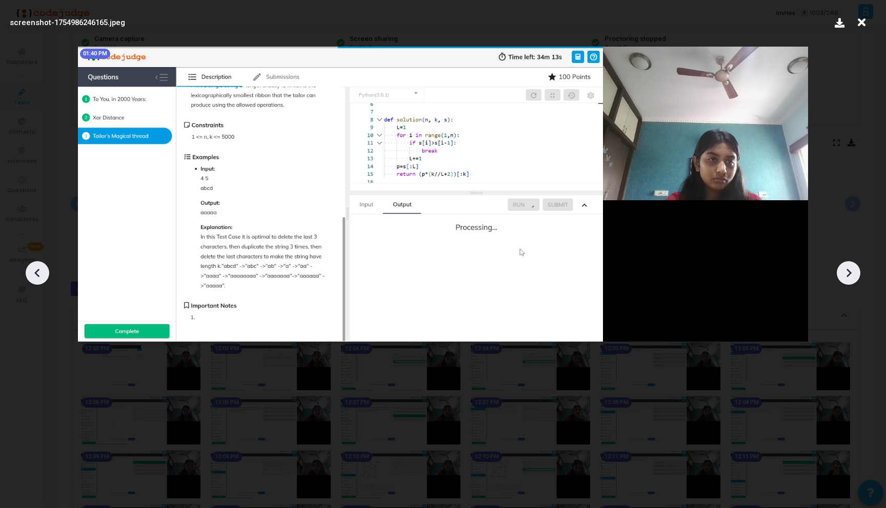
click at [850, 268] on icon at bounding box center [847, 272] width 15 height 15
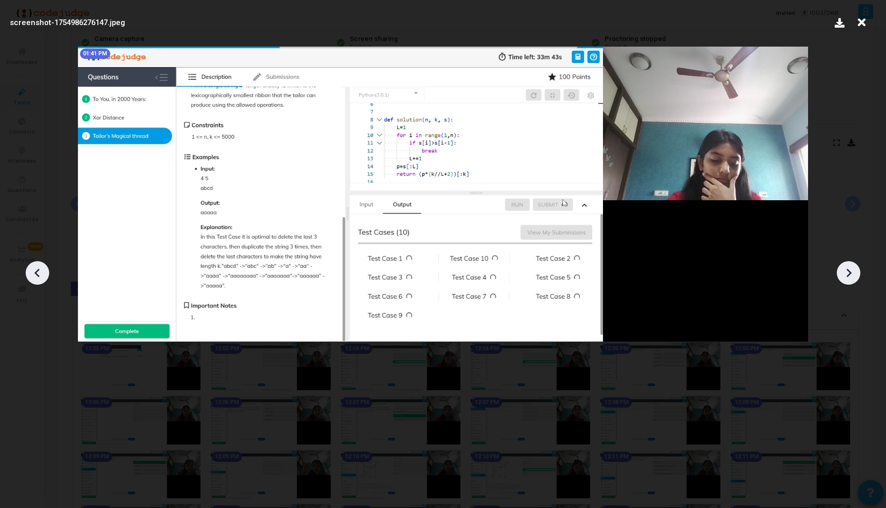
click at [850, 268] on icon at bounding box center [847, 272] width 15 height 15
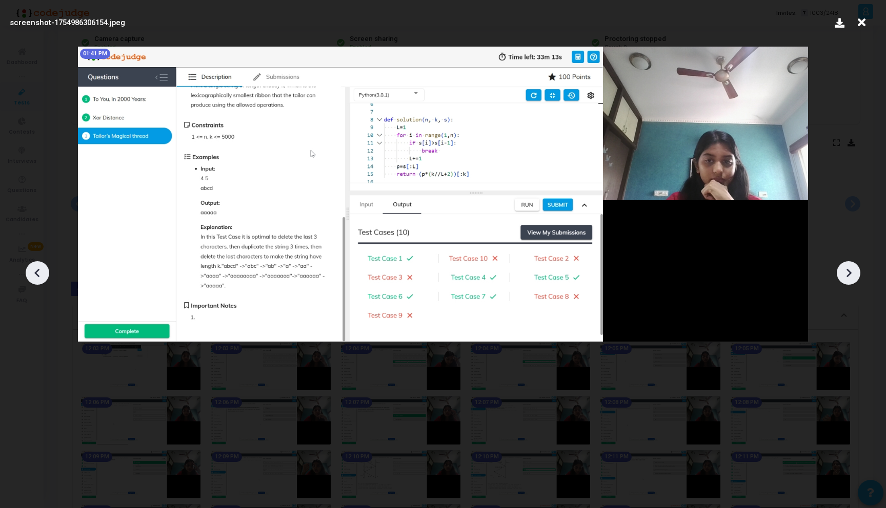
click at [850, 268] on icon at bounding box center [847, 272] width 15 height 15
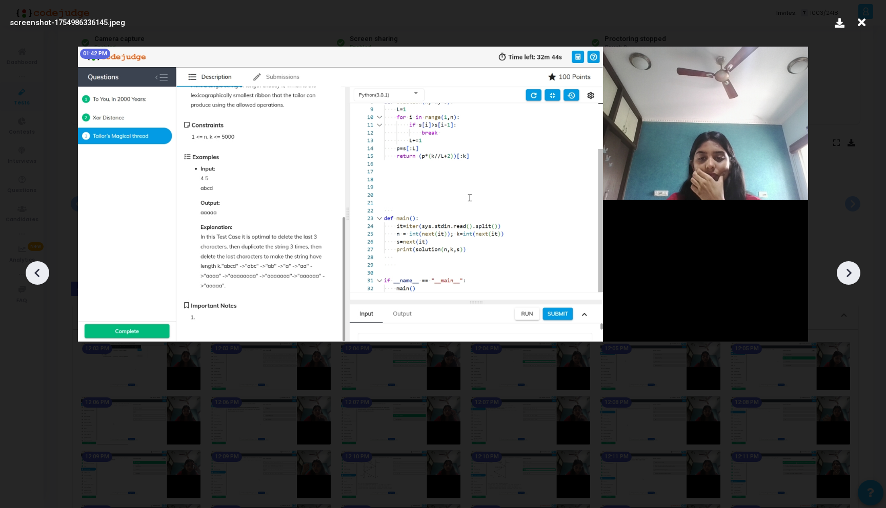
click at [850, 268] on icon at bounding box center [847, 272] width 15 height 15
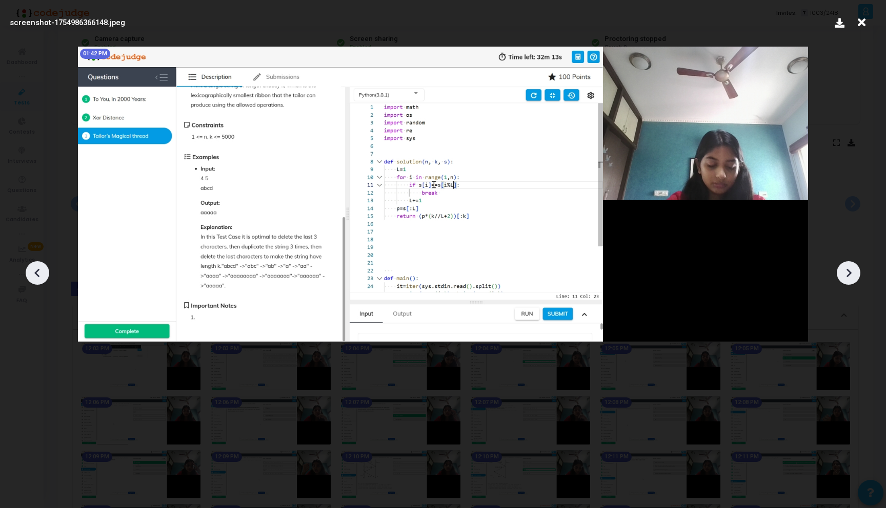
click at [850, 268] on icon at bounding box center [847, 272] width 15 height 15
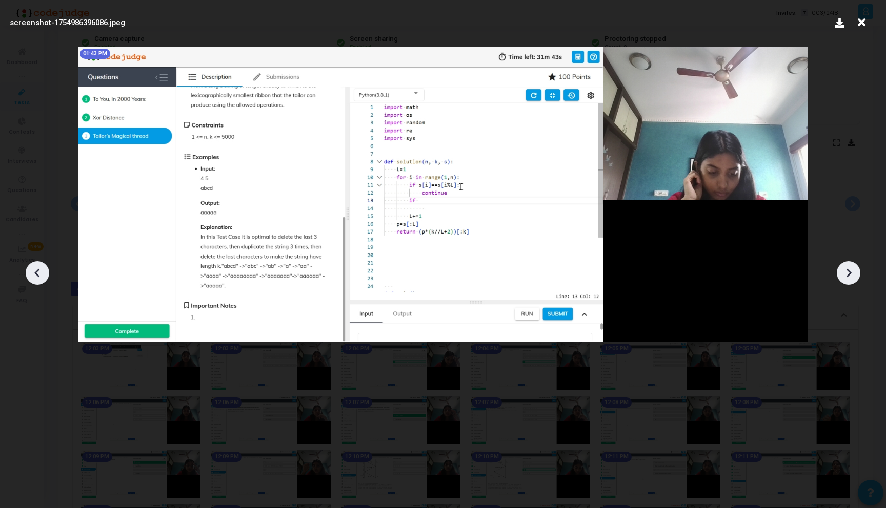
click at [850, 268] on icon at bounding box center [847, 272] width 15 height 15
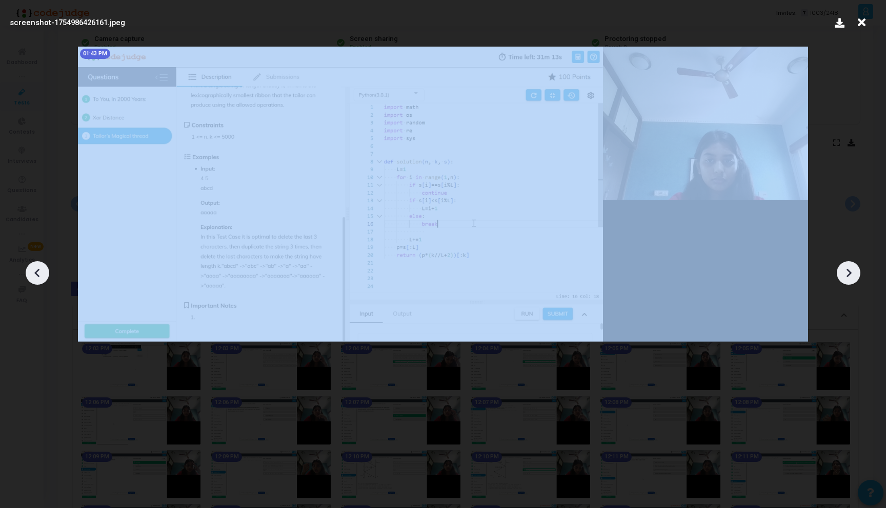
click at [850, 268] on icon at bounding box center [847, 272] width 15 height 15
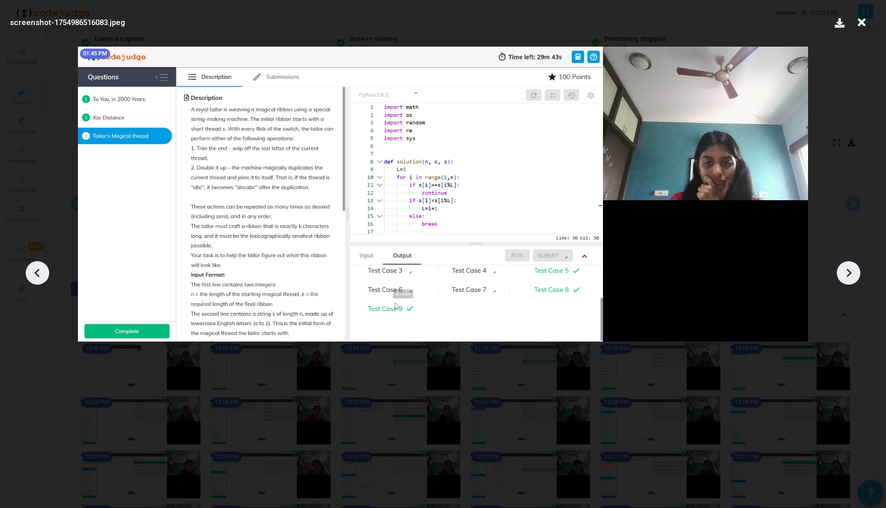
click at [36, 273] on icon at bounding box center [36, 273] width 5 height 9
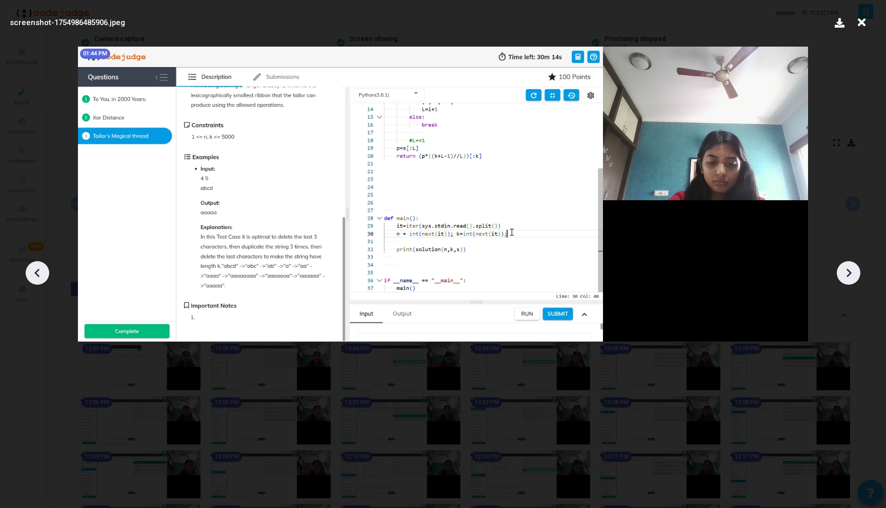
click at [36, 273] on icon at bounding box center [36, 273] width 5 height 9
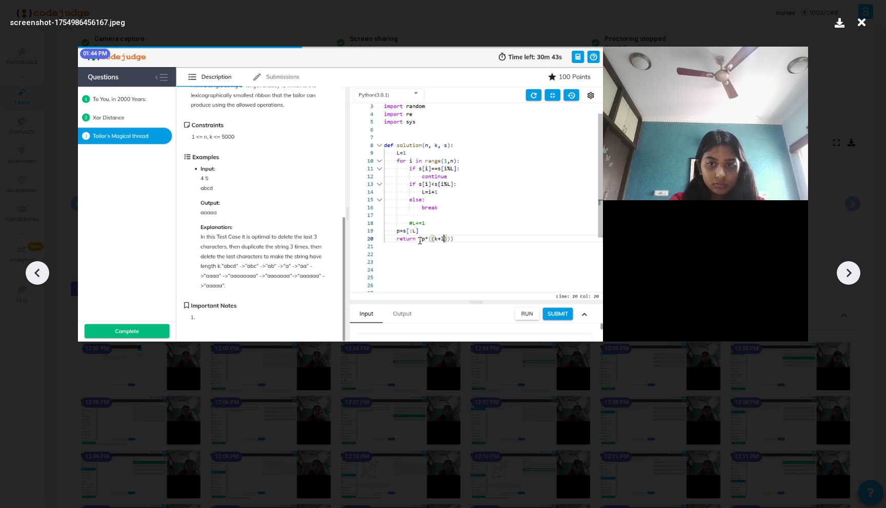
click at [853, 274] on icon at bounding box center [847, 272] width 15 height 15
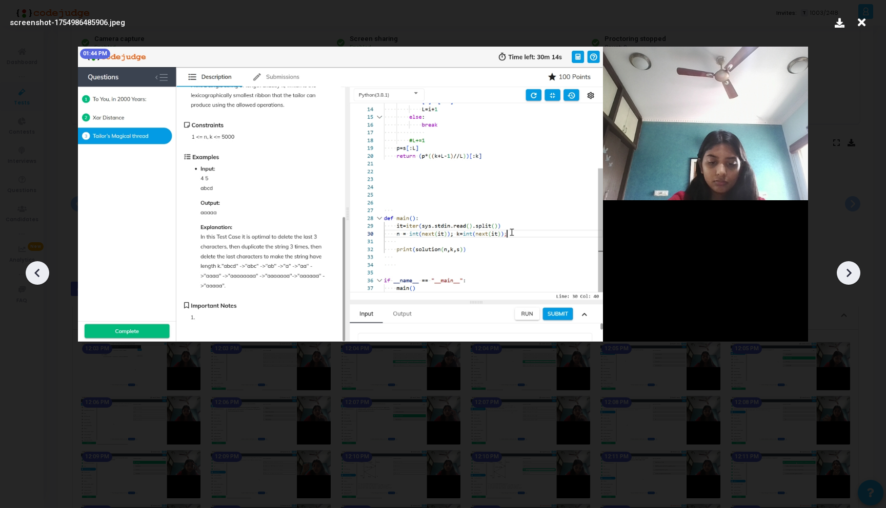
click at [853, 274] on icon at bounding box center [847, 272] width 15 height 15
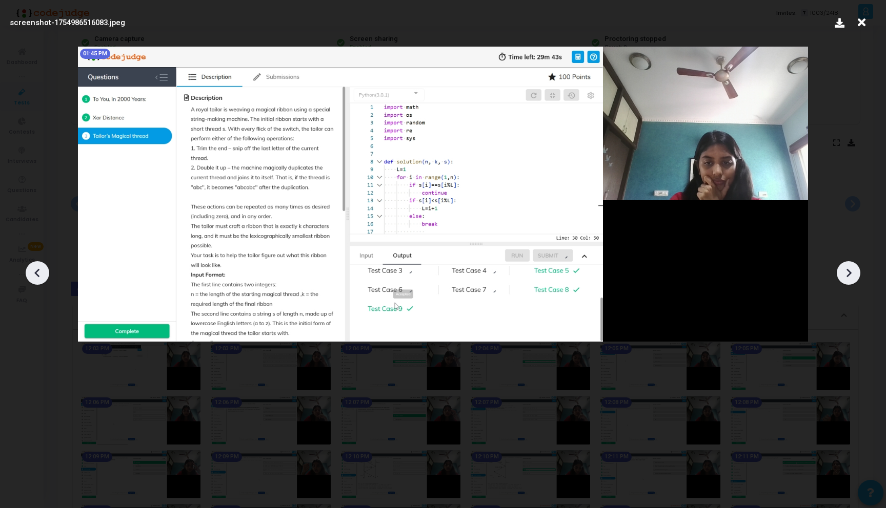
click at [853, 274] on icon at bounding box center [847, 272] width 15 height 15
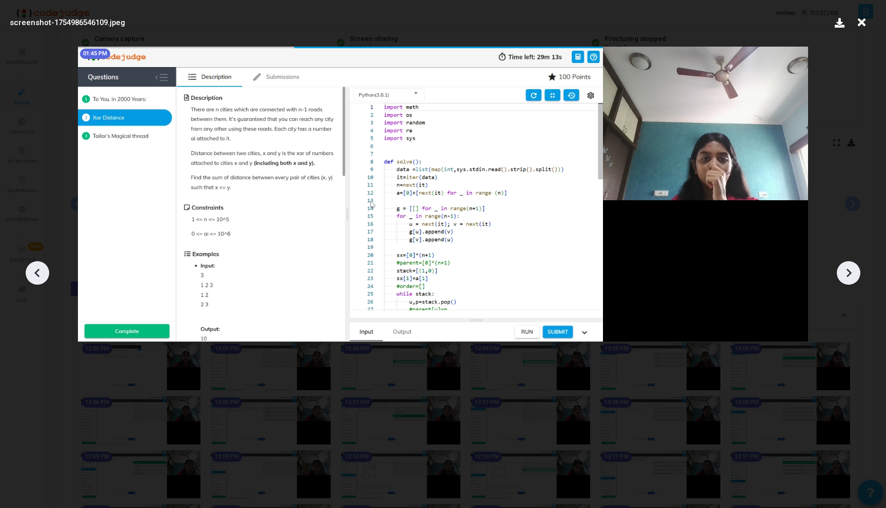
click at [853, 274] on icon at bounding box center [847, 272] width 15 height 15
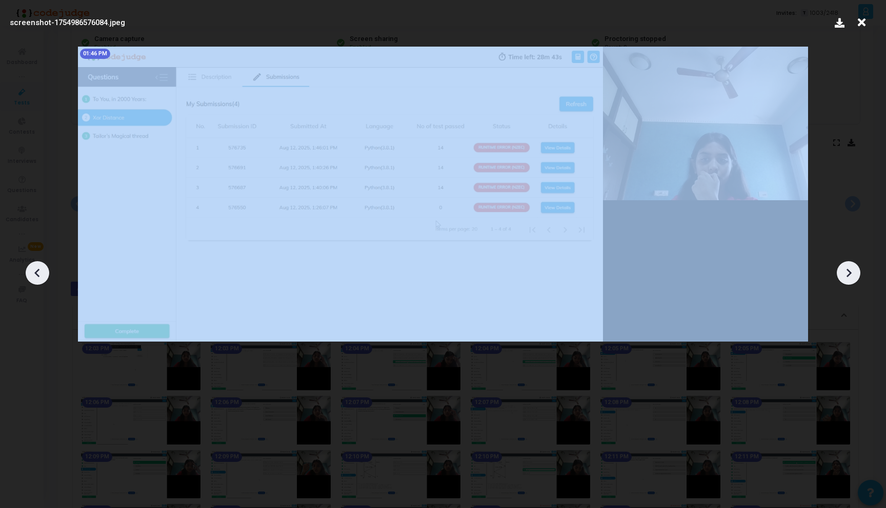
click at [853, 274] on icon at bounding box center [847, 272] width 15 height 15
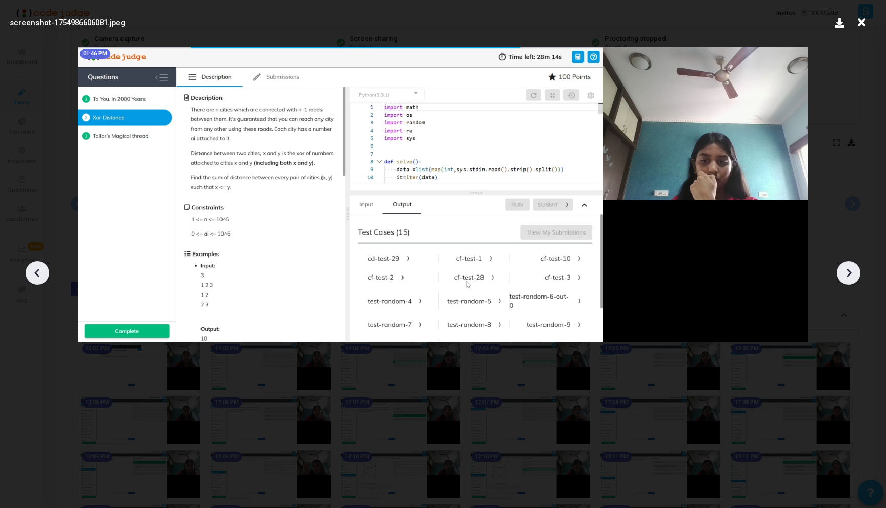
click at [853, 274] on icon at bounding box center [847, 272] width 15 height 15
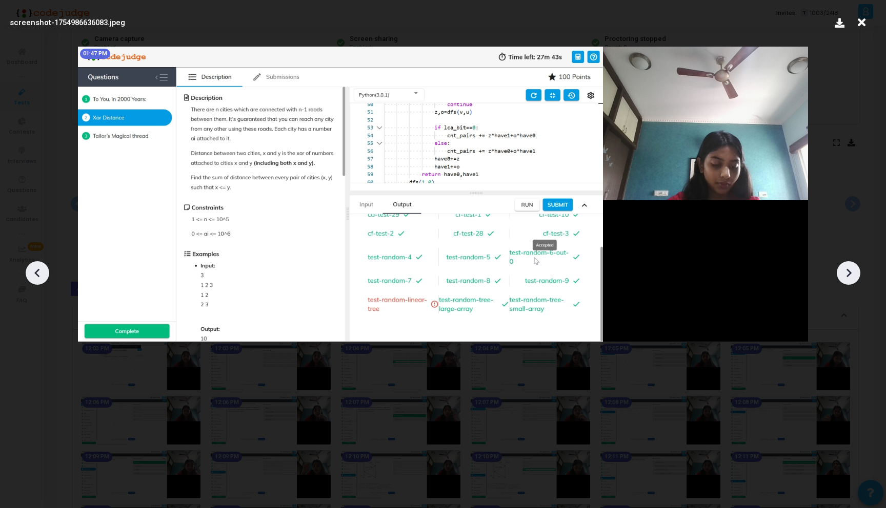
click at [853, 274] on icon at bounding box center [847, 272] width 15 height 15
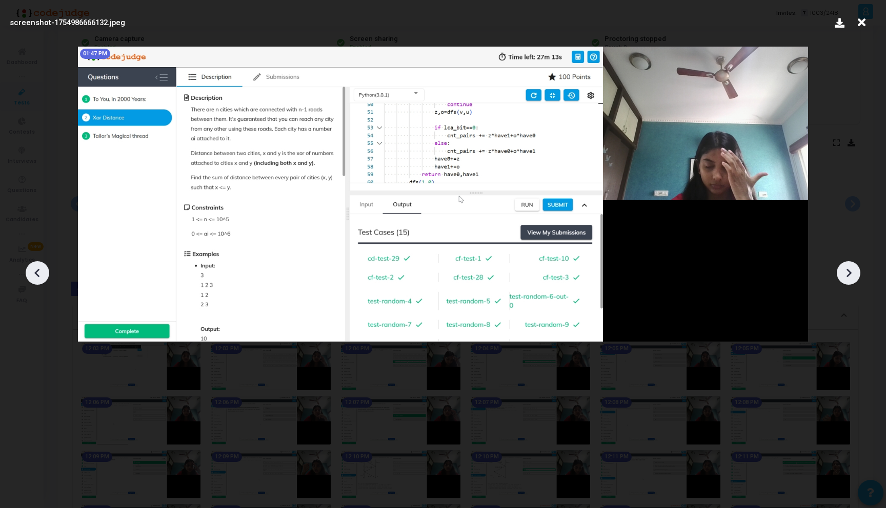
click at [853, 274] on icon at bounding box center [847, 272] width 15 height 15
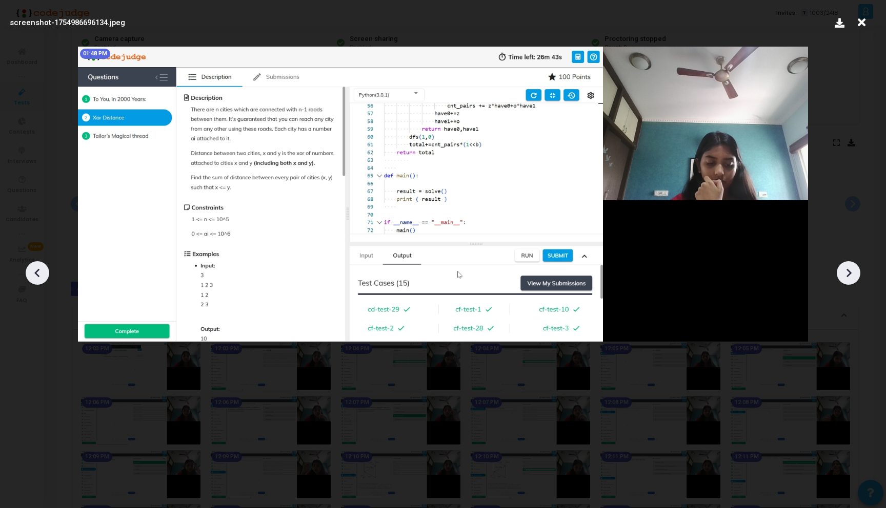
click at [853, 274] on icon at bounding box center [847, 272] width 15 height 15
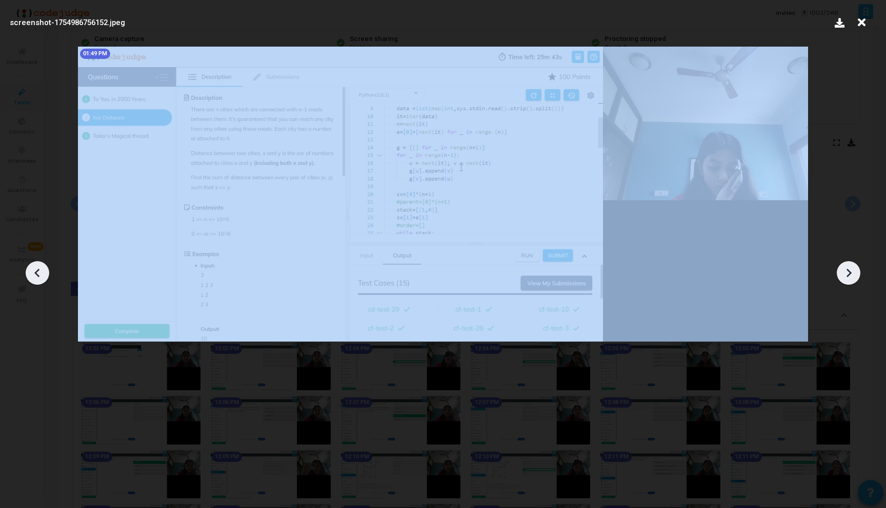
click at [853, 274] on icon at bounding box center [847, 272] width 15 height 15
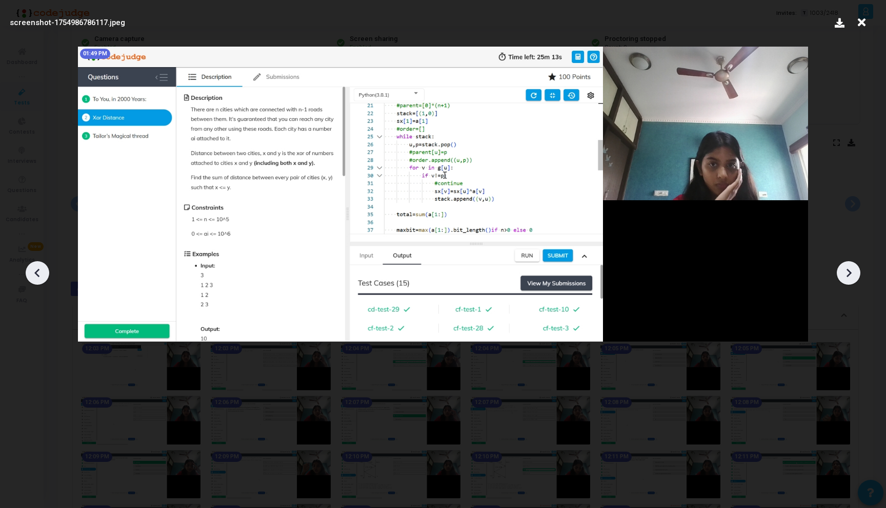
click at [853, 274] on icon at bounding box center [847, 272] width 15 height 15
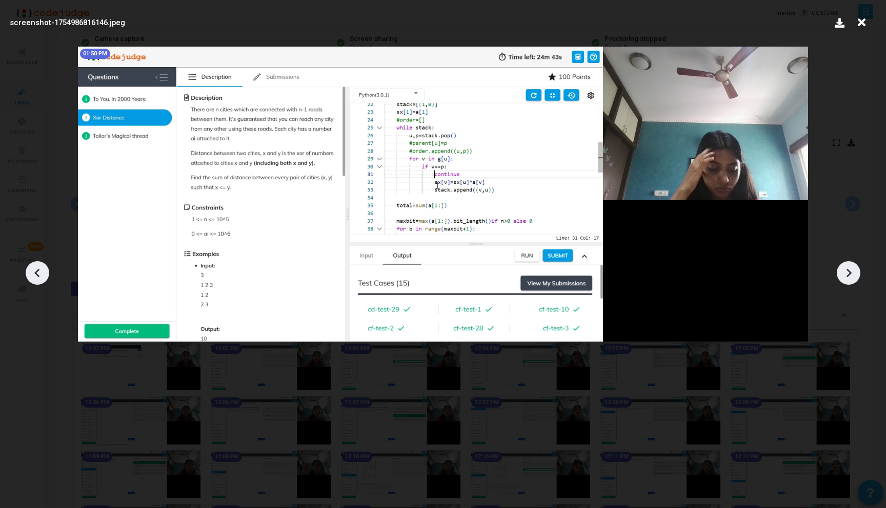
click at [853, 274] on icon at bounding box center [847, 272] width 15 height 15
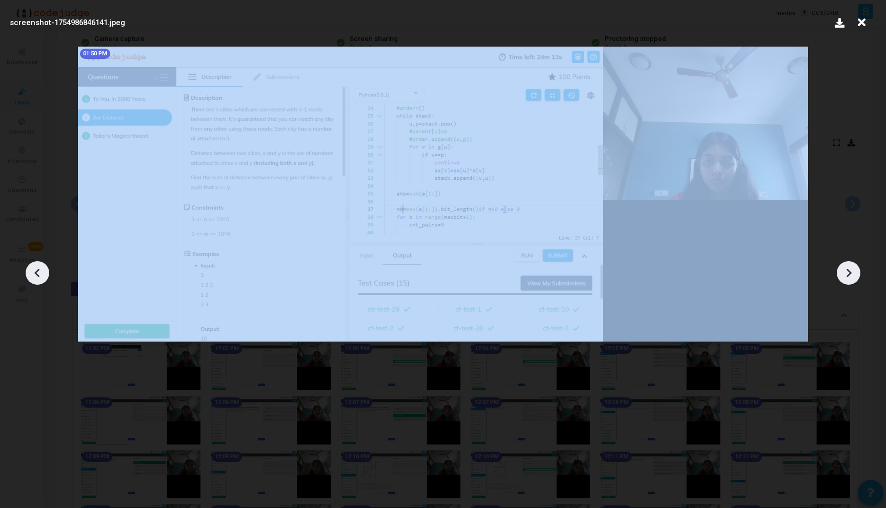
click at [853, 274] on icon at bounding box center [847, 272] width 15 height 15
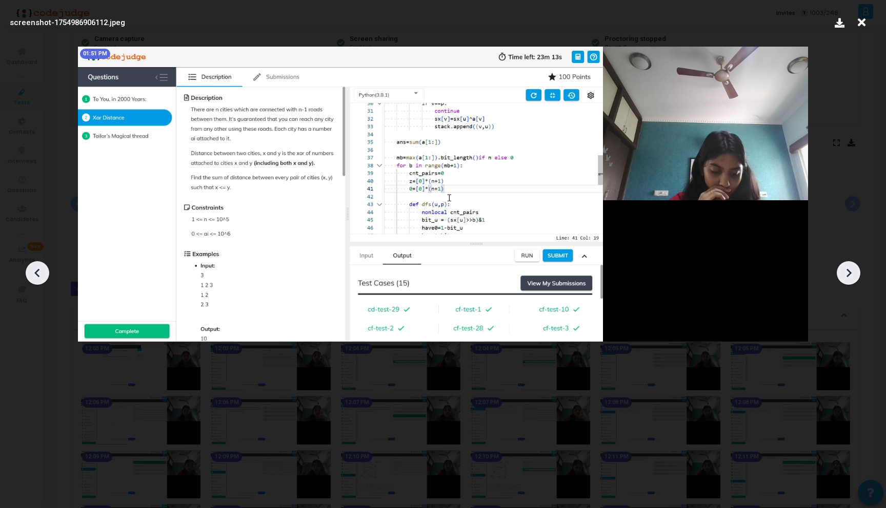
click at [848, 264] on div at bounding box center [848, 273] width 24 height 24
click at [33, 266] on icon at bounding box center [37, 272] width 15 height 15
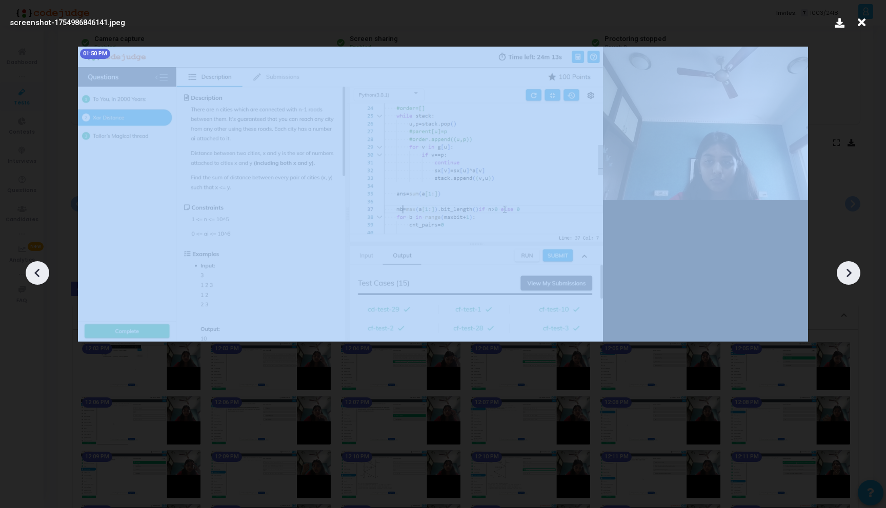
click at [33, 266] on icon at bounding box center [37, 272] width 15 height 15
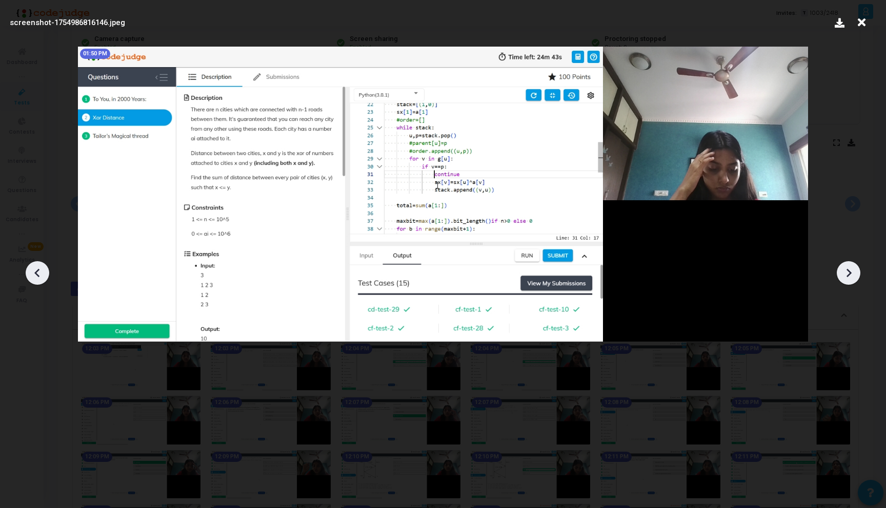
click at [33, 266] on icon at bounding box center [37, 272] width 15 height 15
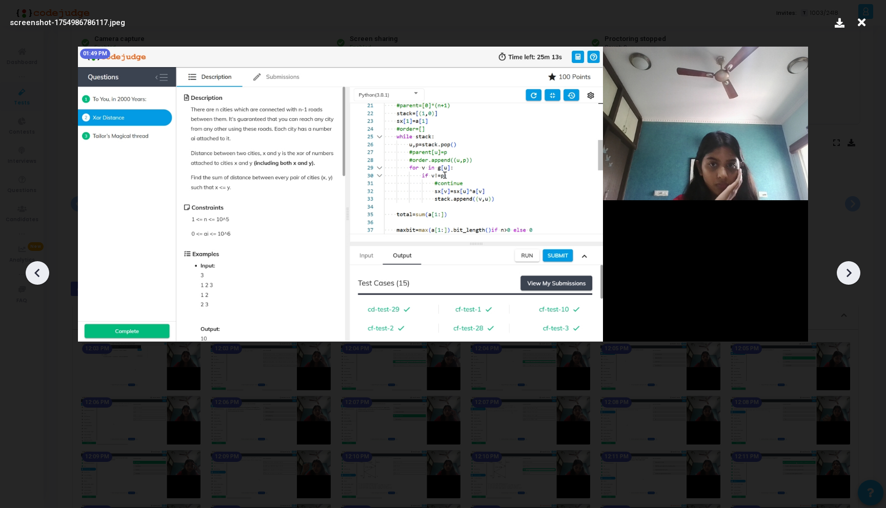
click at [33, 266] on icon at bounding box center [37, 272] width 15 height 15
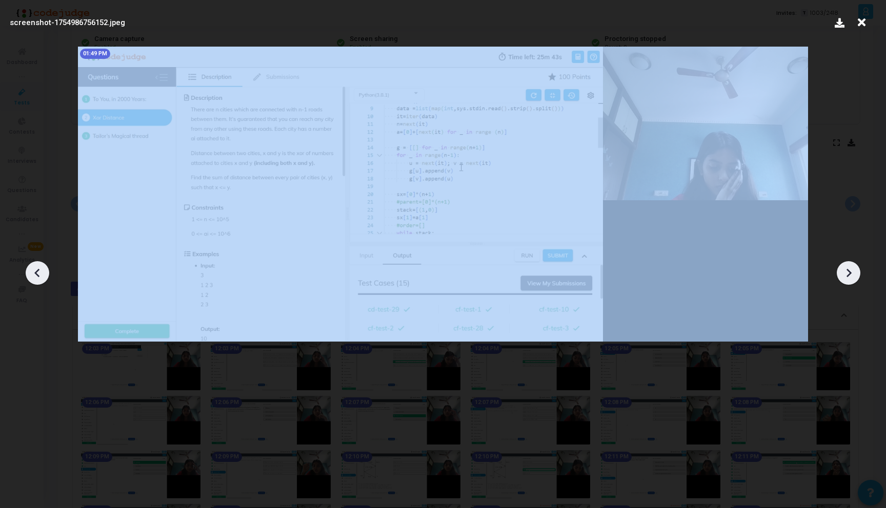
click at [33, 266] on icon at bounding box center [37, 272] width 15 height 15
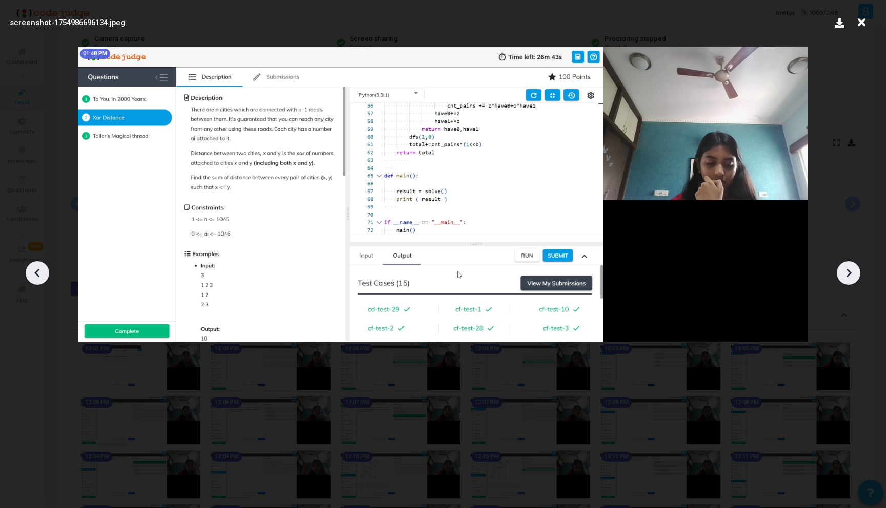
click at [860, 24] on icon at bounding box center [861, 22] width 16 height 19
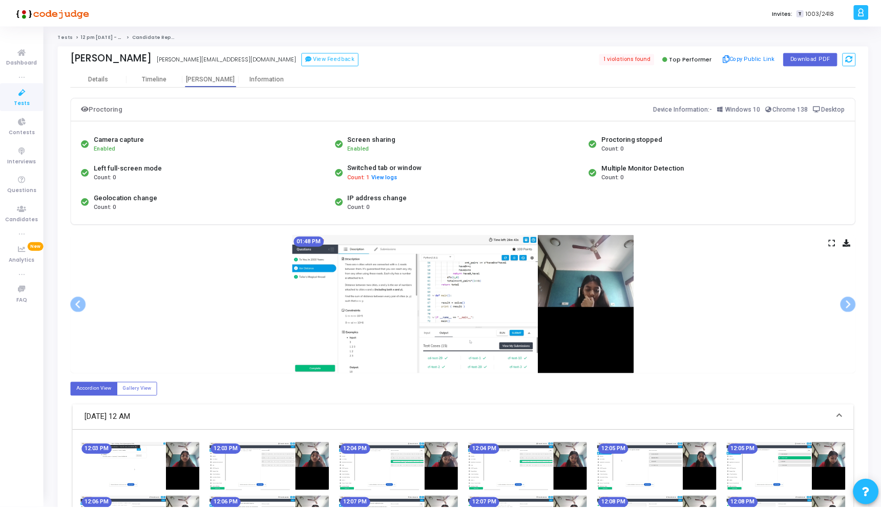
scroll to position [100, 0]
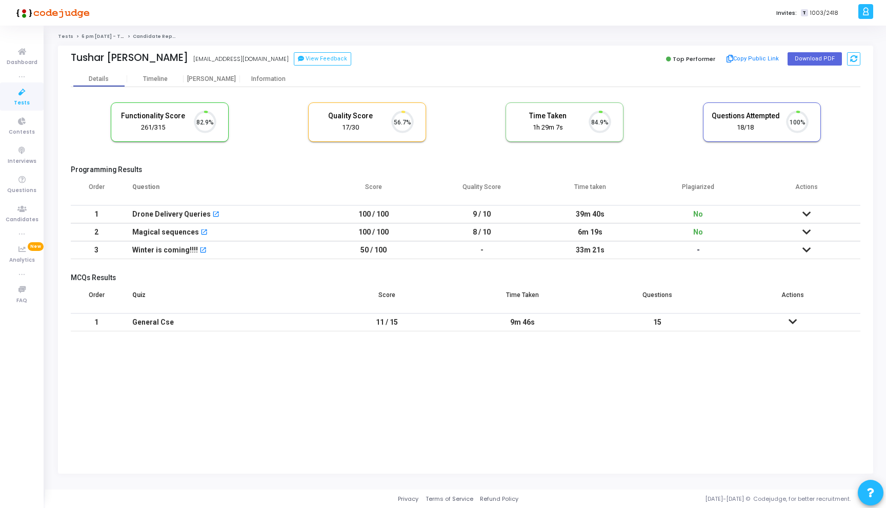
scroll to position [22, 26]
click at [259, 81] on div "Information" at bounding box center [268, 79] width 56 height 8
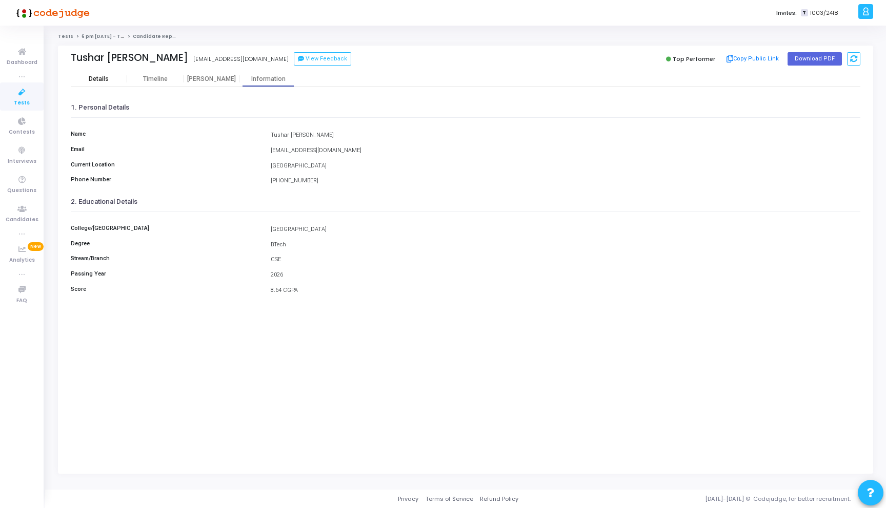
click at [93, 77] on div "Details" at bounding box center [99, 79] width 20 height 8
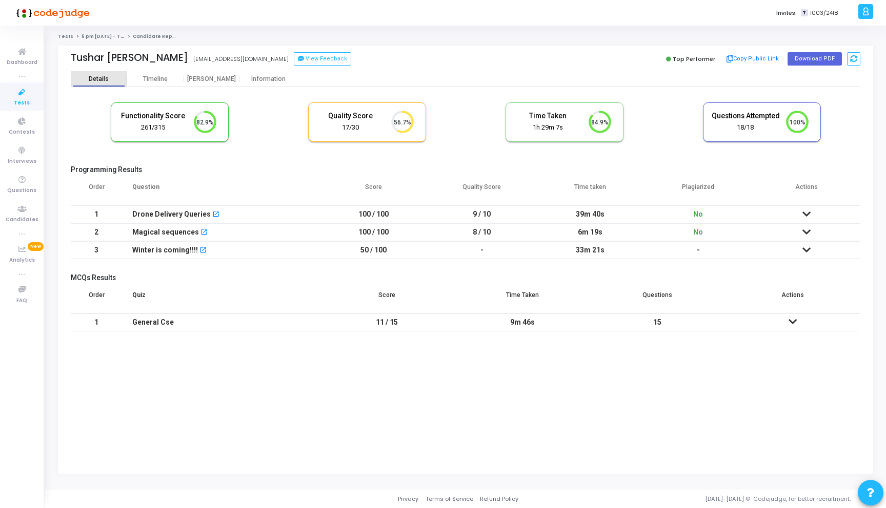
scroll to position [22, 26]
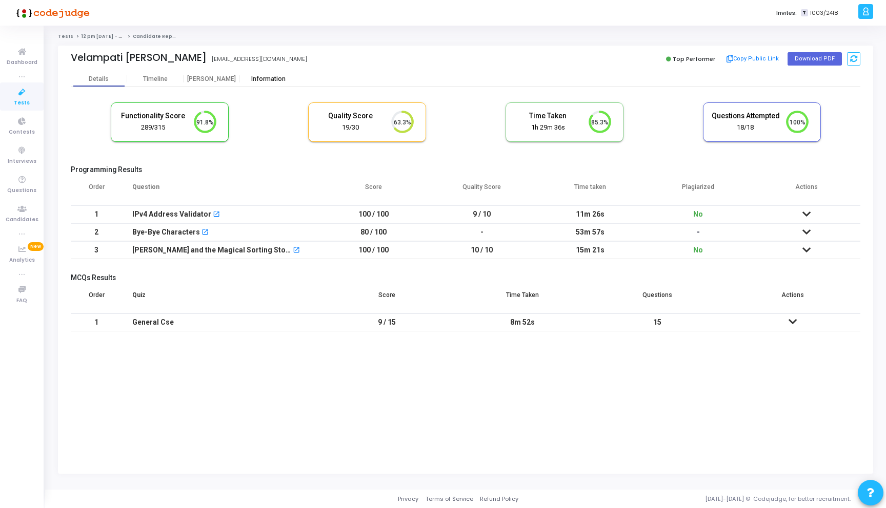
click at [253, 83] on div "Information" at bounding box center [268, 79] width 56 height 8
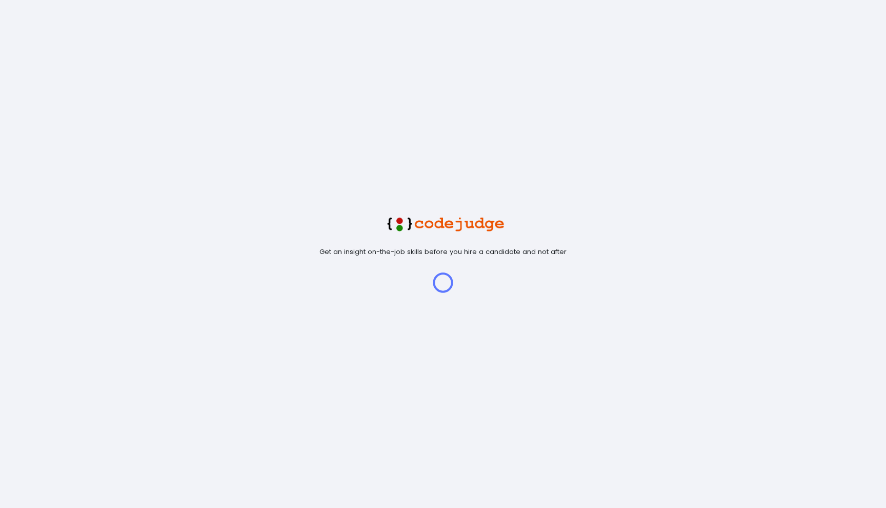
scroll to position [22, 26]
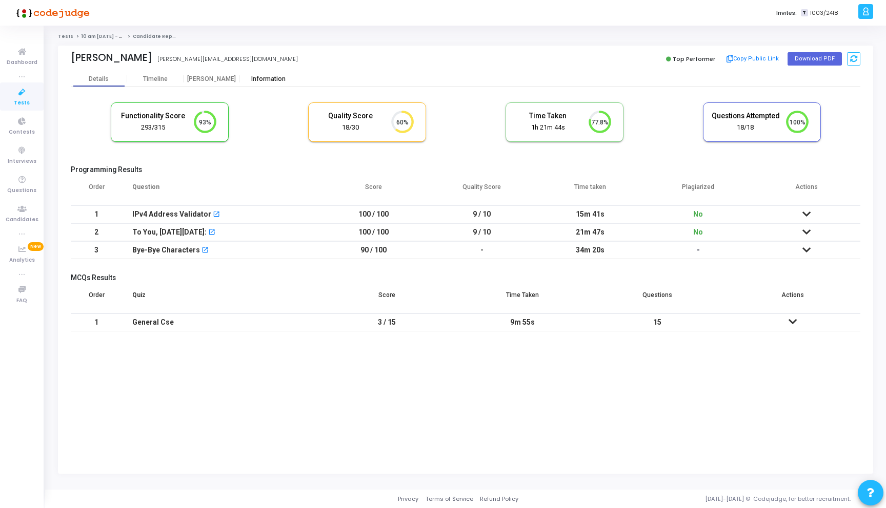
click at [246, 77] on div "Information" at bounding box center [268, 79] width 56 height 8
click at [270, 82] on div "Information" at bounding box center [268, 79] width 56 height 8
click at [265, 73] on div "Information" at bounding box center [268, 78] width 56 height 15
